Goal: Information Seeking & Learning: Learn about a topic

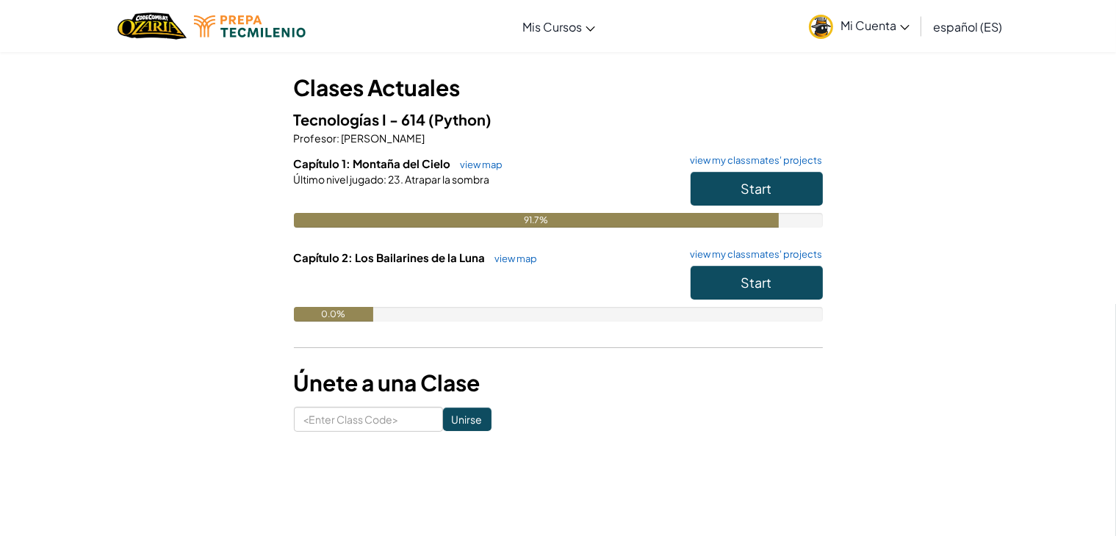
scroll to position [63, 0]
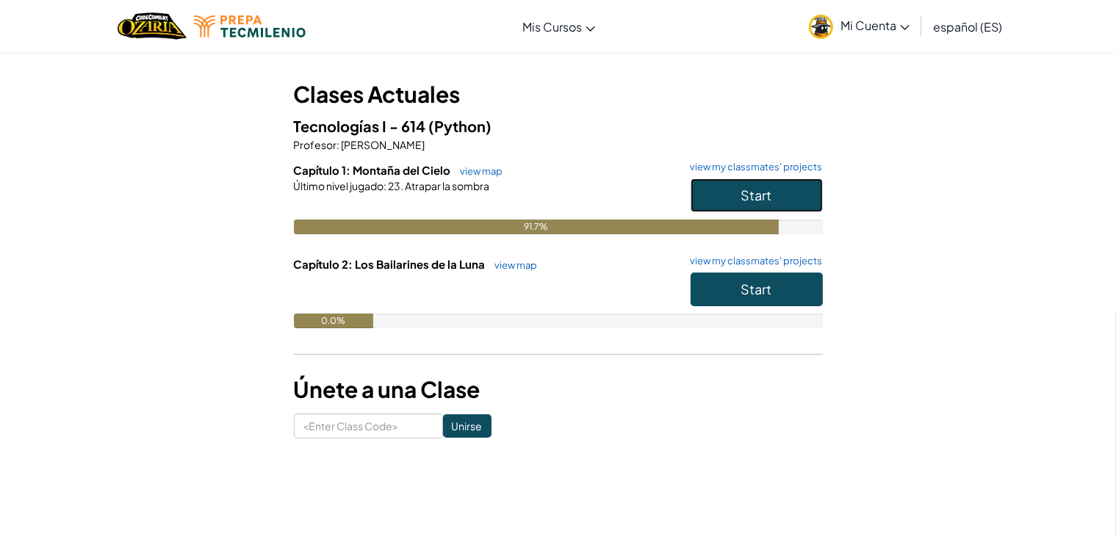
click at [735, 198] on button "Start" at bounding box center [757, 196] width 132 height 34
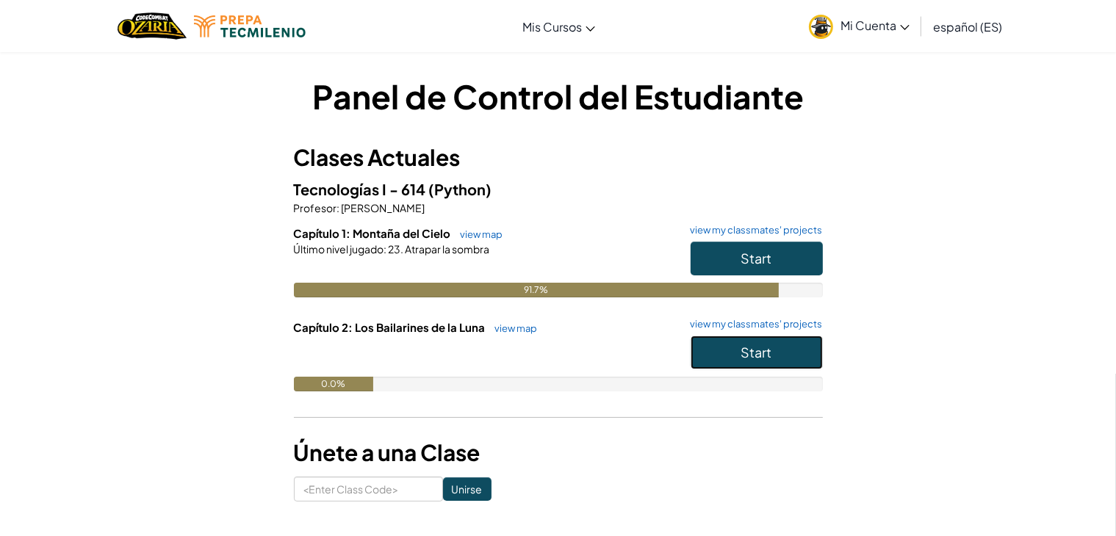
click at [776, 356] on button "Start" at bounding box center [757, 353] width 132 height 34
click at [764, 265] on span "Start" at bounding box center [756, 258] width 31 height 17
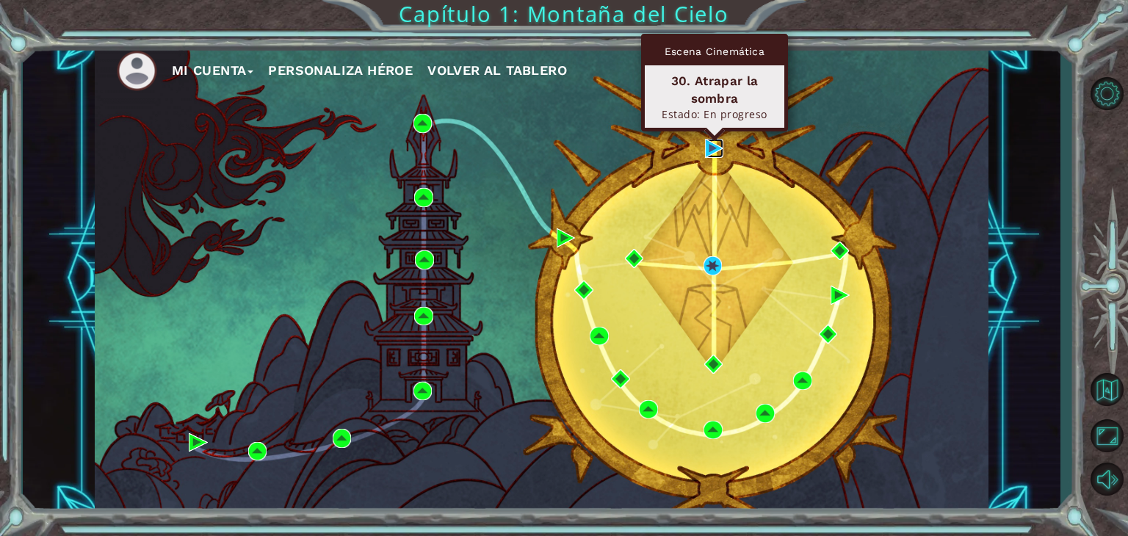
click at [710, 147] on img at bounding box center [714, 148] width 19 height 19
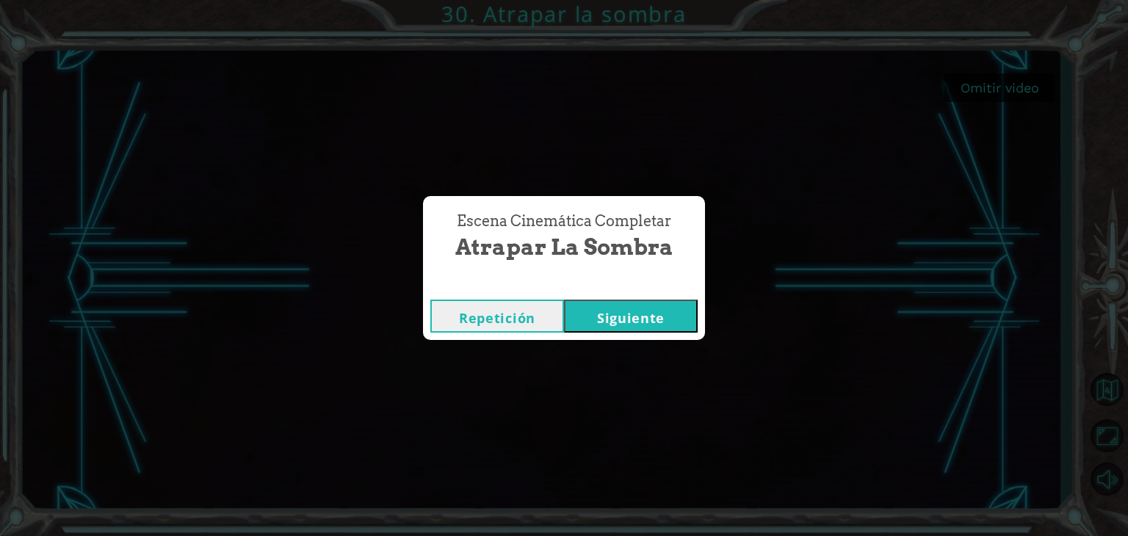
click at [619, 327] on button "Siguiente" at bounding box center [631, 316] width 134 height 33
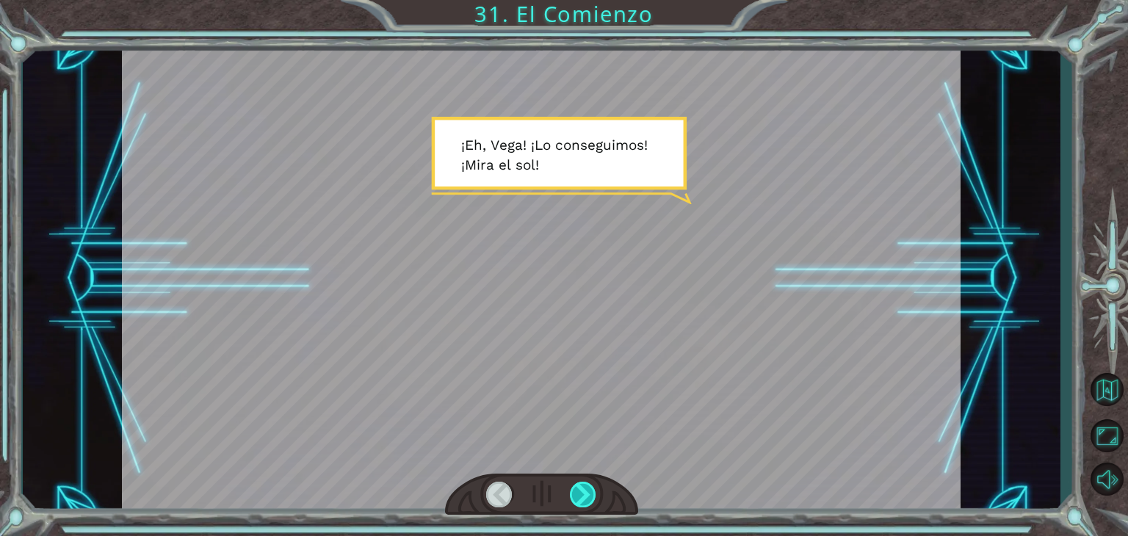
click at [581, 495] on div at bounding box center [583, 495] width 26 height 26
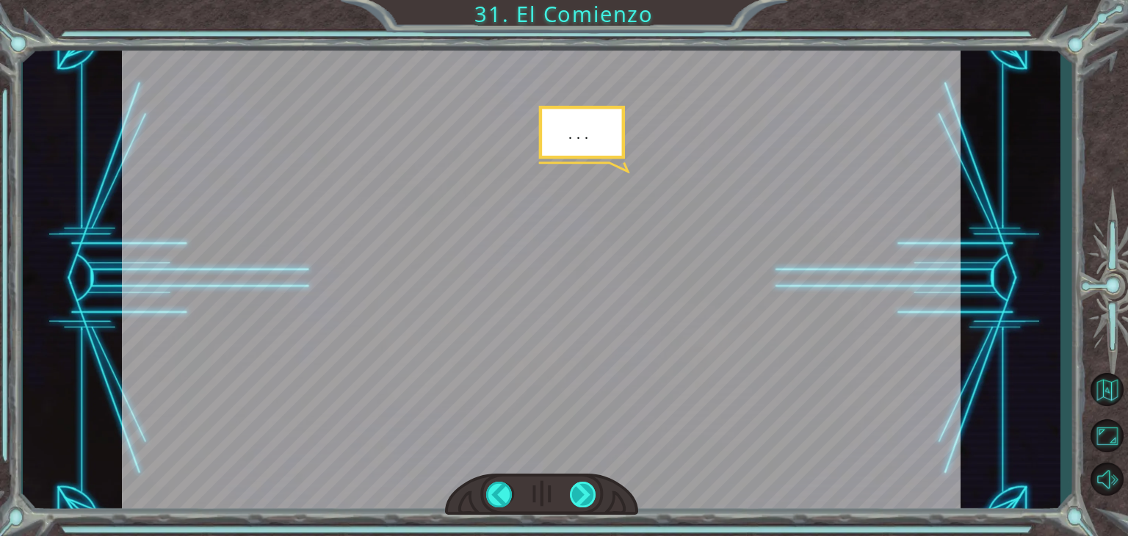
click at [581, 495] on div at bounding box center [583, 495] width 26 height 26
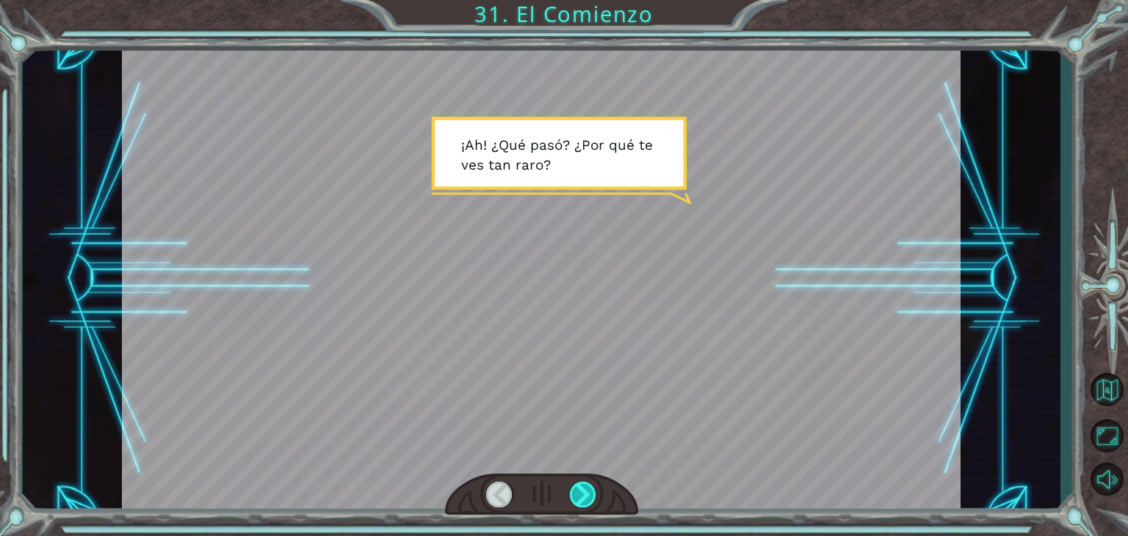
click at [581, 495] on div at bounding box center [583, 495] width 26 height 26
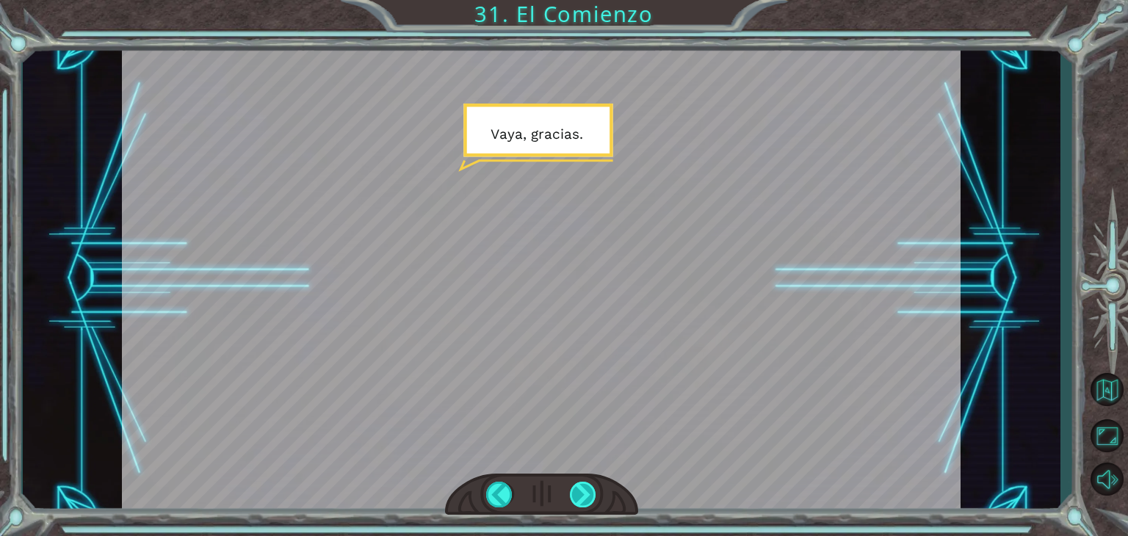
click at [581, 495] on div at bounding box center [583, 495] width 26 height 26
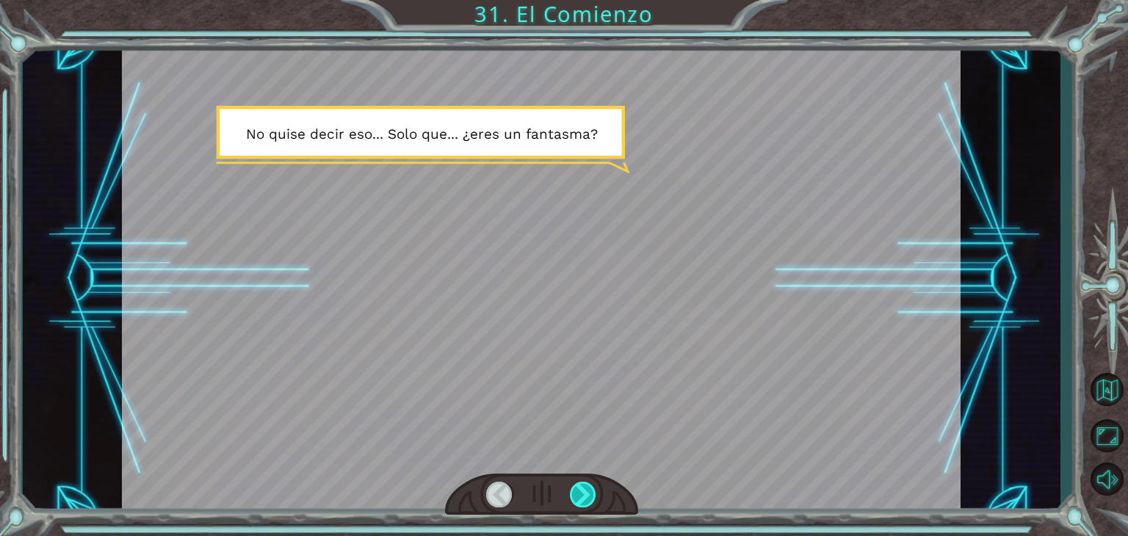
click at [581, 495] on div at bounding box center [583, 495] width 26 height 26
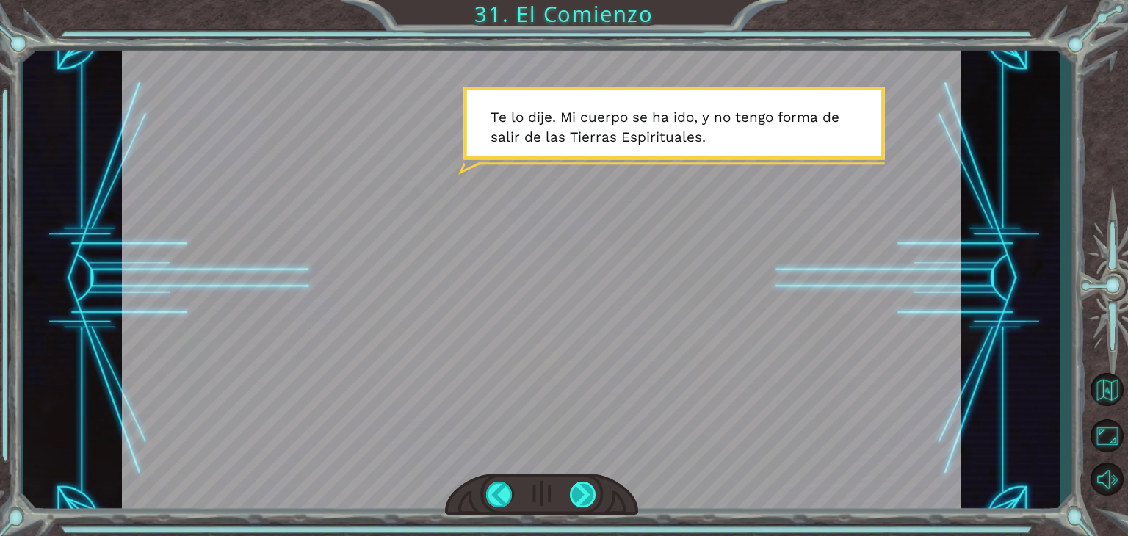
click at [581, 495] on div at bounding box center [583, 495] width 26 height 26
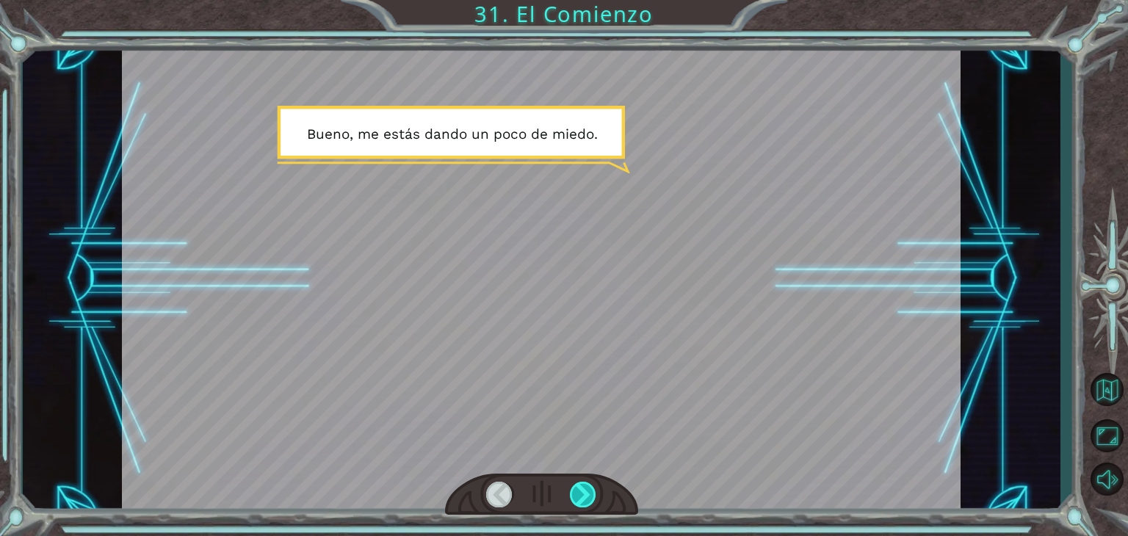
click at [581, 495] on div at bounding box center [583, 495] width 26 height 26
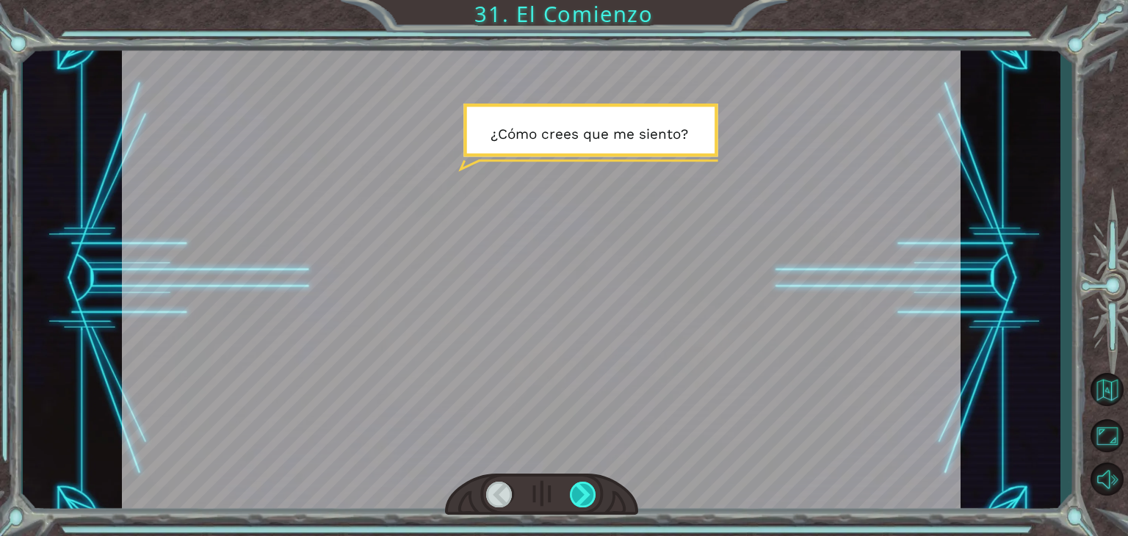
click at [581, 495] on div at bounding box center [583, 495] width 26 height 26
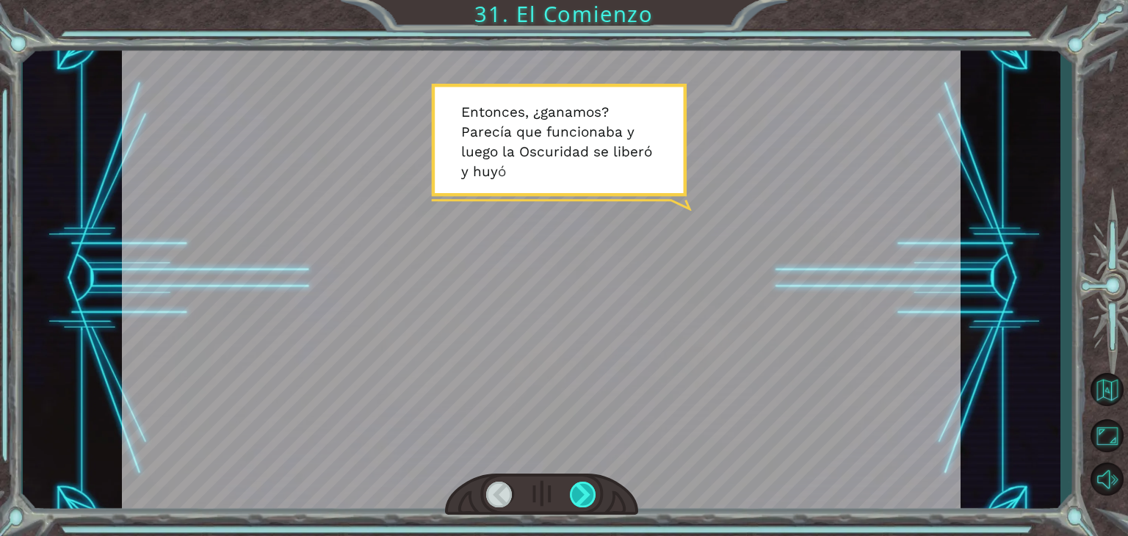
click at [581, 495] on div at bounding box center [583, 495] width 26 height 26
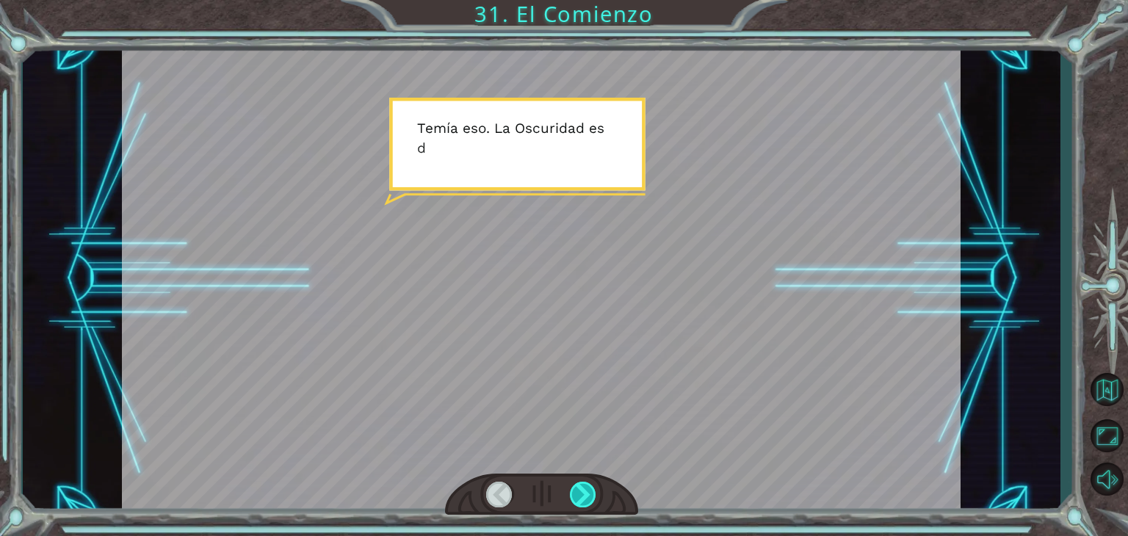
click at [581, 495] on div at bounding box center [583, 495] width 26 height 26
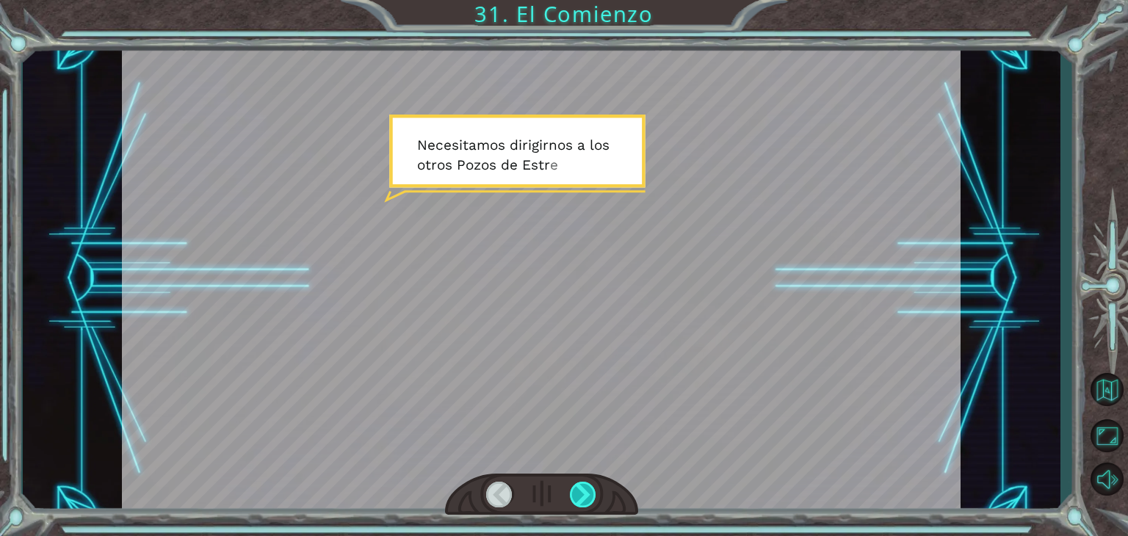
click at [581, 495] on div at bounding box center [583, 495] width 26 height 26
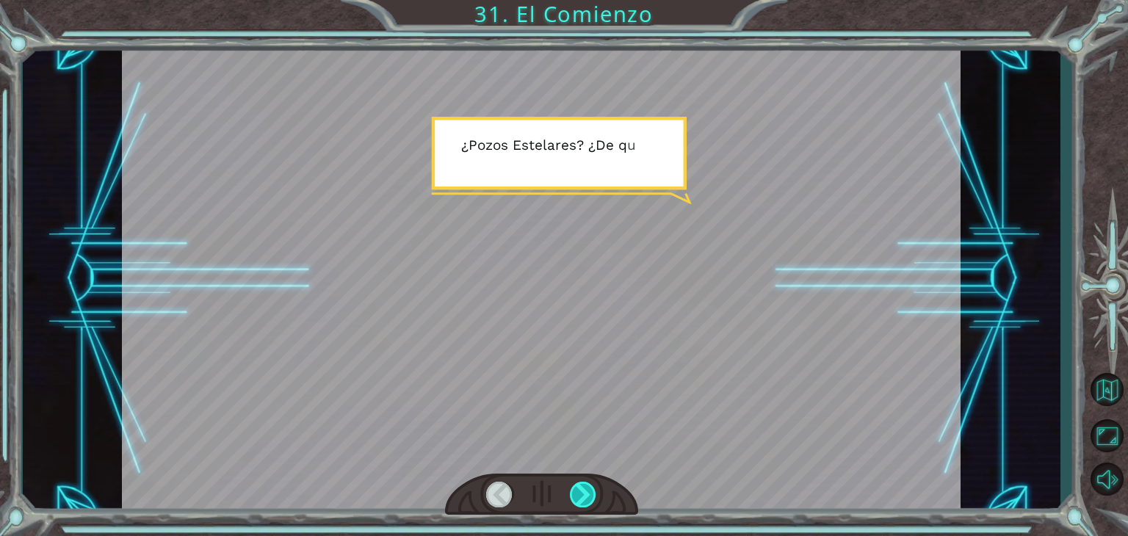
click at [581, 495] on div at bounding box center [583, 495] width 26 height 26
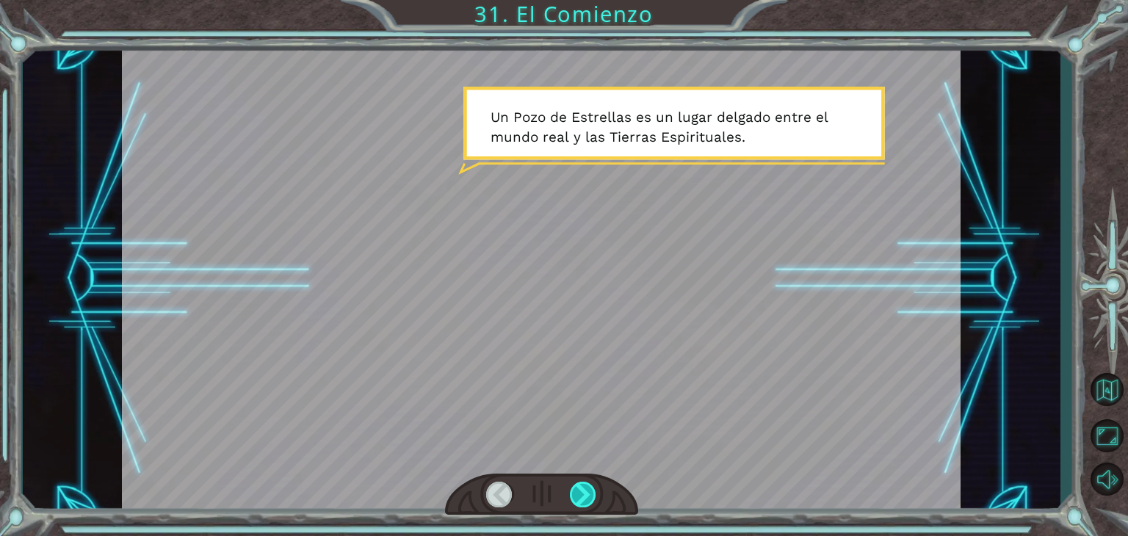
click at [581, 495] on div at bounding box center [583, 495] width 26 height 26
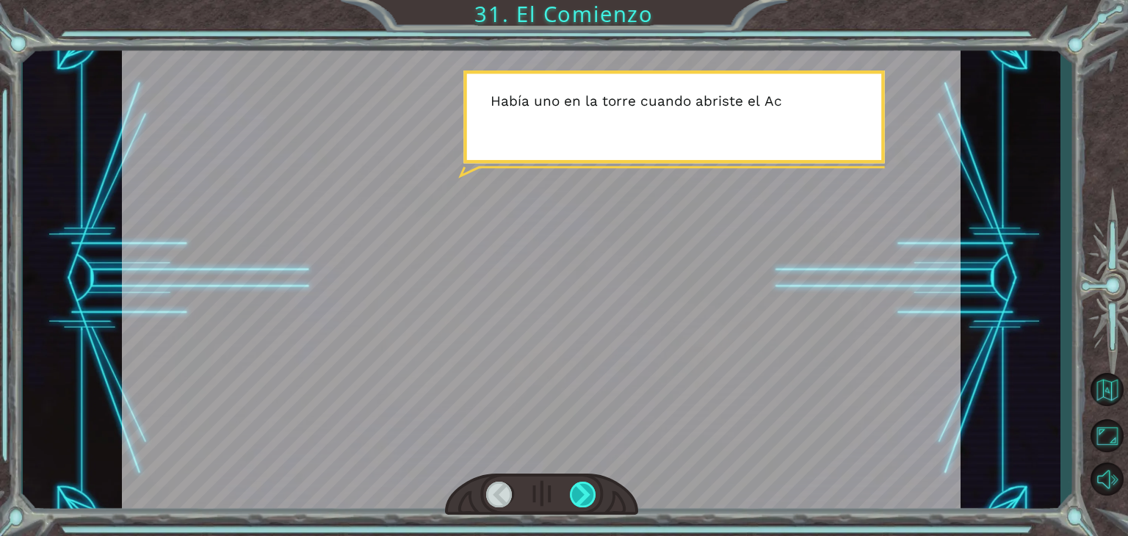
click at [581, 495] on div at bounding box center [583, 495] width 26 height 26
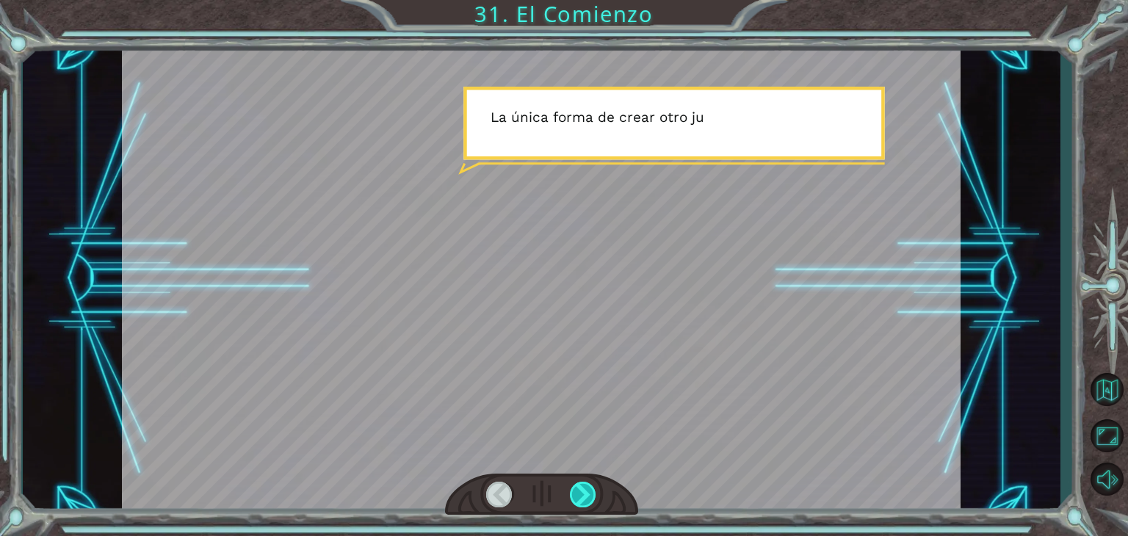
click at [581, 495] on div at bounding box center [583, 495] width 26 height 26
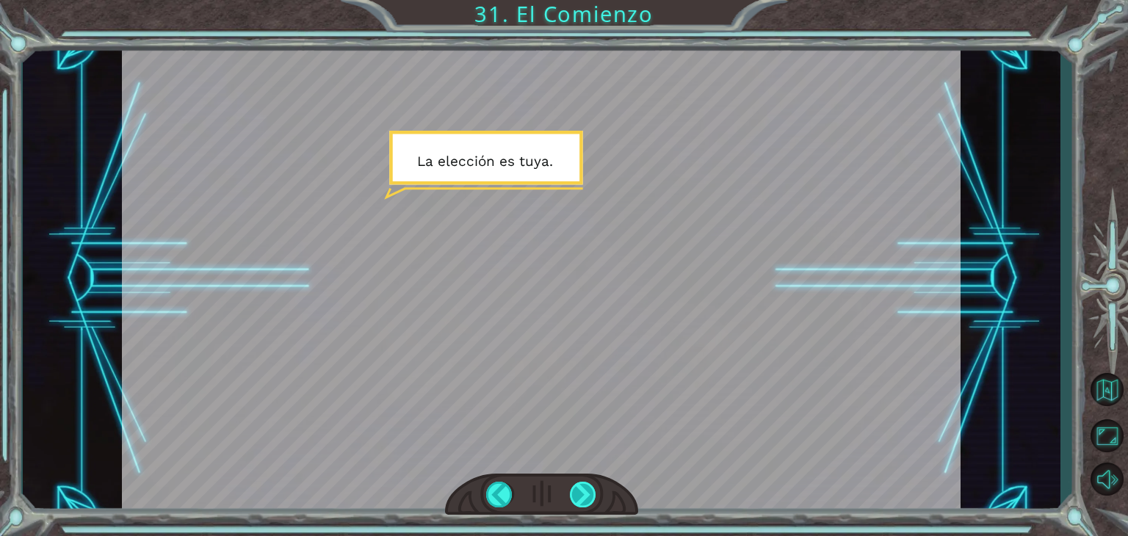
click at [581, 495] on div at bounding box center [583, 495] width 26 height 26
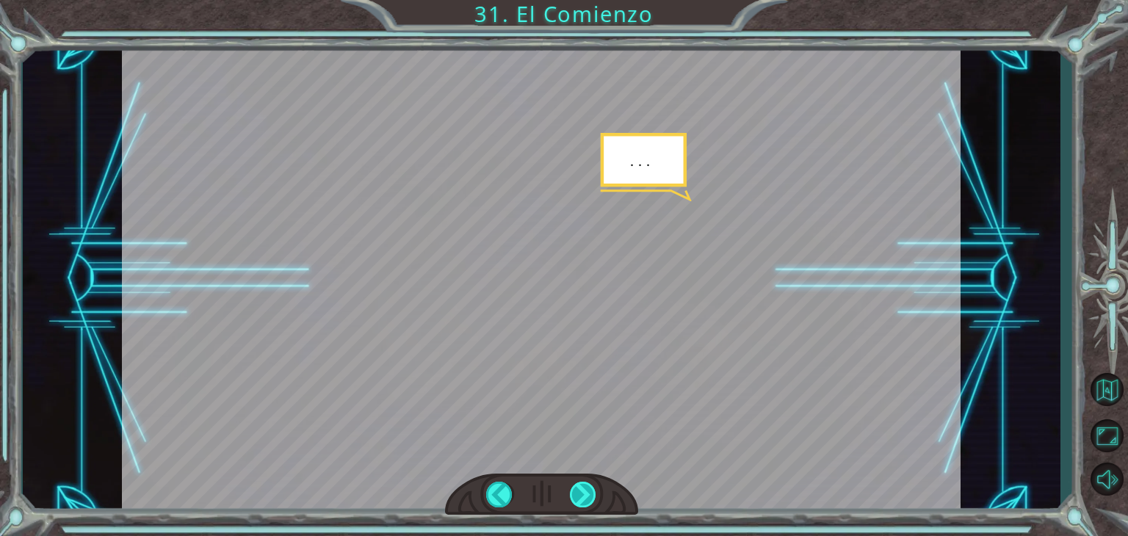
click at [581, 495] on div at bounding box center [583, 495] width 26 height 26
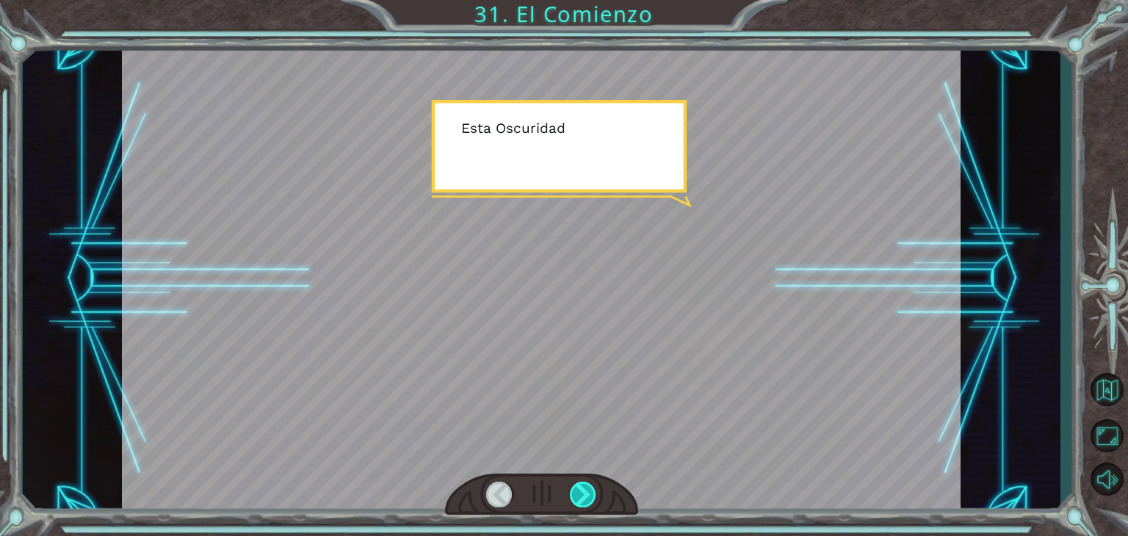
click at [581, 495] on div at bounding box center [583, 495] width 26 height 26
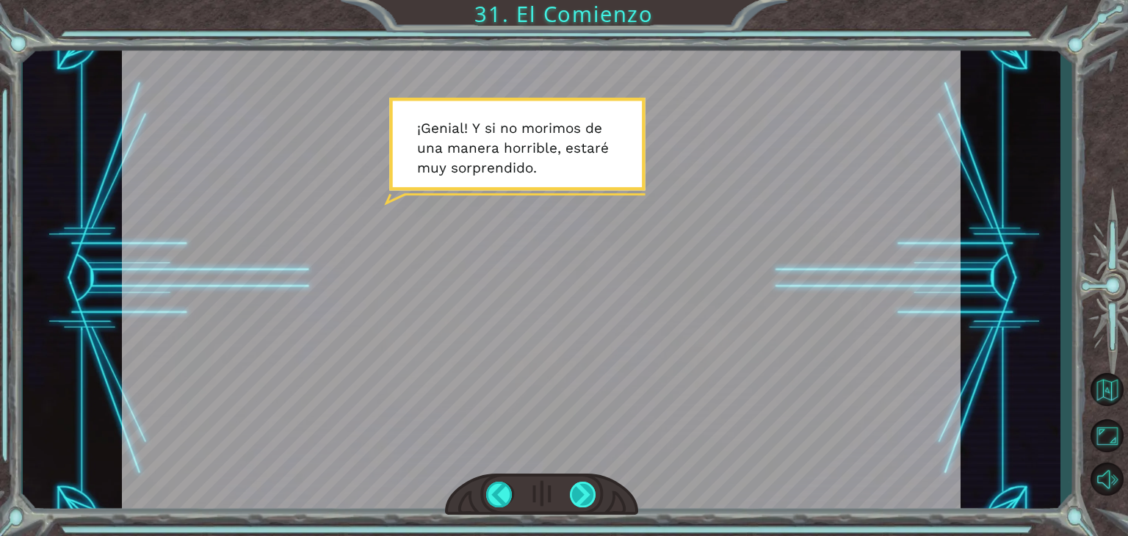
click at [581, 495] on div at bounding box center [583, 495] width 26 height 26
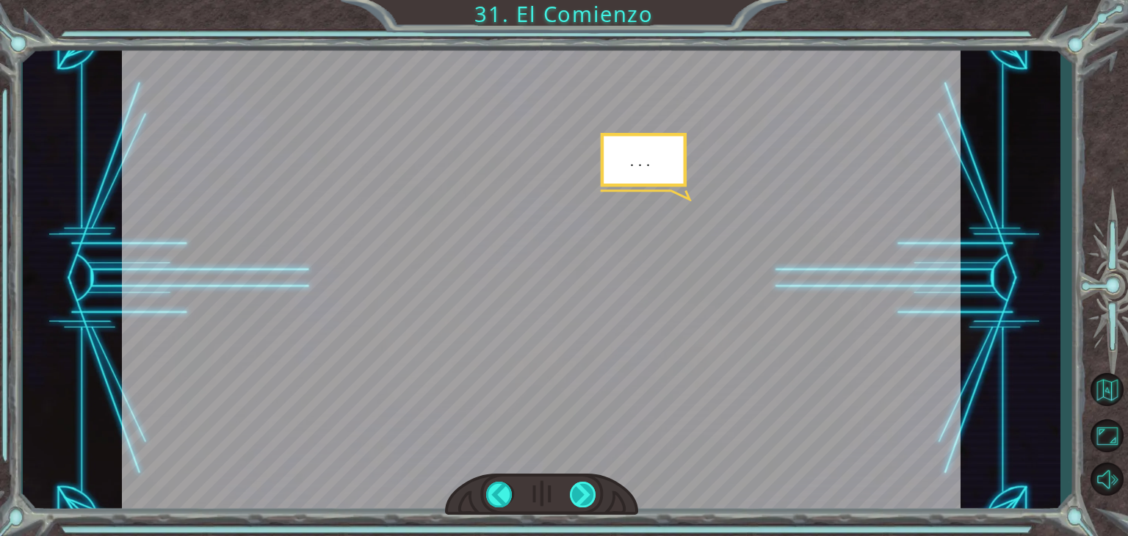
click at [581, 495] on div at bounding box center [583, 495] width 26 height 26
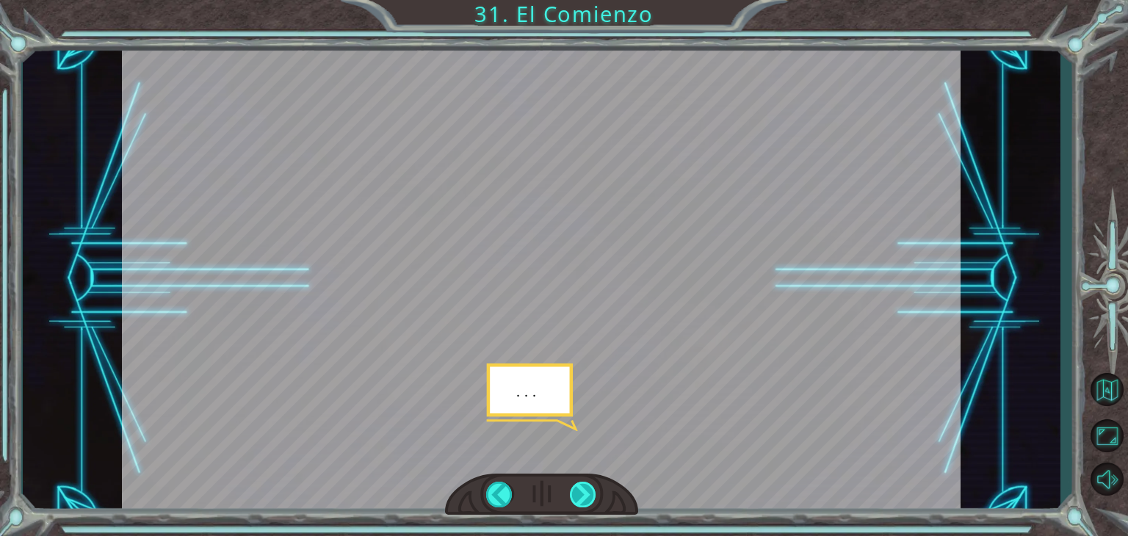
click at [581, 495] on div at bounding box center [583, 495] width 26 height 26
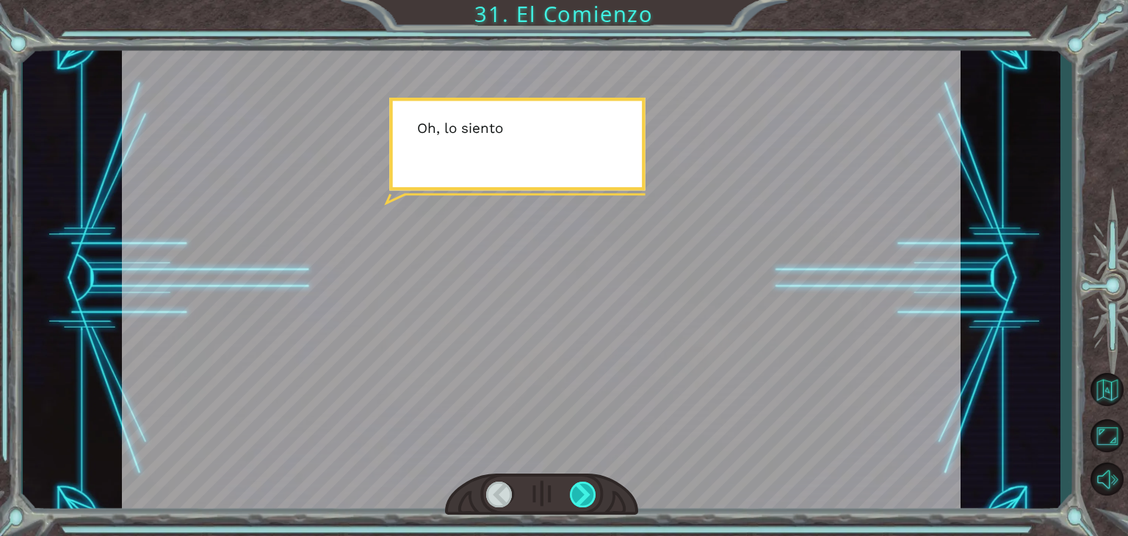
click at [581, 495] on div at bounding box center [583, 495] width 26 height 26
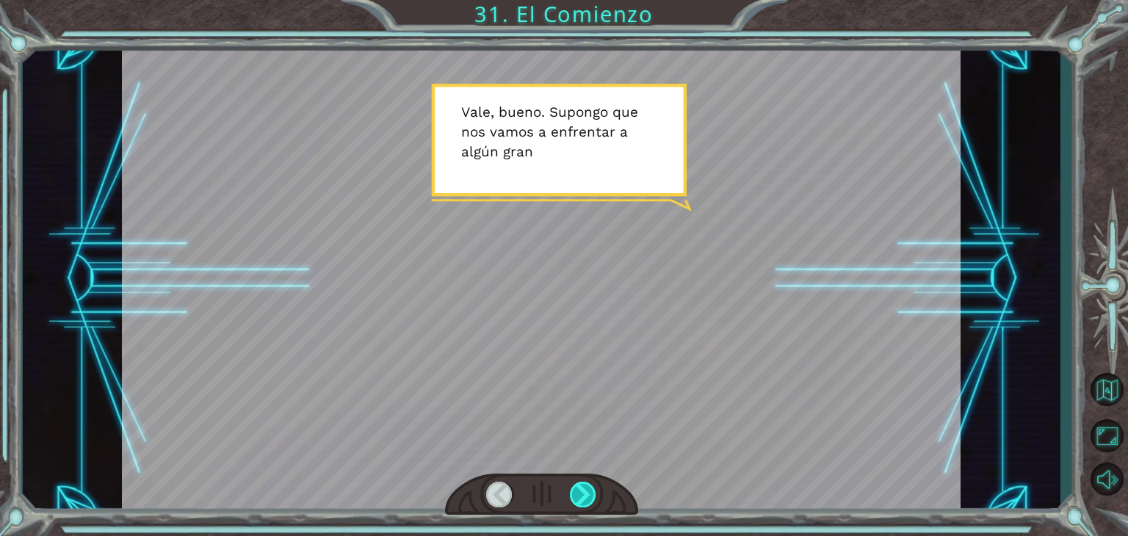
click at [581, 495] on div at bounding box center [583, 495] width 26 height 26
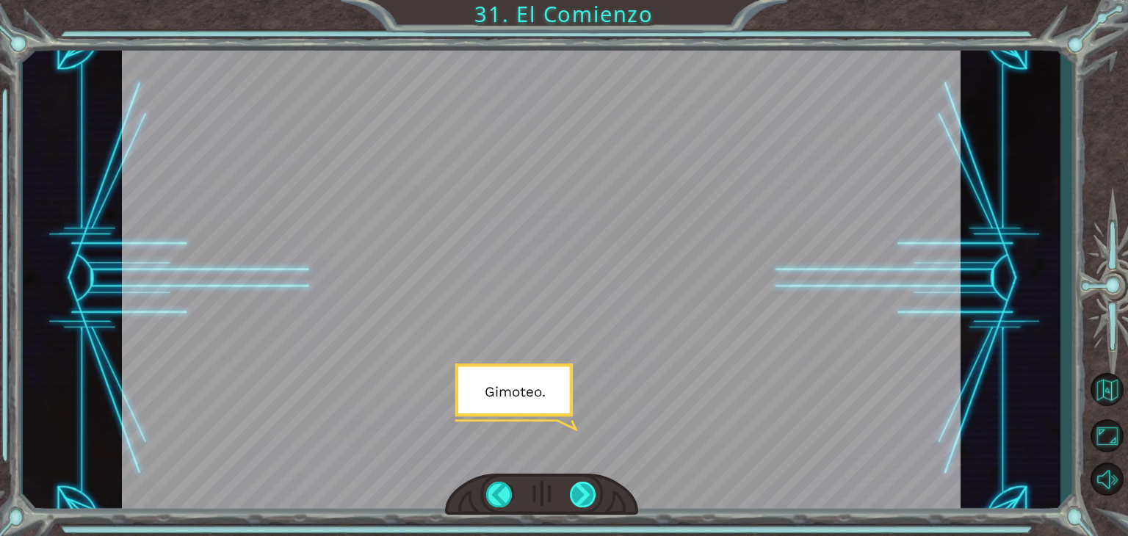
click at [581, 495] on div at bounding box center [583, 495] width 26 height 26
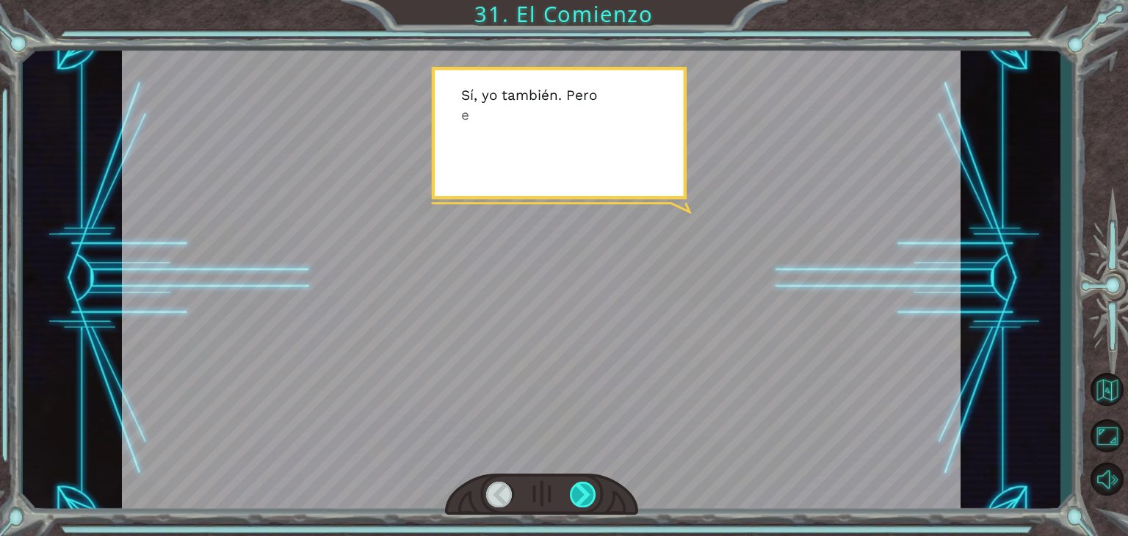
click at [581, 495] on div at bounding box center [583, 495] width 26 height 26
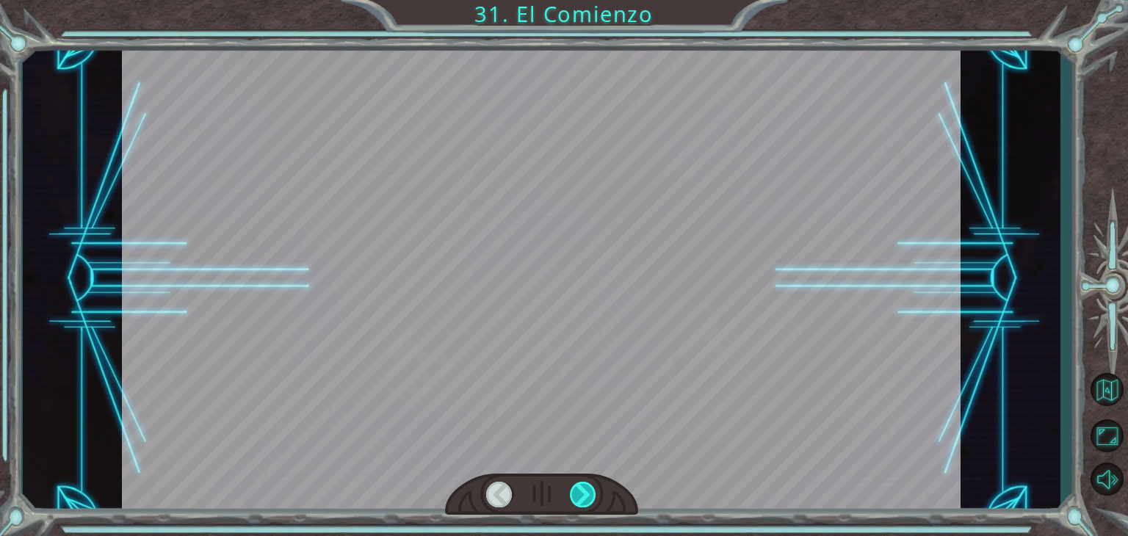
click at [581, 495] on div at bounding box center [583, 495] width 26 height 26
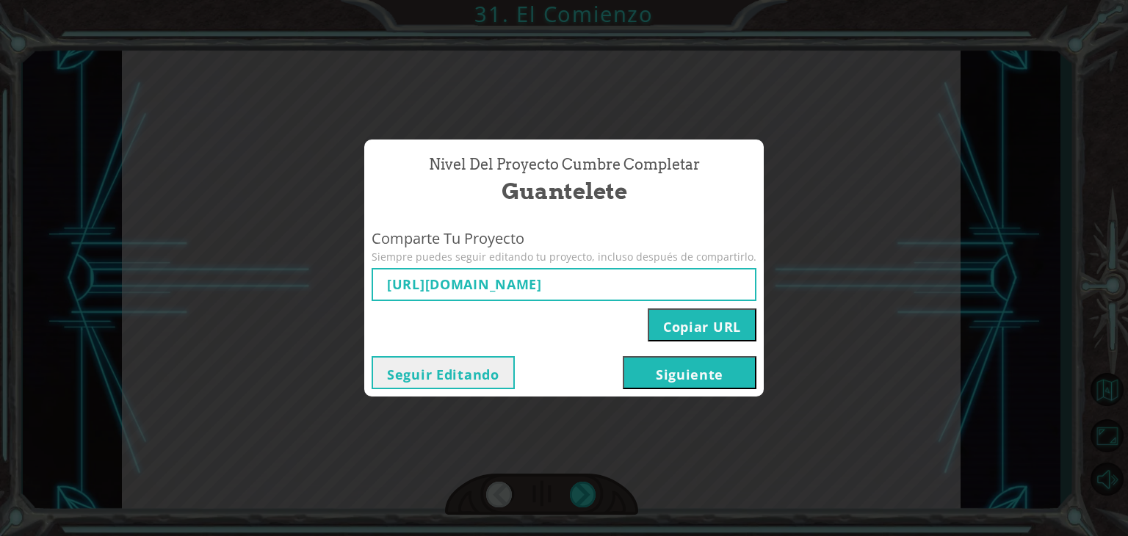
click at [728, 379] on button "Siguiente" at bounding box center [690, 372] width 134 height 33
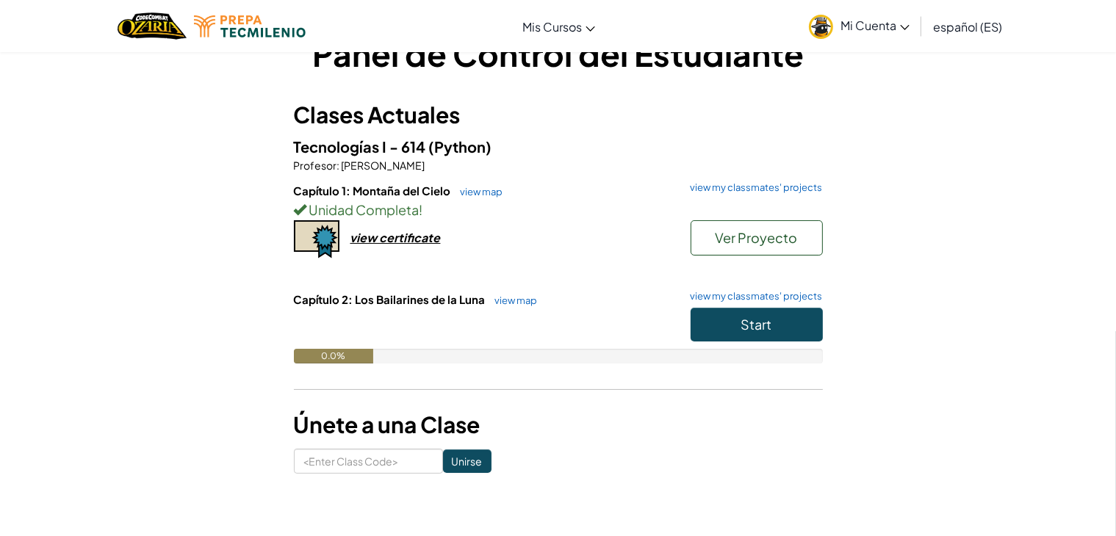
scroll to position [72, 0]
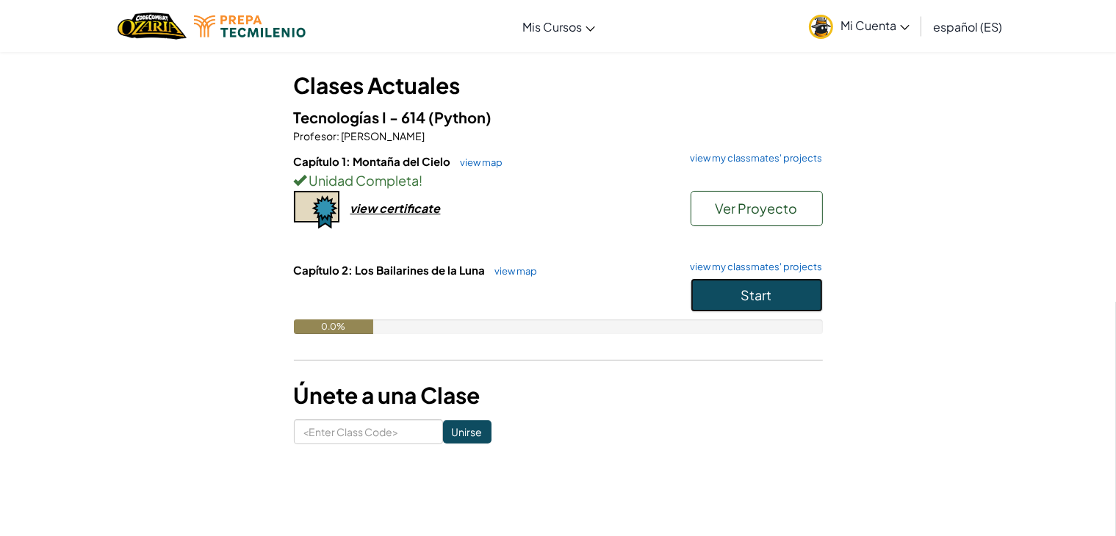
click at [751, 281] on button "Start" at bounding box center [757, 295] width 132 height 34
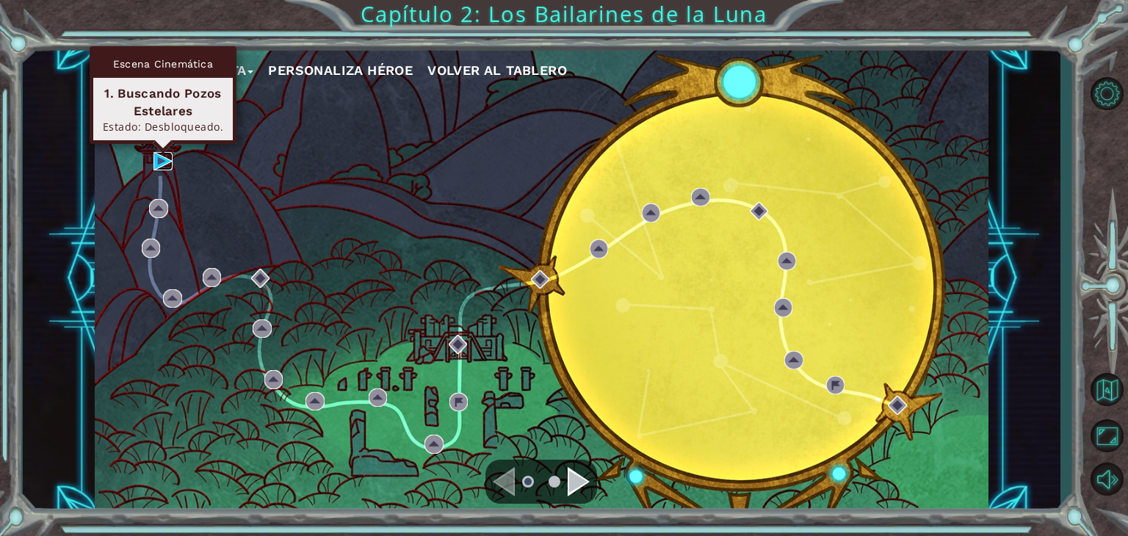
click at [170, 159] on img at bounding box center [163, 161] width 19 height 19
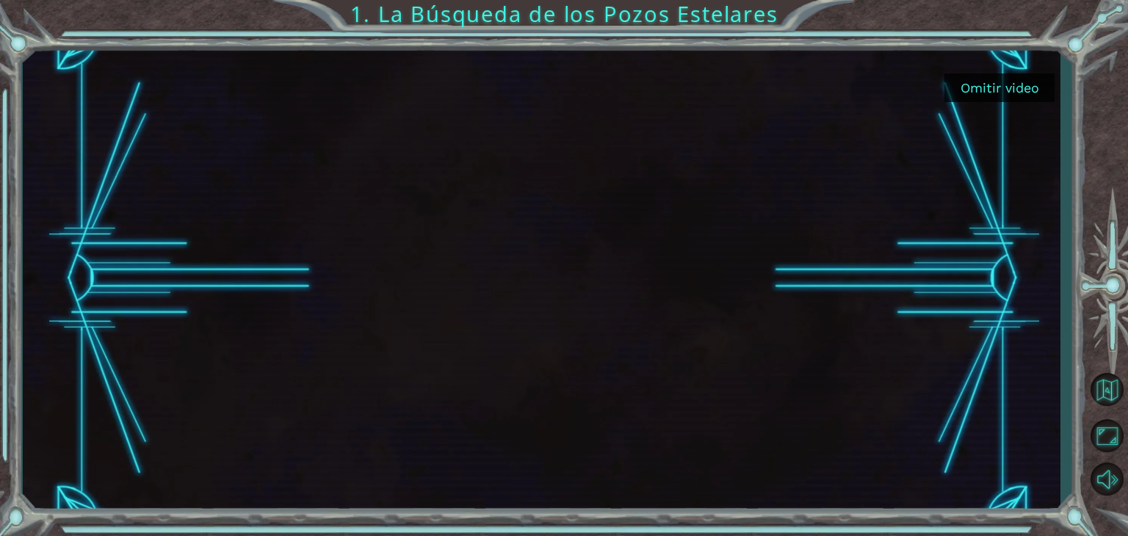
click at [975, 73] on button "Omitir video" at bounding box center [1000, 87] width 110 height 29
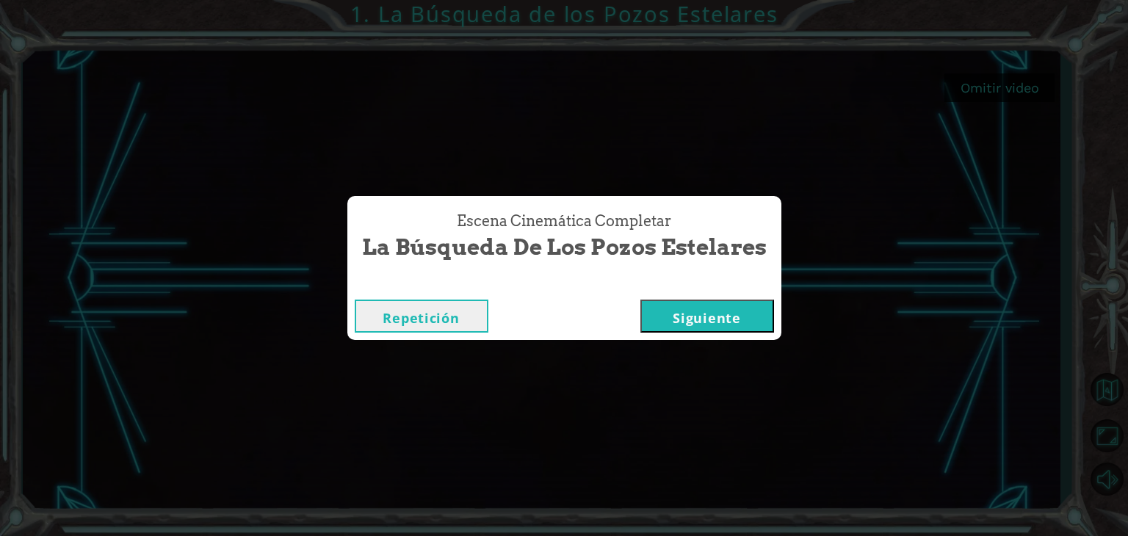
click at [761, 313] on button "Siguiente" at bounding box center [708, 316] width 134 height 33
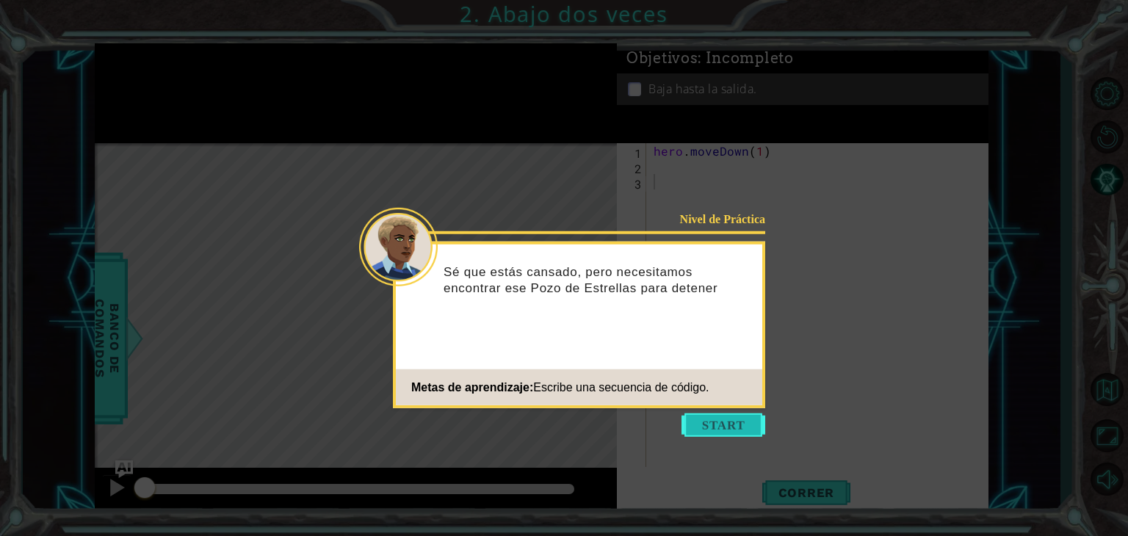
click at [721, 436] on button "Start" at bounding box center [724, 426] width 84 height 24
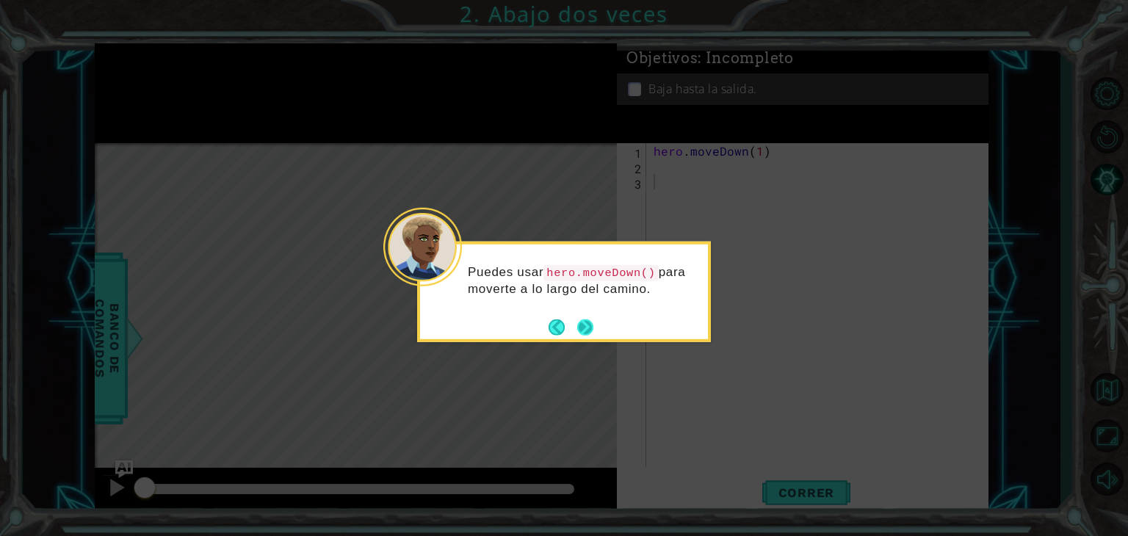
click at [593, 327] on button "Next" at bounding box center [585, 327] width 16 height 16
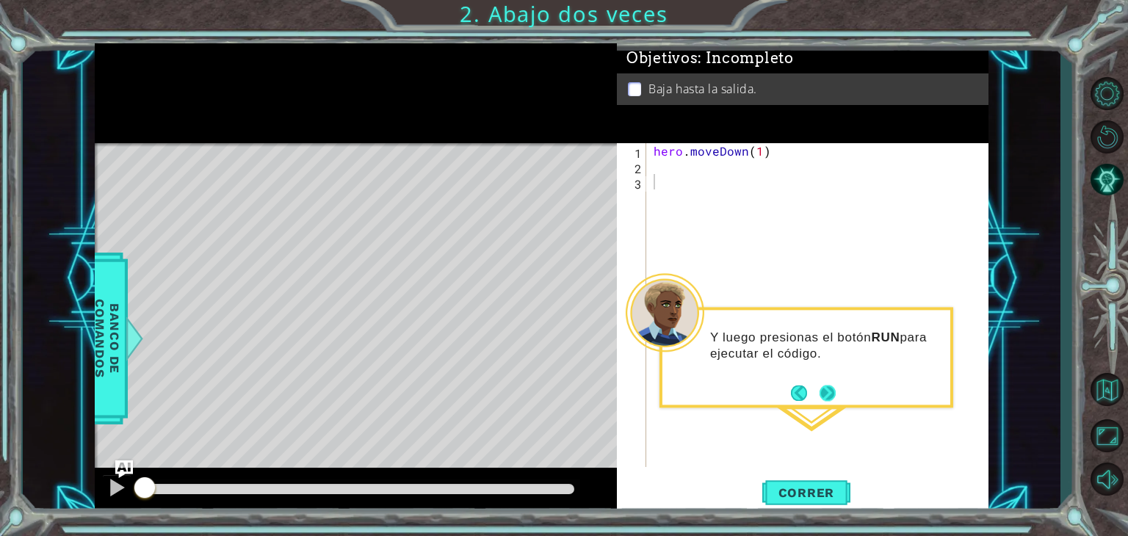
click at [823, 389] on button "Next" at bounding box center [828, 393] width 16 height 16
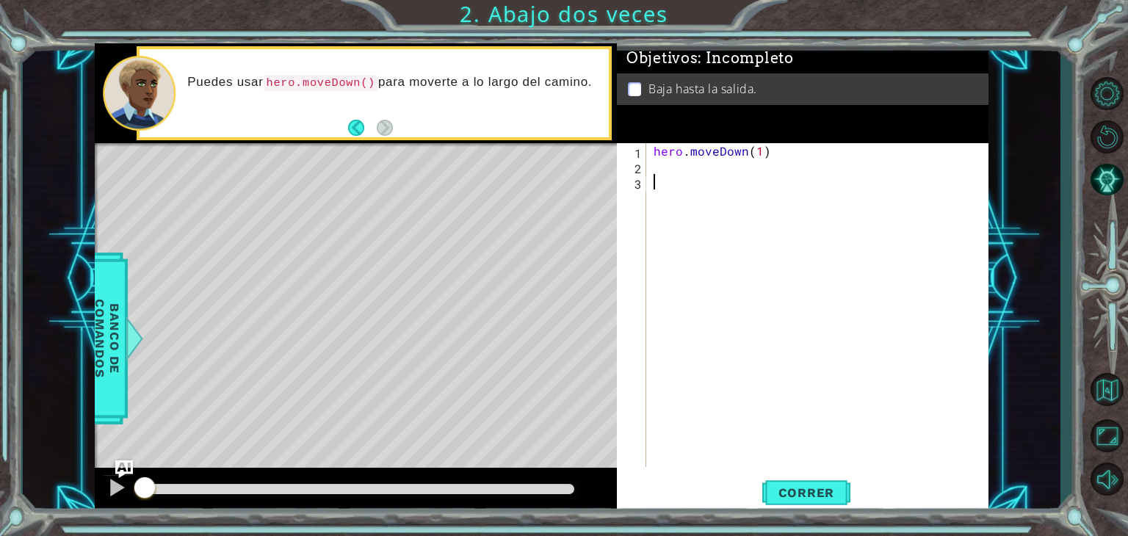
type textarea "h"
click at [764, 161] on div "hero . moveDown ( 1 )" at bounding box center [822, 320] width 342 height 355
click at [759, 156] on div "hero . moveDown ( 1 )" at bounding box center [822, 320] width 342 height 355
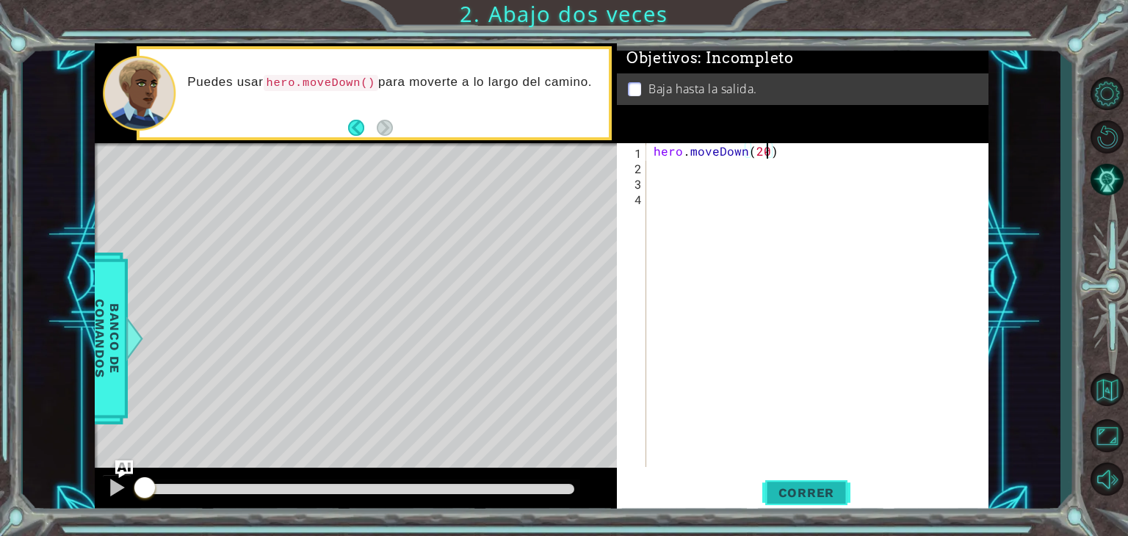
type textarea "hero.moveDown(20)"
click at [838, 498] on span "Correr" at bounding box center [807, 493] width 86 height 15
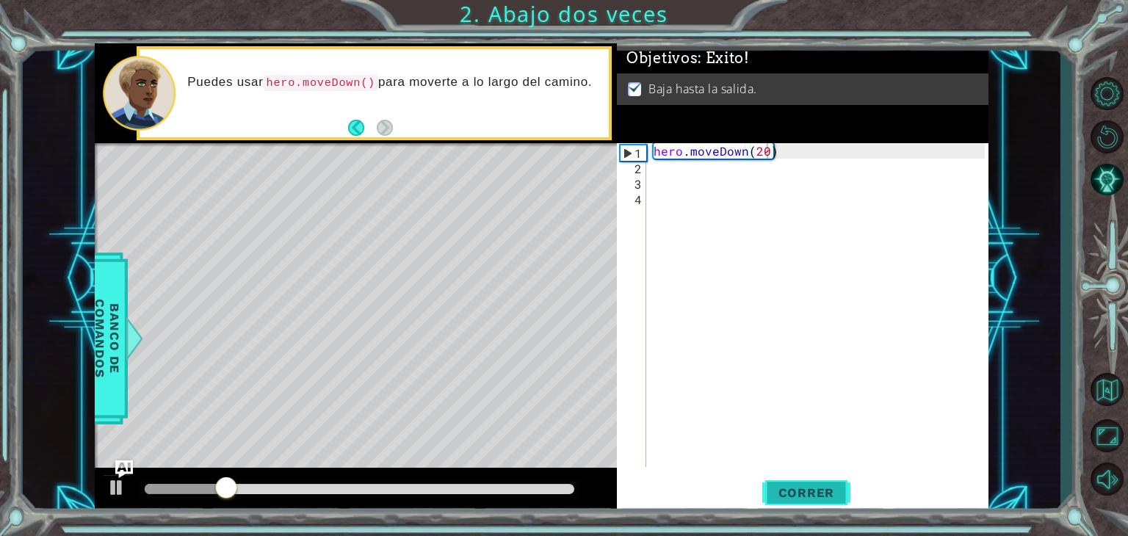
click at [838, 498] on span "Correr" at bounding box center [807, 493] width 86 height 15
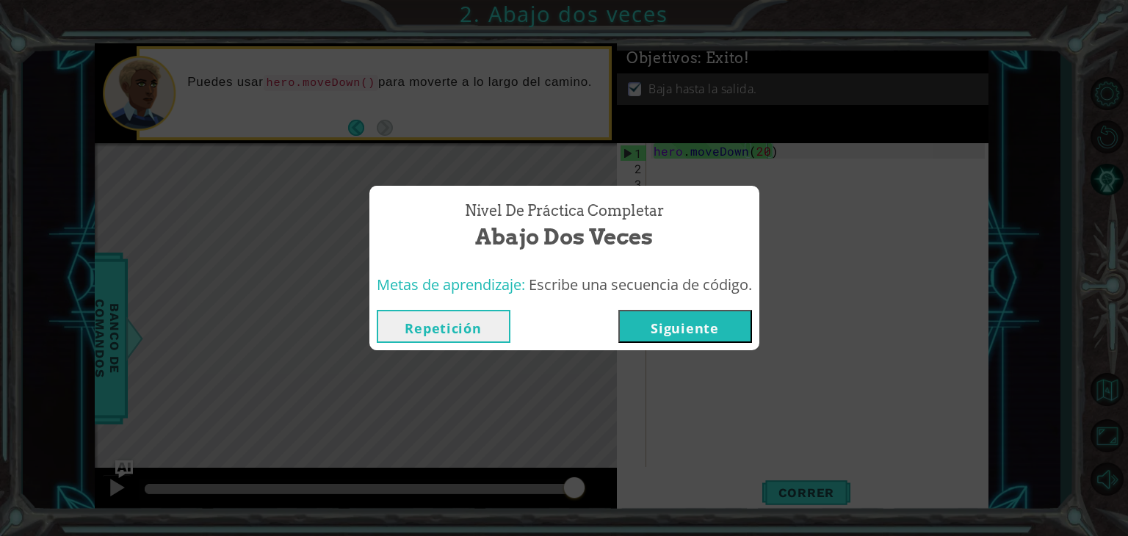
click at [682, 336] on button "Siguiente" at bounding box center [686, 326] width 134 height 33
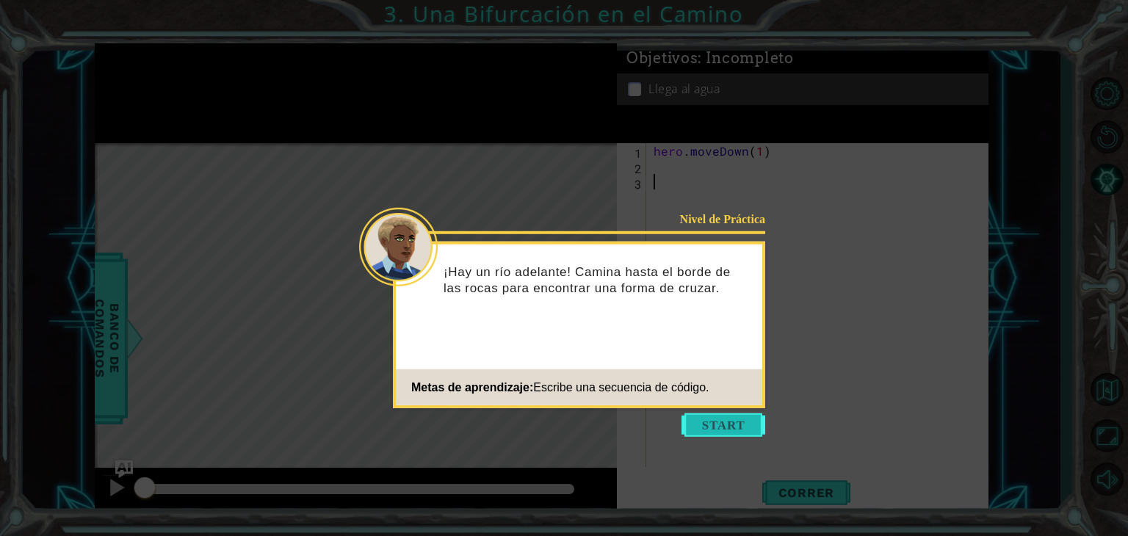
click at [720, 424] on button "Start" at bounding box center [724, 426] width 84 height 24
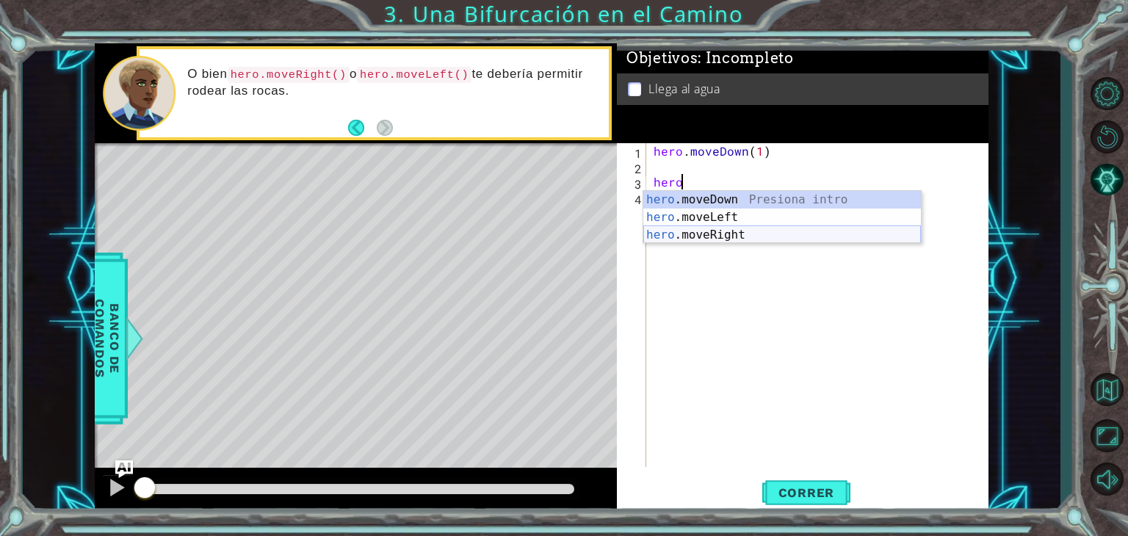
click at [732, 230] on div "hero .moveDown Presiona intro hero .moveLeft Presiona intro hero .moveRight Pre…" at bounding box center [783, 235] width 278 height 88
type textarea "hero.moveRight(1)"
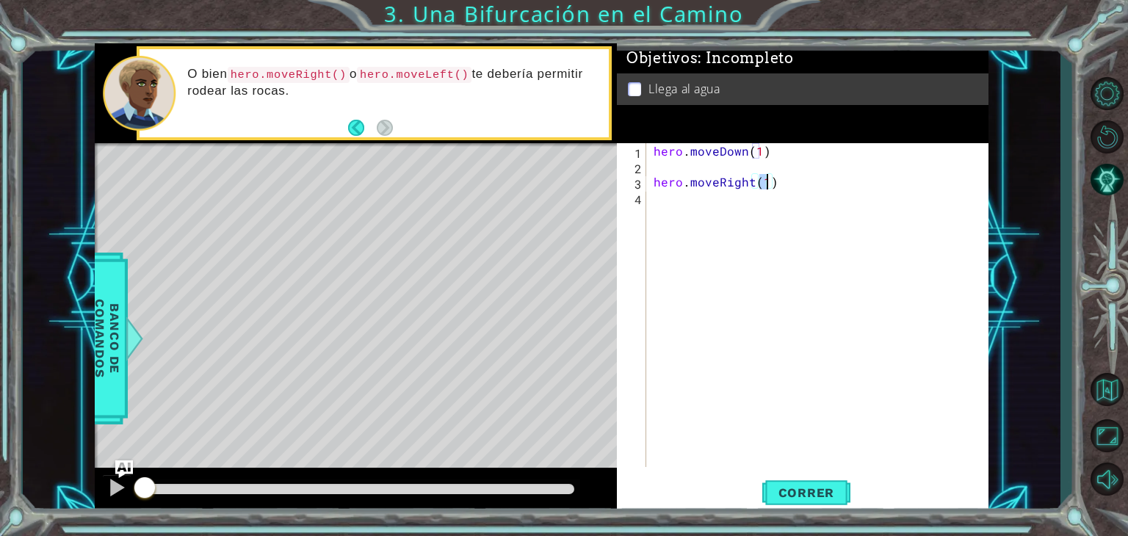
click at [732, 230] on div "hero . moveDown ( 1 ) hero . moveRight ( 1 )" at bounding box center [822, 320] width 342 height 355
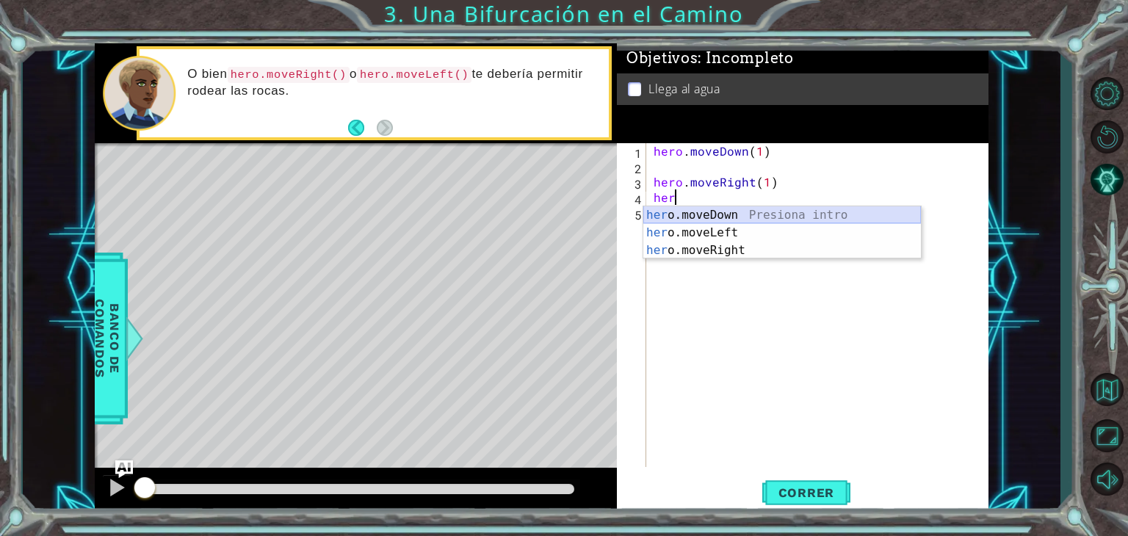
click at [812, 215] on div "her o.moveDown Presiona intro her o.moveLeft Presiona intro her o.moveRight Pre…" at bounding box center [783, 250] width 278 height 88
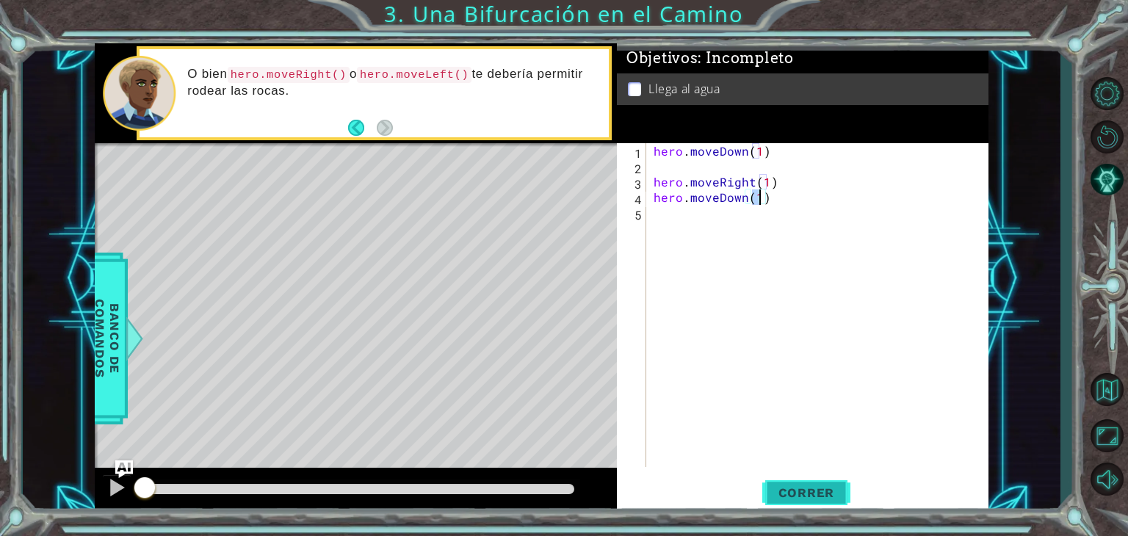
type textarea "hero.moveDown(1)"
click at [773, 482] on button "Correr" at bounding box center [807, 493] width 88 height 37
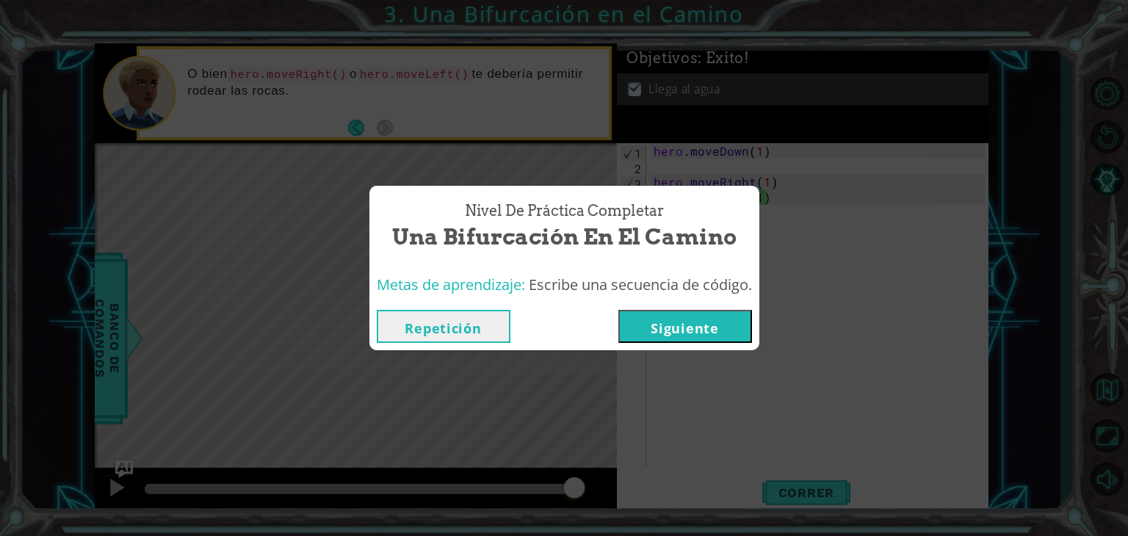
click at [717, 332] on button "Siguiente" at bounding box center [686, 326] width 134 height 33
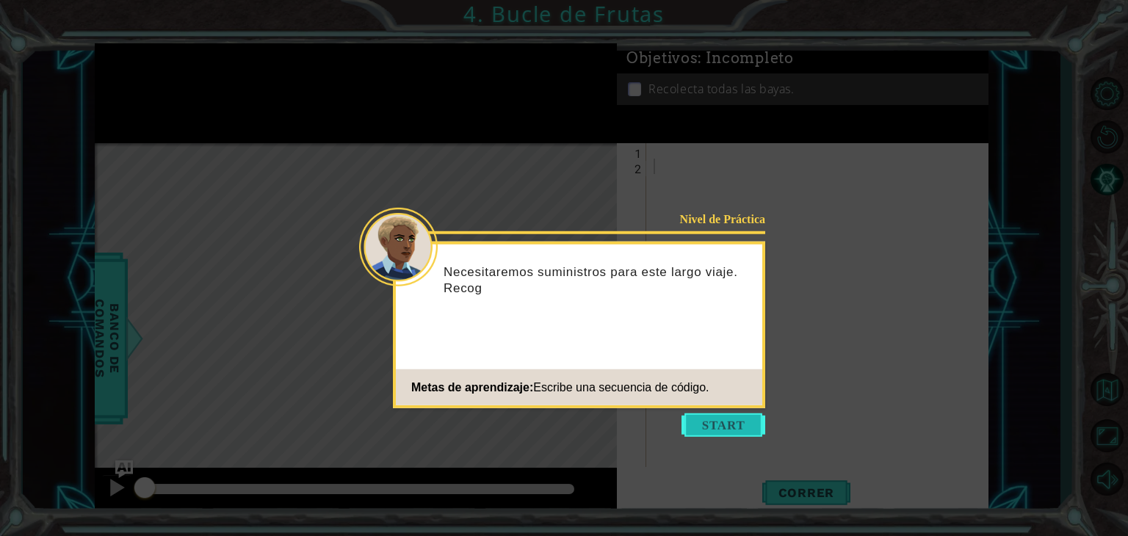
click at [727, 422] on button "Start" at bounding box center [724, 426] width 84 height 24
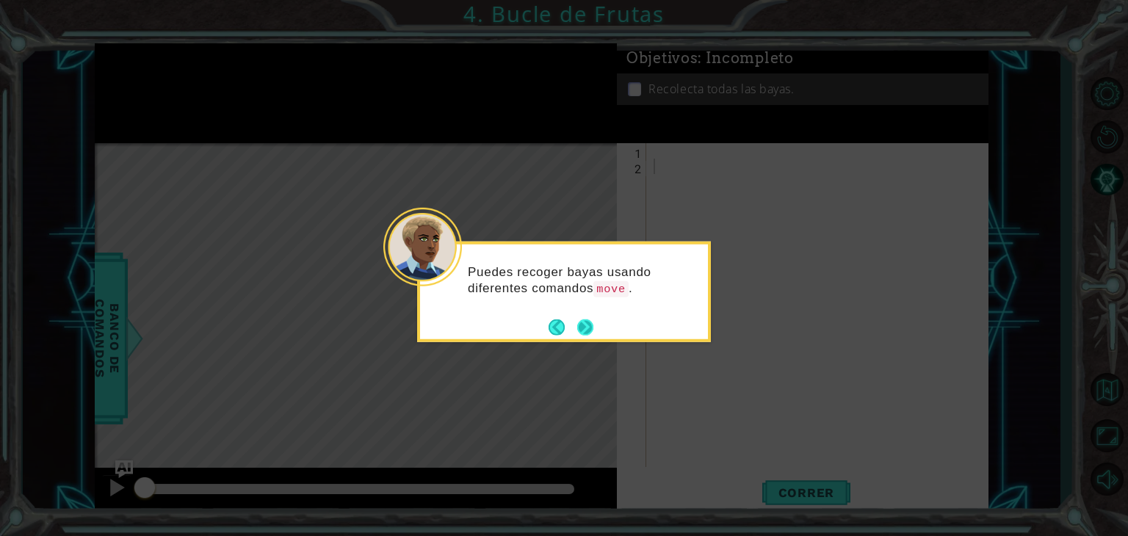
click at [588, 323] on button "Next" at bounding box center [585, 327] width 16 height 16
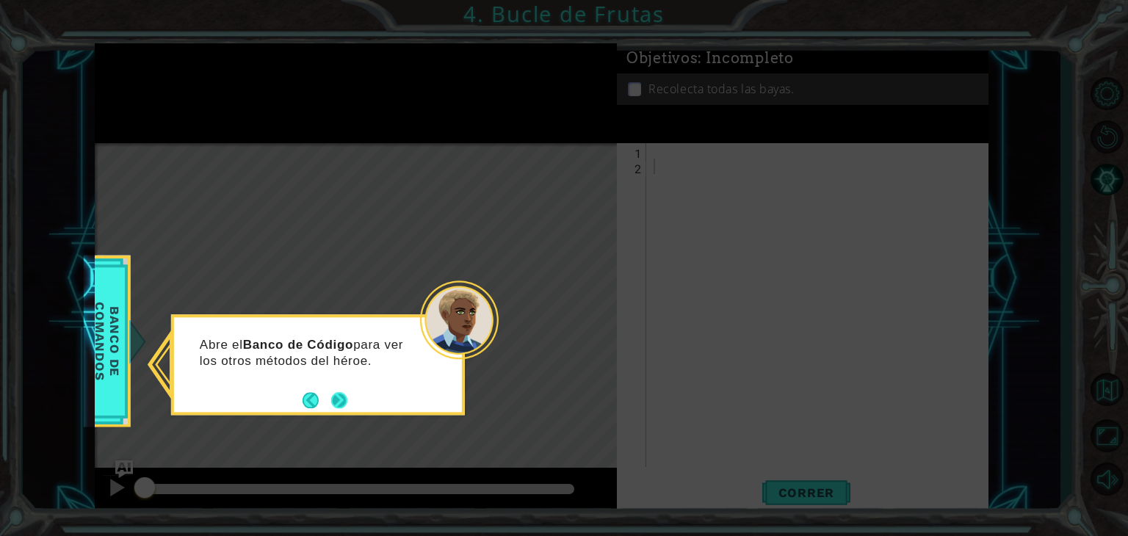
click at [339, 399] on button "Next" at bounding box center [339, 400] width 16 height 16
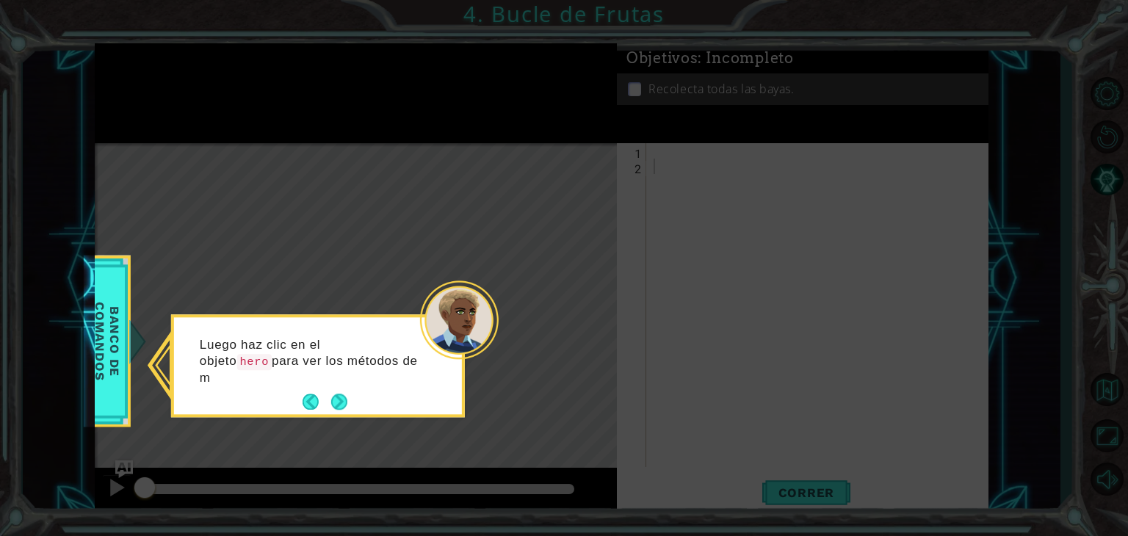
click at [339, 399] on button "Next" at bounding box center [339, 403] width 16 height 16
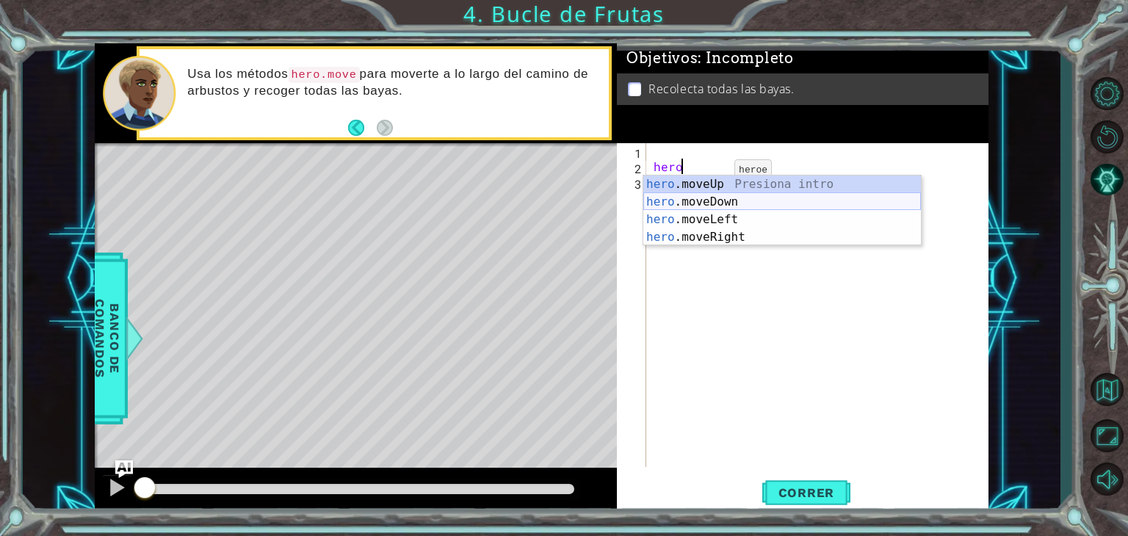
click at [694, 202] on div "hero .moveUp Presiona intro hero .moveDown Presiona intro hero .moveLeft Presio…" at bounding box center [783, 229] width 278 height 106
type textarea "hero.moveDown(1)"
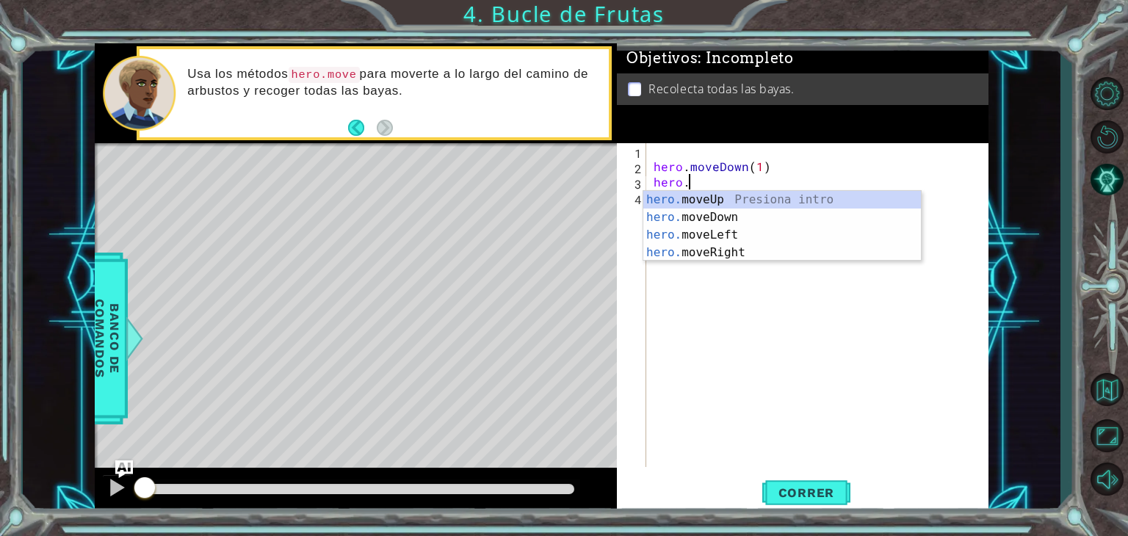
scroll to position [0, 1]
click at [793, 173] on div "hero . moveDown ( 1 ) hero ." at bounding box center [822, 320] width 342 height 355
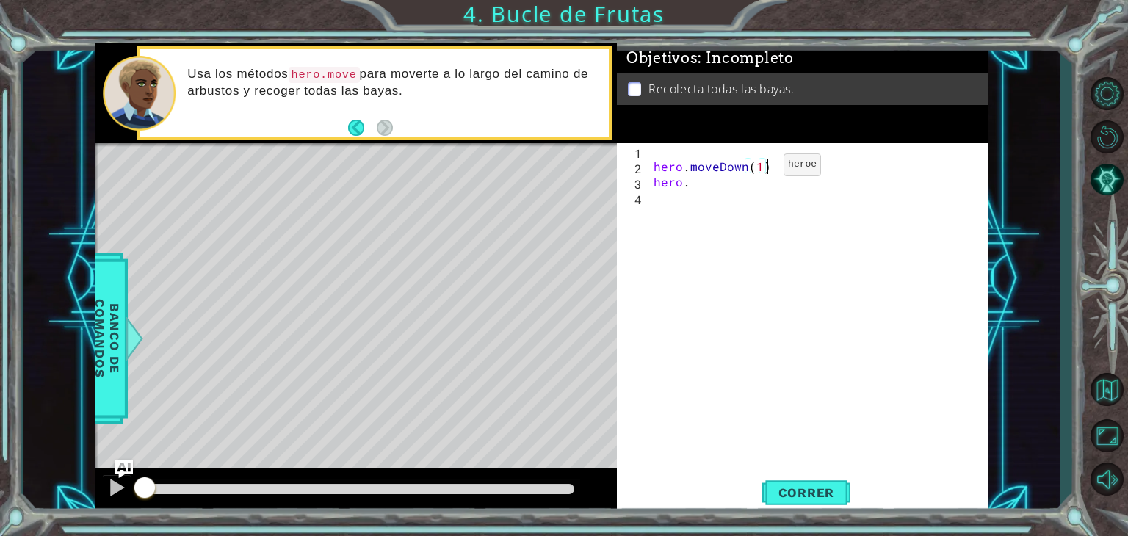
click at [759, 168] on div "hero . moveDown ( 1 ) hero ." at bounding box center [822, 320] width 342 height 355
click at [716, 186] on div "hero . moveDown ( 2 ) hero ." at bounding box center [822, 320] width 342 height 355
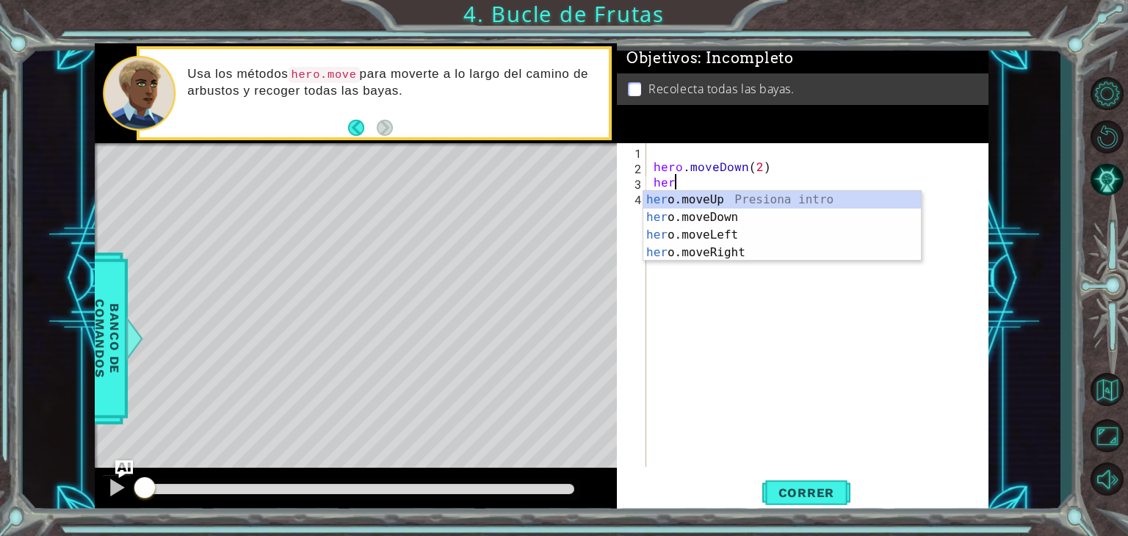
scroll to position [0, 0]
type textarea "h"
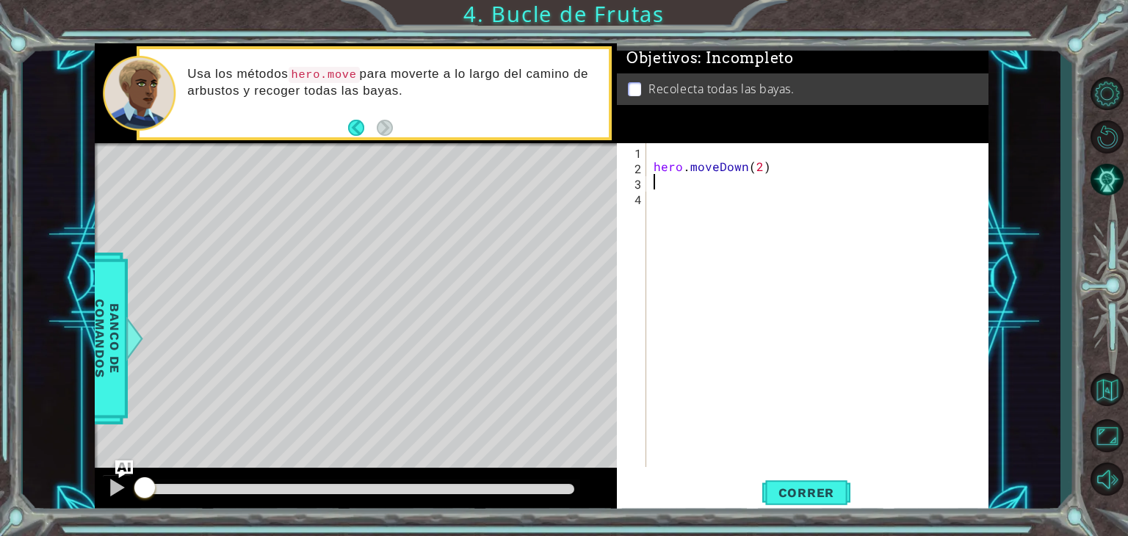
type textarea "hero.moveDown(2)"
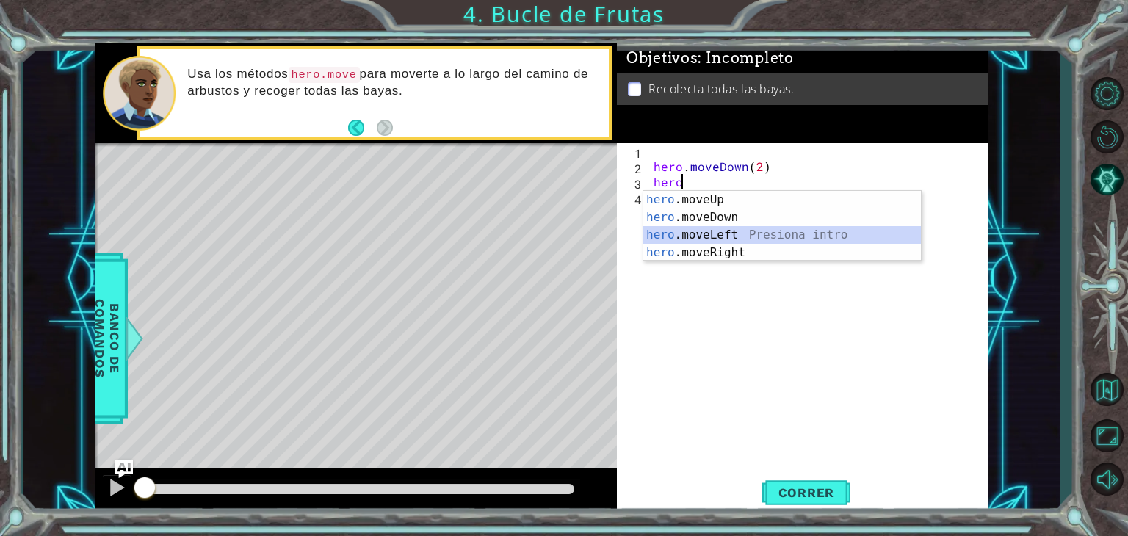
click at [721, 237] on div "hero .moveUp Presiona intro hero .moveDown Presiona intro hero .moveLeft Presio…" at bounding box center [783, 244] width 278 height 106
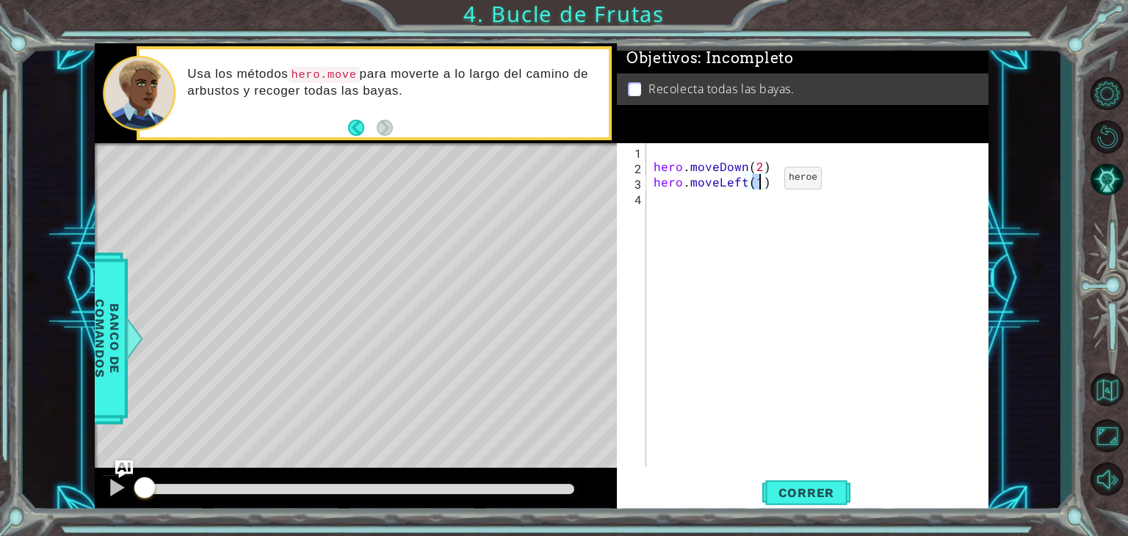
type textarea "hero.moveLeft(2)"
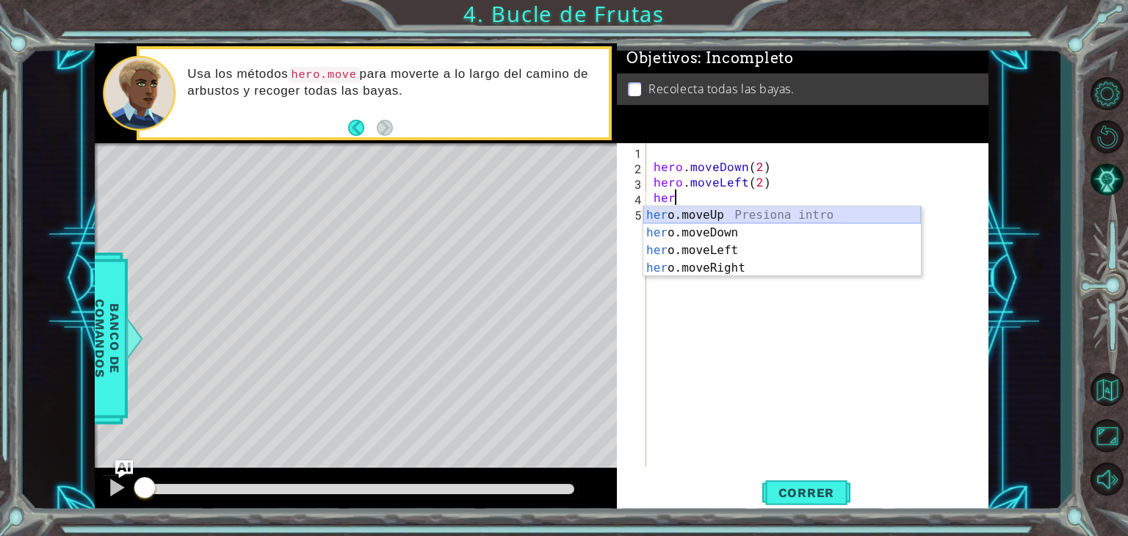
click at [757, 217] on div "her o.moveUp Presiona intro her o.moveDown Presiona intro her o.moveLeft Presio…" at bounding box center [783, 259] width 278 height 106
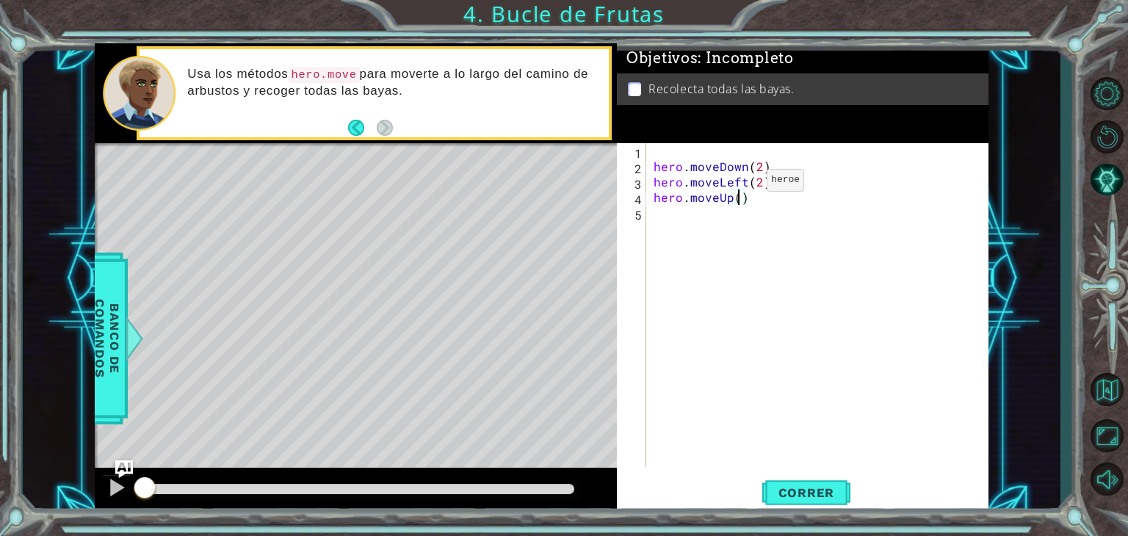
type textarea "hero.moveUp(2)"
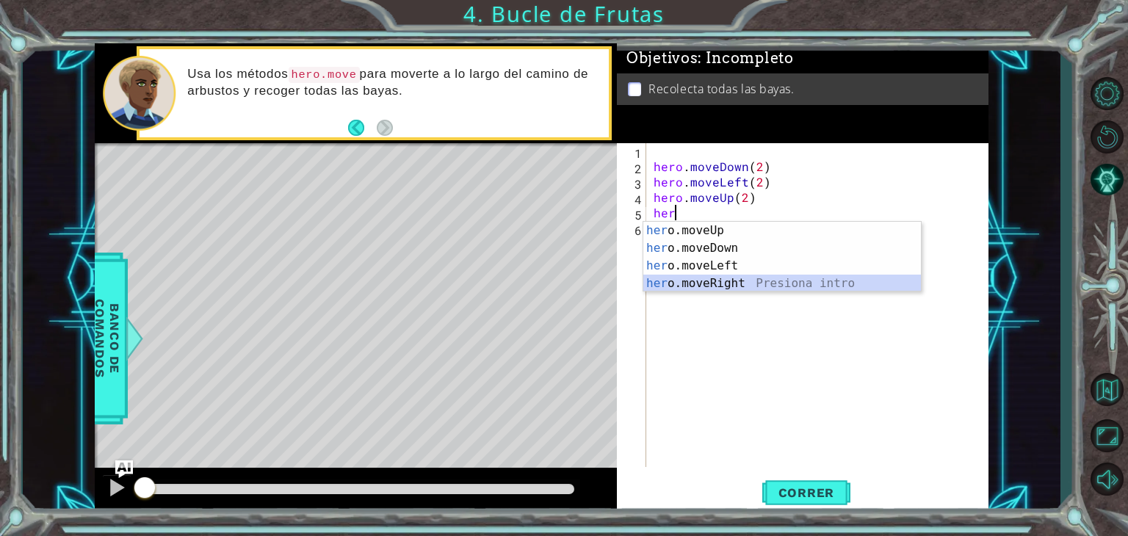
click at [735, 289] on div "her o.moveUp Presiona intro her o.moveDown Presiona intro her o.moveLeft Presio…" at bounding box center [783, 275] width 278 height 106
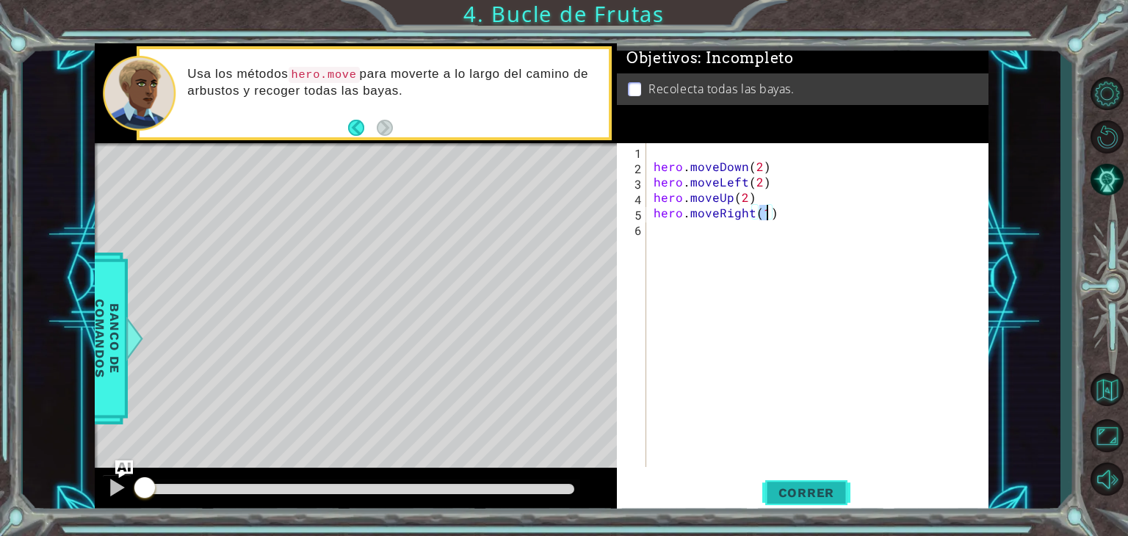
type textarea "hero.moveRight(1)"
click at [825, 496] on span "Correr" at bounding box center [807, 493] width 86 height 15
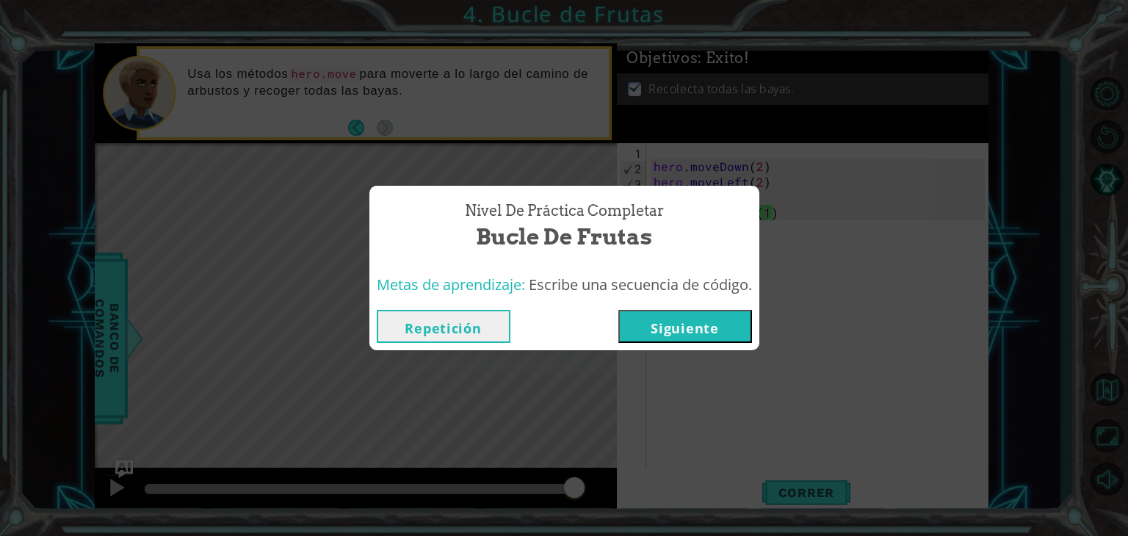
click at [712, 327] on button "Siguiente" at bounding box center [686, 326] width 134 height 33
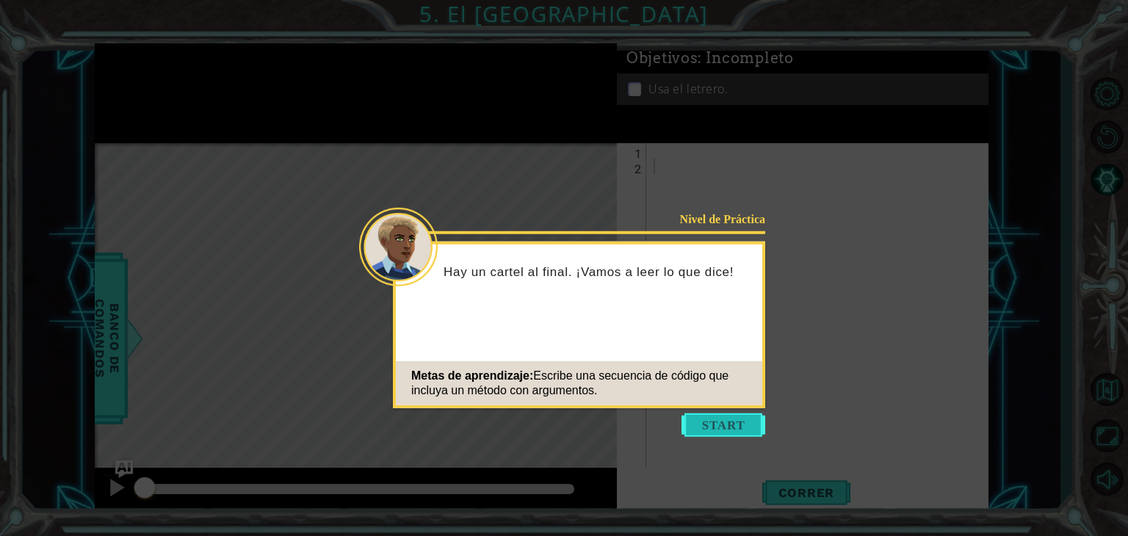
click at [744, 427] on button "Start" at bounding box center [724, 426] width 84 height 24
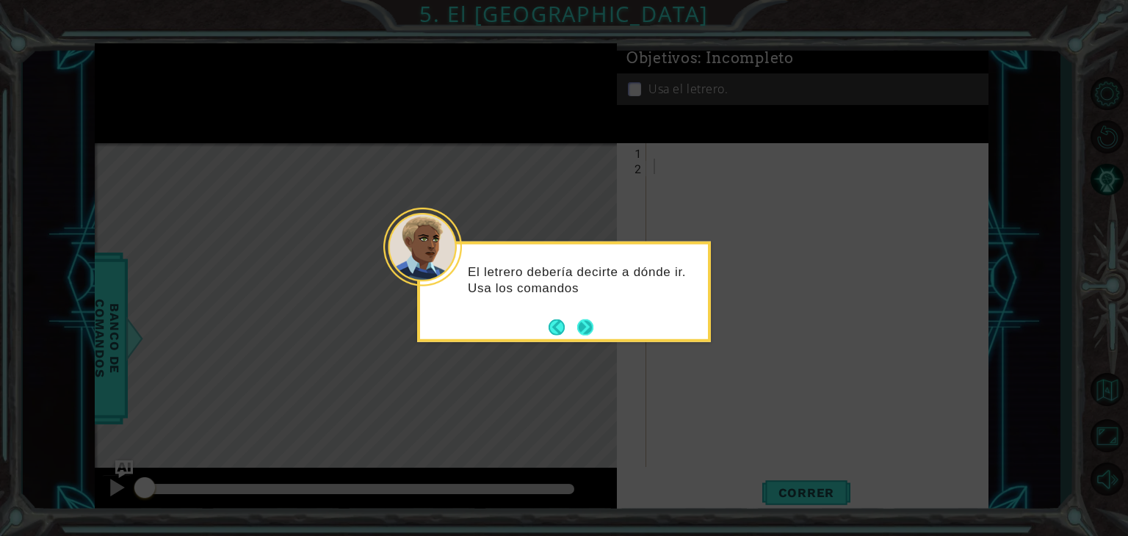
click at [591, 321] on button "Next" at bounding box center [585, 327] width 16 height 16
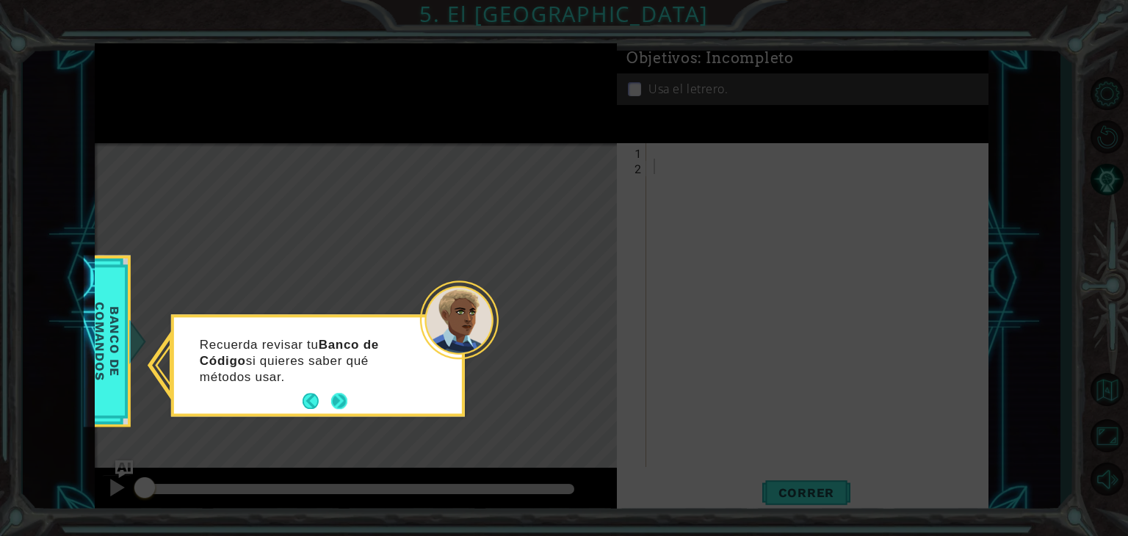
click at [339, 403] on button "Next" at bounding box center [339, 402] width 16 height 16
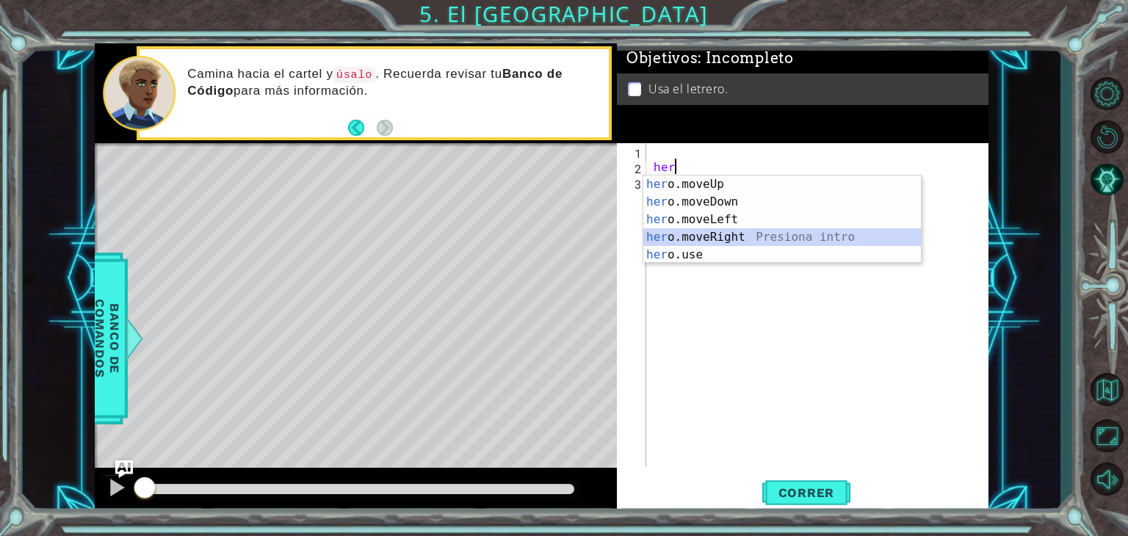
click at [715, 238] on div "her o.moveUp Presiona intro her o.moveDown Presiona intro her o.moveLeft Presio…" at bounding box center [783, 237] width 278 height 123
type textarea "hero.moveRight(1)"
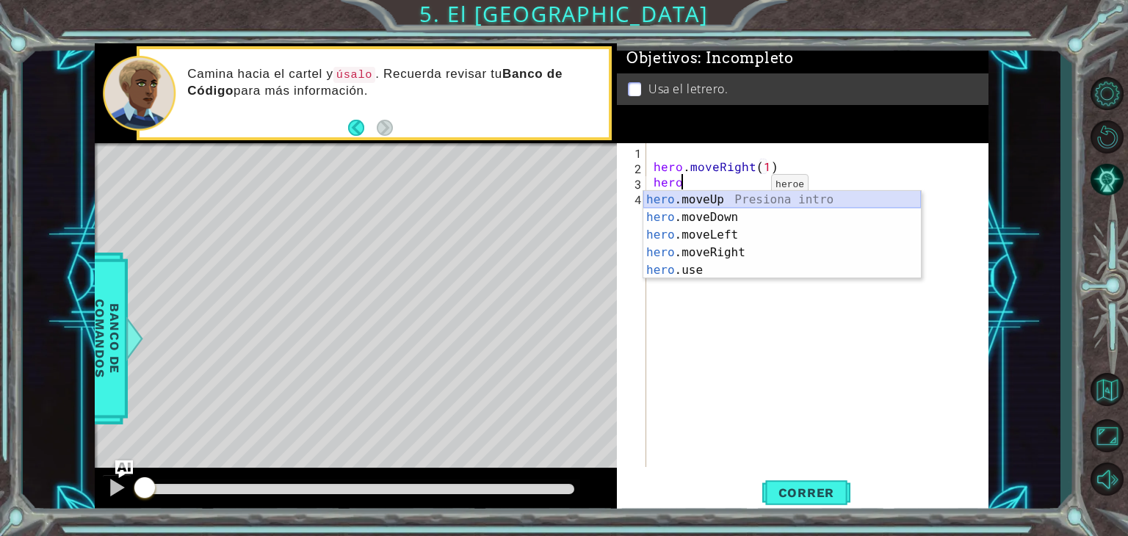
click at [680, 201] on div "hero .moveUp Presiona intro hero .moveDown Presiona intro hero .moveLeft Presio…" at bounding box center [783, 252] width 278 height 123
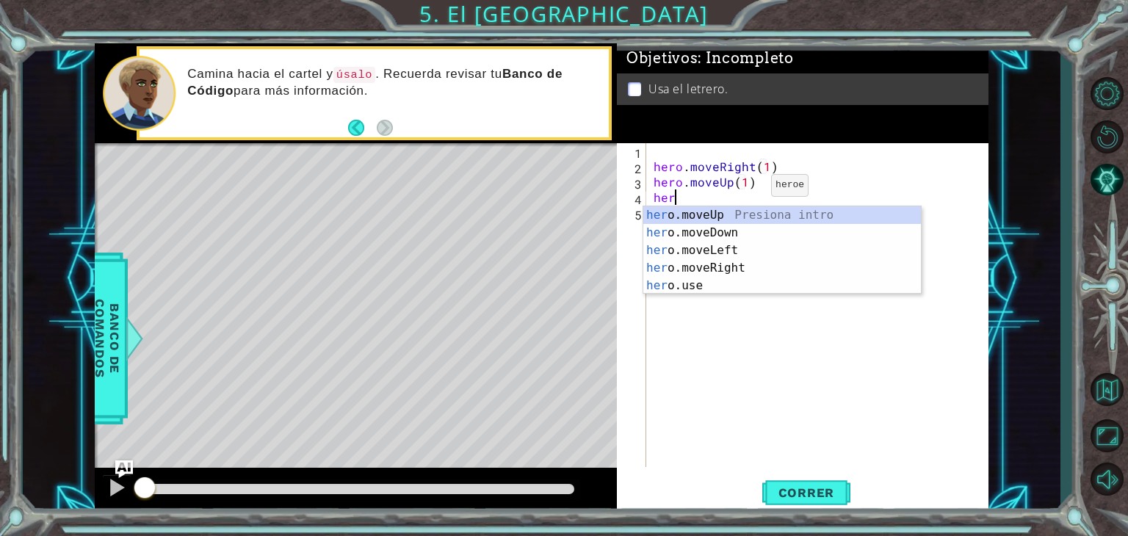
scroll to position [0, 7]
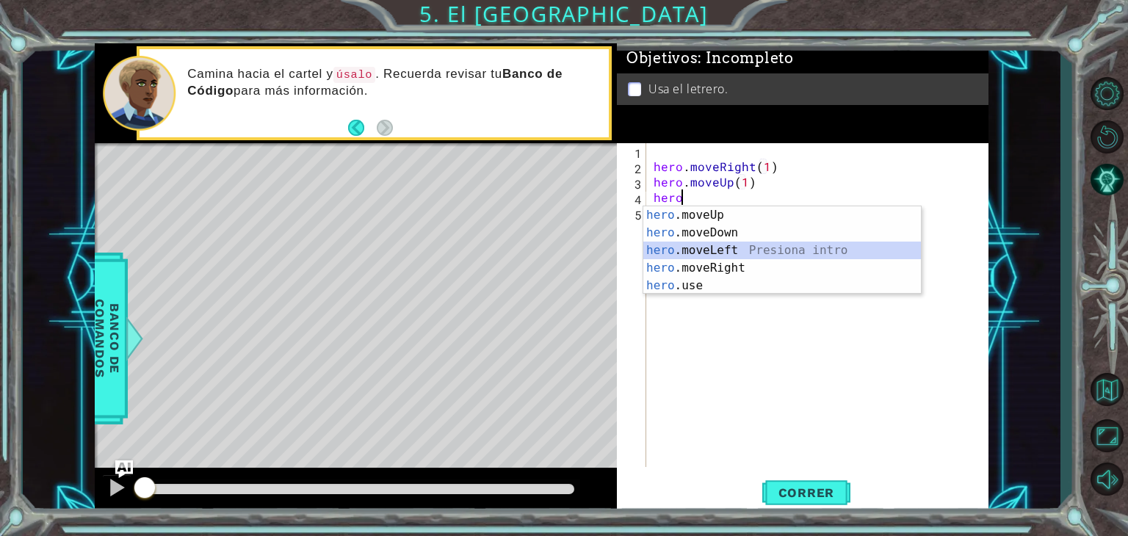
click at [774, 251] on div "hero .moveUp Presiona intro hero .moveDown Presiona intro hero .moveLeft Presio…" at bounding box center [783, 267] width 278 height 123
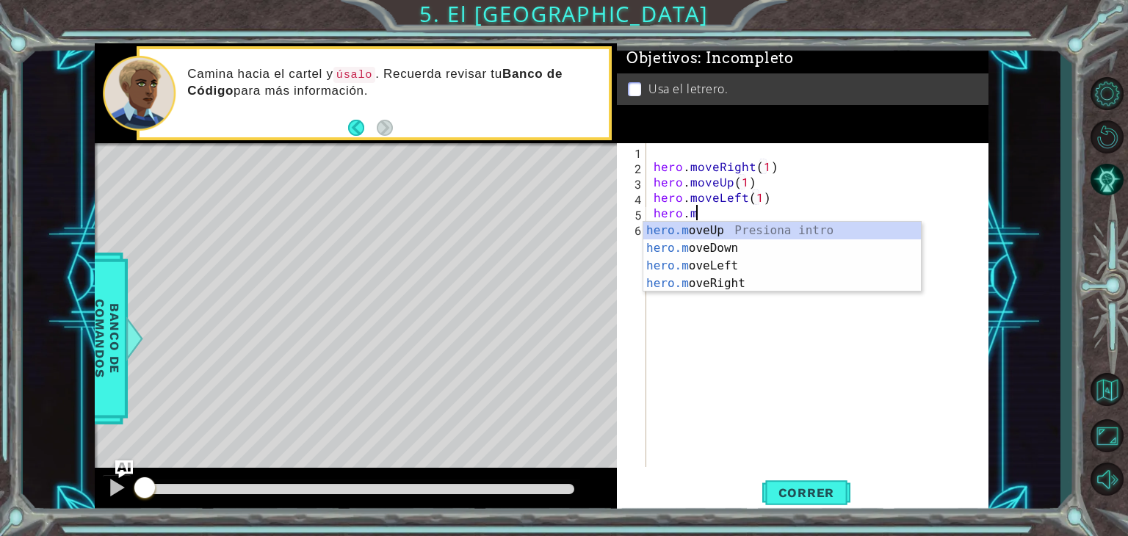
scroll to position [0, 9]
click at [760, 231] on div "hero.mov eUp Presiona intro hero.mov eDown Presiona intro hero.mov eLeft Presio…" at bounding box center [783, 275] width 278 height 106
type textarea "hero.moveUp(1)"
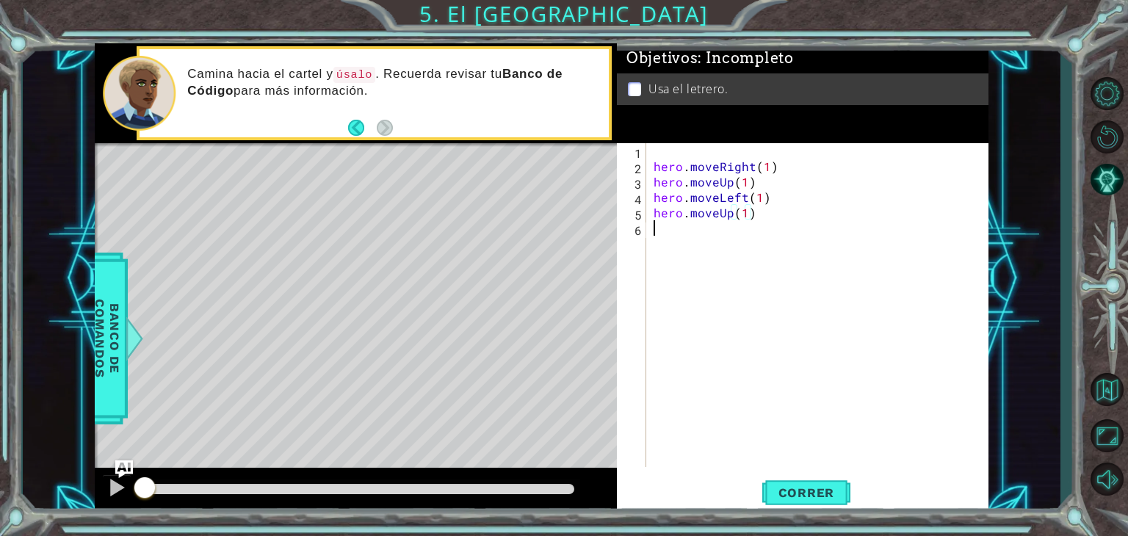
click at [760, 231] on div "hero . moveRight ( 1 ) hero . moveUp ( 1 ) hero . moveLeft ( 1 ) hero . moveUp …" at bounding box center [822, 320] width 342 height 355
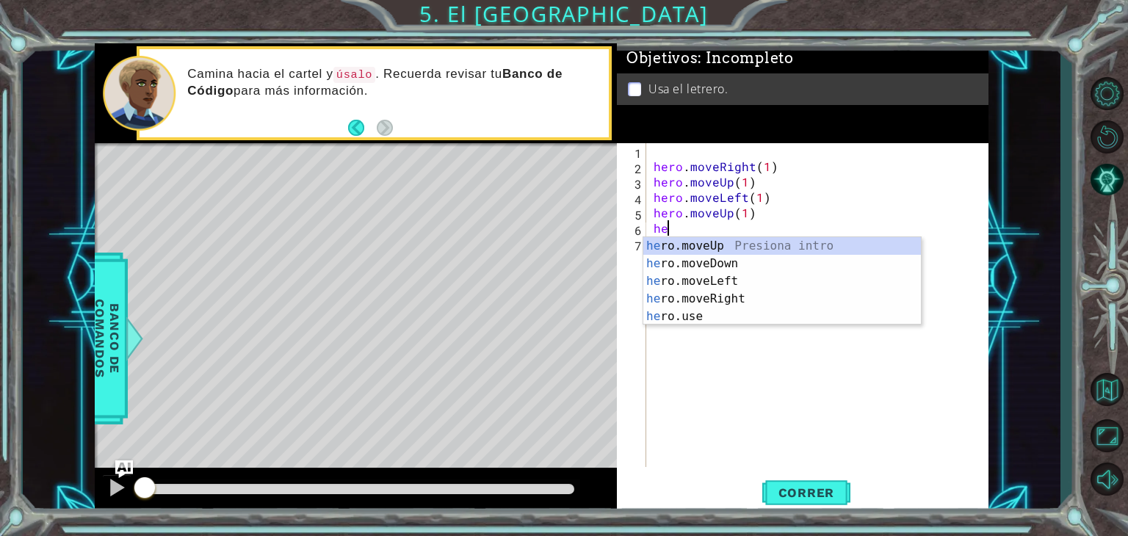
scroll to position [0, 0]
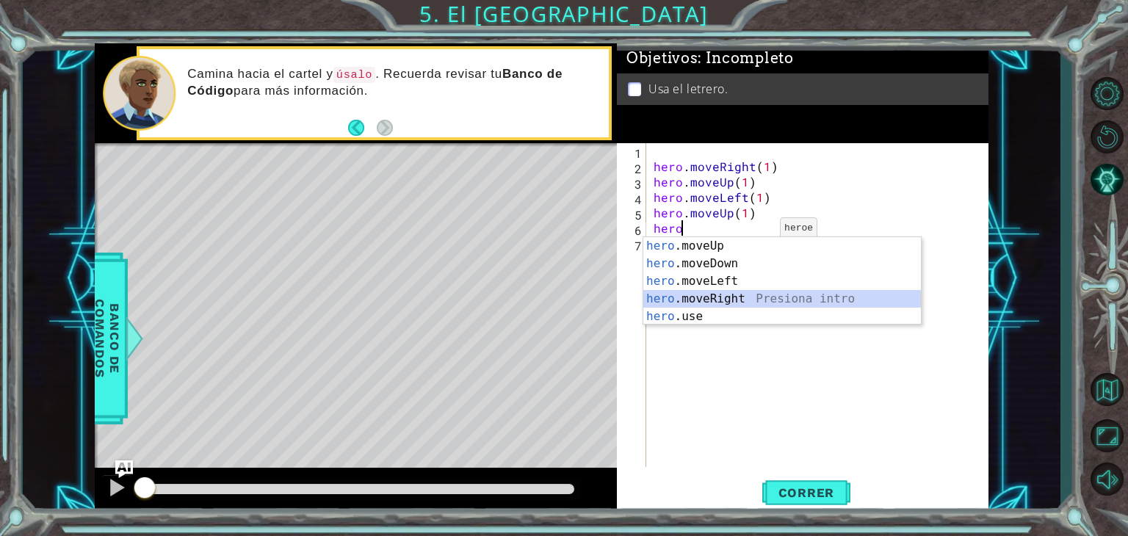
click at [716, 295] on div "hero .moveUp Presiona intro hero .moveDown Presiona intro hero .moveLeft Presio…" at bounding box center [783, 298] width 278 height 123
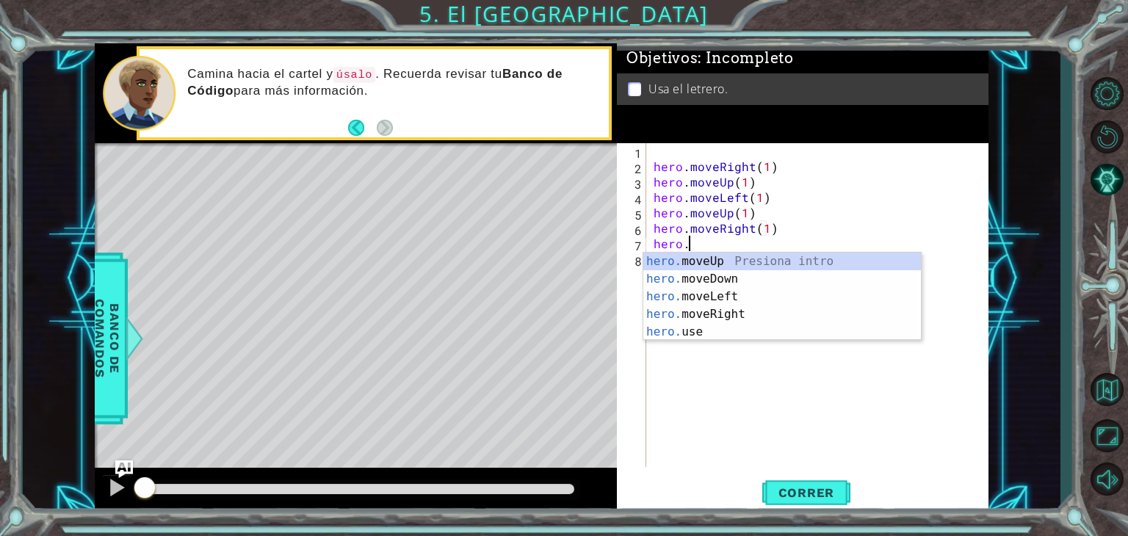
scroll to position [0, 9]
click at [721, 277] on div "hero. moveUp Presiona intro hero. moveDown Presiona intro hero. moveLeft Presio…" at bounding box center [783, 314] width 278 height 123
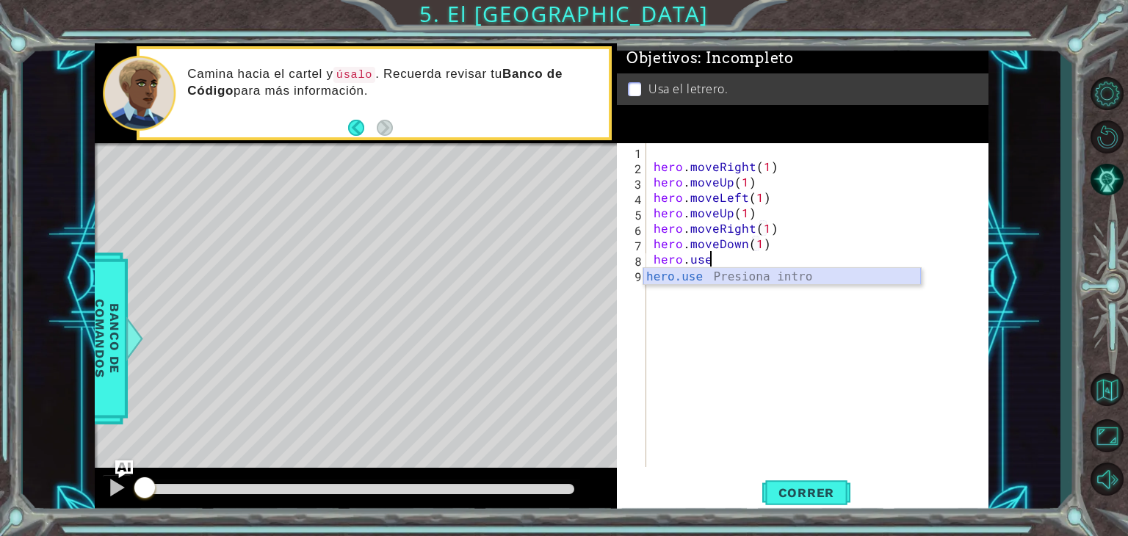
click at [762, 277] on div "hero.use Presiona intro" at bounding box center [783, 294] width 278 height 53
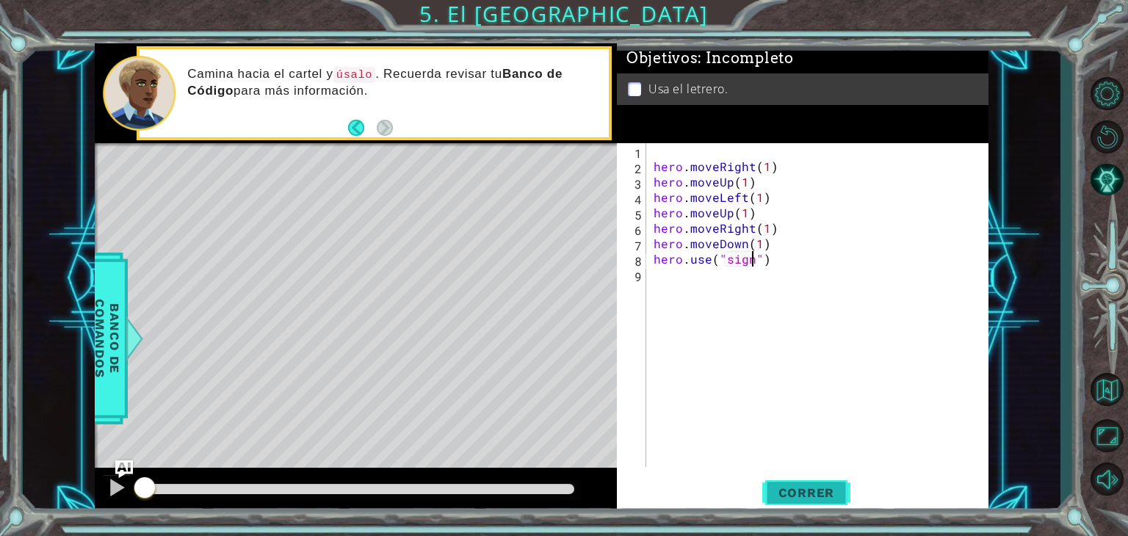
type textarea "hero.use("sign")"
click at [828, 497] on span "Correr" at bounding box center [807, 493] width 86 height 15
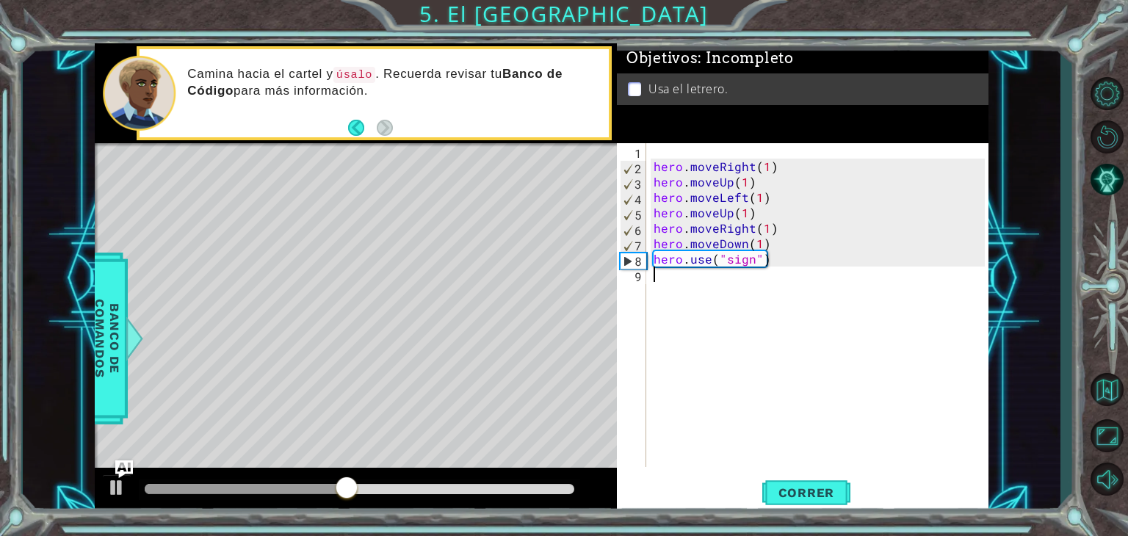
click at [977, 367] on div "hero . moveRight ( 1 ) hero . moveUp ( 1 ) hero . moveLeft ( 1 ) hero . moveUp …" at bounding box center [822, 320] width 342 height 355
click at [115, 490] on div at bounding box center [116, 487] width 19 height 19
click at [896, 198] on div "hero . moveRight ( 1 ) hero . moveUp ( 1 ) hero . moveLeft ( 1 ) hero . moveUp …" at bounding box center [822, 320] width 342 height 355
click at [792, 260] on div "hero . moveRight ( 1 ) hero . moveUp ( 1 ) hero . moveLeft ( 1 ) hero . moveUp …" at bounding box center [822, 320] width 342 height 355
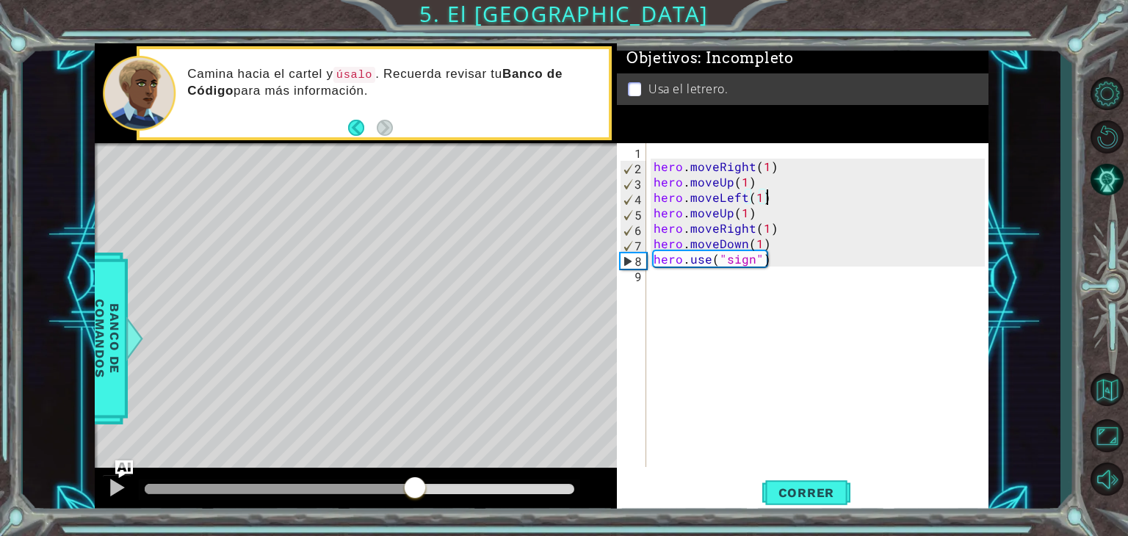
type textarea "hero.use("sign")"
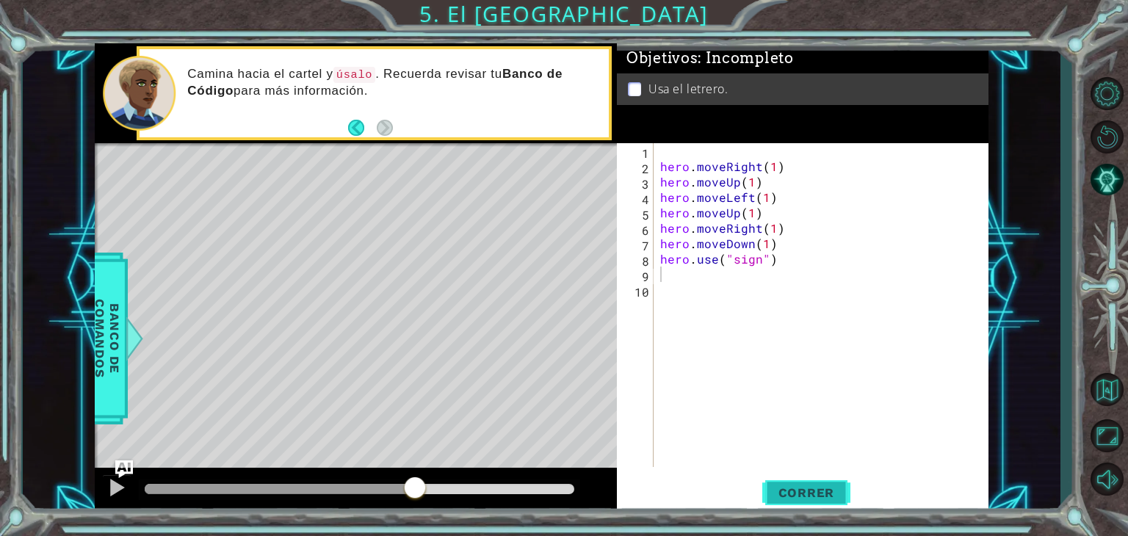
click at [791, 486] on span "Correr" at bounding box center [807, 493] width 86 height 15
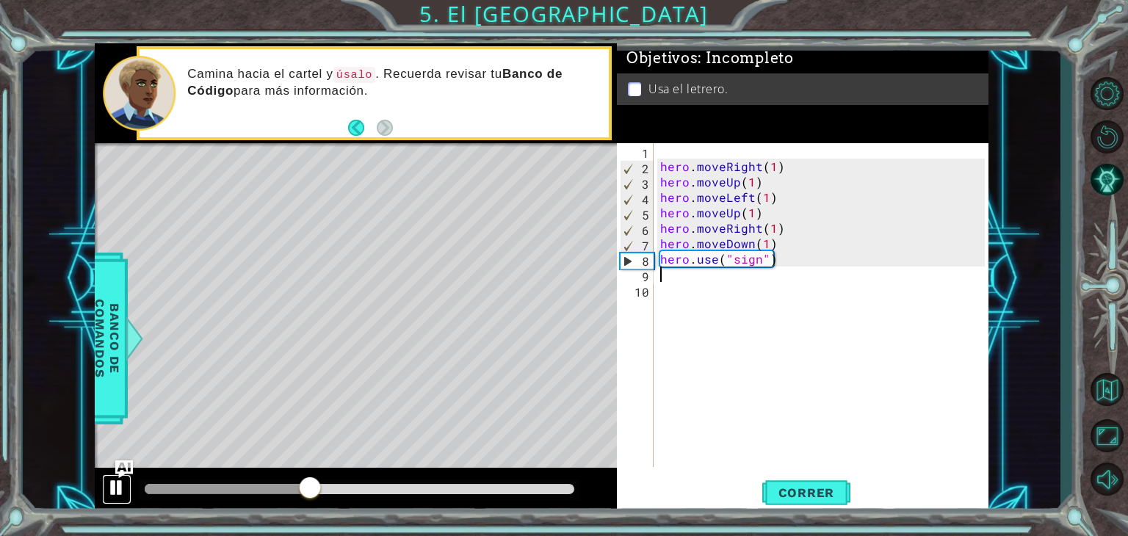
click at [113, 475] on button at bounding box center [116, 490] width 29 height 30
click at [772, 228] on div "hero . moveRight ( 1 ) hero . moveUp ( 1 ) hero . moveLeft ( 1 ) hero . moveUp …" at bounding box center [825, 320] width 335 height 355
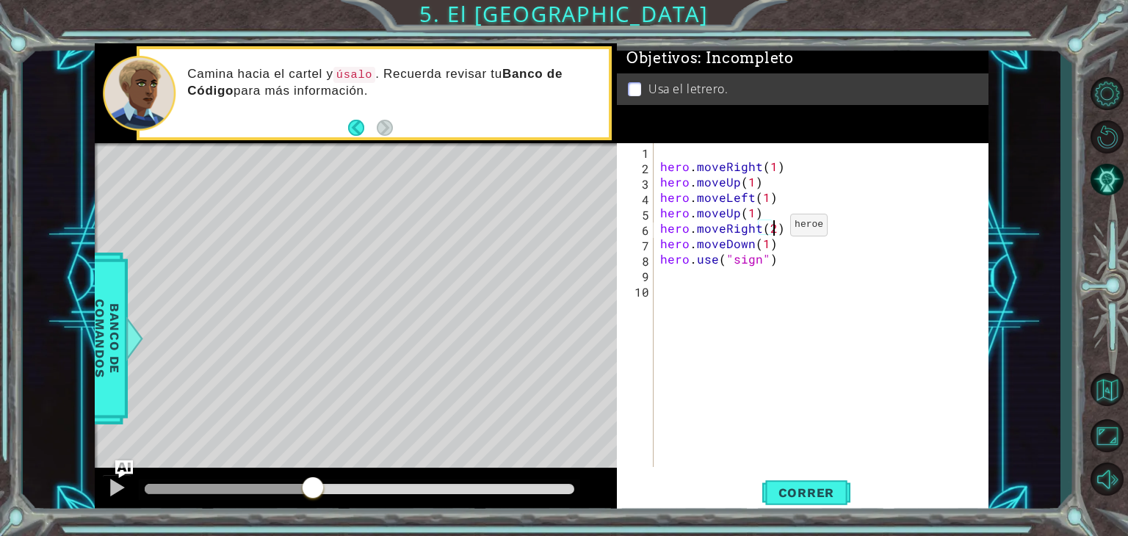
scroll to position [0, 6]
type textarea "hero.moveRight(2)"
click at [813, 499] on span "Correr" at bounding box center [807, 493] width 86 height 15
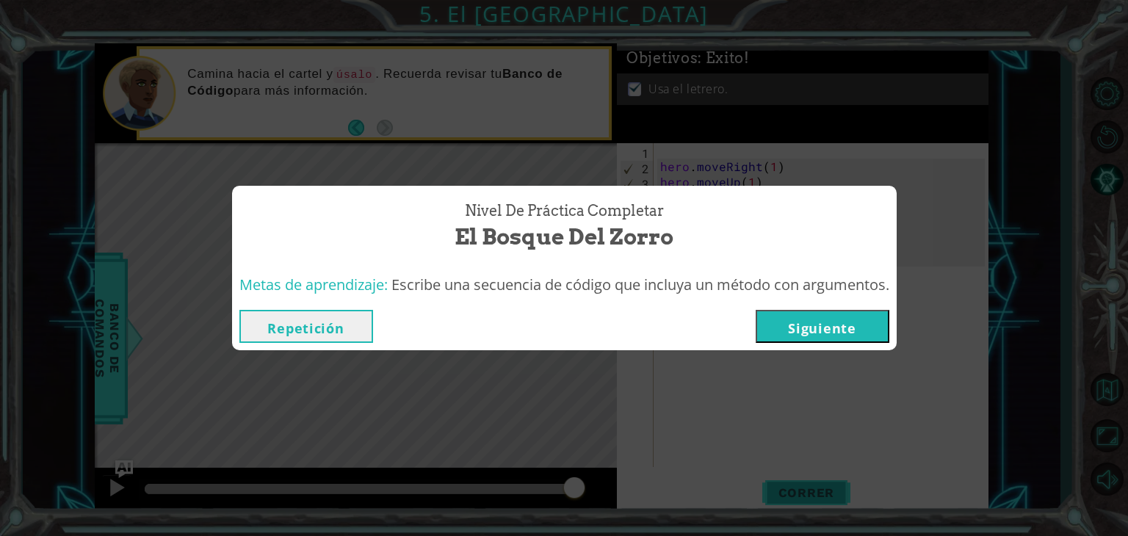
click at [813, 499] on div "Nivel de Práctica Completar El Bosque del Zorro Metas de aprendizaje: Escribe u…" at bounding box center [564, 268] width 1128 height 536
click at [839, 312] on button "Siguiente" at bounding box center [823, 326] width 134 height 33
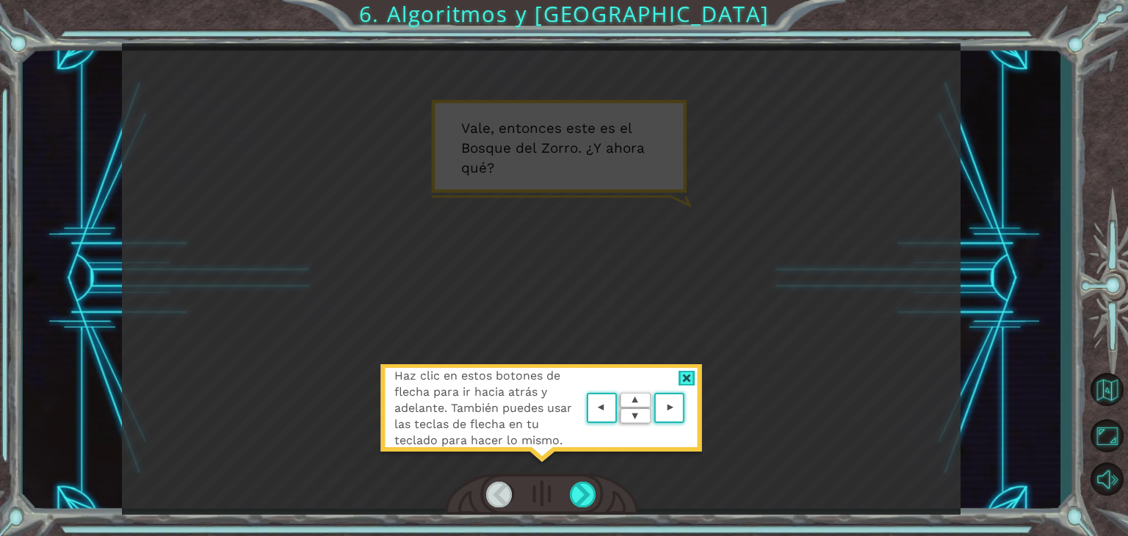
click at [691, 378] on div at bounding box center [687, 378] width 17 height 15
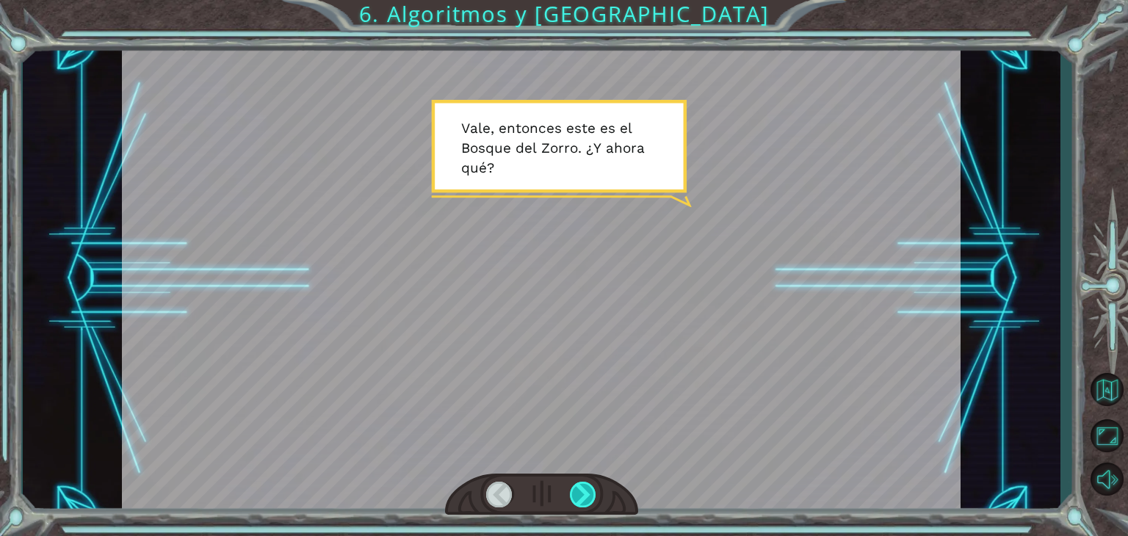
click at [586, 485] on div at bounding box center [583, 495] width 26 height 26
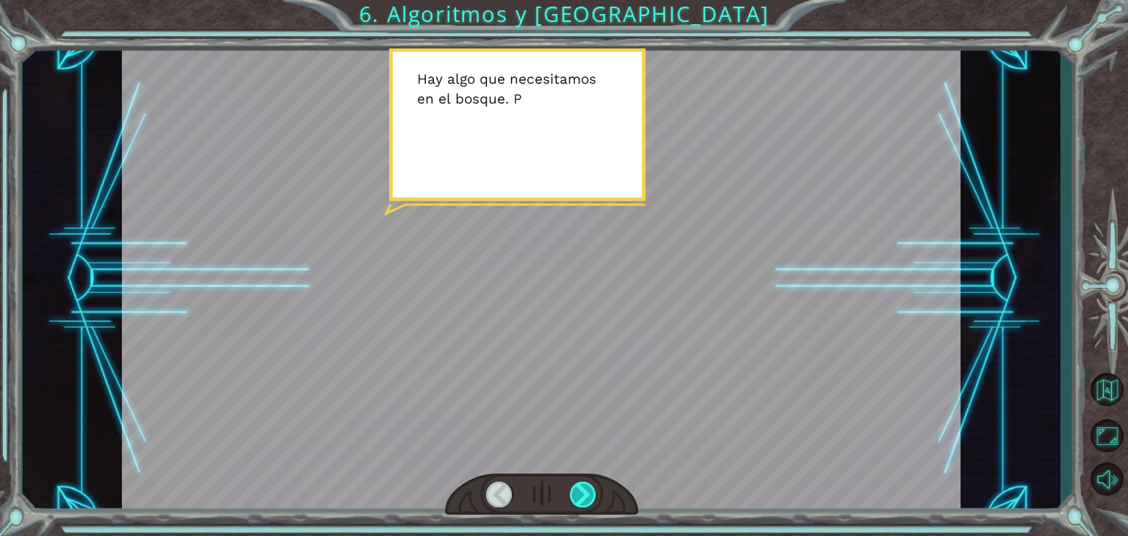
click at [586, 485] on div at bounding box center [583, 495] width 26 height 26
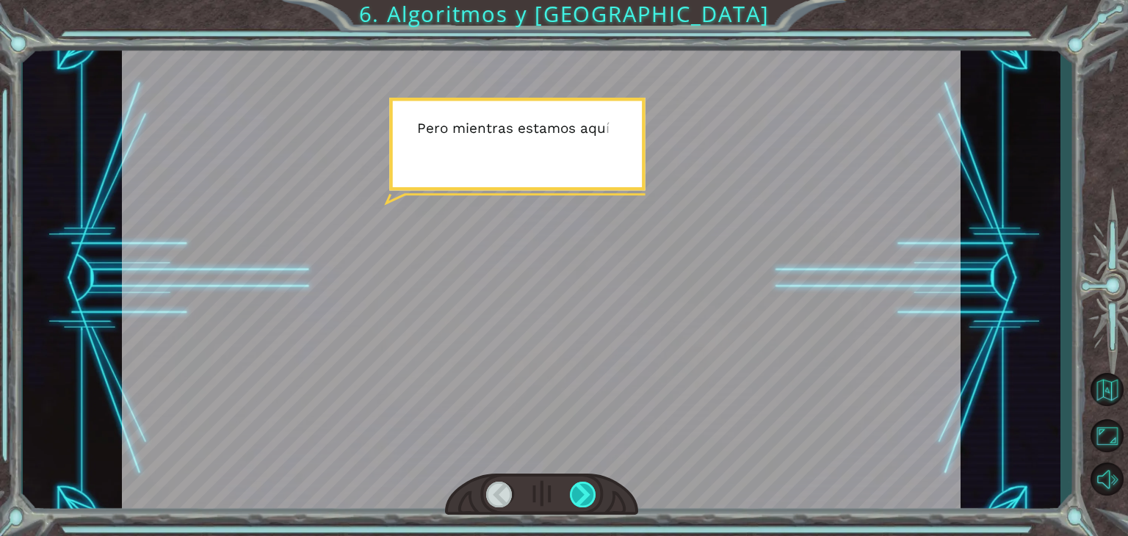
click at [586, 485] on div at bounding box center [583, 495] width 26 height 26
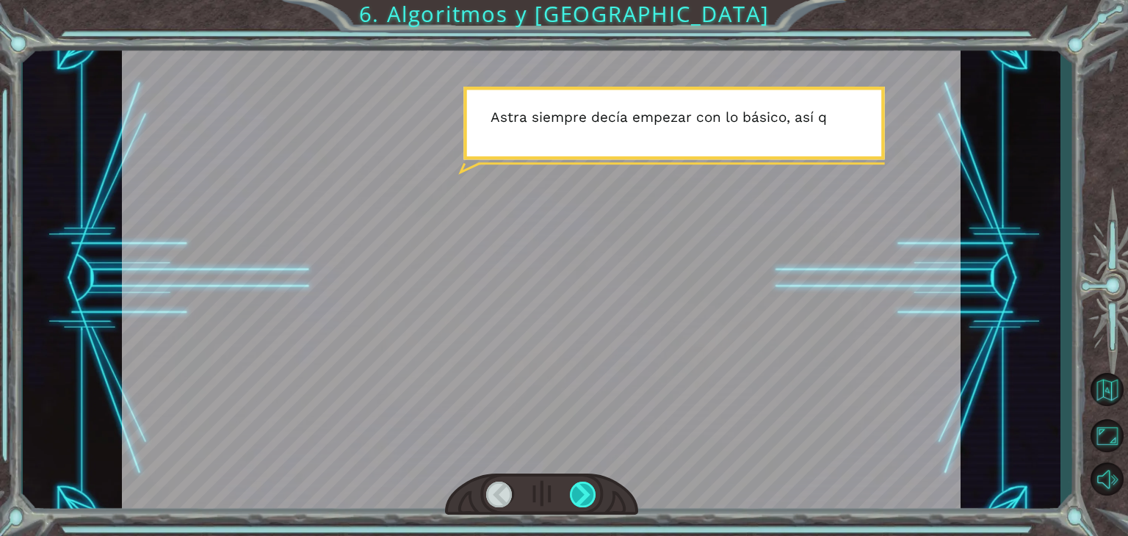
click at [586, 485] on div at bounding box center [583, 495] width 26 height 26
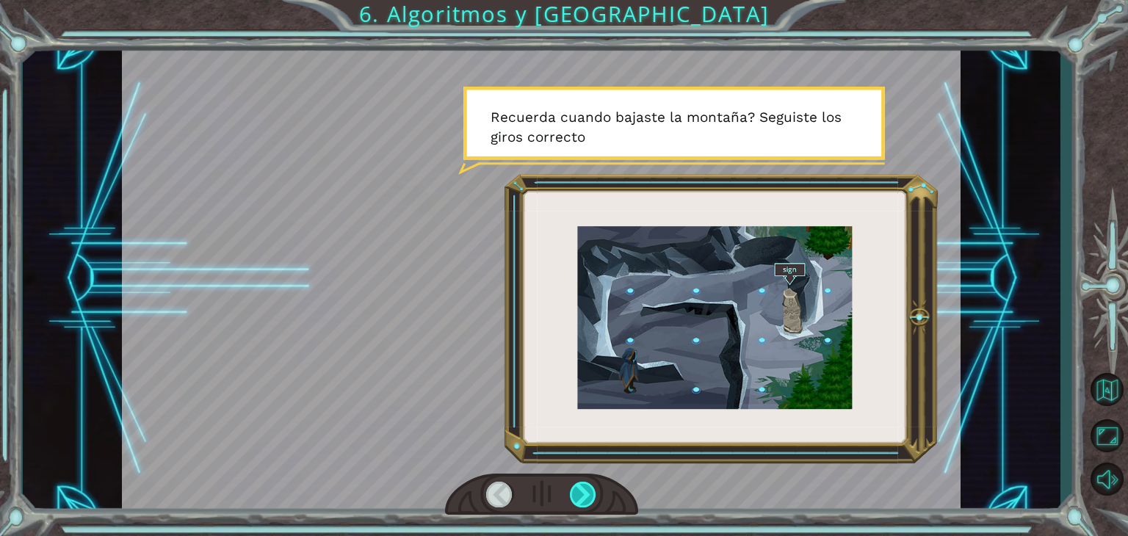
click at [586, 485] on div at bounding box center [583, 495] width 26 height 26
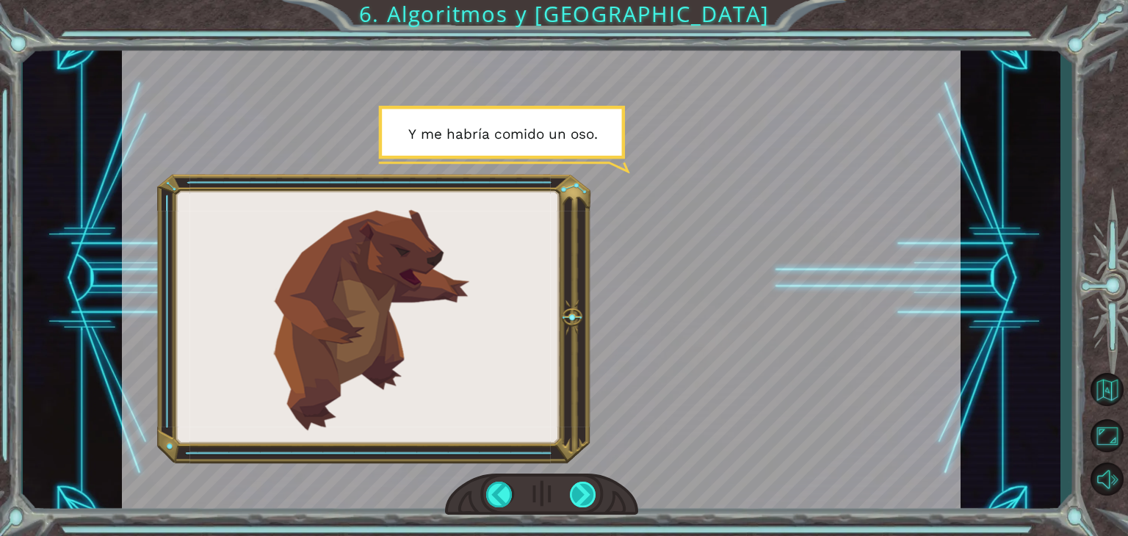
click at [586, 485] on div at bounding box center [583, 495] width 26 height 26
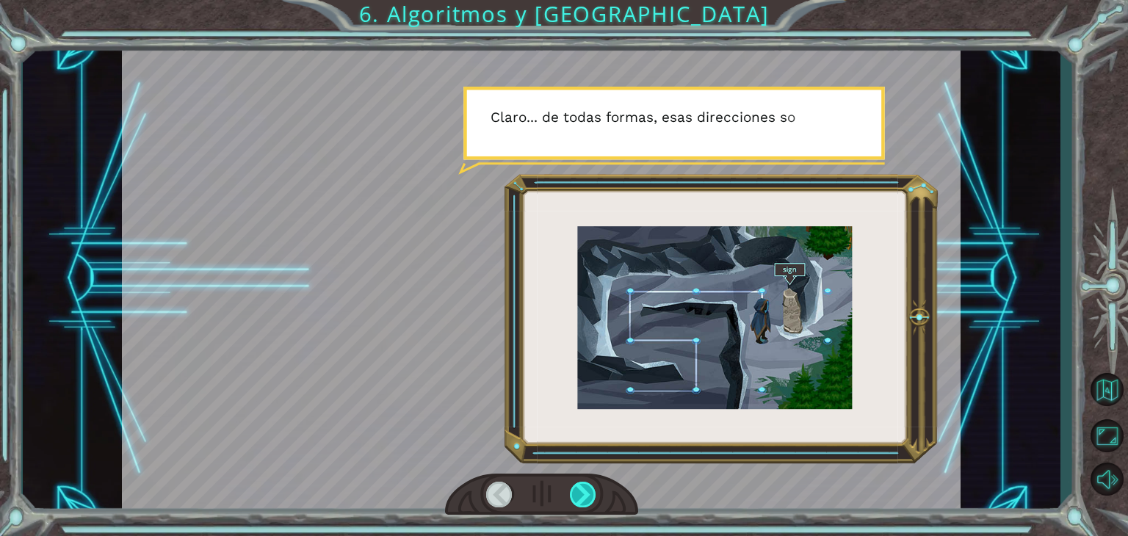
click at [586, 485] on div at bounding box center [583, 495] width 26 height 26
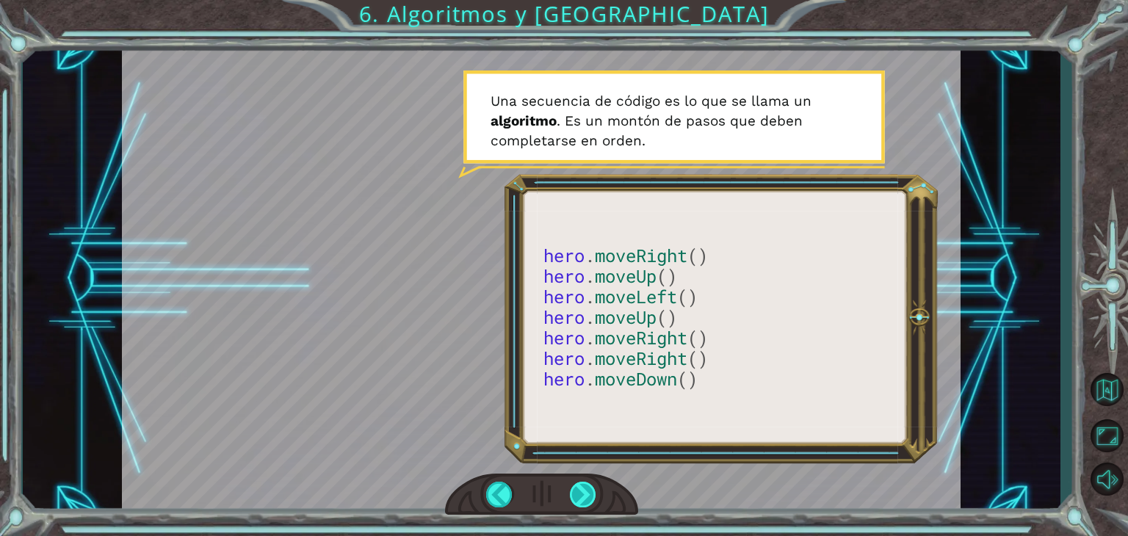
click at [596, 494] on div at bounding box center [583, 495] width 26 height 26
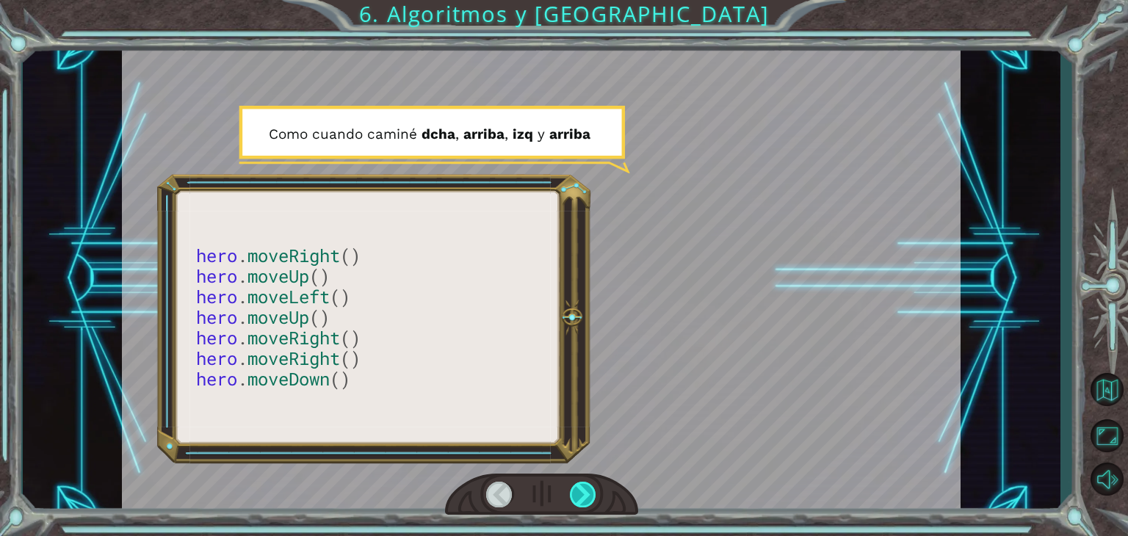
click at [596, 494] on div at bounding box center [583, 495] width 26 height 26
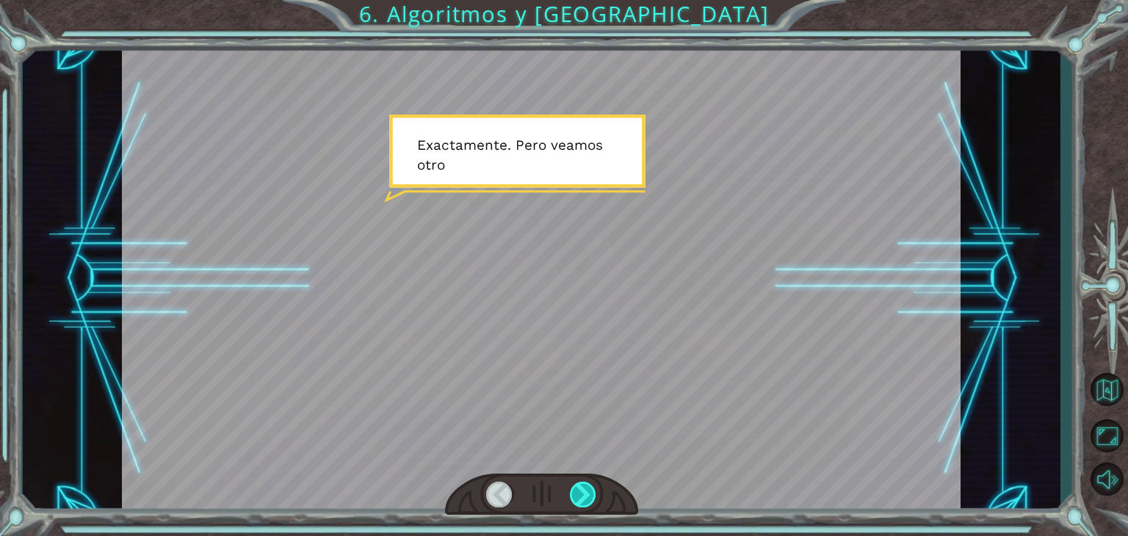
click at [596, 494] on div at bounding box center [583, 495] width 26 height 26
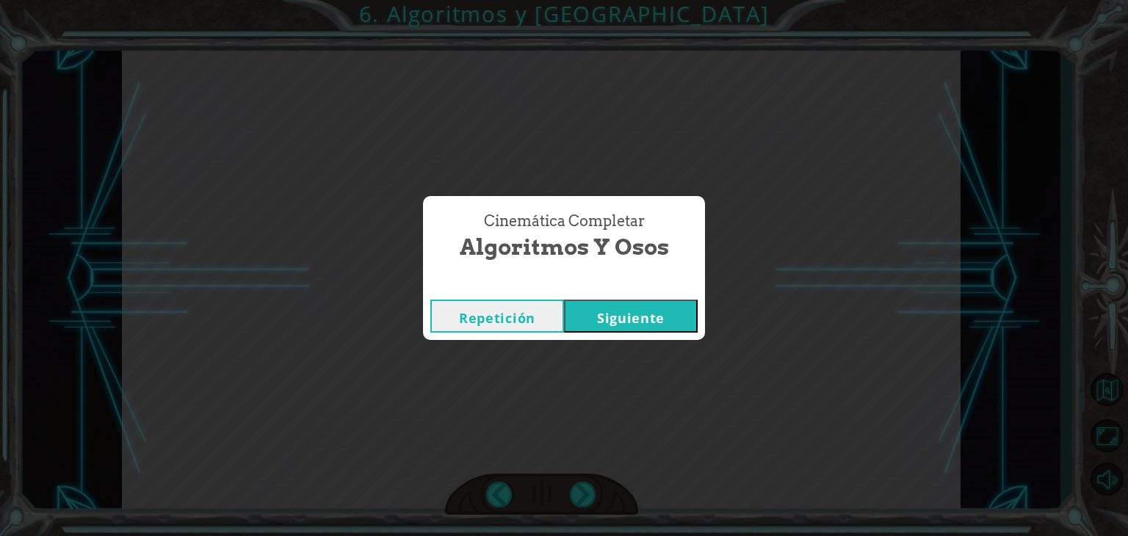
click at [619, 330] on button "Siguiente" at bounding box center [631, 316] width 134 height 33
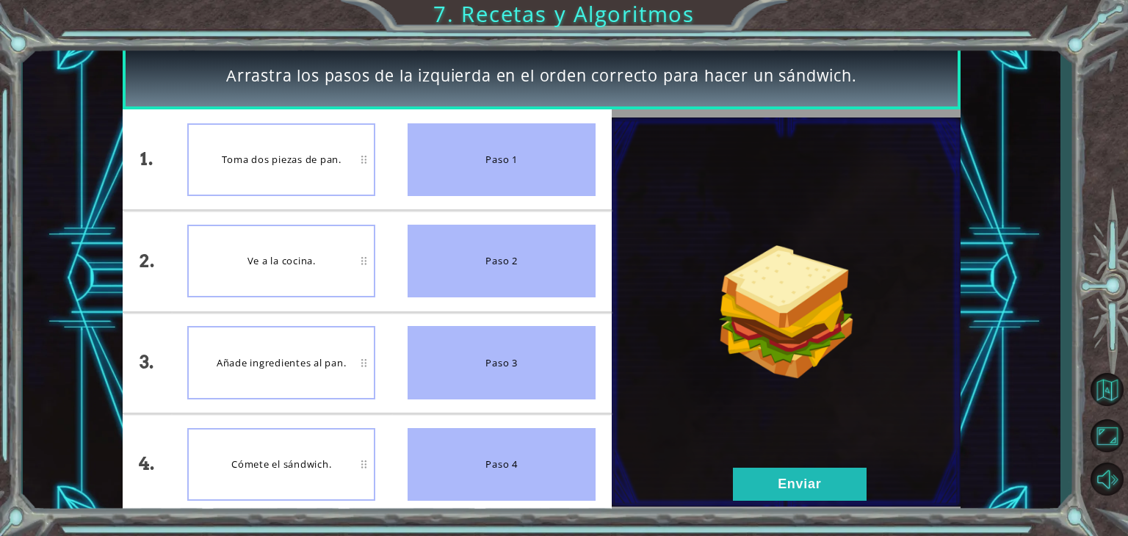
click at [295, 260] on div "Ve a la cocina." at bounding box center [281, 261] width 188 height 73
click at [347, 254] on div "Ve a la cocina." at bounding box center [281, 261] width 188 height 73
click at [356, 268] on div "Ve a la cocina." at bounding box center [281, 261] width 188 height 73
drag, startPoint x: 356, startPoint y: 268, endPoint x: 411, endPoint y: 321, distance: 76.4
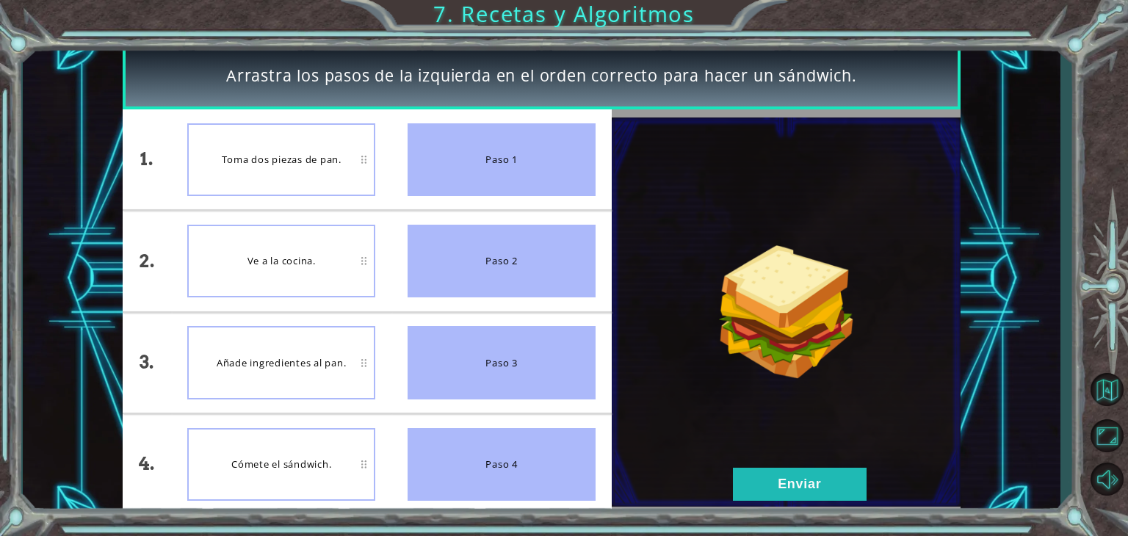
click at [411, 321] on div "1. 2. 3. 4. Toma dos piezas de pan. Ve a la cocina. Añade ingredientes al pan. …" at bounding box center [368, 312] width 490 height 406
click at [305, 236] on div "Ve a la cocina." at bounding box center [281, 261] width 188 height 73
click at [336, 251] on div "Ve a la cocina." at bounding box center [281, 261] width 188 height 73
click at [362, 244] on div "Ve a la cocina." at bounding box center [281, 261] width 188 height 73
drag, startPoint x: 316, startPoint y: 243, endPoint x: 215, endPoint y: 259, distance: 101.9
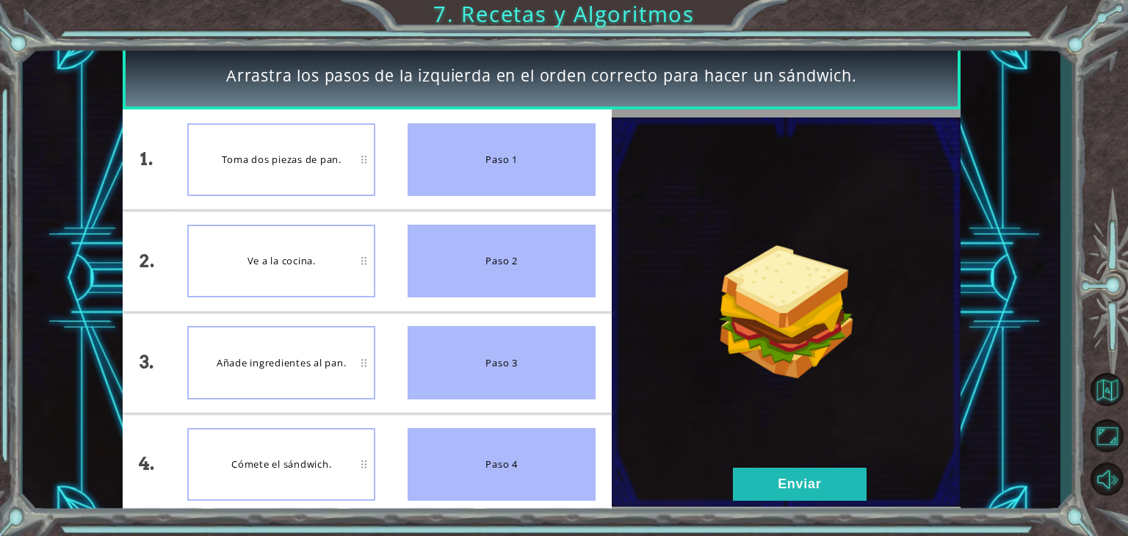
click at [215, 259] on div "Ve a la cocina." at bounding box center [281, 261] width 188 height 73
click at [332, 370] on div "Ve a la cocina." at bounding box center [281, 362] width 188 height 73
click at [310, 288] on div "Añade ingredientes al pan." at bounding box center [281, 261] width 188 height 73
click at [342, 365] on div "Toma dos piezas de pan." at bounding box center [281, 362] width 188 height 73
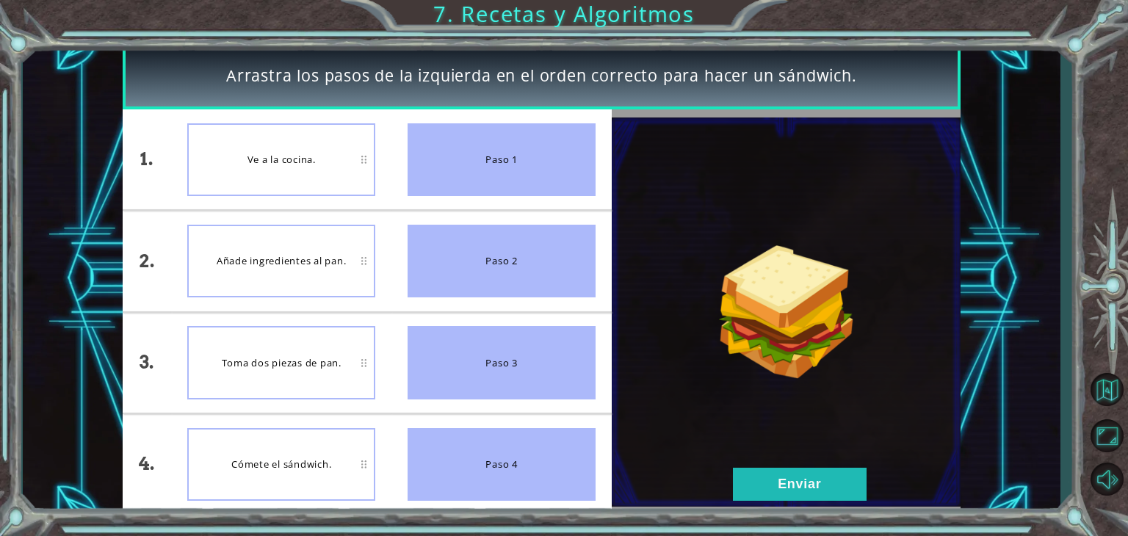
drag, startPoint x: 342, startPoint y: 365, endPoint x: 347, endPoint y: 306, distance: 58.9
click at [347, 306] on ul "Ve a la cocina. Añade ingredientes al pan. Toma dos piezas de pan. Cómete el sá…" at bounding box center [281, 312] width 220 height 406
click at [330, 362] on div "Toma dos piezas de pan." at bounding box center [281, 362] width 188 height 73
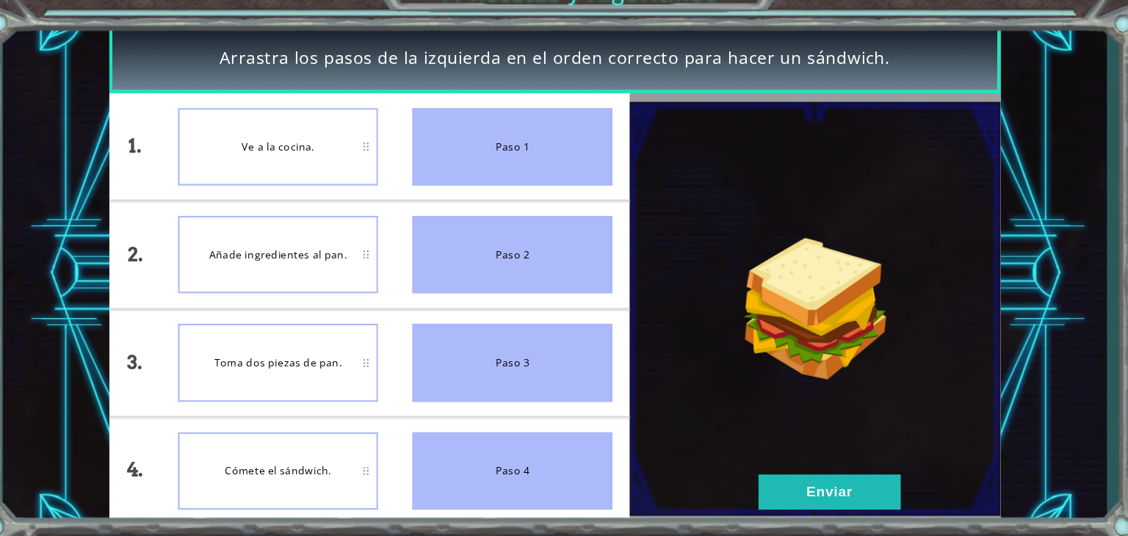
click at [223, 386] on div "Toma dos piezas de pan." at bounding box center [281, 362] width 188 height 73
click at [294, 389] on div "Toma dos piezas de pan." at bounding box center [281, 362] width 188 height 73
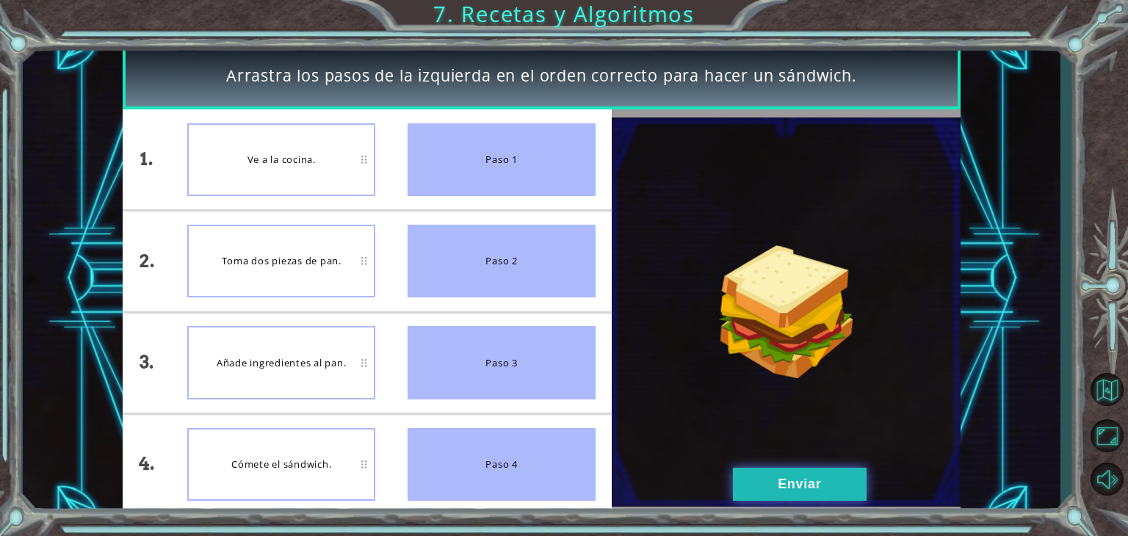
click at [835, 480] on button "Enviar" at bounding box center [800, 484] width 134 height 33
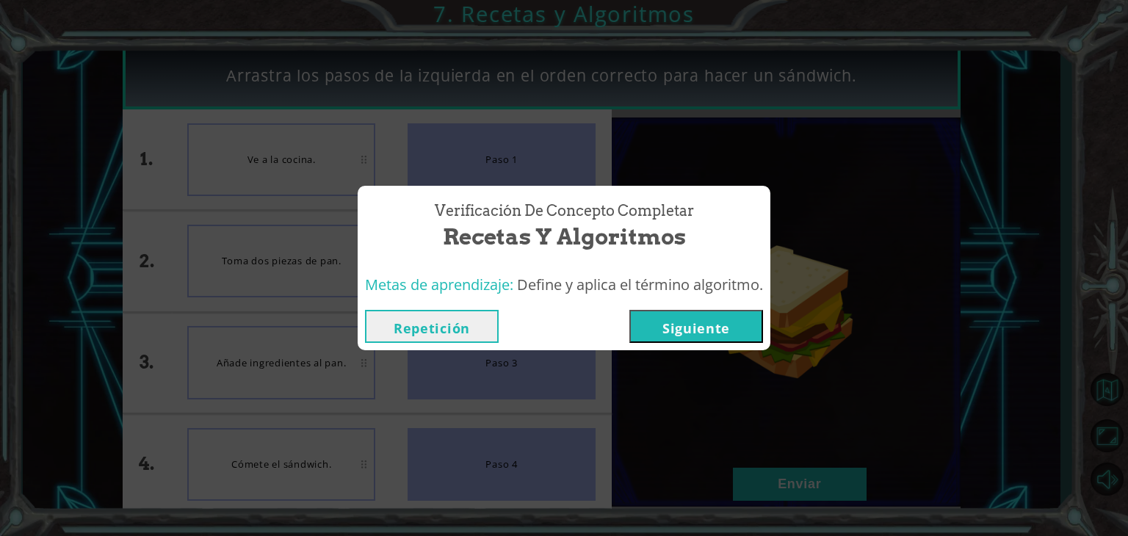
click at [672, 336] on button "Siguiente" at bounding box center [697, 326] width 134 height 33
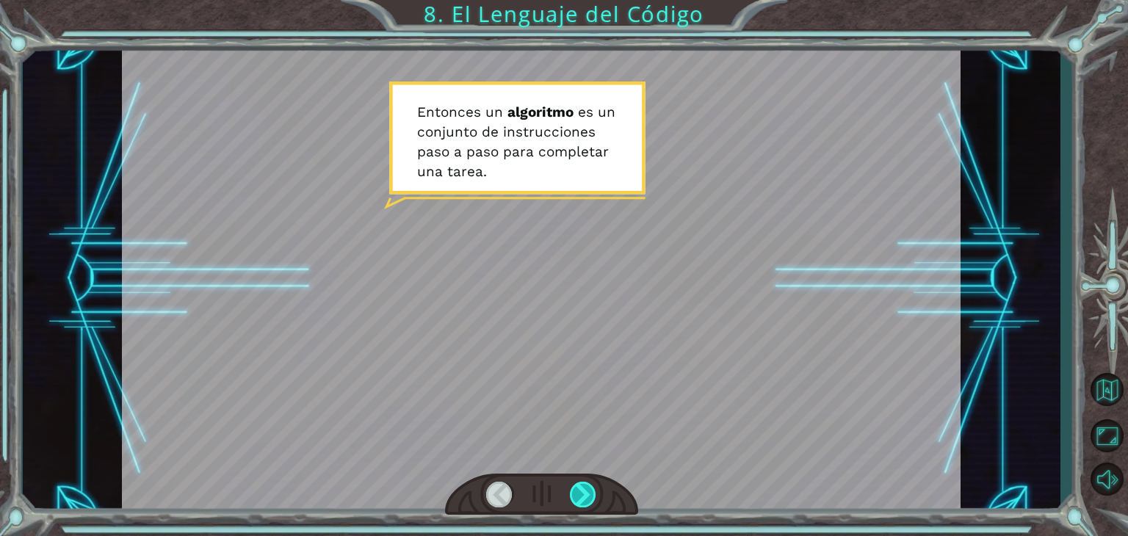
click at [579, 486] on div at bounding box center [583, 495] width 26 height 26
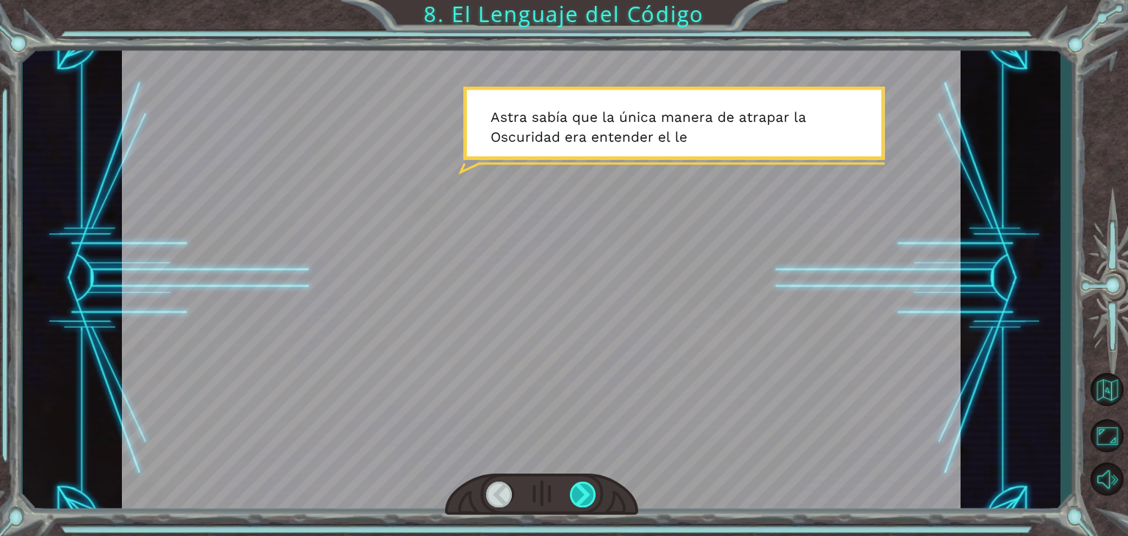
click at [579, 486] on div at bounding box center [583, 495] width 26 height 26
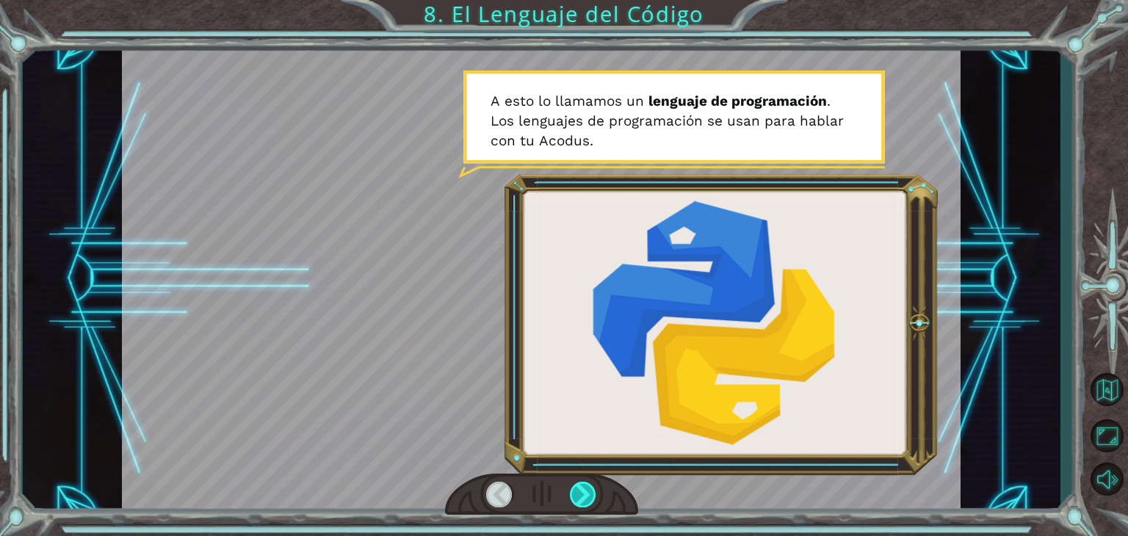
click at [579, 486] on div at bounding box center [583, 495] width 26 height 26
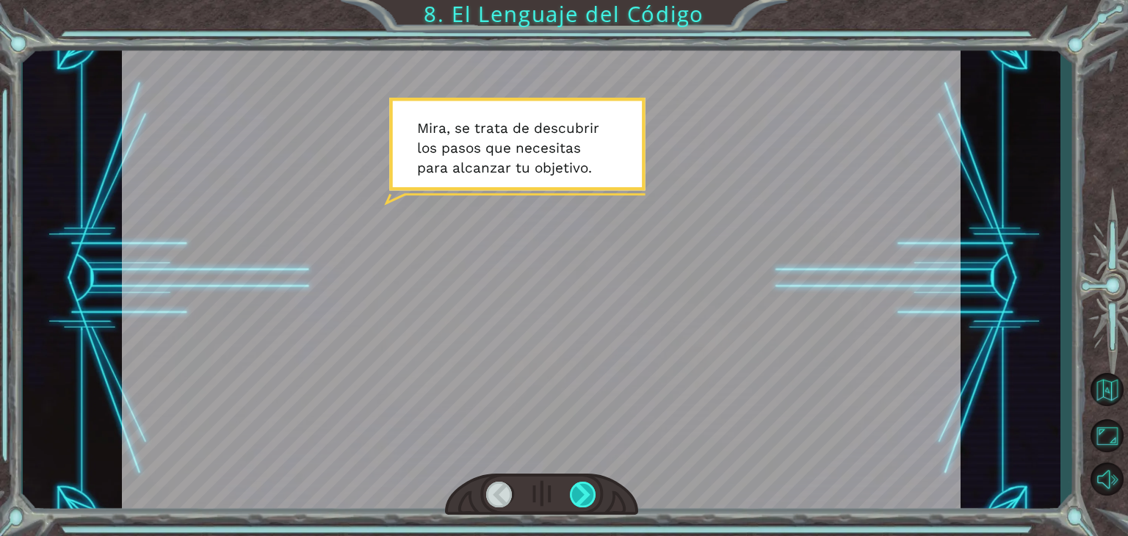
click at [579, 486] on div at bounding box center [583, 495] width 26 height 26
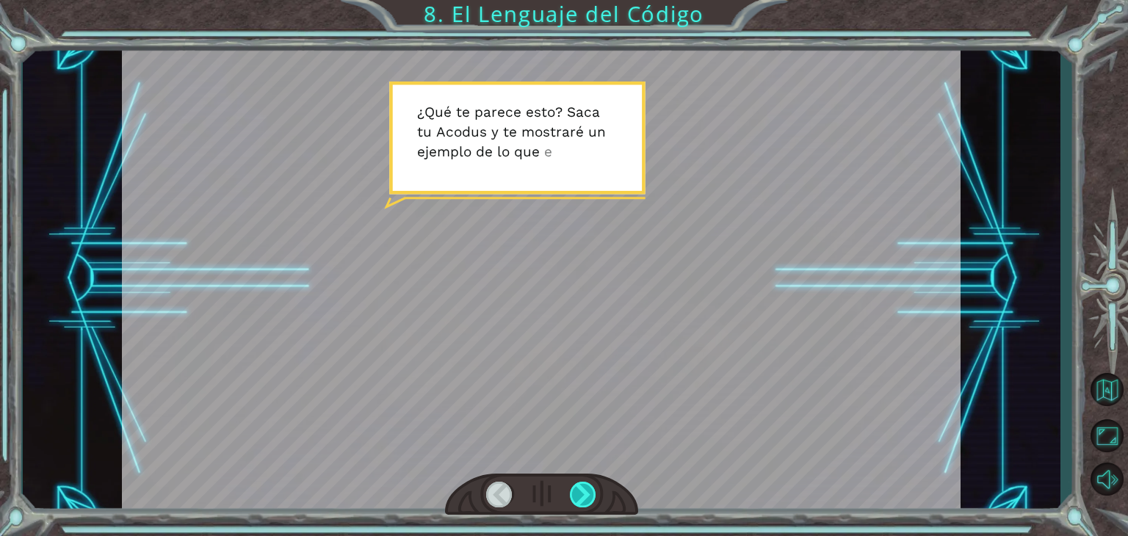
click at [579, 486] on div at bounding box center [583, 495] width 26 height 26
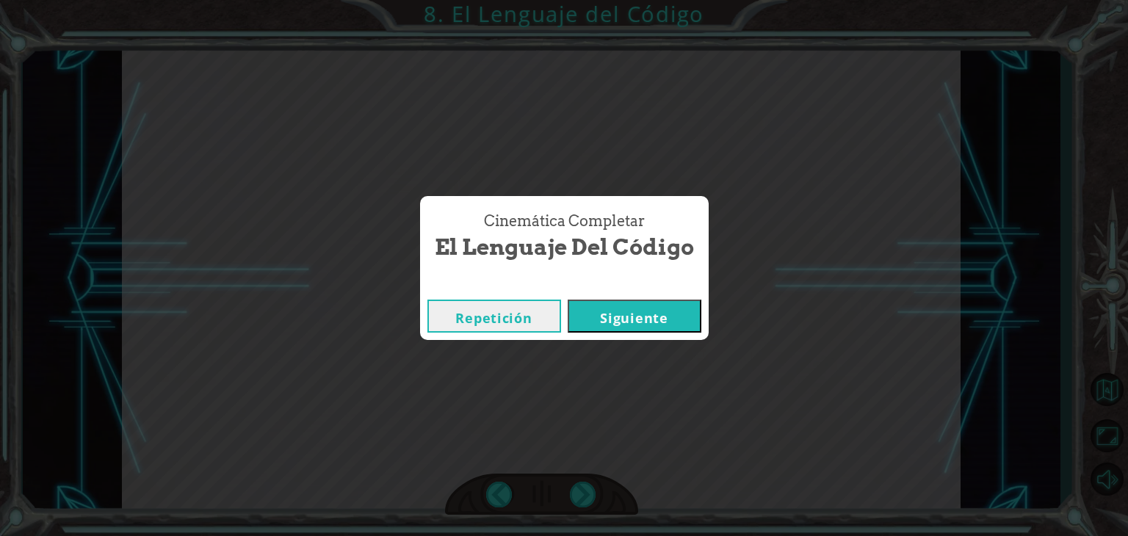
click at [655, 306] on button "Siguiente" at bounding box center [635, 316] width 134 height 33
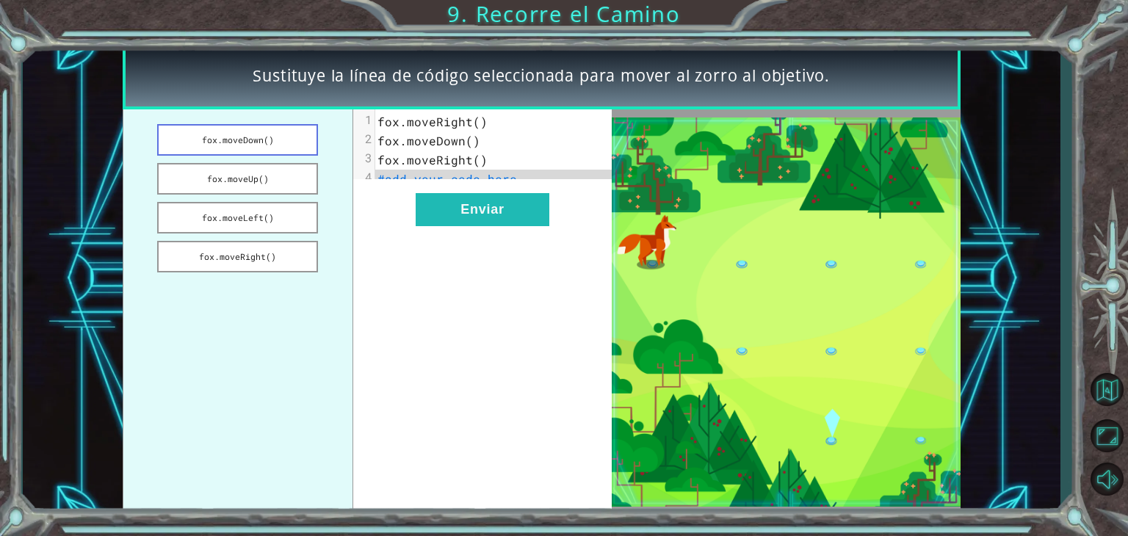
click at [258, 136] on button "fox.moveDown()" at bounding box center [237, 140] width 161 height 32
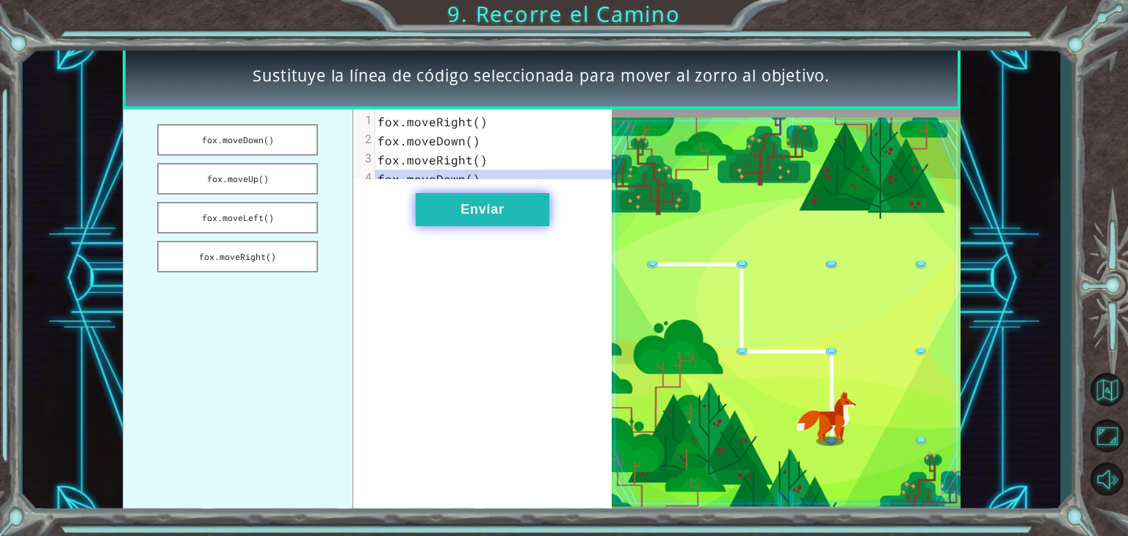
click at [510, 225] on button "Enviar" at bounding box center [483, 209] width 134 height 33
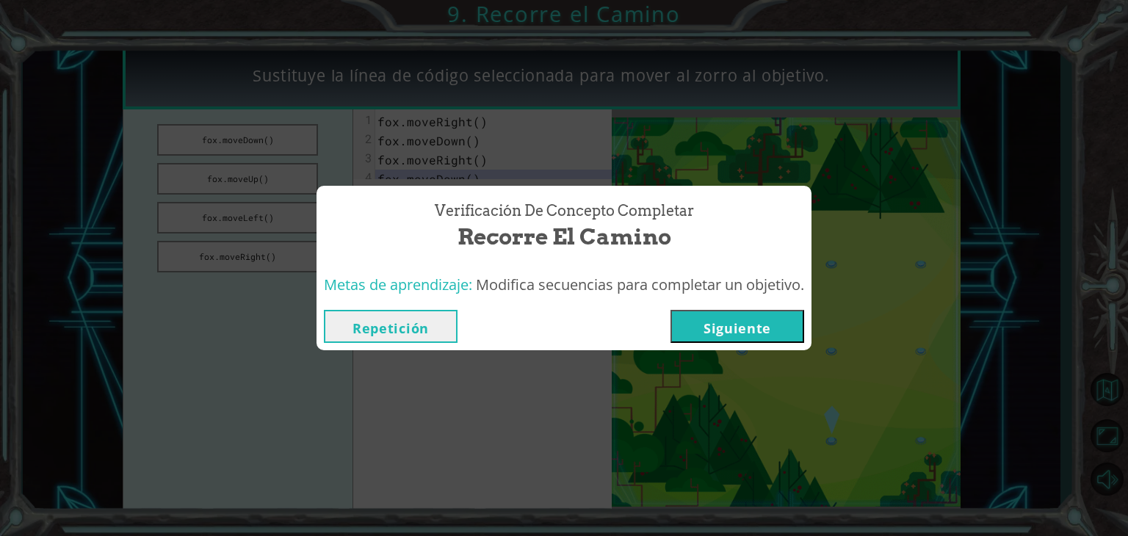
click at [765, 317] on button "Siguiente" at bounding box center [738, 326] width 134 height 33
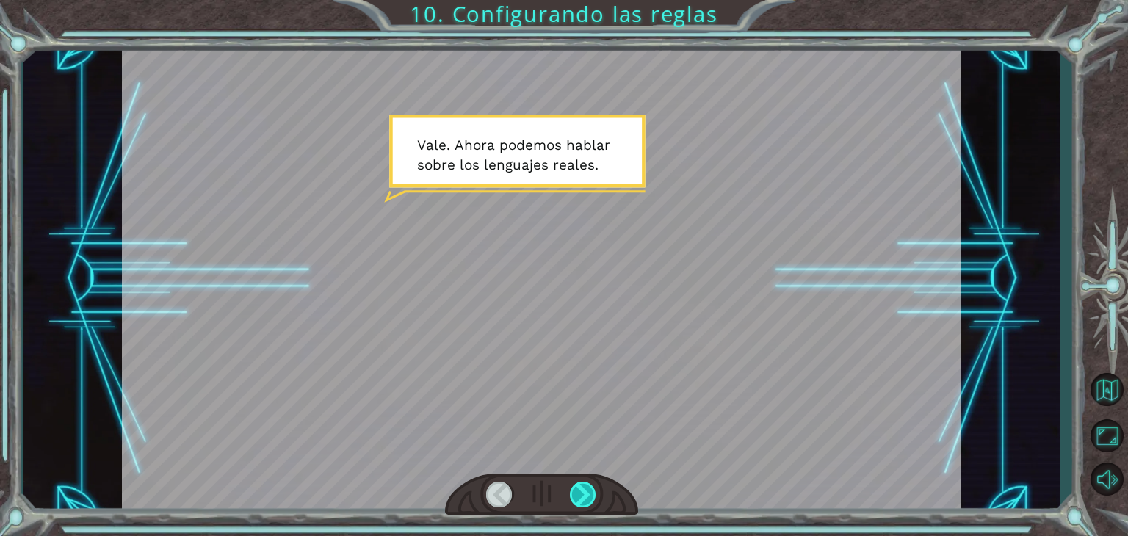
click at [581, 503] on div at bounding box center [583, 495] width 26 height 26
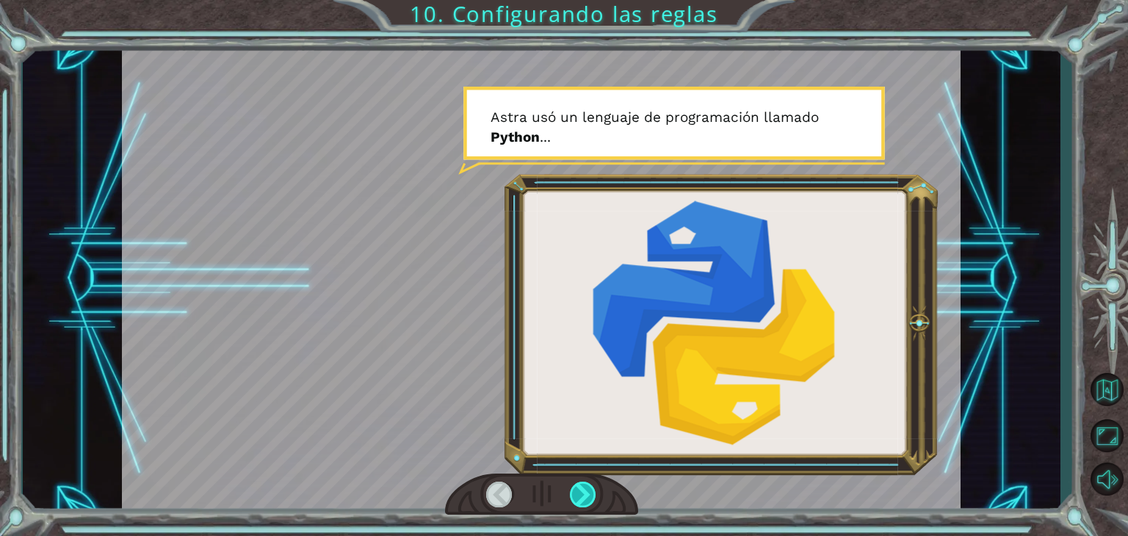
click at [581, 503] on div at bounding box center [583, 495] width 26 height 26
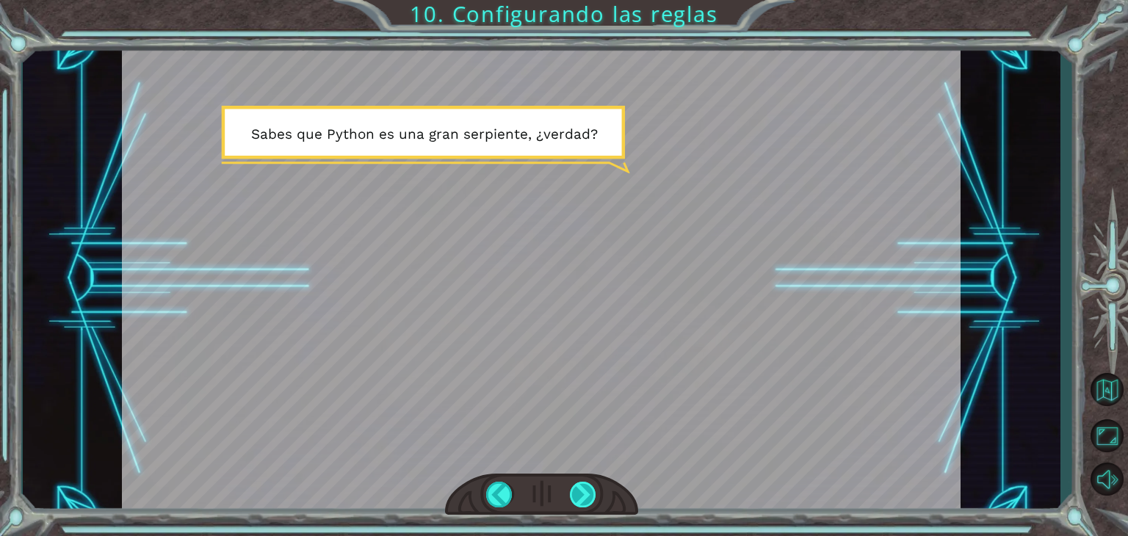
click at [581, 503] on div at bounding box center [583, 495] width 26 height 26
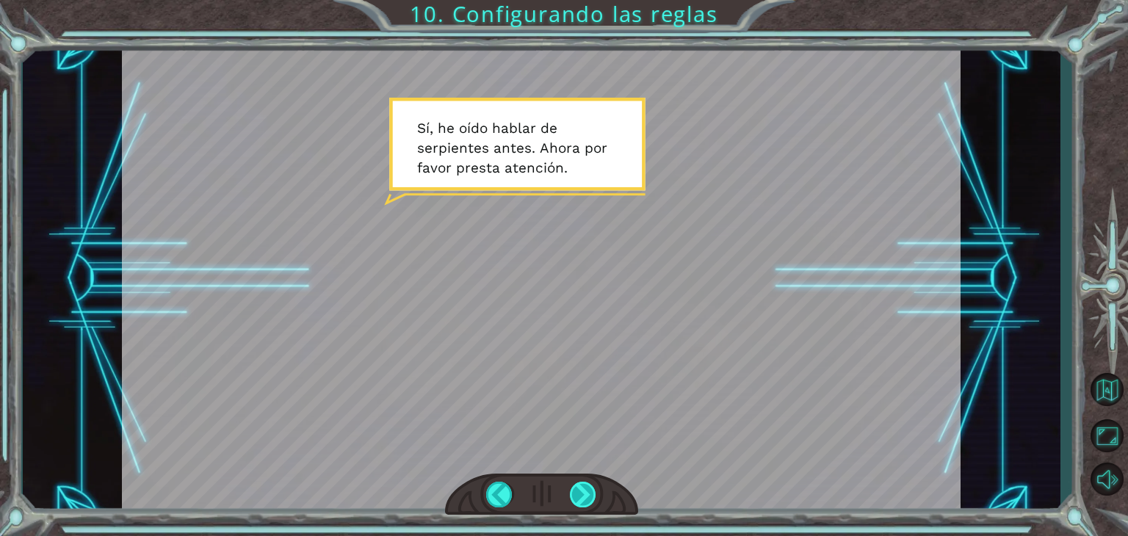
click at [581, 503] on div at bounding box center [583, 495] width 26 height 26
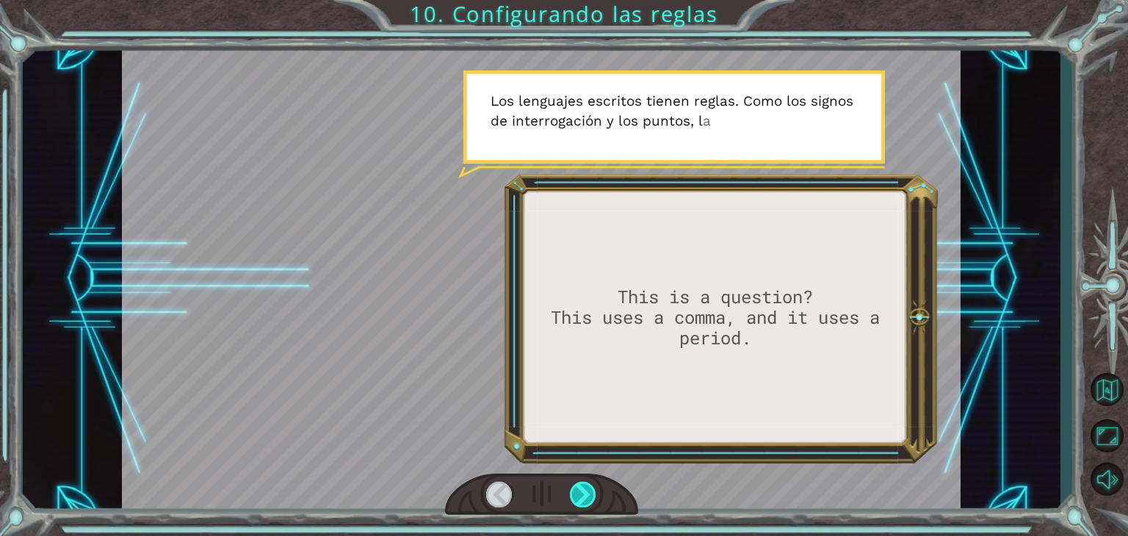
click at [586, 486] on div at bounding box center [583, 495] width 26 height 26
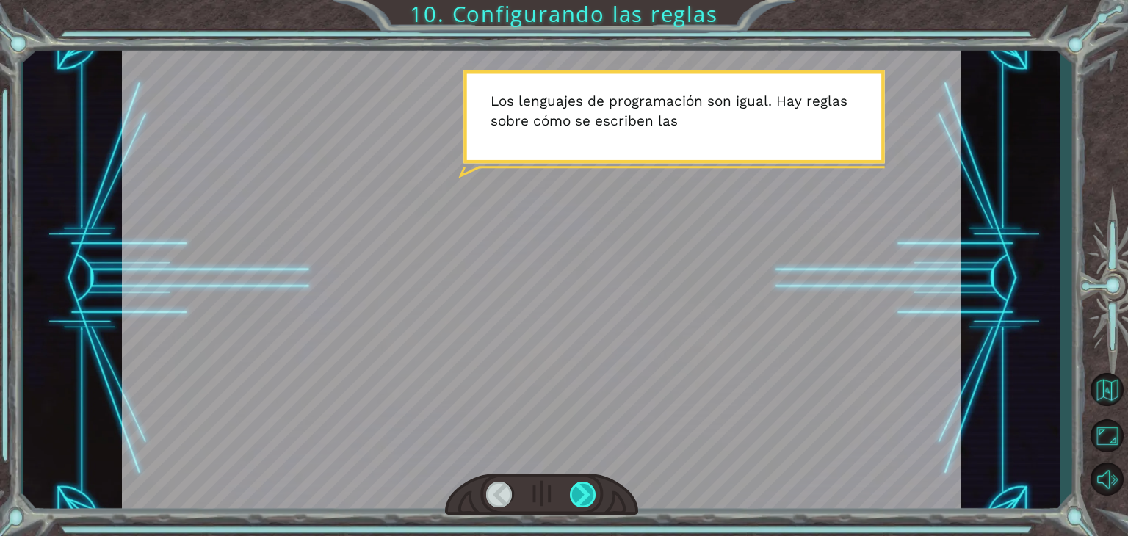
click at [586, 486] on div at bounding box center [583, 495] width 26 height 26
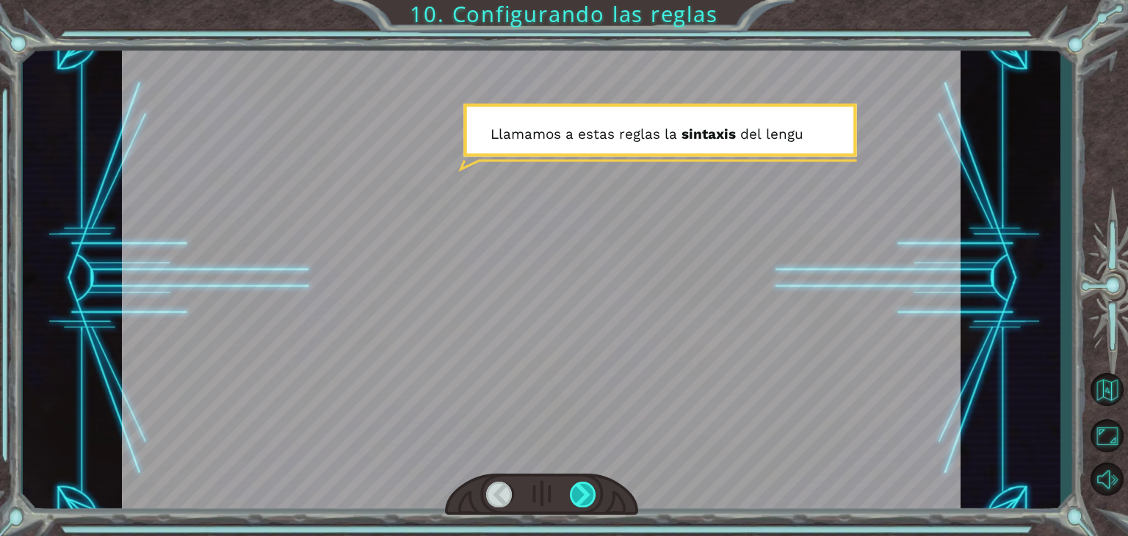
click at [586, 486] on div at bounding box center [583, 495] width 26 height 26
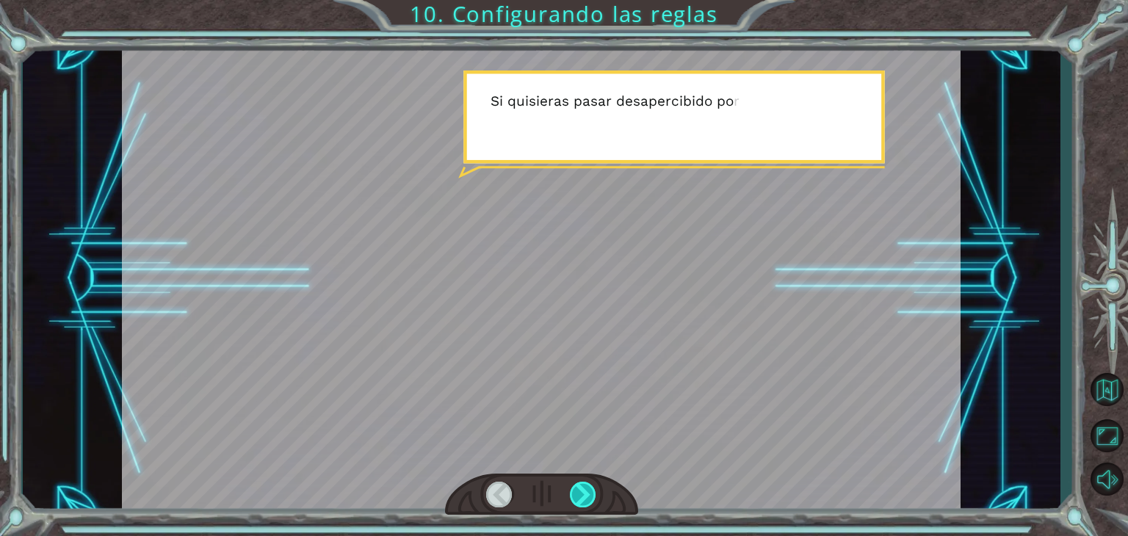
click at [586, 486] on div at bounding box center [583, 495] width 26 height 26
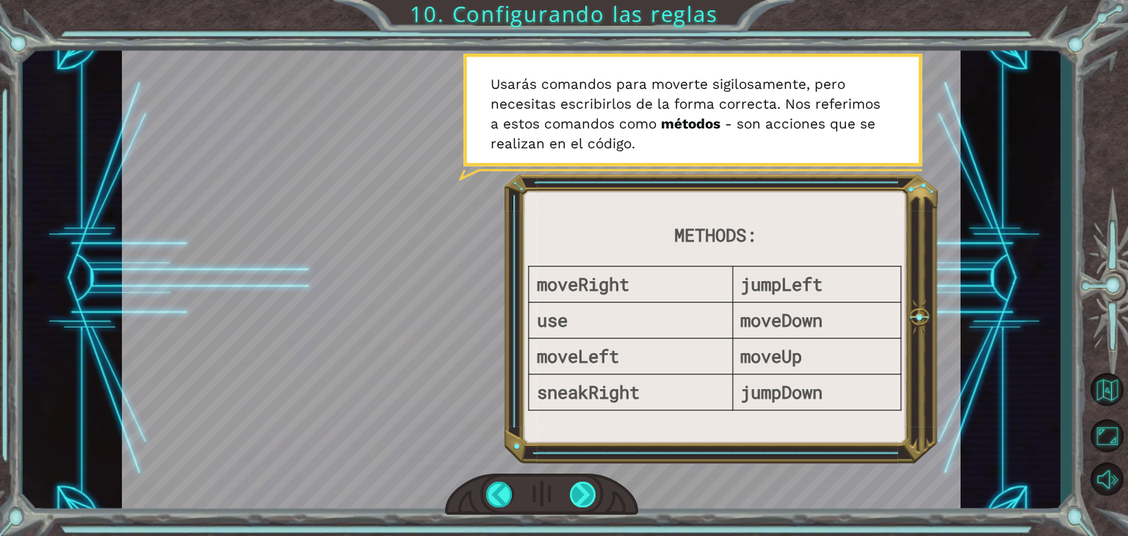
click at [586, 486] on div at bounding box center [583, 495] width 26 height 26
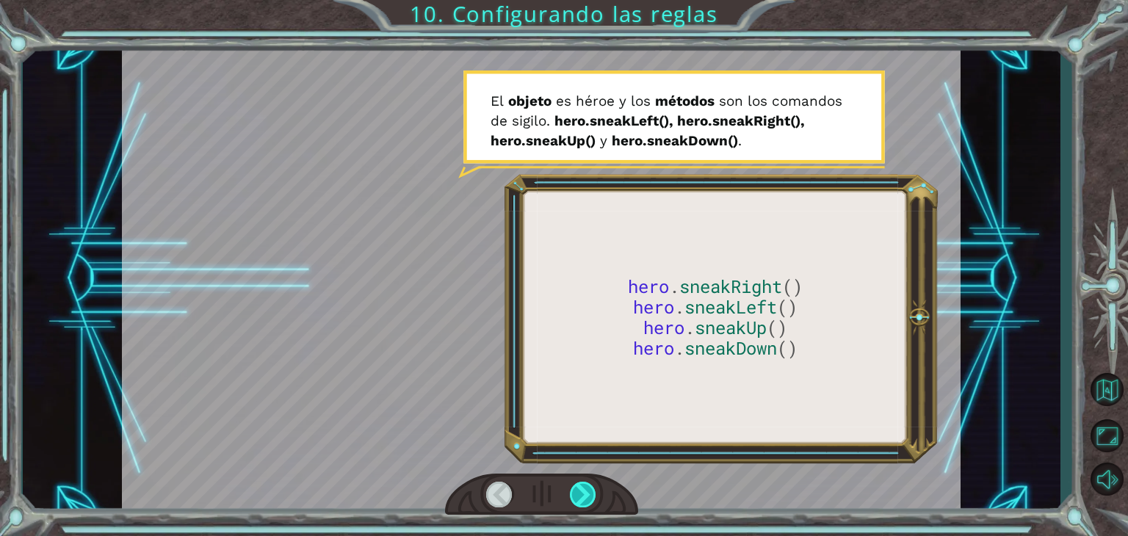
click at [585, 491] on div at bounding box center [583, 495] width 26 height 26
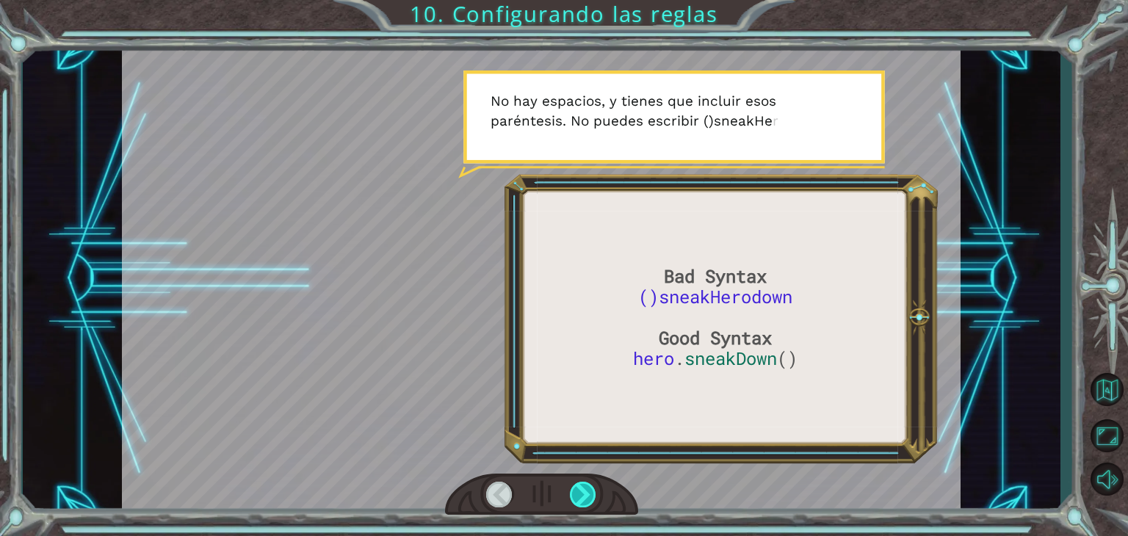
click at [585, 491] on div at bounding box center [583, 495] width 26 height 26
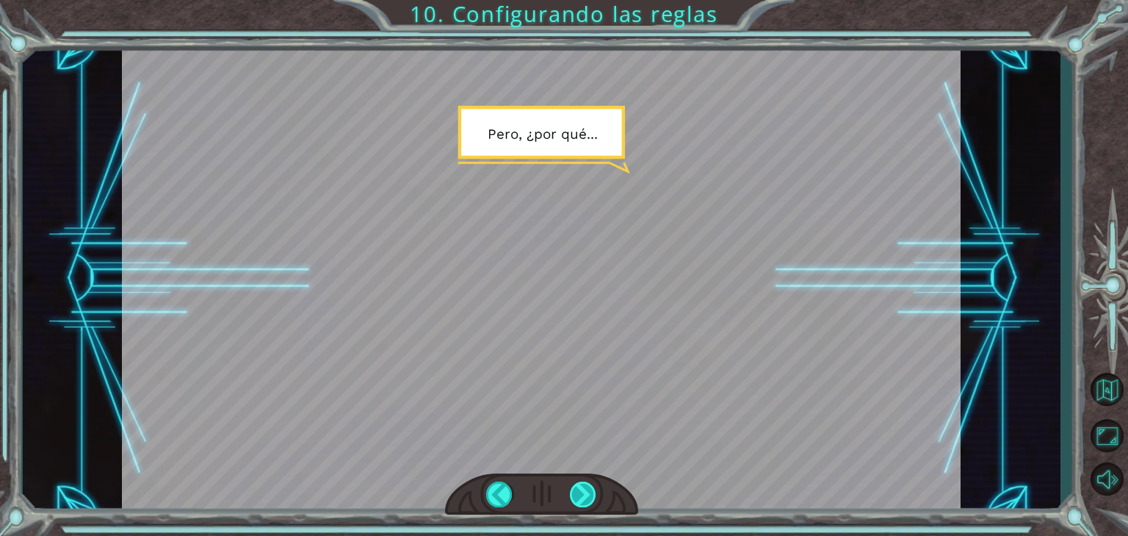
click at [585, 491] on div at bounding box center [583, 495] width 26 height 26
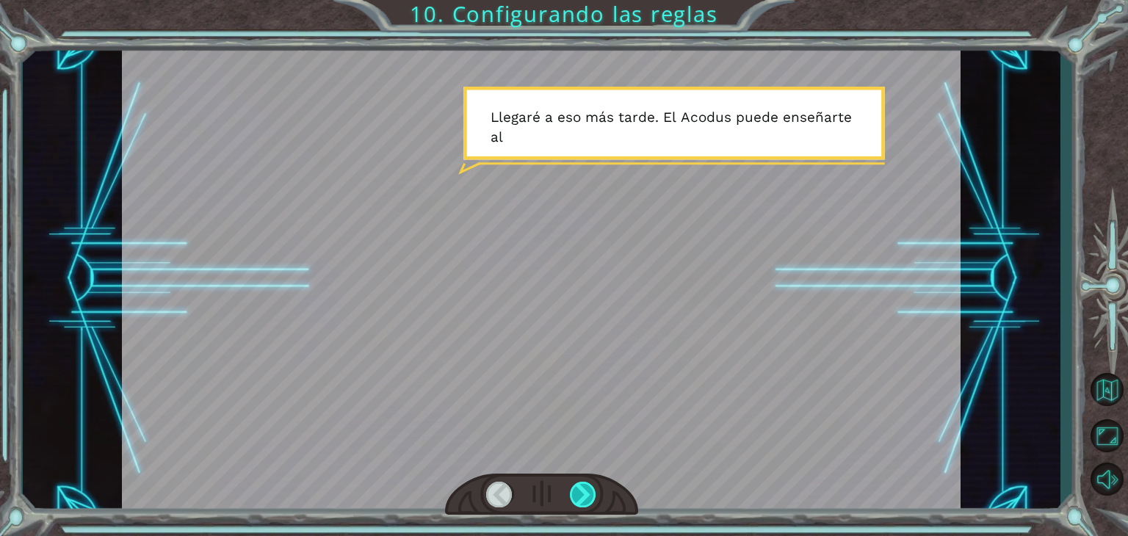
click at [585, 491] on div at bounding box center [583, 495] width 26 height 26
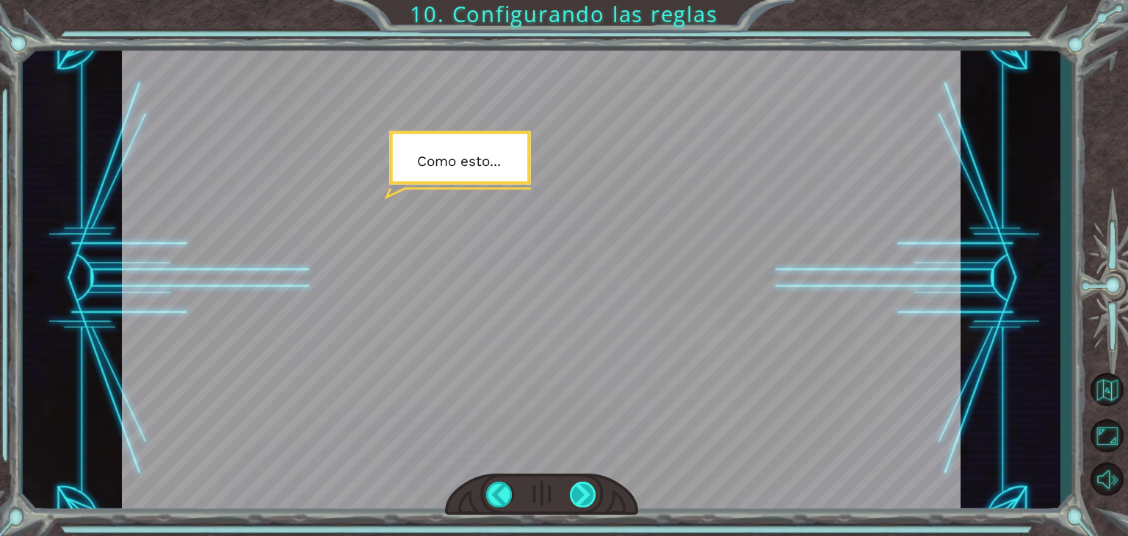
click at [585, 491] on div at bounding box center [583, 495] width 26 height 26
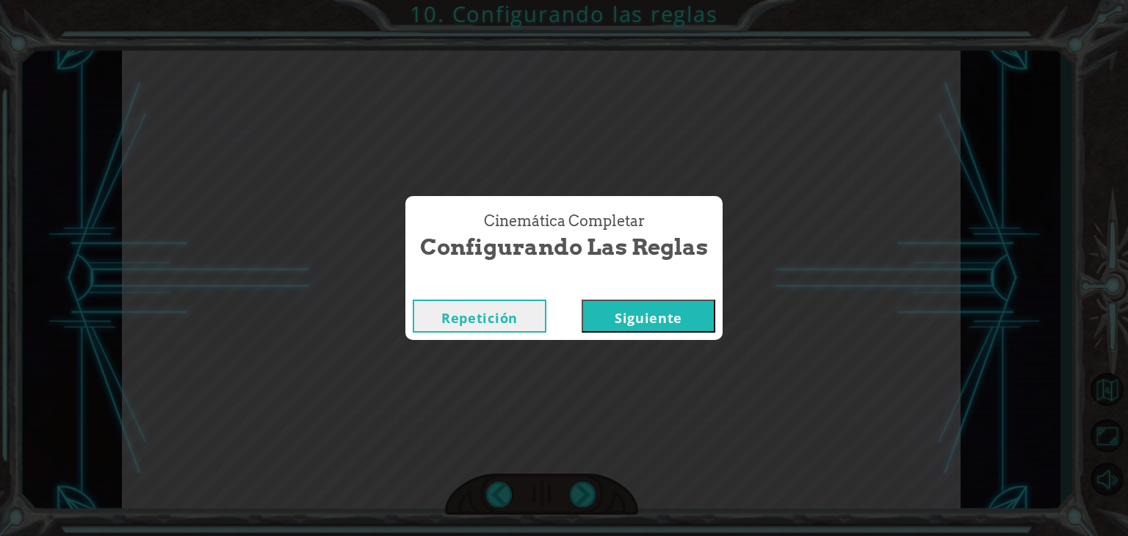
click at [638, 317] on button "Siguiente" at bounding box center [649, 316] width 134 height 33
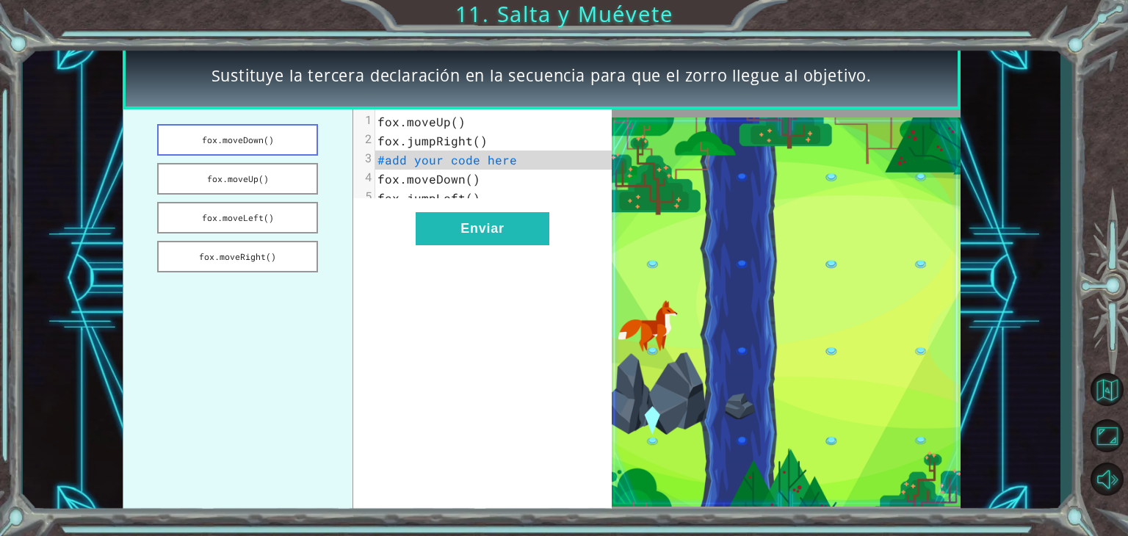
click at [270, 136] on button "fox.moveDown()" at bounding box center [237, 140] width 161 height 32
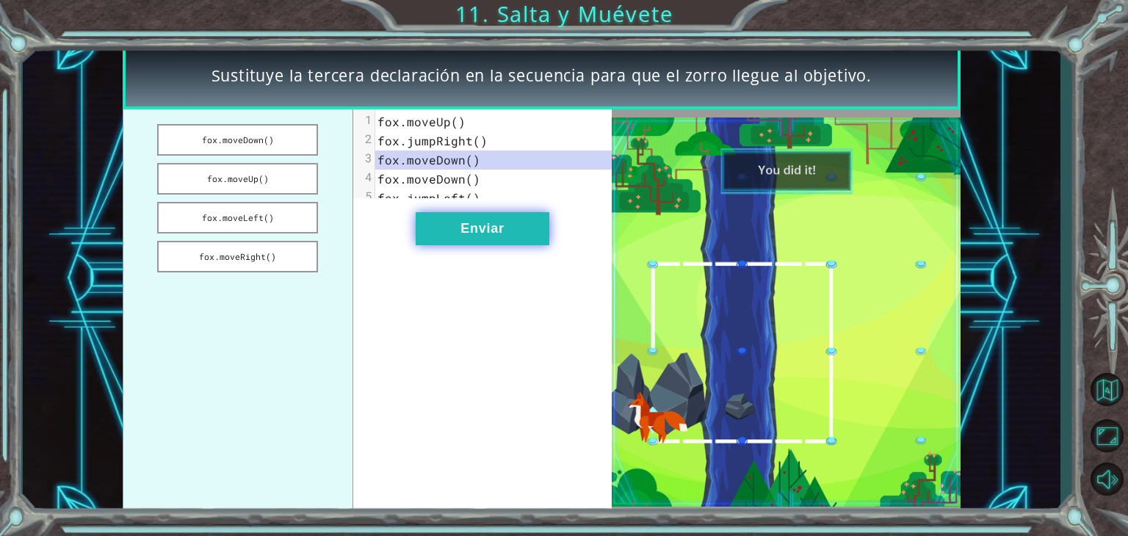
click at [468, 236] on button "Enviar" at bounding box center [483, 228] width 134 height 33
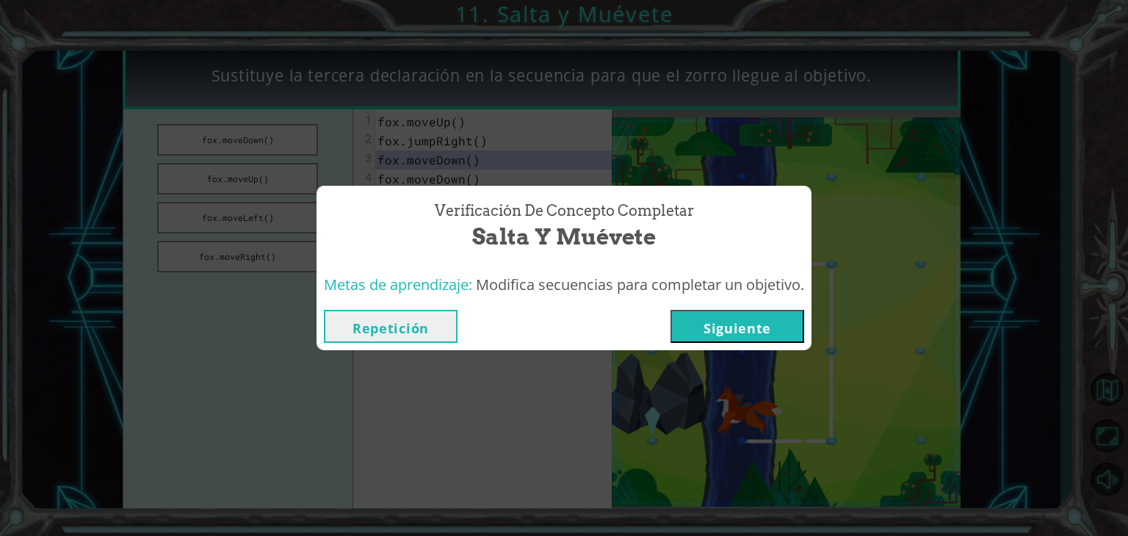
click at [710, 323] on button "Siguiente" at bounding box center [738, 326] width 134 height 33
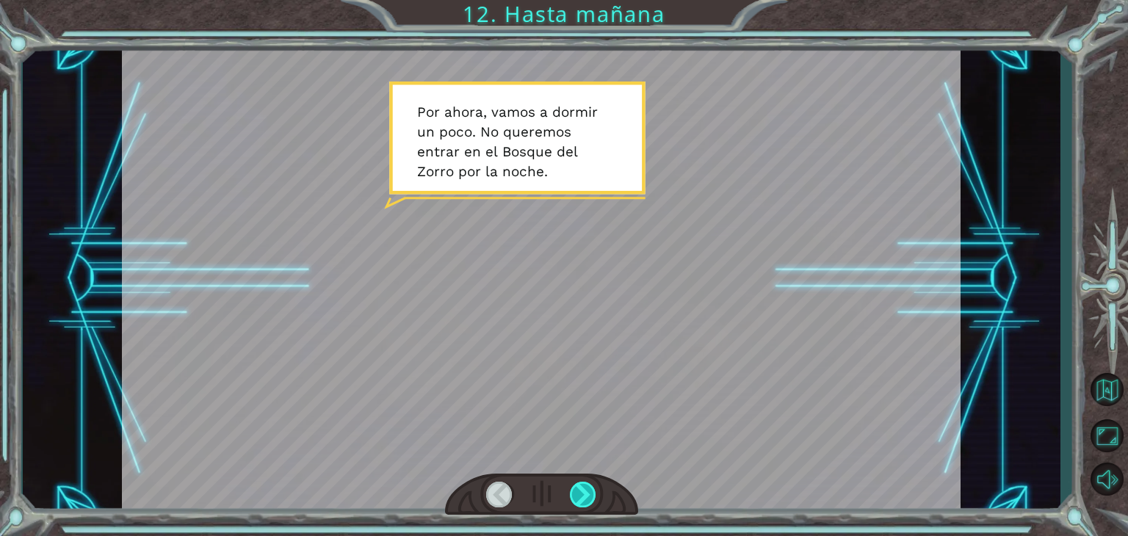
click at [586, 498] on div at bounding box center [583, 495] width 26 height 26
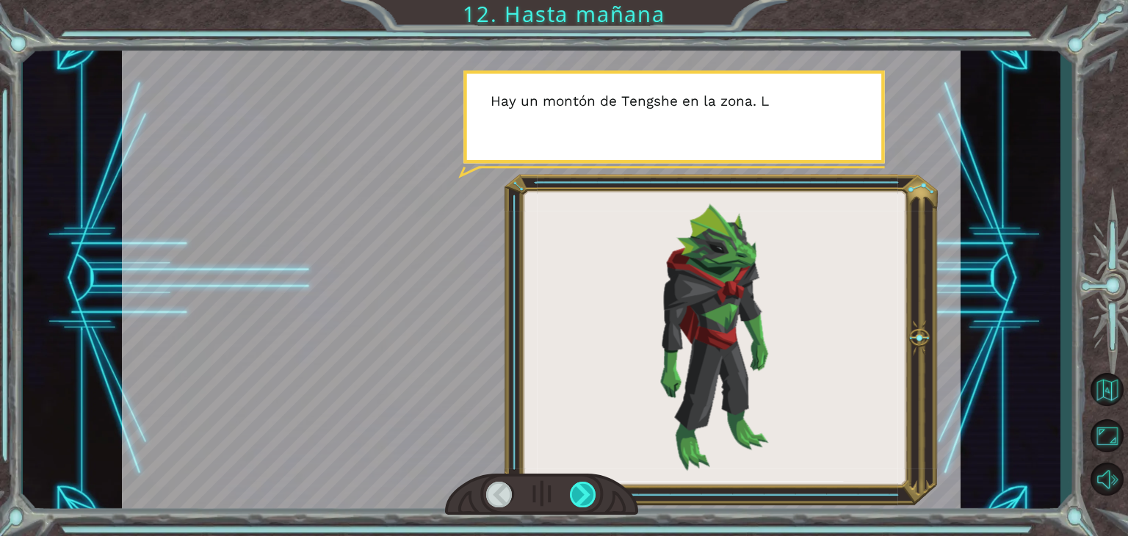
click at [586, 498] on div at bounding box center [583, 495] width 26 height 26
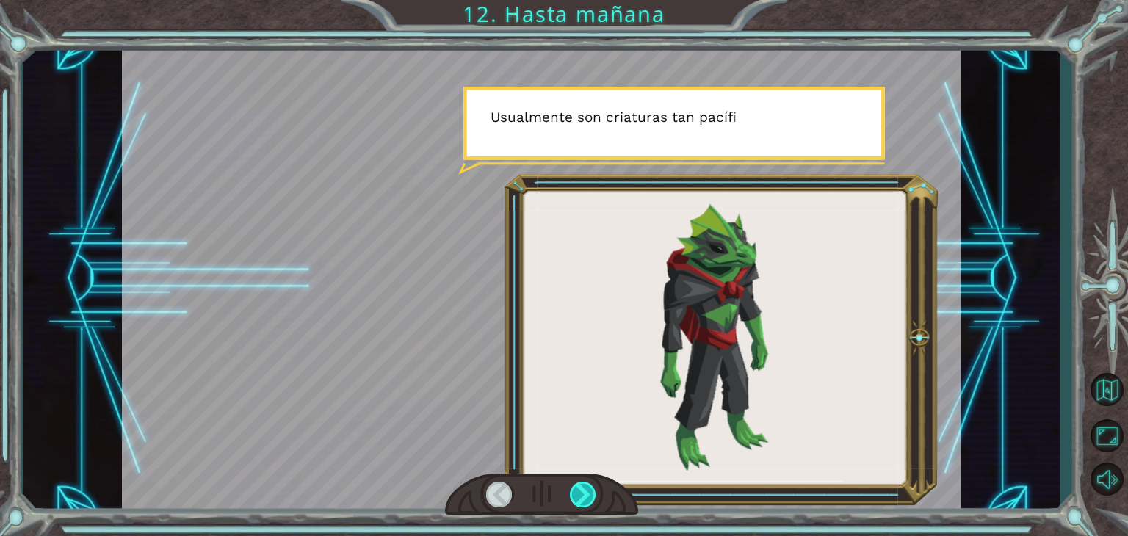
click at [586, 498] on div at bounding box center [583, 495] width 26 height 26
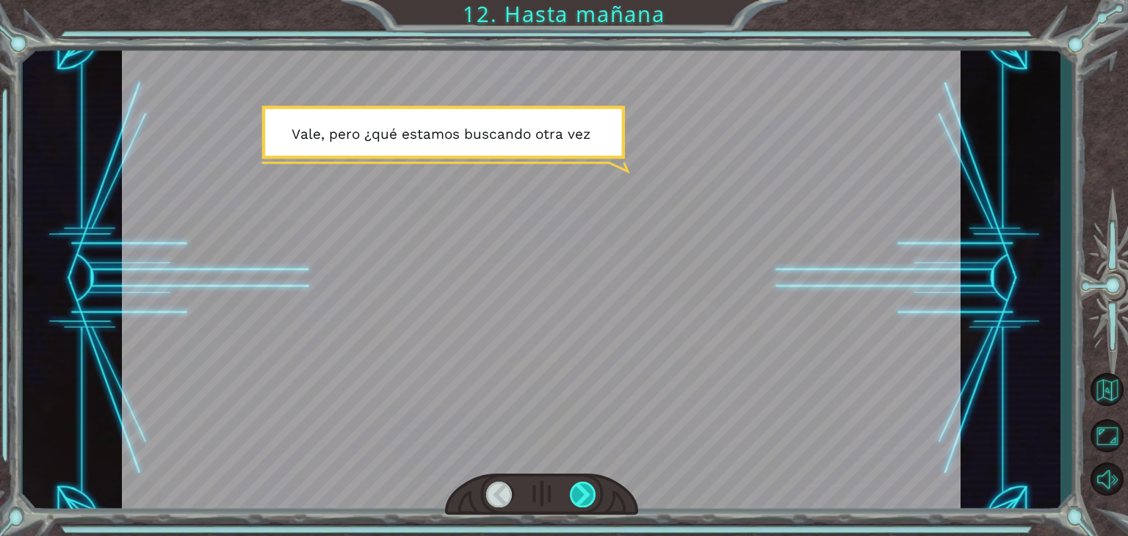
click at [586, 498] on div at bounding box center [583, 495] width 26 height 26
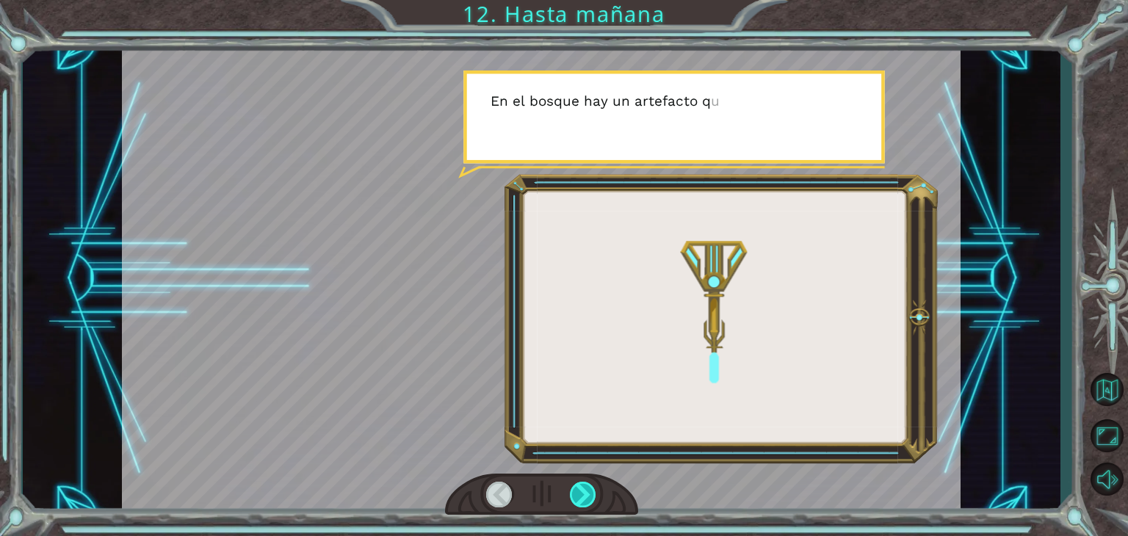
click at [586, 498] on div at bounding box center [583, 495] width 26 height 26
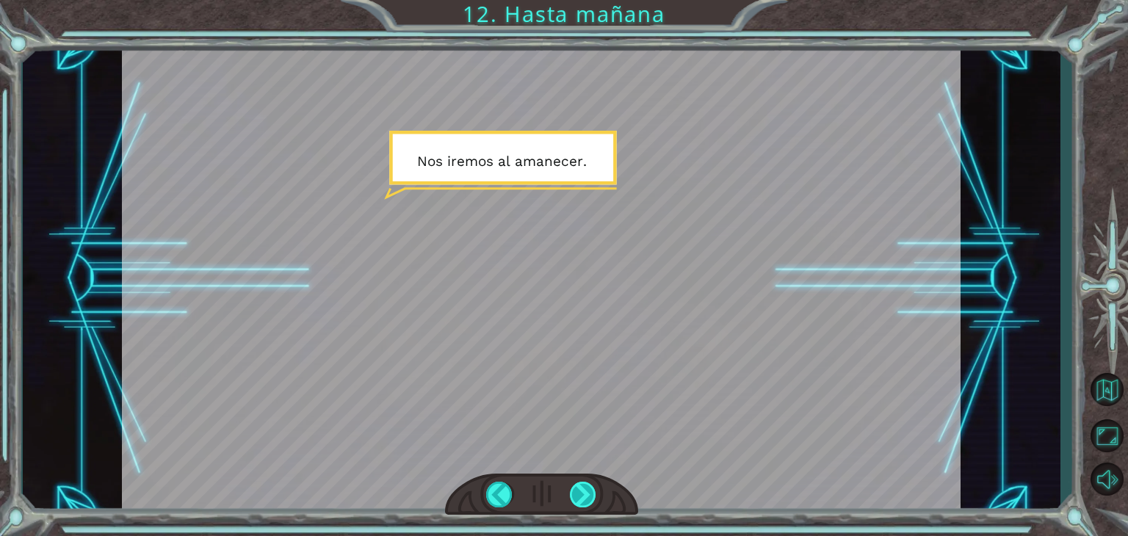
click at [585, 486] on div at bounding box center [583, 495] width 26 height 26
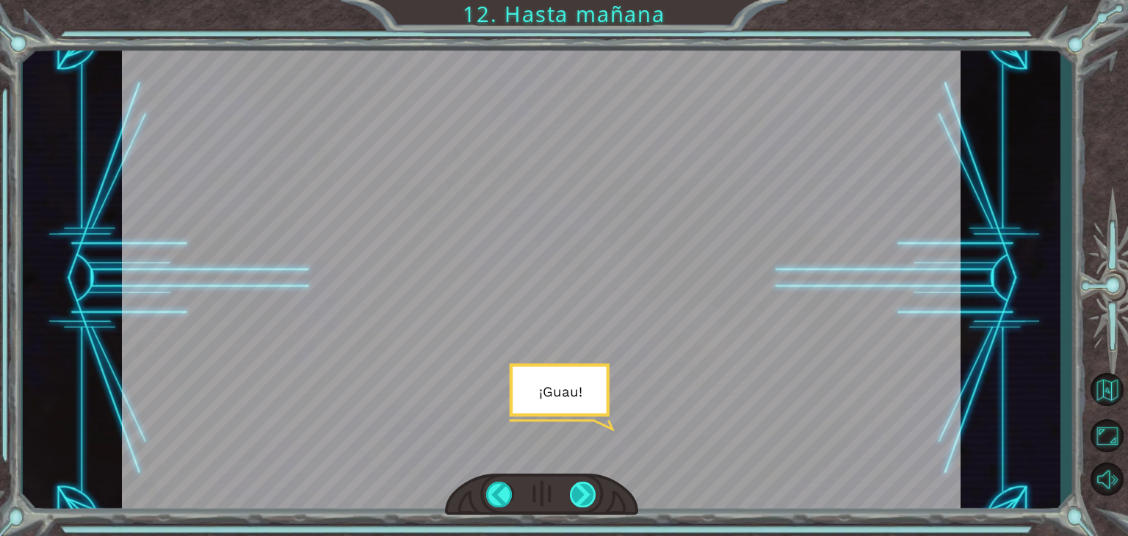
click at [585, 486] on div at bounding box center [583, 495] width 26 height 26
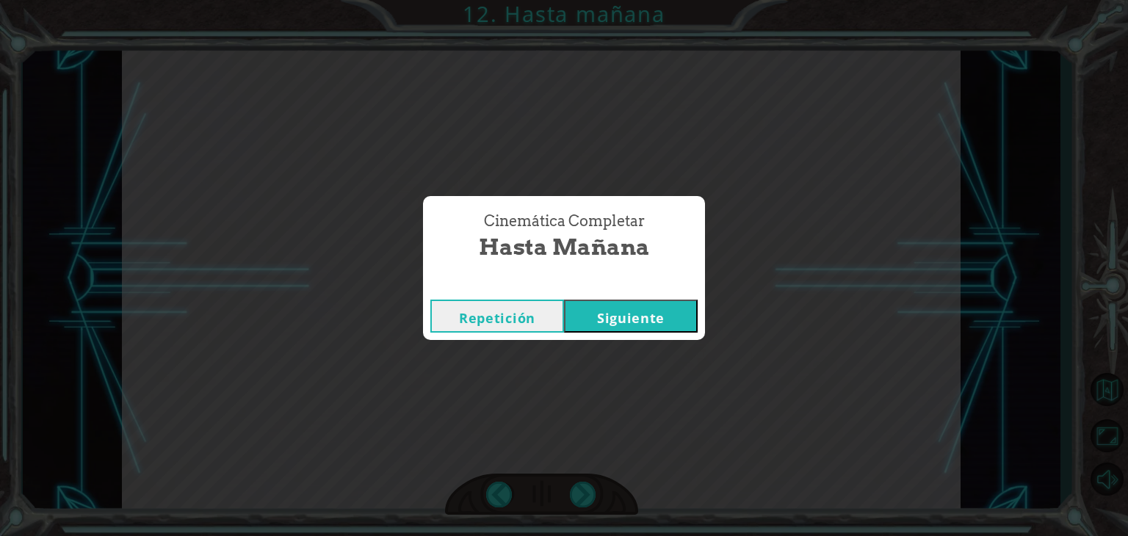
click at [614, 314] on button "Siguiente" at bounding box center [631, 316] width 134 height 33
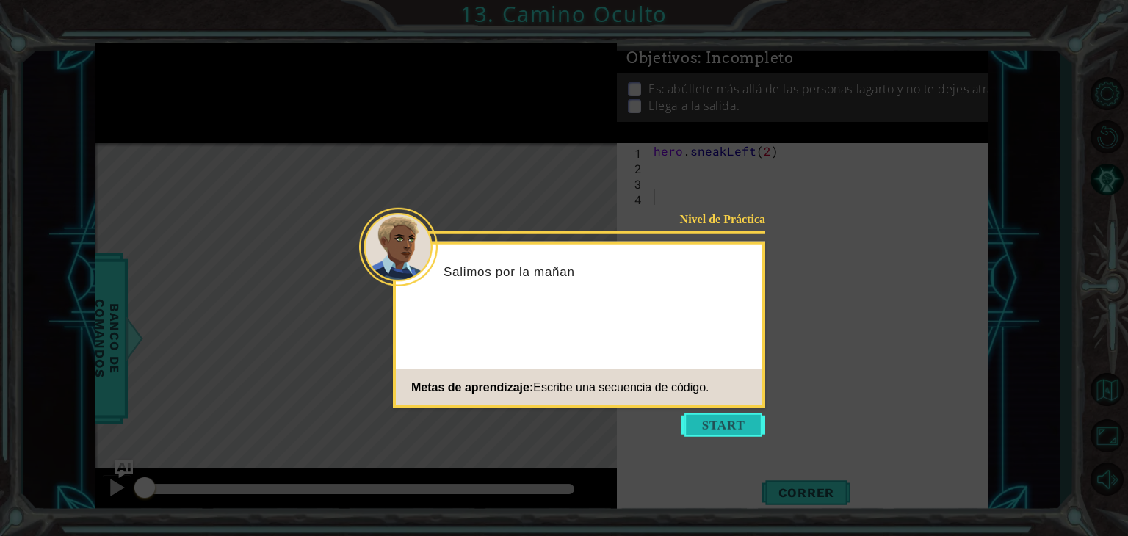
click at [705, 431] on button "Start" at bounding box center [724, 426] width 84 height 24
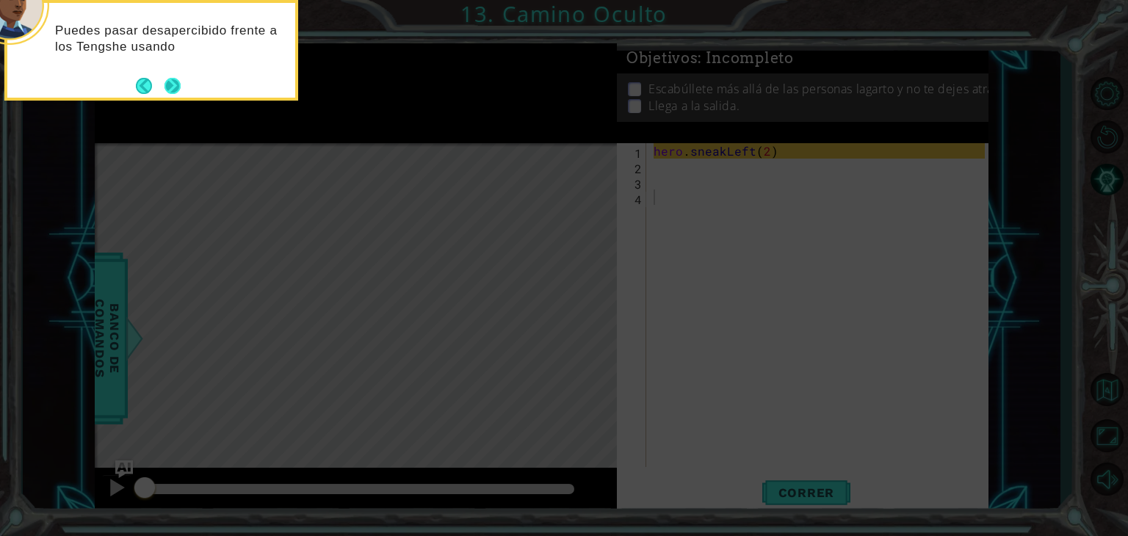
click at [170, 90] on button "Next" at bounding box center [173, 86] width 16 height 16
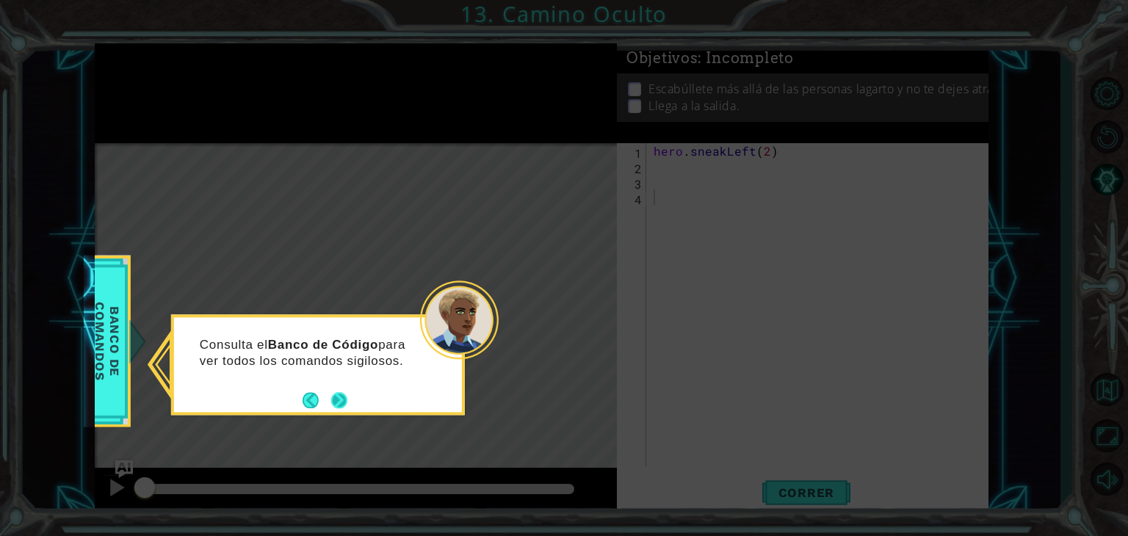
click at [343, 393] on button "Next" at bounding box center [339, 400] width 16 height 16
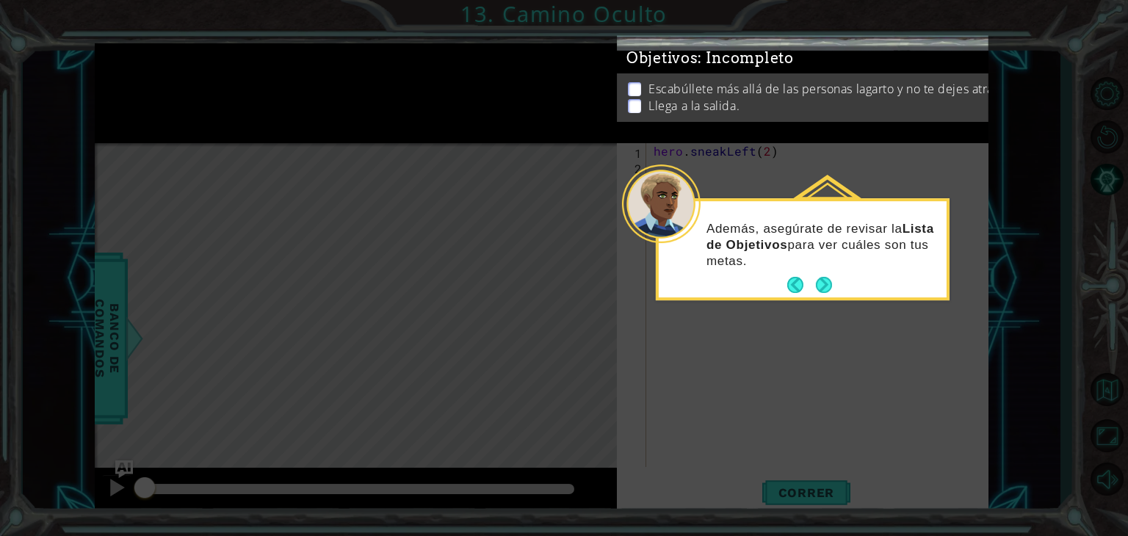
click at [767, 282] on div "Además, asegúrate de revisar la Lista de Objetivos para ver cuáles son tus meta…" at bounding box center [803, 252] width 288 height 90
click at [825, 289] on button "Next" at bounding box center [824, 286] width 16 height 16
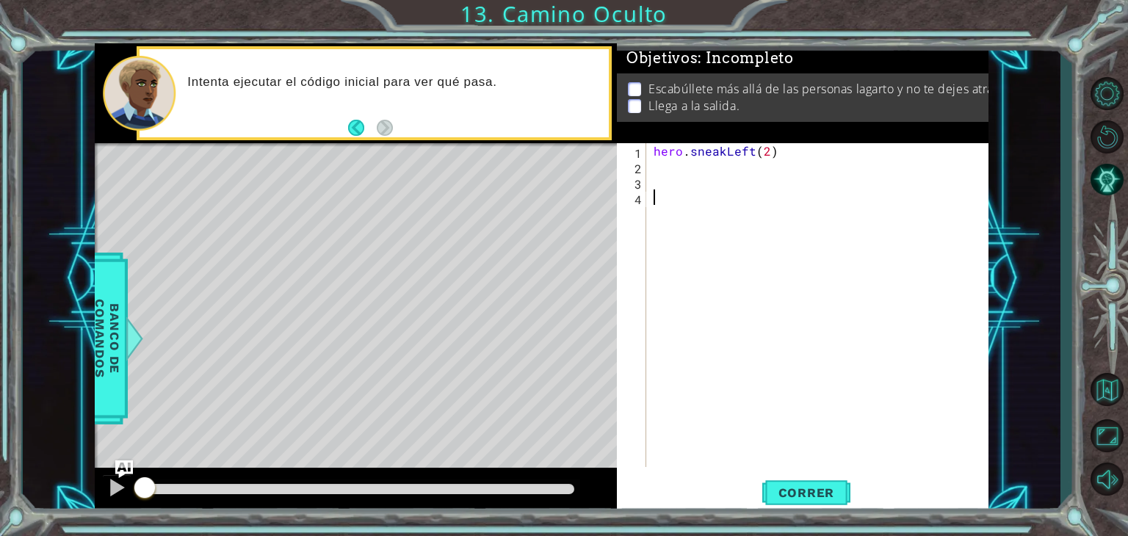
click at [676, 169] on div "hero . sneakLeft ( 2 )" at bounding box center [822, 320] width 342 height 355
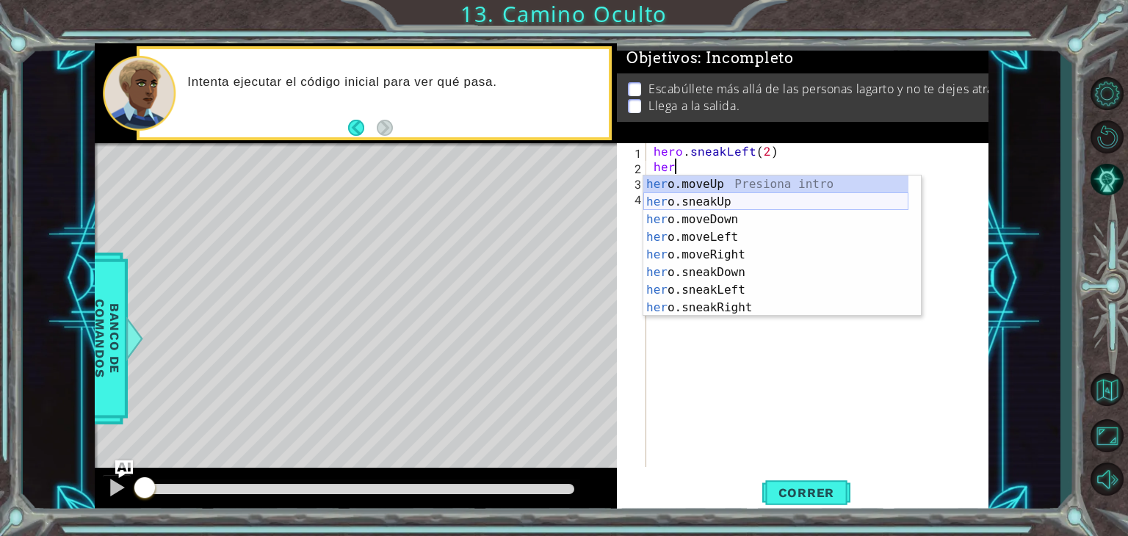
click at [732, 196] on div "her o.moveUp Presiona intro her o.sneakUp Presiona intro her o.moveDown Presion…" at bounding box center [776, 264] width 265 height 176
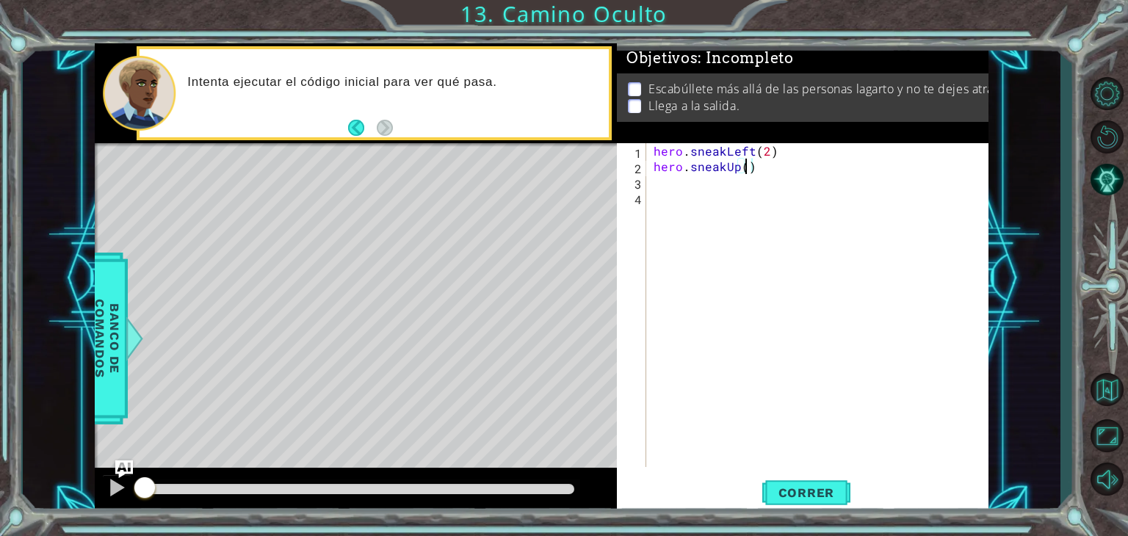
type textarea "hero.sneakUp(2)"
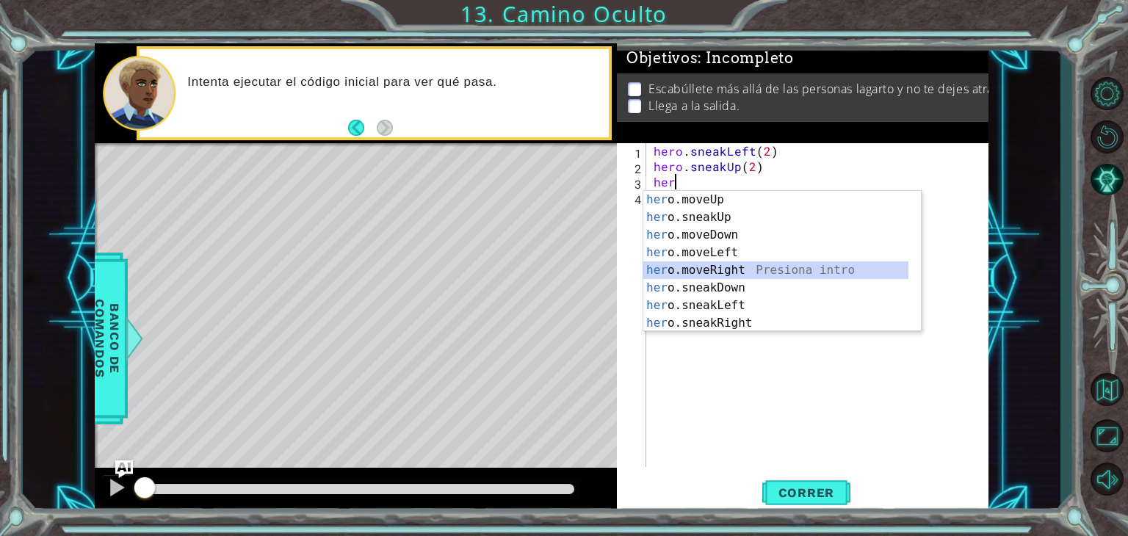
click at [730, 271] on div "her o.moveUp Presiona intro her o.sneakUp Presiona intro her o.moveDown Presion…" at bounding box center [776, 279] width 265 height 176
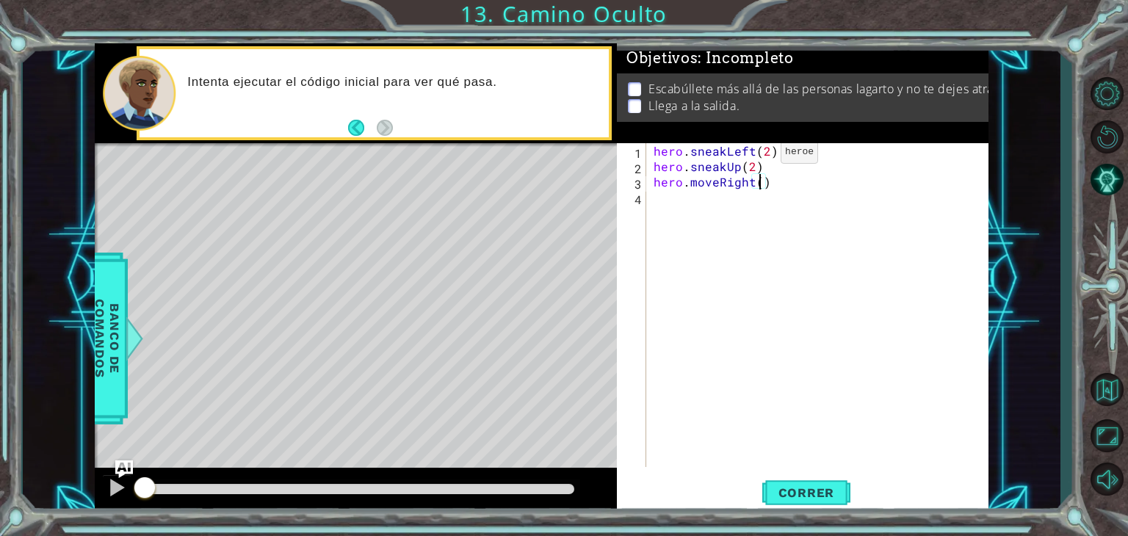
scroll to position [0, 6]
type textarea "hero.moveRight(2)"
click at [785, 497] on span "Correr" at bounding box center [807, 493] width 86 height 15
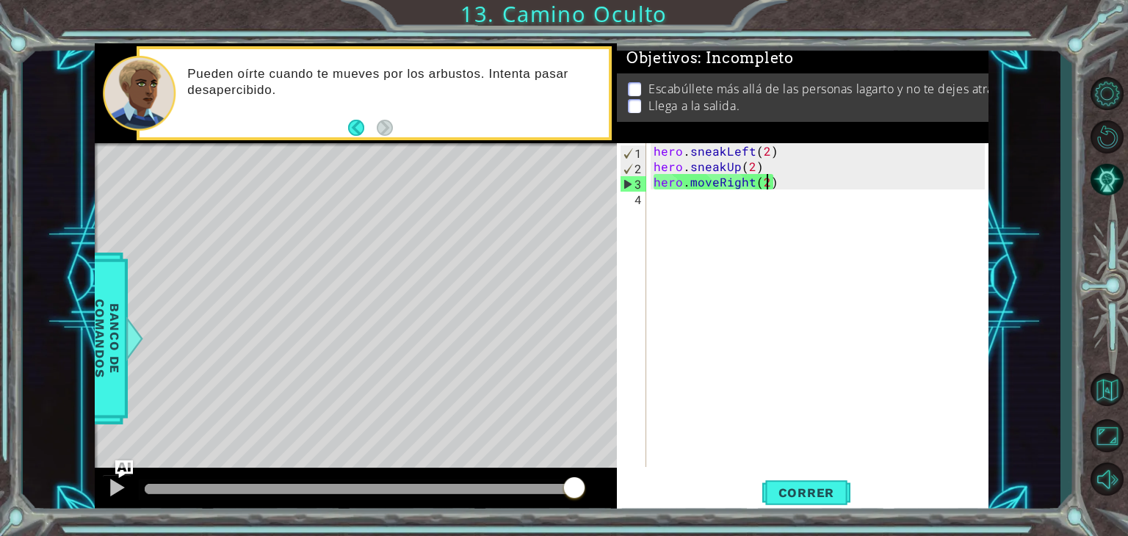
click at [681, 243] on div "hero . sneakLeft ( 2 ) hero . sneakUp ( 2 ) hero . moveRight ( 2 )" at bounding box center [822, 320] width 342 height 355
click at [718, 186] on div "hero . sneakLeft ( 2 ) hero . sneakUp ( 2 ) hero . moveRight ( 2 )" at bounding box center [822, 320] width 342 height 355
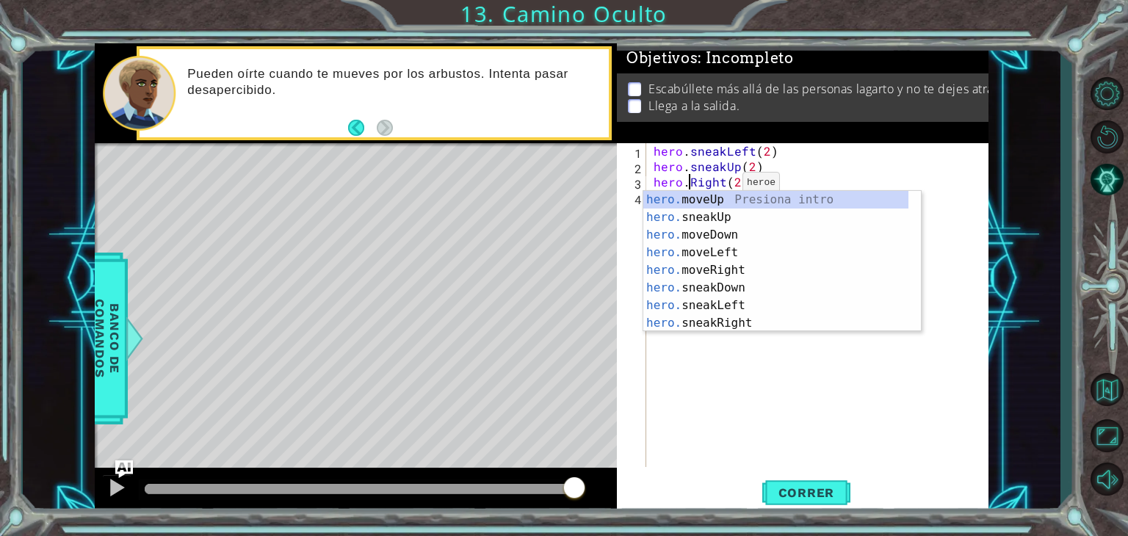
scroll to position [0, 3]
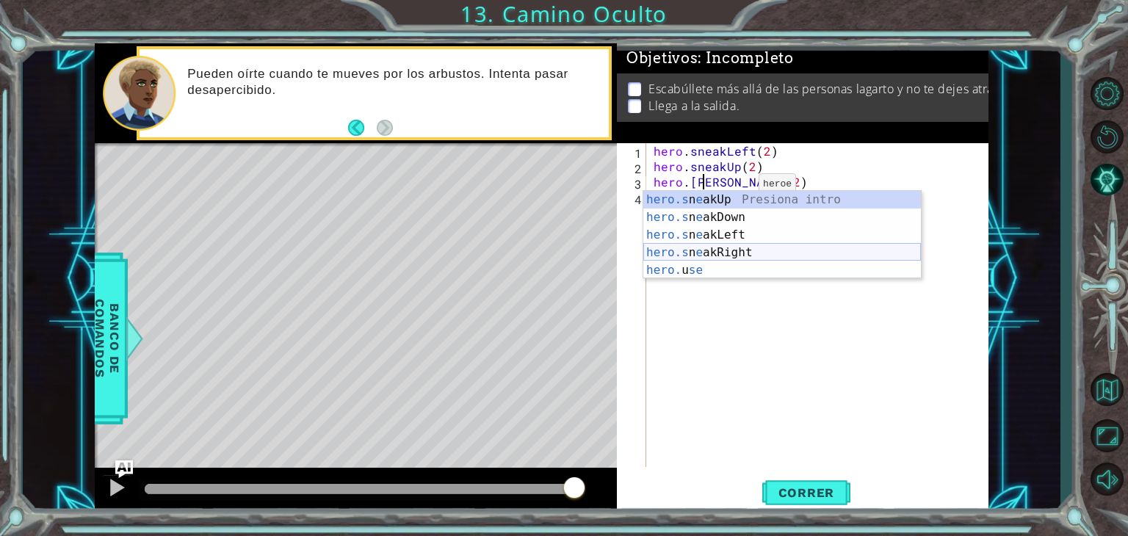
click at [727, 246] on div "hero.s n e akUp Presiona intro hero.s n e akDown Presiona intro hero.s n e akLe…" at bounding box center [783, 252] width 278 height 123
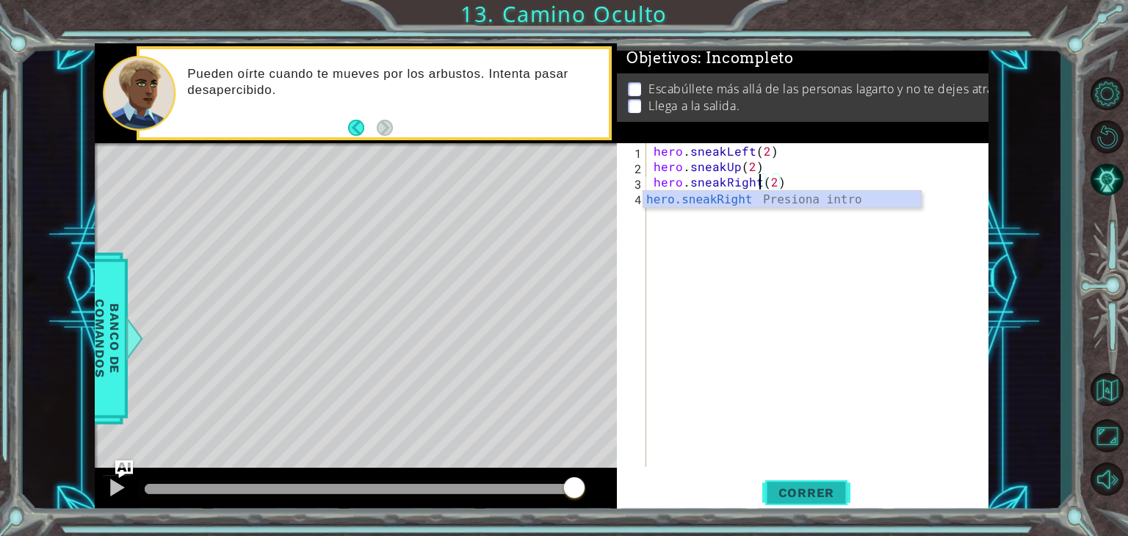
type textarea "hero.sneakRight(2)"
click at [785, 483] on button "Correr" at bounding box center [807, 493] width 88 height 37
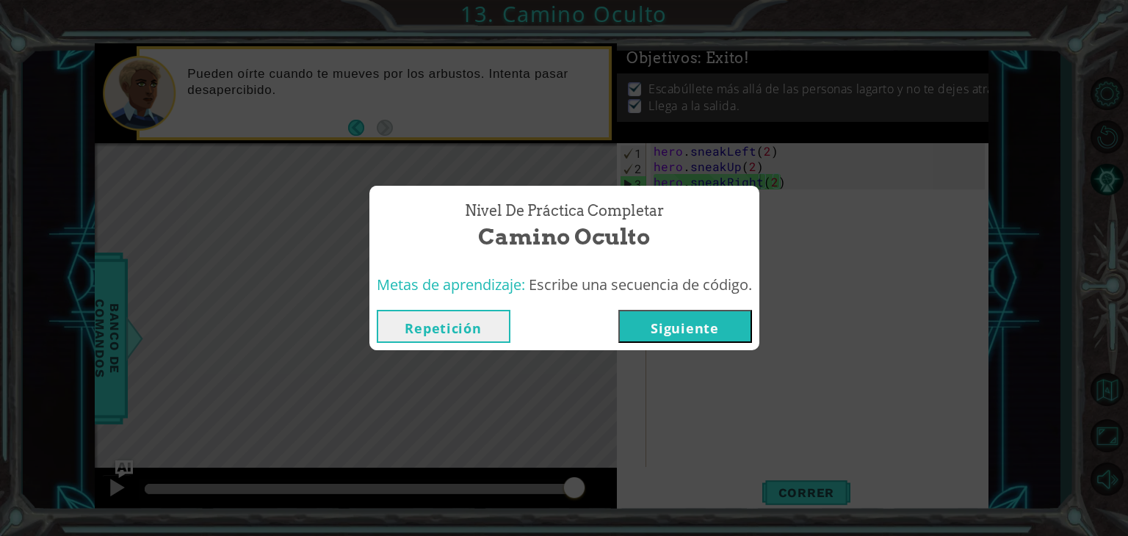
click at [711, 333] on button "Siguiente" at bounding box center [686, 326] width 134 height 33
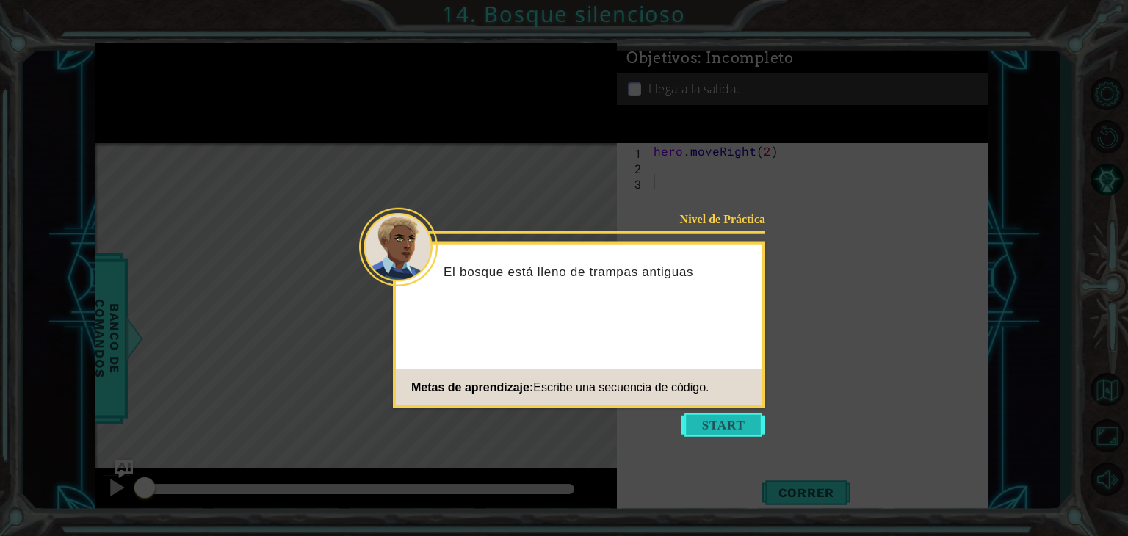
click at [714, 417] on button "Start" at bounding box center [724, 426] width 84 height 24
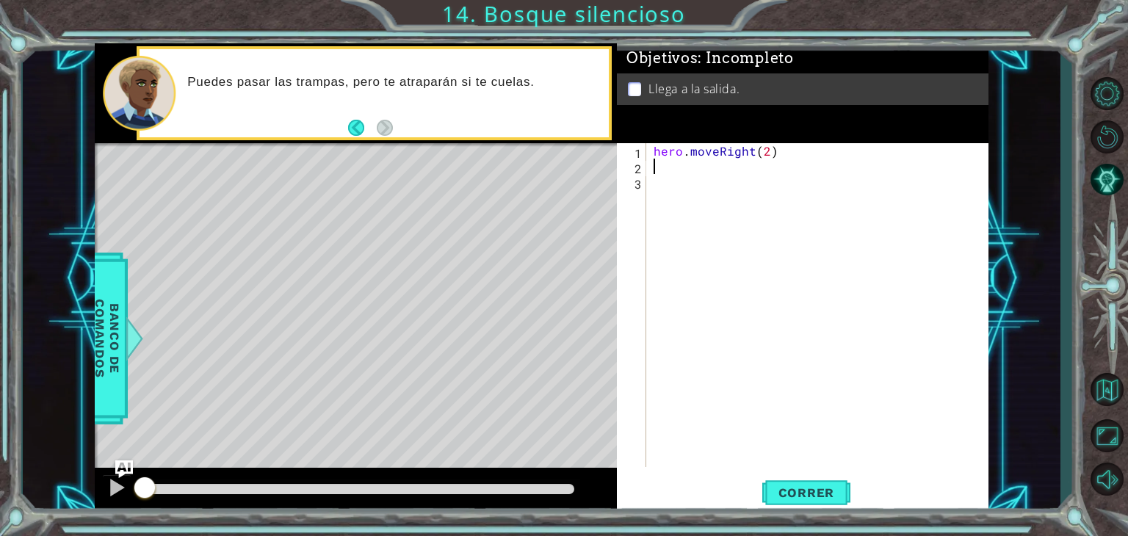
click at [709, 165] on div "hero . moveRight ( 2 )" at bounding box center [822, 320] width 342 height 355
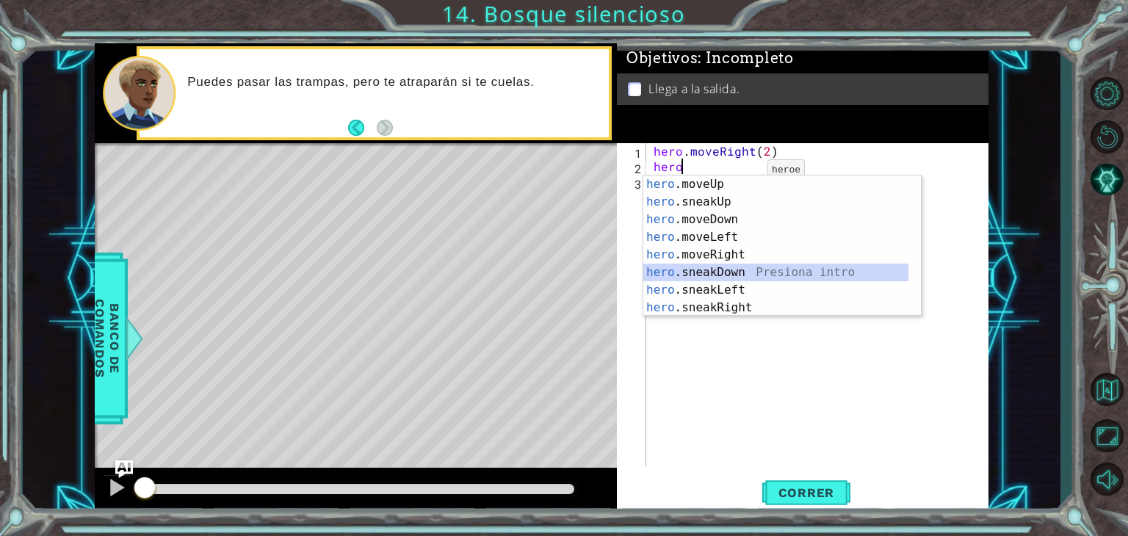
click at [706, 267] on div "hero .moveUp Presiona intro hero .sneakUp Presiona intro hero .moveDown Presion…" at bounding box center [776, 264] width 265 height 176
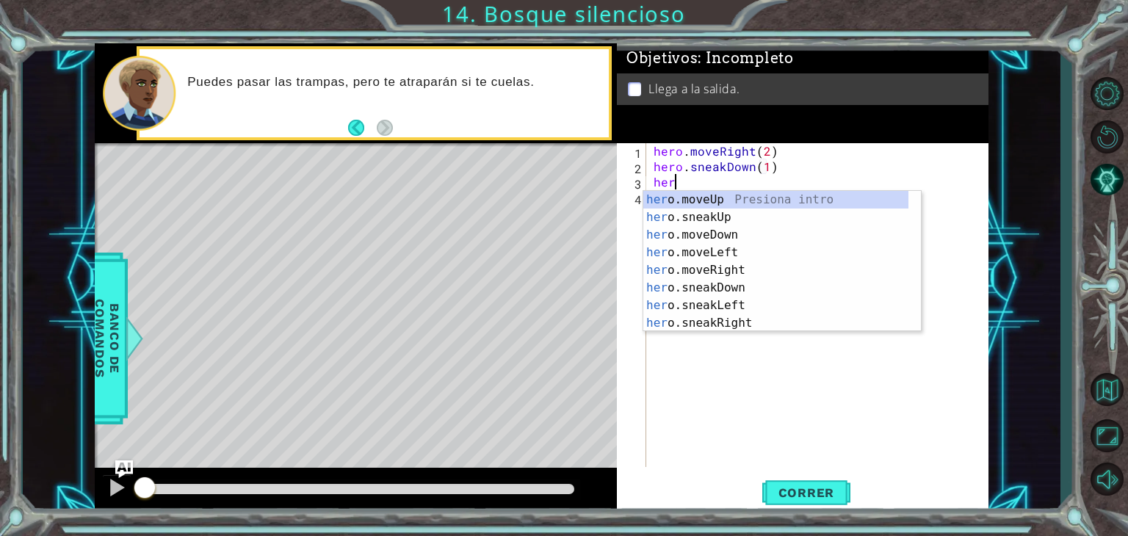
scroll to position [0, 8]
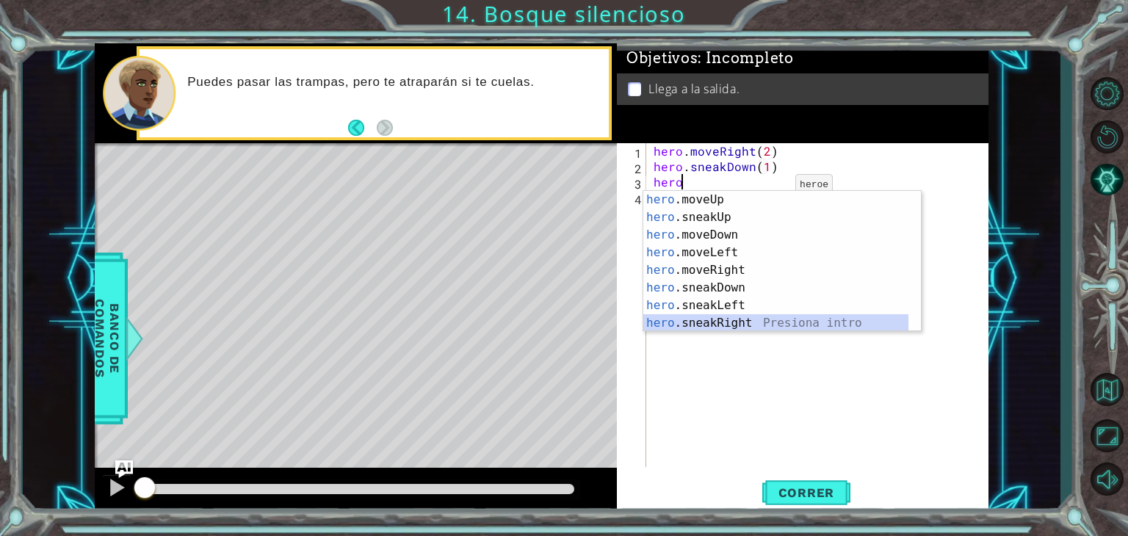
click at [705, 321] on div "hero .moveUp Presiona intro hero .sneakUp Presiona intro hero .moveDown Presion…" at bounding box center [776, 279] width 265 height 176
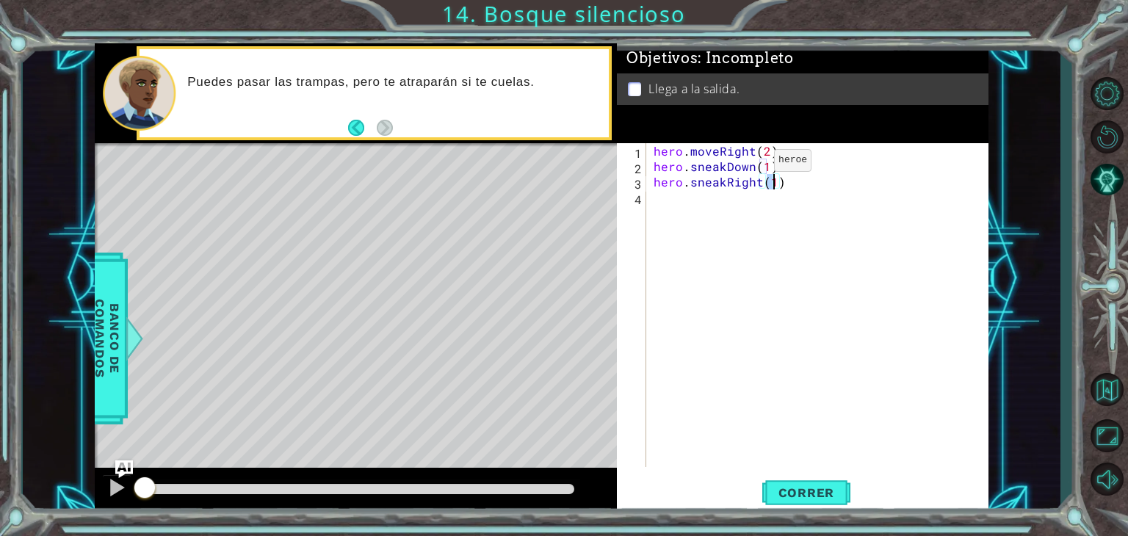
type textarea "hero.sneakRight(2)"
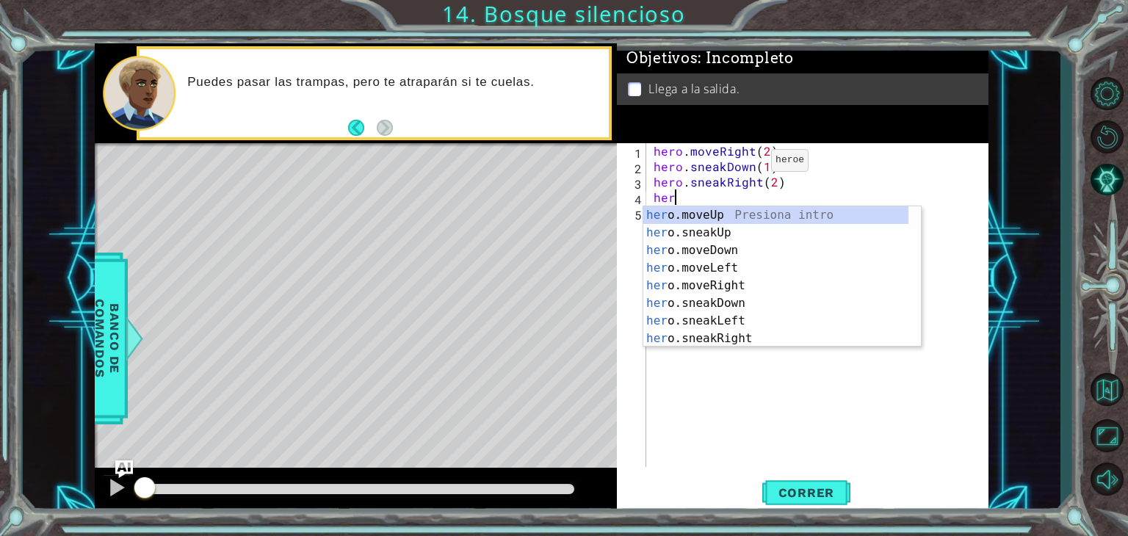
scroll to position [0, 0]
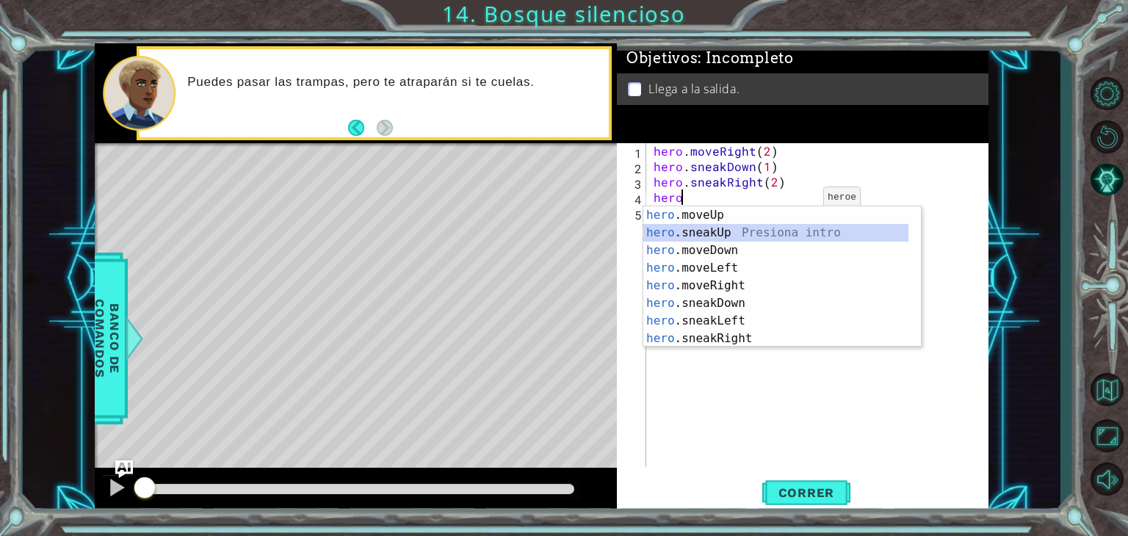
click at [737, 225] on div "hero .moveUp Presiona intro hero .sneakUp Presiona intro hero .moveDown Presion…" at bounding box center [776, 294] width 265 height 176
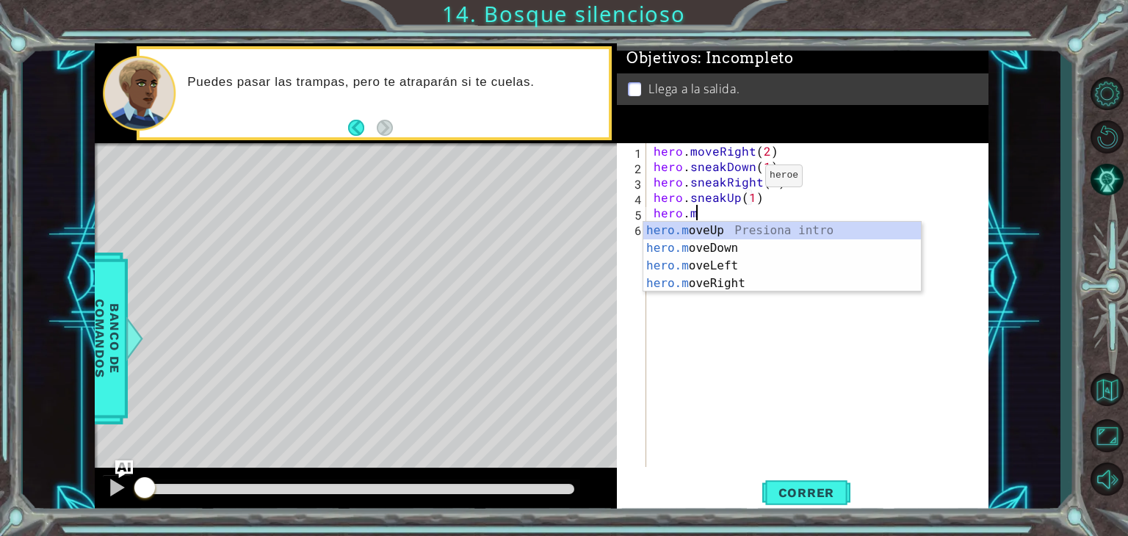
scroll to position [0, 1]
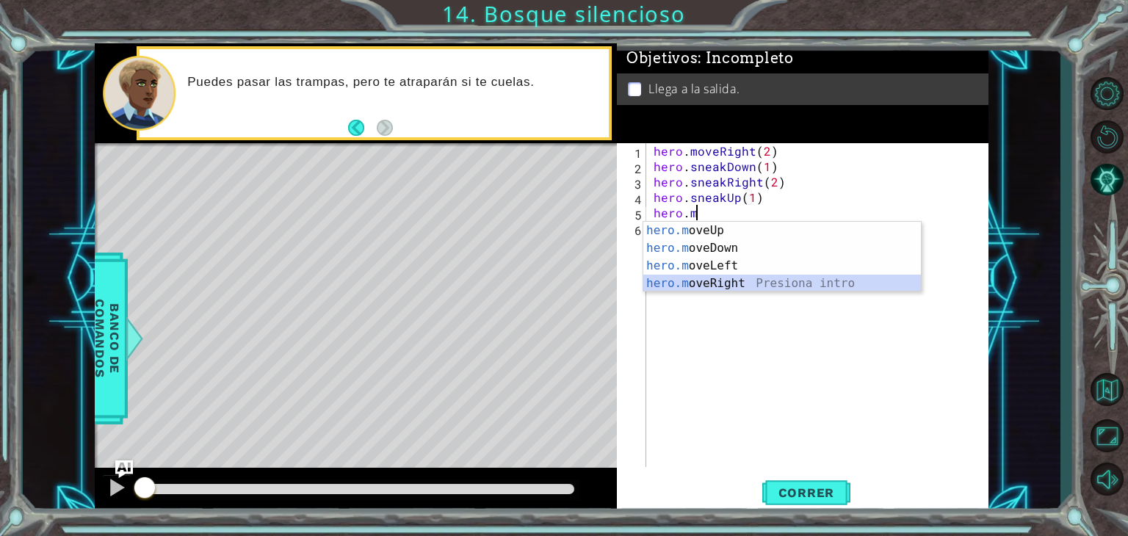
click at [755, 280] on div "hero.m oveUp Presiona intro hero.m oveDown Presiona intro hero.m oveLeft Presio…" at bounding box center [783, 275] width 278 height 106
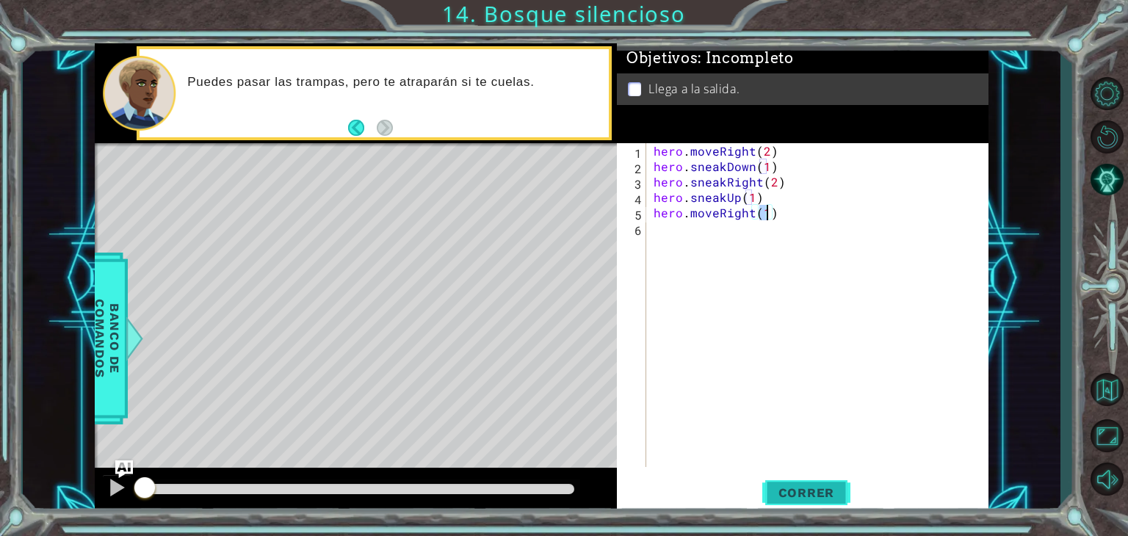
type textarea "hero.moveRight(1)"
click at [811, 483] on button "Correr" at bounding box center [807, 493] width 88 height 37
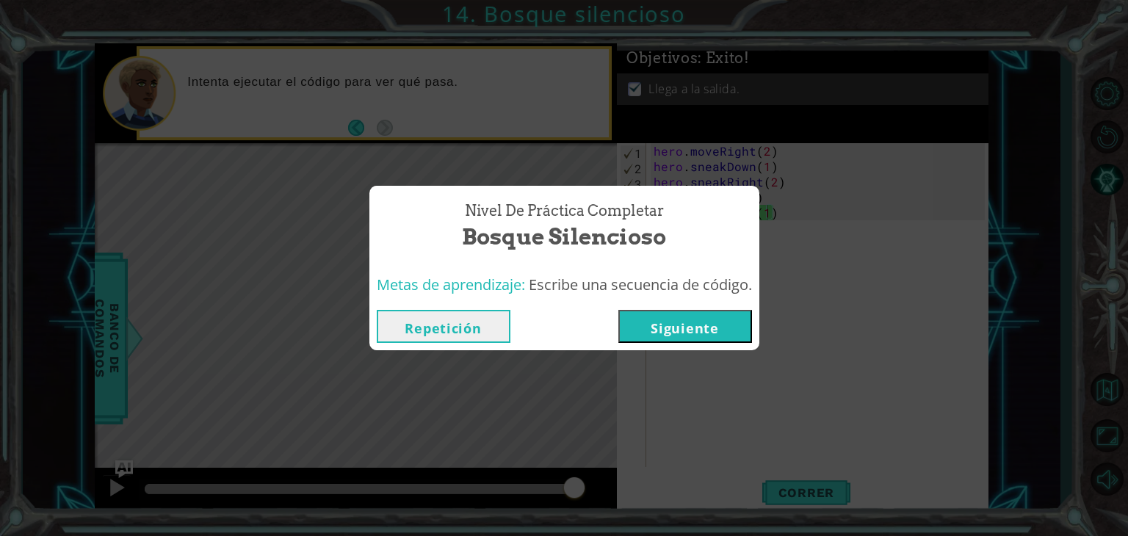
click at [663, 317] on button "Siguiente" at bounding box center [686, 326] width 134 height 33
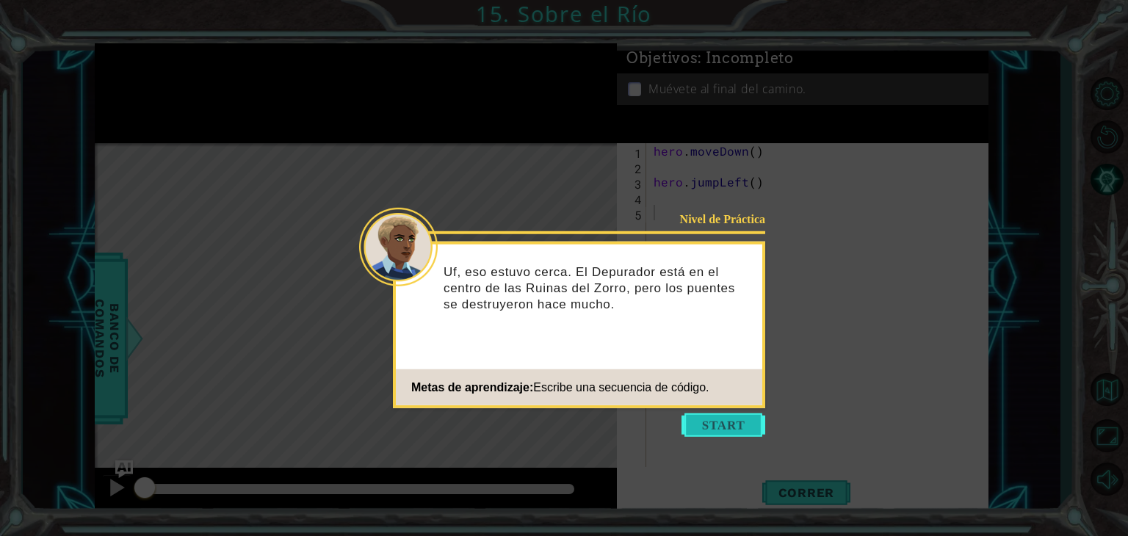
click at [746, 431] on button "Start" at bounding box center [724, 426] width 84 height 24
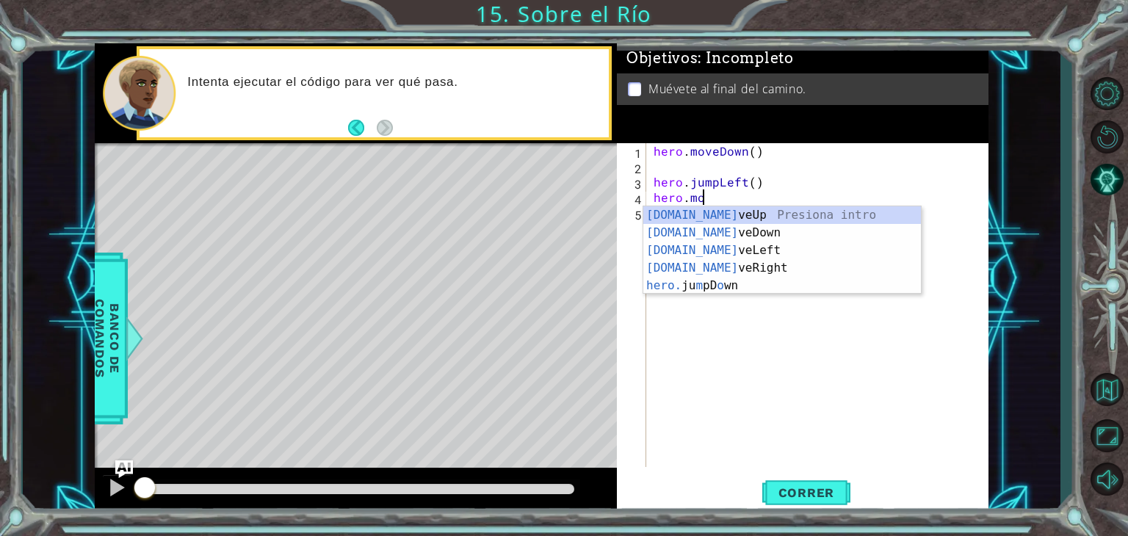
scroll to position [0, 2]
click at [703, 246] on div "[DOMAIN_NAME] veUp Presiona intro [DOMAIN_NAME] veDown Presiona intro [DOMAIN_N…" at bounding box center [783, 267] width 278 height 123
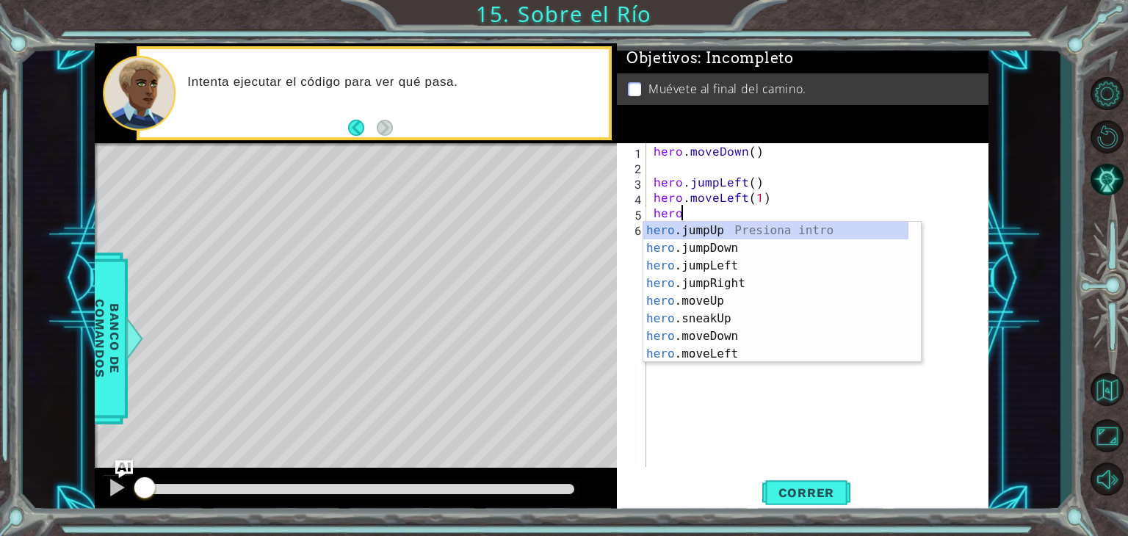
scroll to position [0, 1]
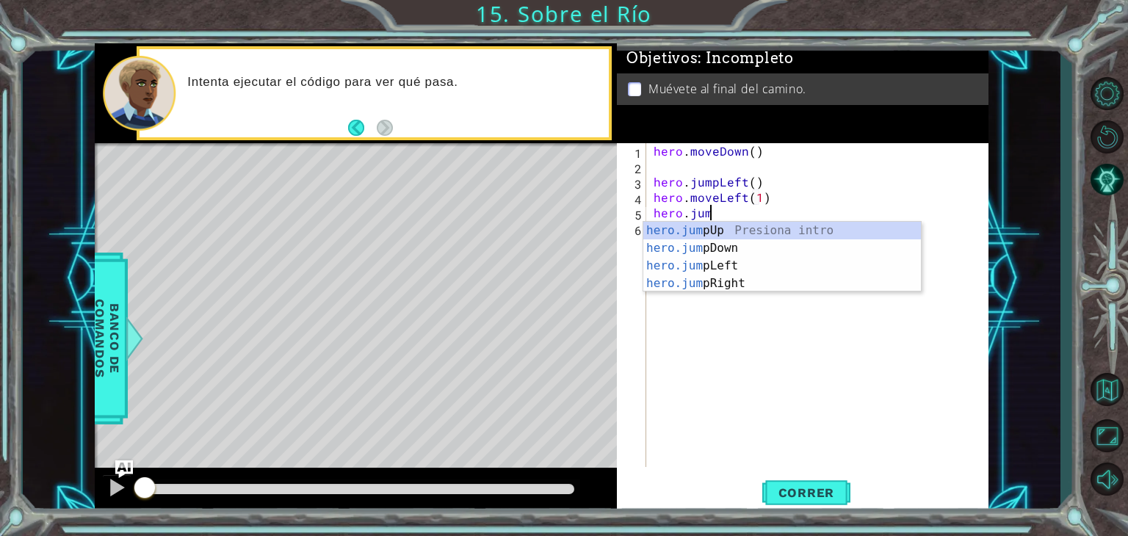
type textarea "hero.jump"
click at [778, 242] on div "hero.jump Up Presiona intro hero.jump Down Presiona intro hero.jump Left Presio…" at bounding box center [783, 275] width 278 height 106
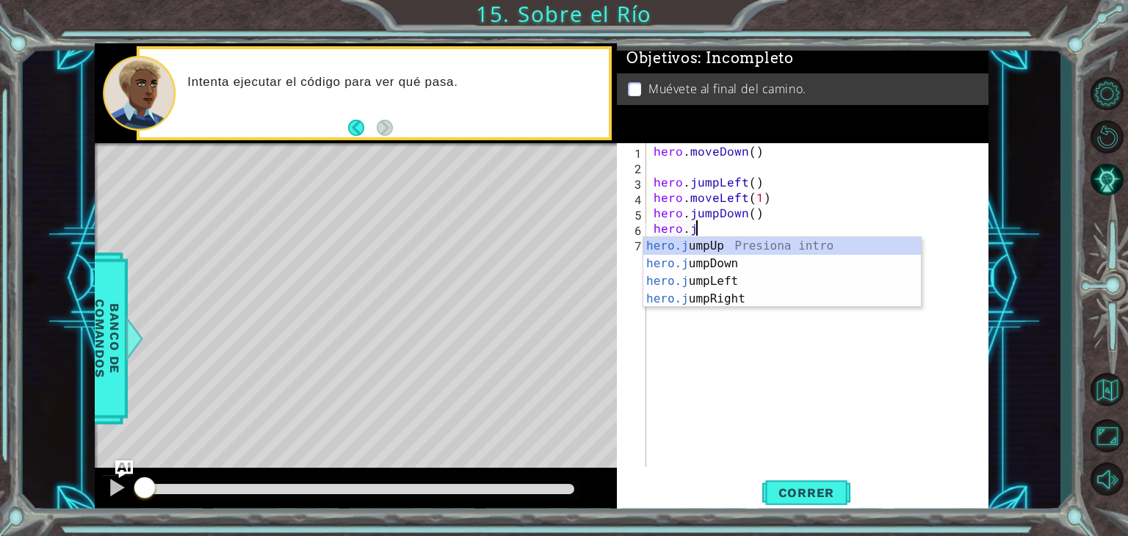
scroll to position [0, 2]
type textarea "hero.jum"
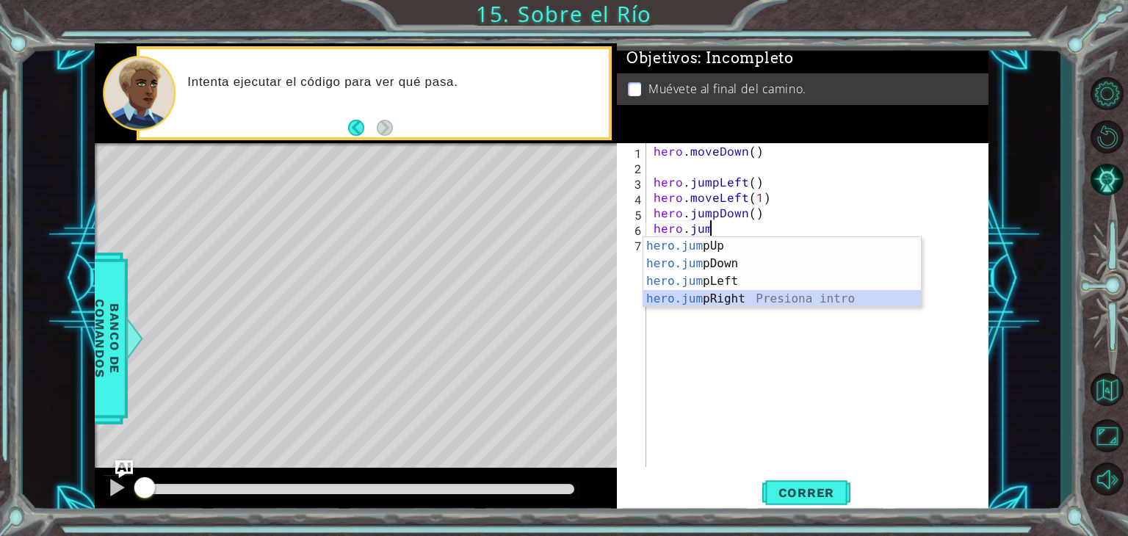
click at [714, 300] on div "hero.jum pUp Presiona intro hero.jum pDown Presiona intro hero.jum pLeft Presio…" at bounding box center [783, 290] width 278 height 106
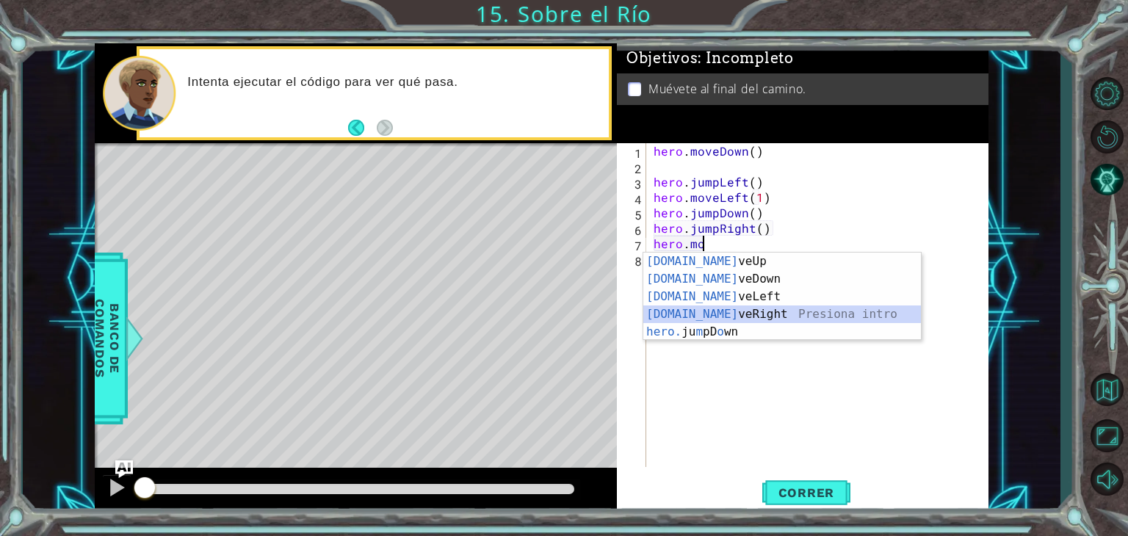
click at [716, 309] on div "[DOMAIN_NAME] veUp Presiona intro [DOMAIN_NAME] veDown Presiona intro [DOMAIN_N…" at bounding box center [783, 314] width 278 height 123
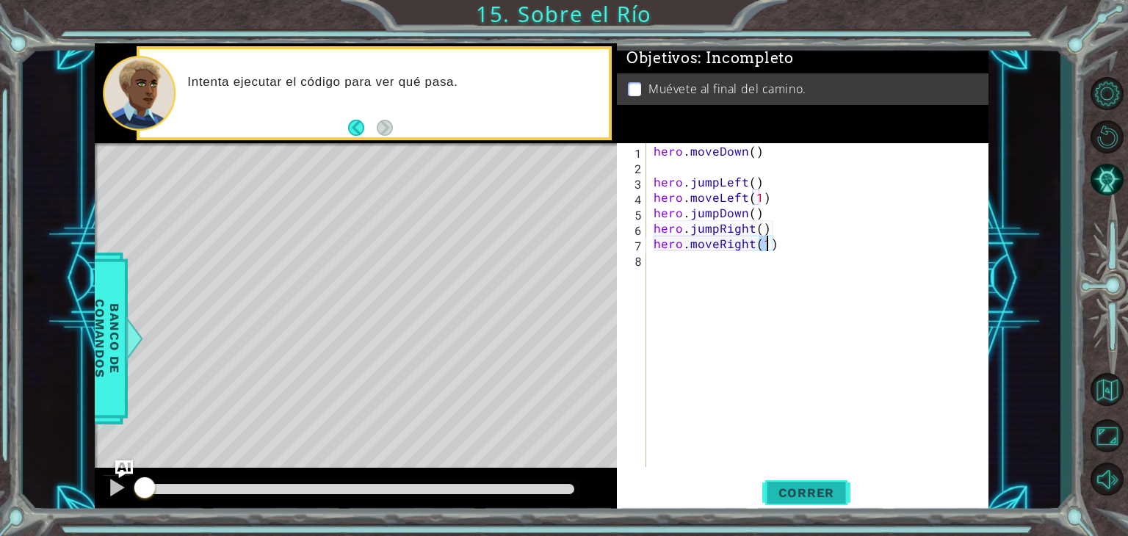
type textarea "hero.moveRight(1)"
click at [842, 491] on span "Correr" at bounding box center [807, 493] width 86 height 15
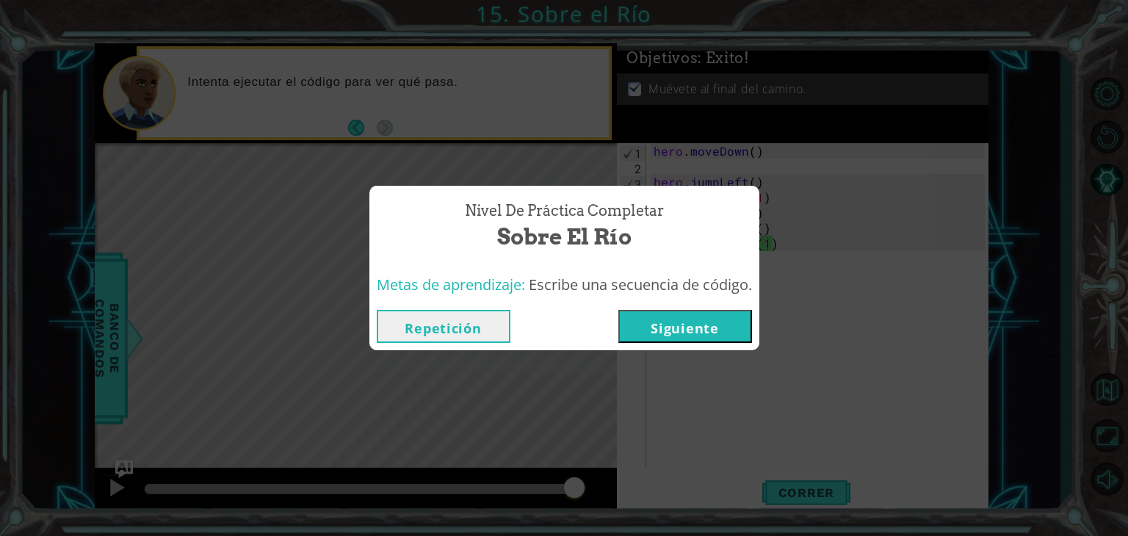
click at [734, 336] on button "Siguiente" at bounding box center [686, 326] width 134 height 33
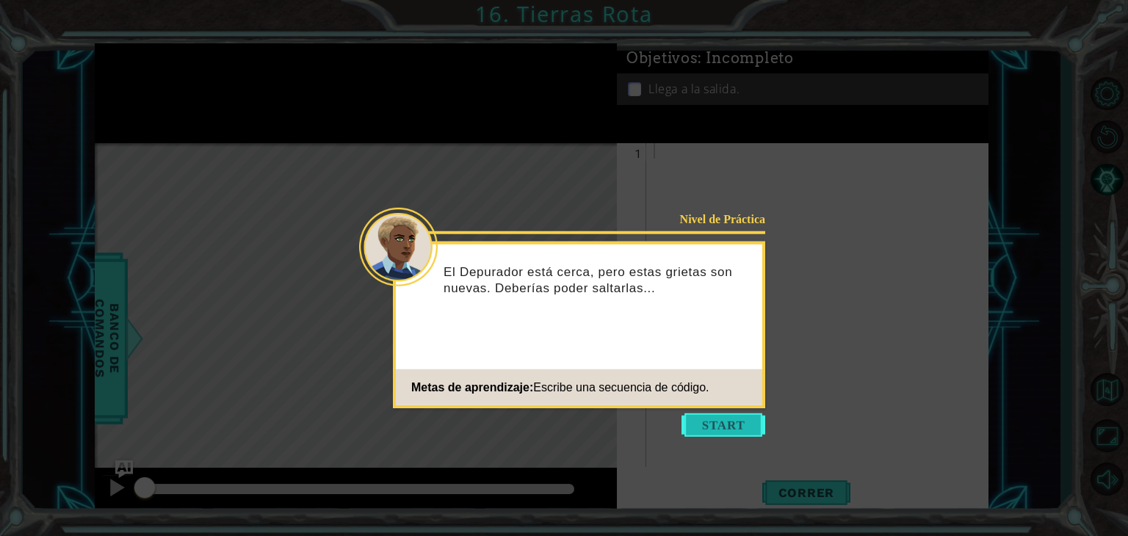
click at [715, 428] on button "Start" at bounding box center [724, 426] width 84 height 24
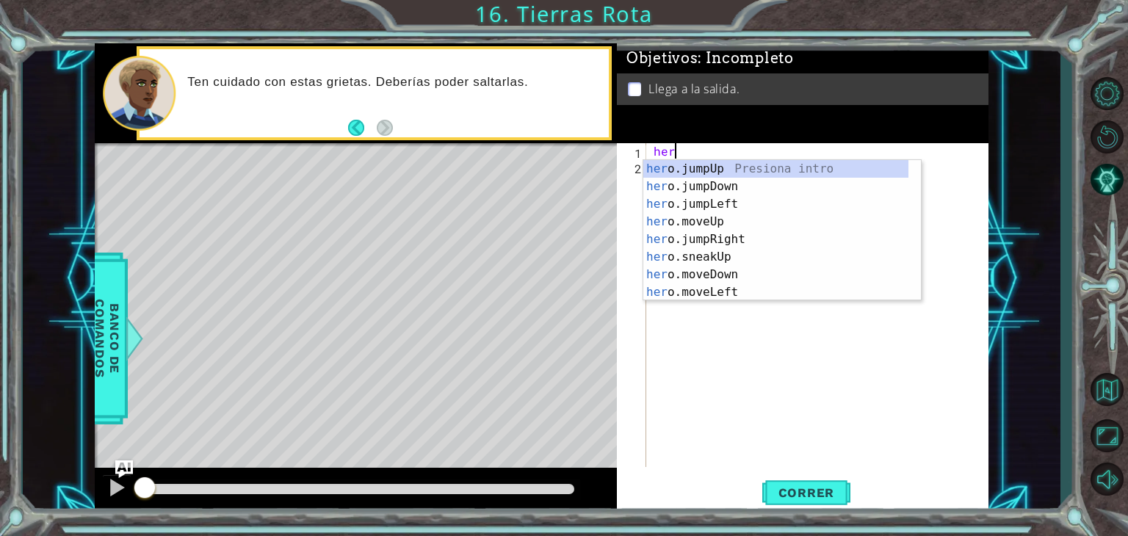
type textarea "hero"
click at [728, 165] on div "hero .jumpUp Presiona intro hero .jumpDown Presiona intro hero .jumpLeft Presio…" at bounding box center [776, 248] width 265 height 176
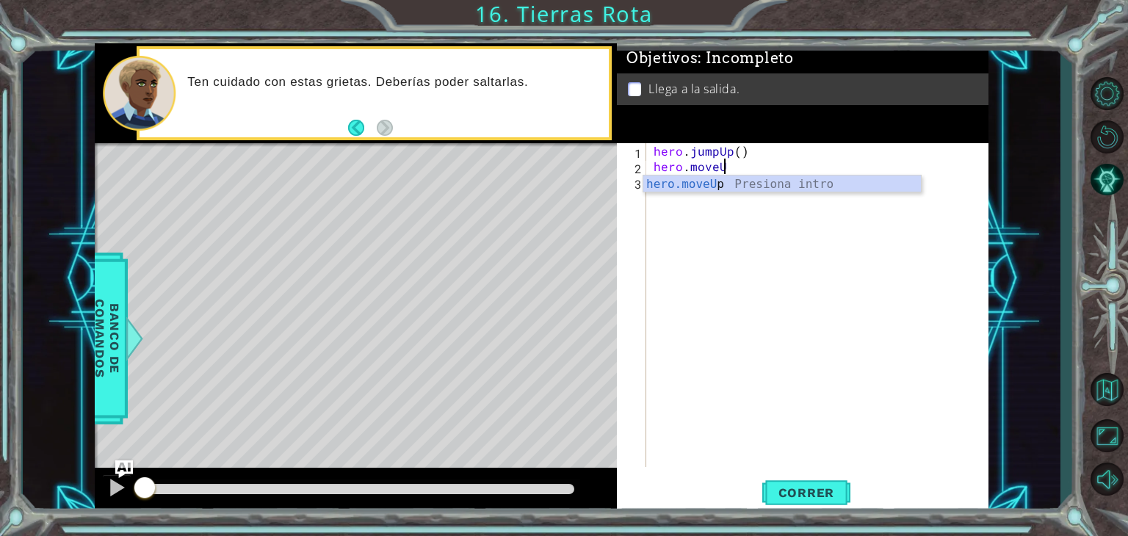
scroll to position [0, 4]
click at [779, 181] on div "hero.moveUp Presiona intro" at bounding box center [783, 202] width 278 height 53
type textarea "hero.moveUp(})"
type textarea "hero.moveUp()"
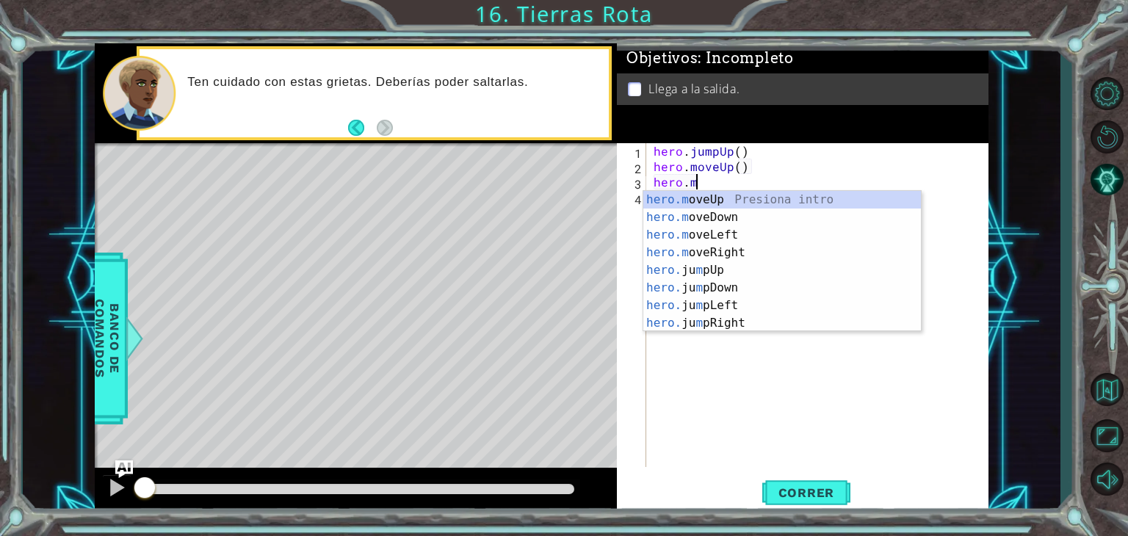
scroll to position [0, 2]
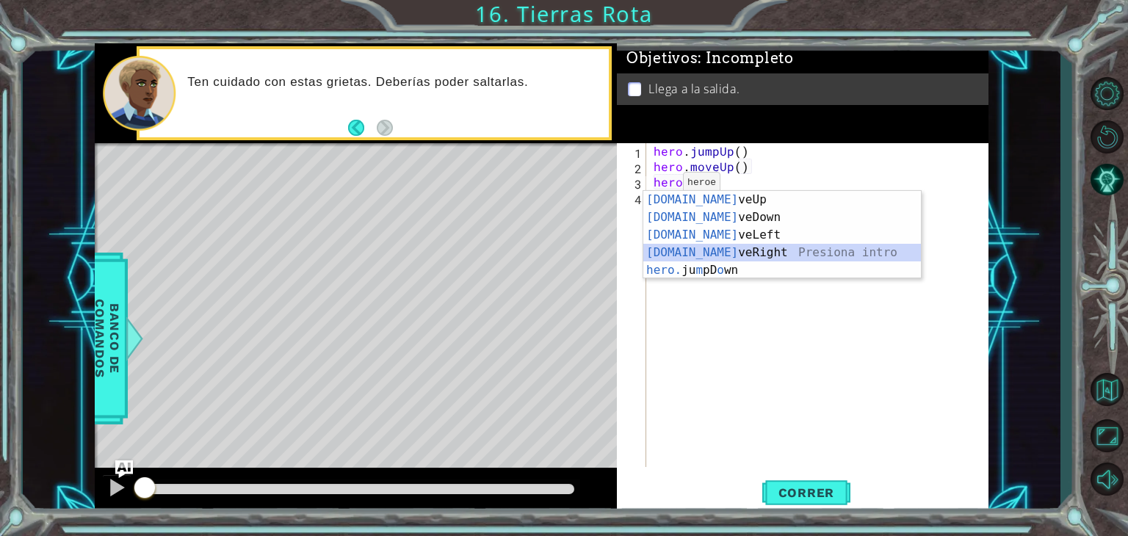
click at [719, 248] on div "[DOMAIN_NAME] veUp Presiona intro [DOMAIN_NAME] veDown Presiona intro [DOMAIN_N…" at bounding box center [783, 252] width 278 height 123
type textarea "hero.moveRight(1)"
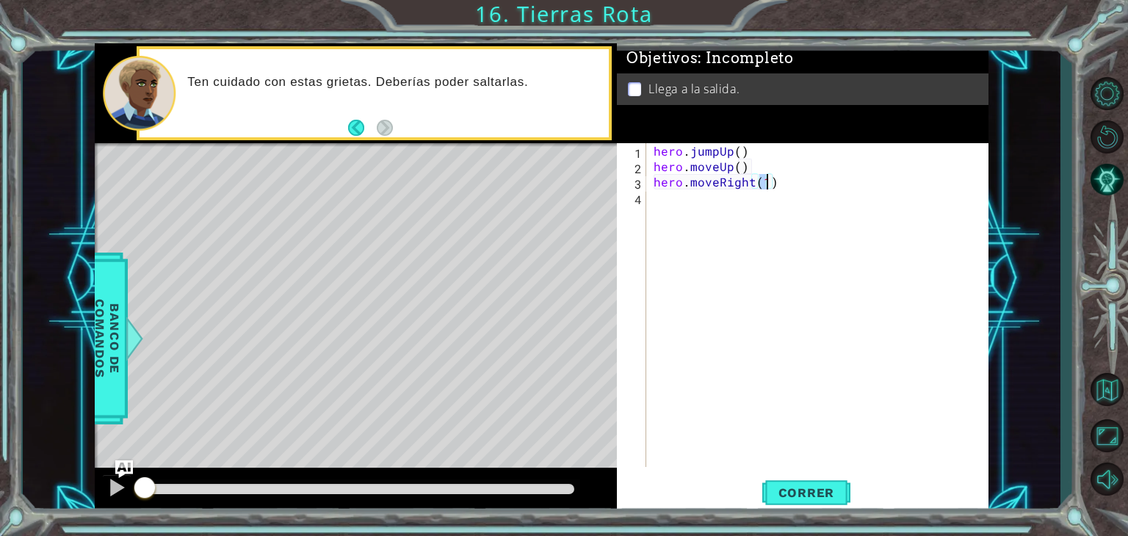
click at [676, 199] on div "hero . jumpUp ( ) hero . moveUp ( ) hero . moveRight ( 1 )" at bounding box center [822, 320] width 342 height 355
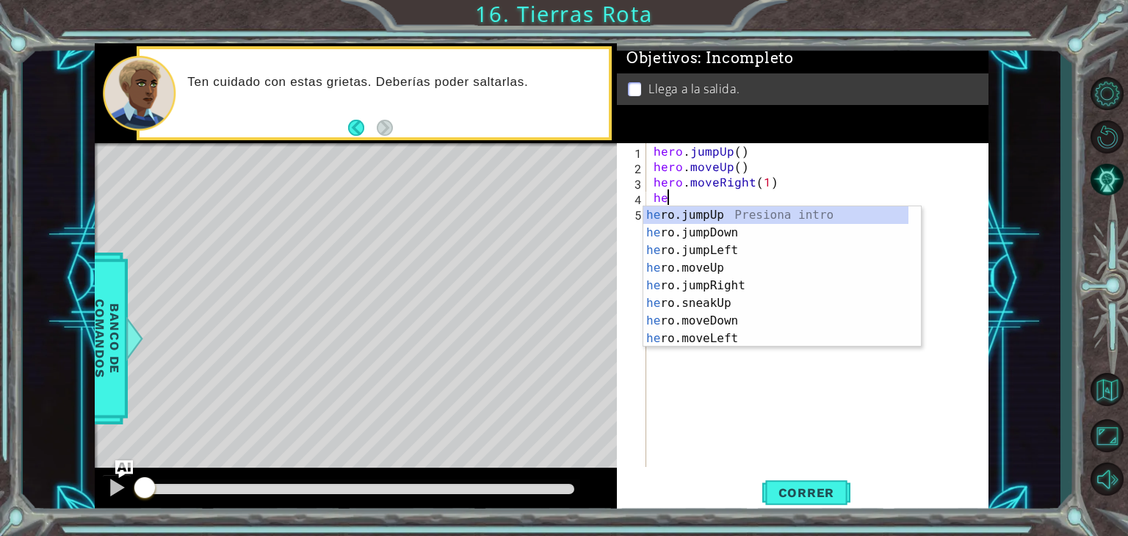
scroll to position [0, 0]
type textarea "hero."
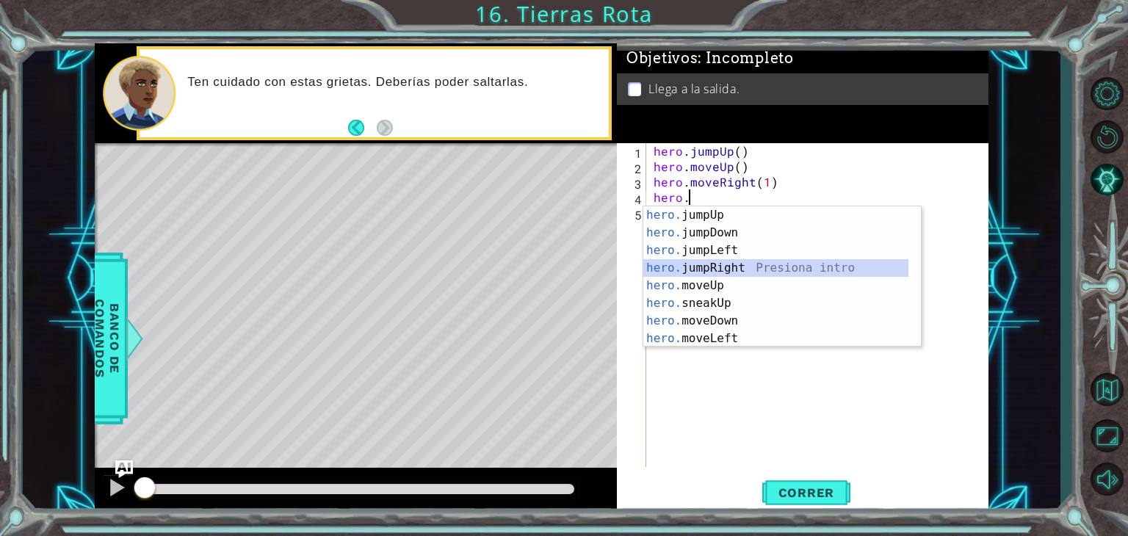
click at [757, 262] on div "hero. jumpUp Presiona intro hero. jumpDown Presiona intro hero. jumpLeft Presio…" at bounding box center [776, 294] width 265 height 176
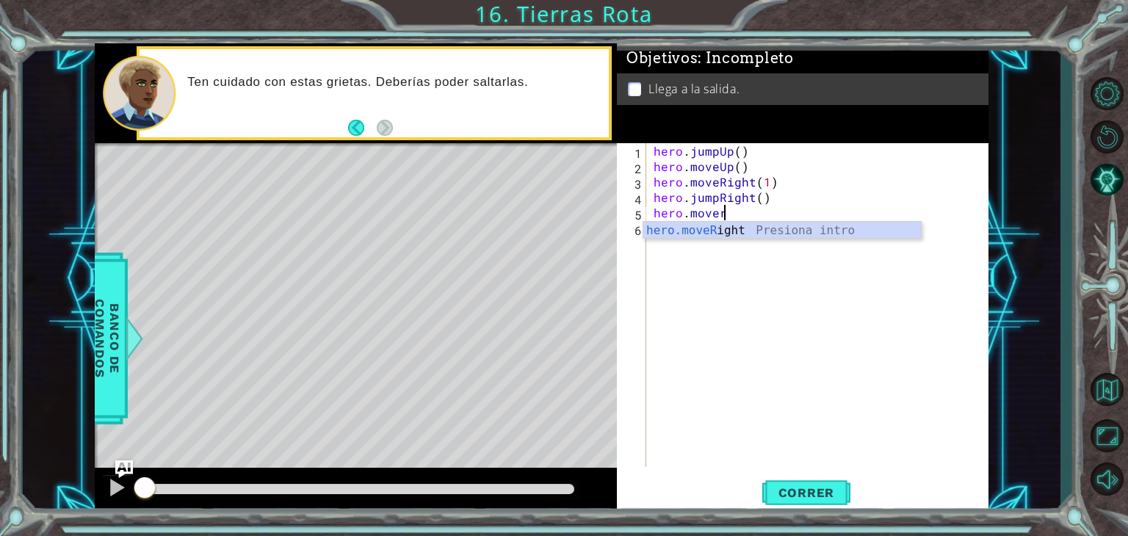
scroll to position [0, 3]
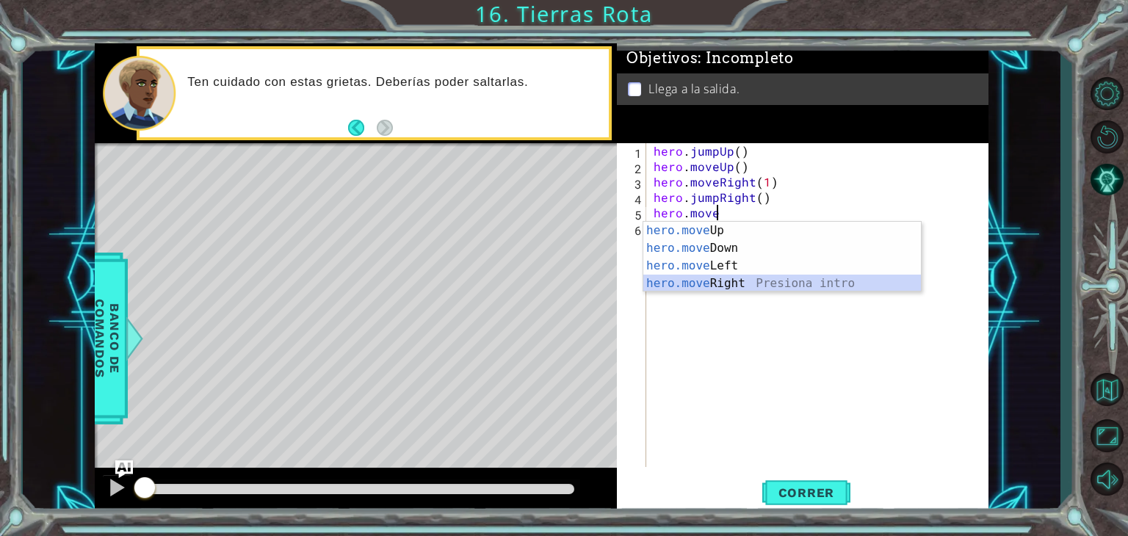
click at [746, 283] on div "hero.move Up Presiona intro hero.move Down Presiona intro hero.move Left Presio…" at bounding box center [783, 275] width 278 height 106
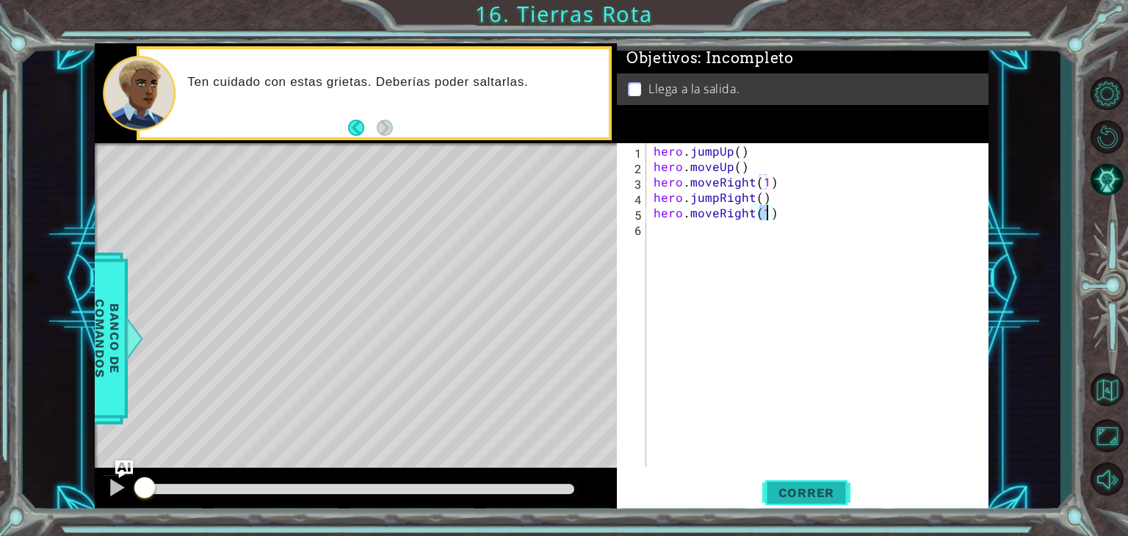
type textarea "hero.moveRight(1)"
click at [825, 486] on span "Correr" at bounding box center [807, 493] width 86 height 15
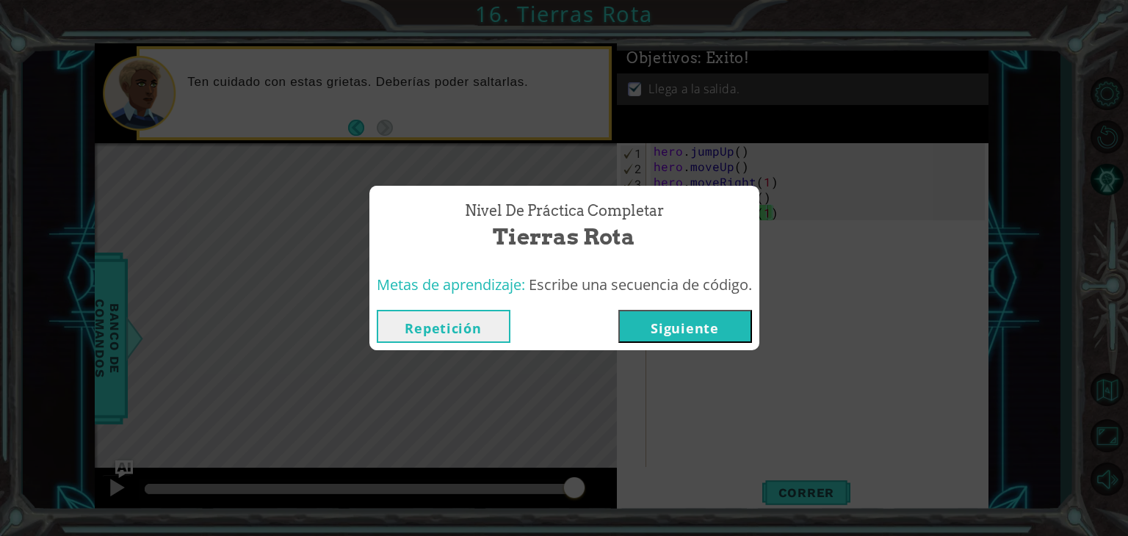
click at [702, 324] on button "Siguiente" at bounding box center [686, 326] width 134 height 33
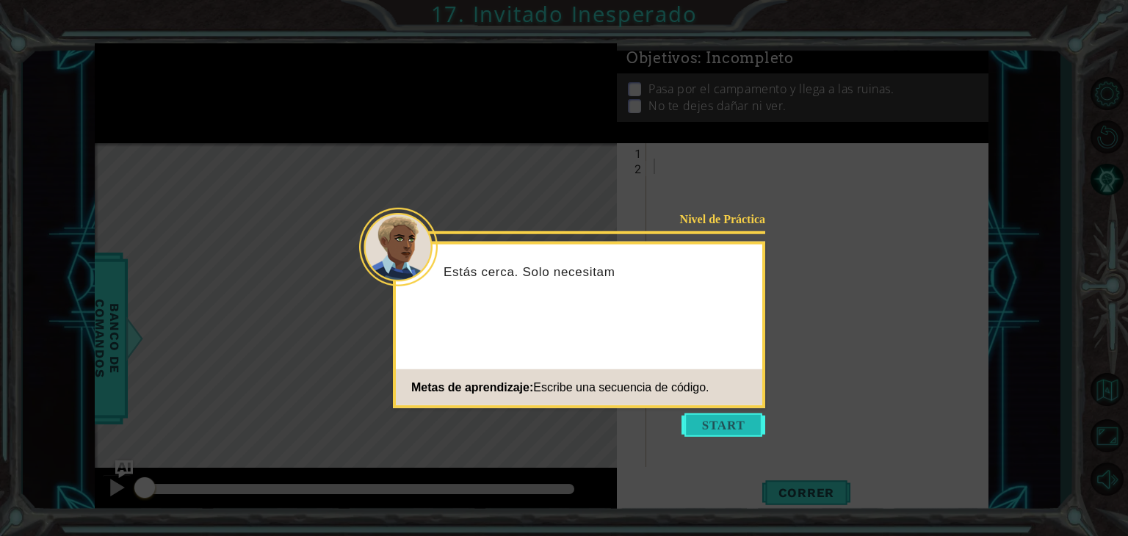
click at [746, 422] on button "Start" at bounding box center [724, 426] width 84 height 24
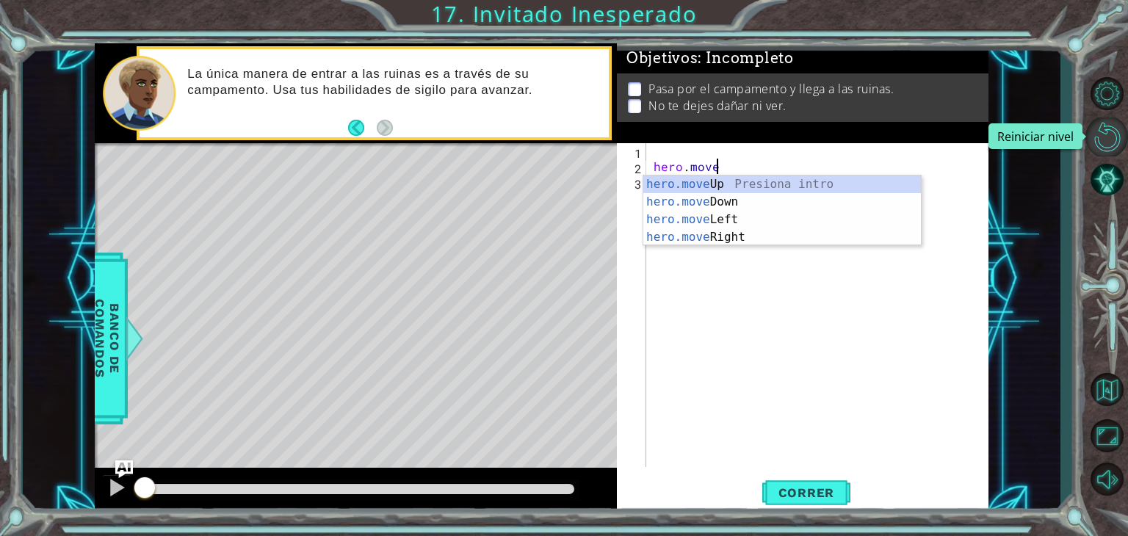
scroll to position [0, 3]
click at [910, 185] on div "hero.move Up Presiona intro hero.move Down Presiona intro hero.move Left Presio…" at bounding box center [783, 229] width 278 height 106
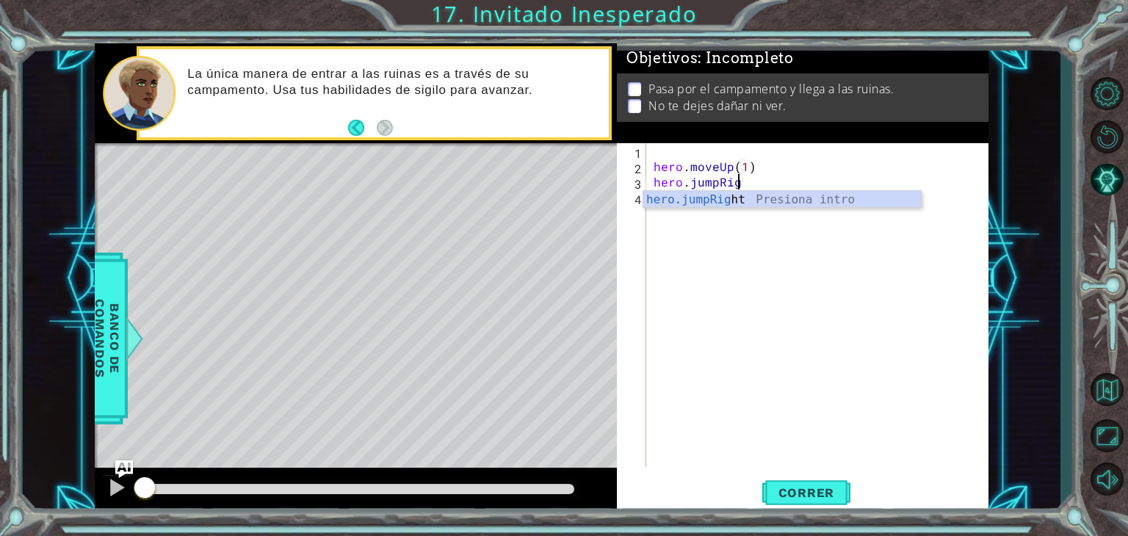
scroll to position [0, 11]
type textarea "hero.moveUp(1)hero.jumpRight()"
type textarea "hero.jumpDown()"
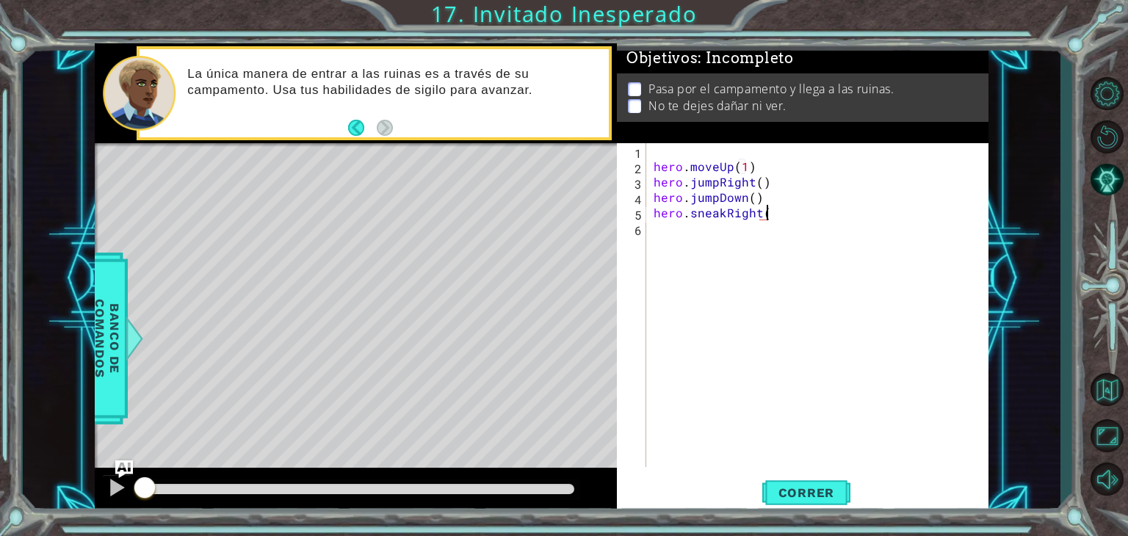
type textarea "hero.sneakRight()"
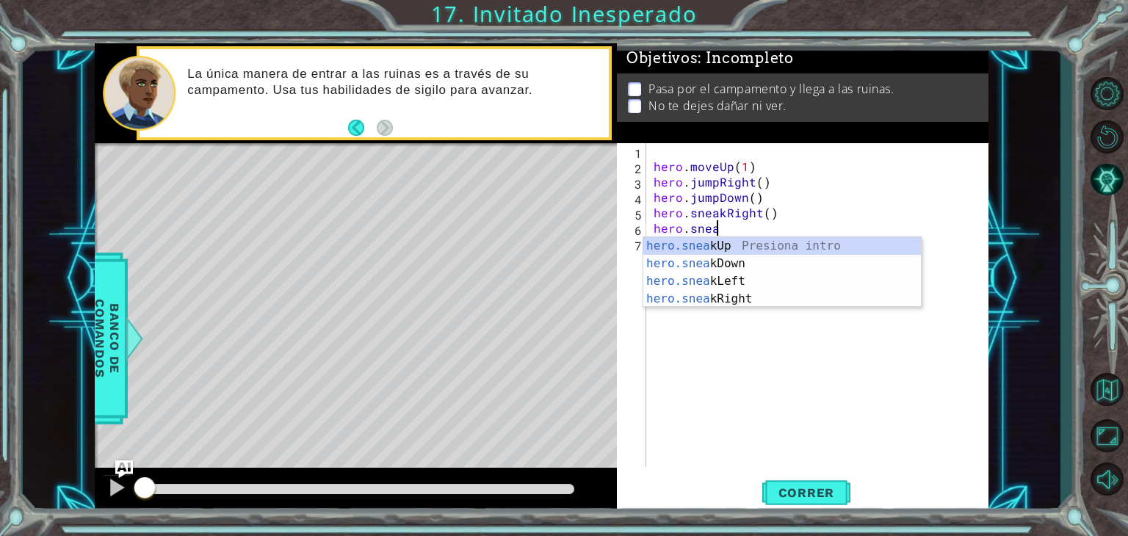
scroll to position [0, 3]
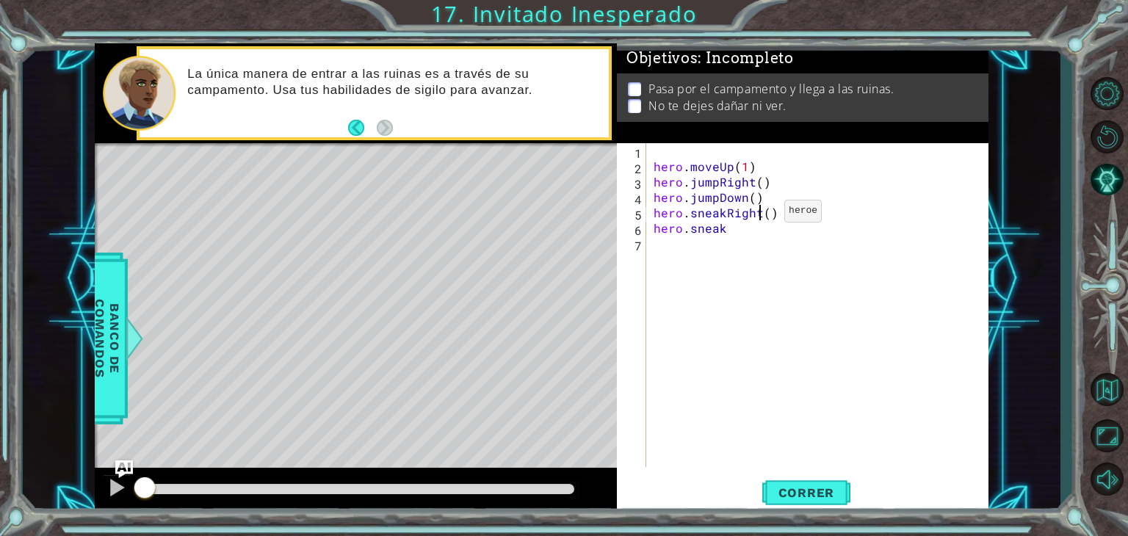
click at [760, 215] on div "hero . moveUp ( 1 ) hero . jumpRight ( ) hero . jumpDown ( ) hero . sneakRight …" at bounding box center [822, 320] width 342 height 355
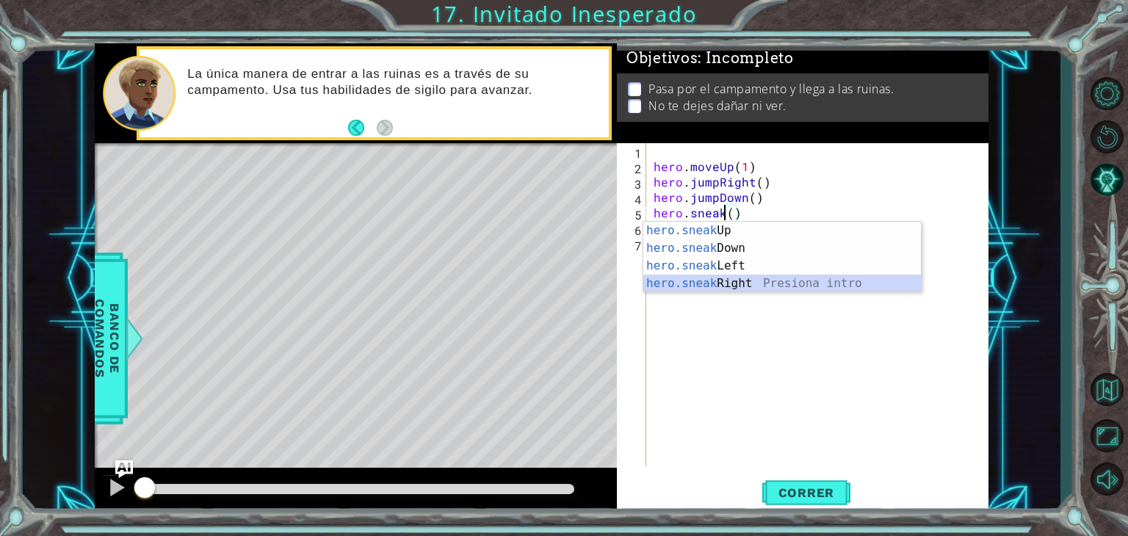
click at [714, 286] on div "hero.sneak Up Presiona intro hero.sneak Down Presiona intro hero.sneak Left Pre…" at bounding box center [783, 275] width 278 height 106
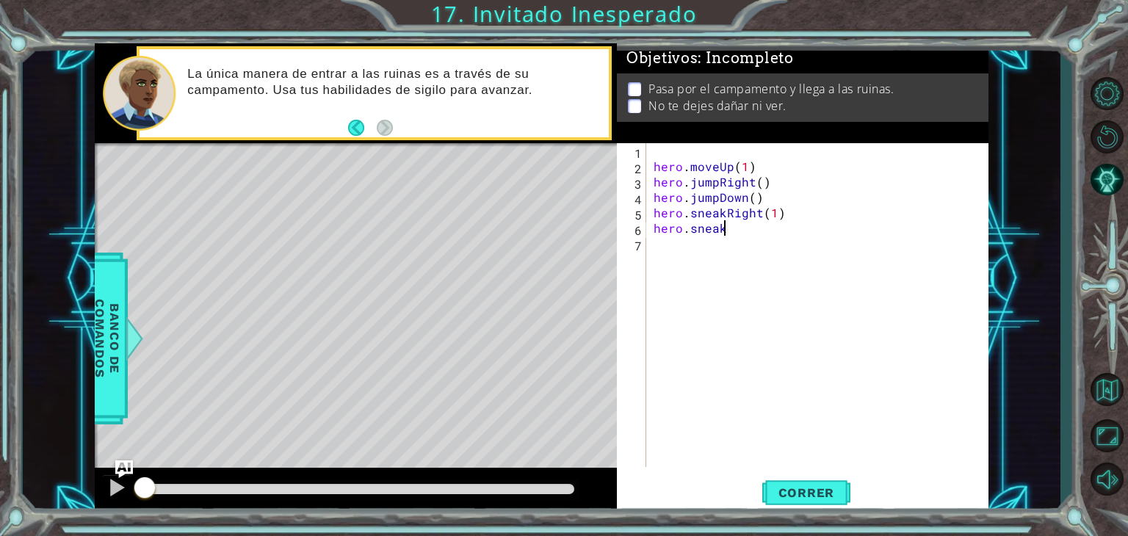
click at [746, 234] on div "hero . moveUp ( 1 ) hero . jumpRight ( ) hero . jumpDown ( ) hero . sneakRight …" at bounding box center [822, 320] width 342 height 355
type textarea "hero.sneakDown()"
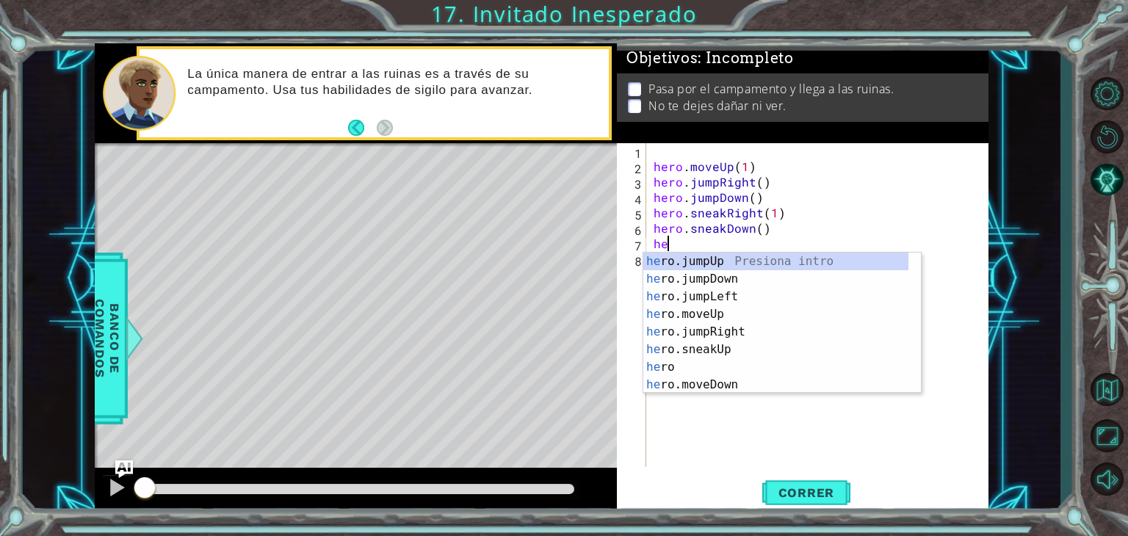
scroll to position [0, 0]
type textarea "hero"
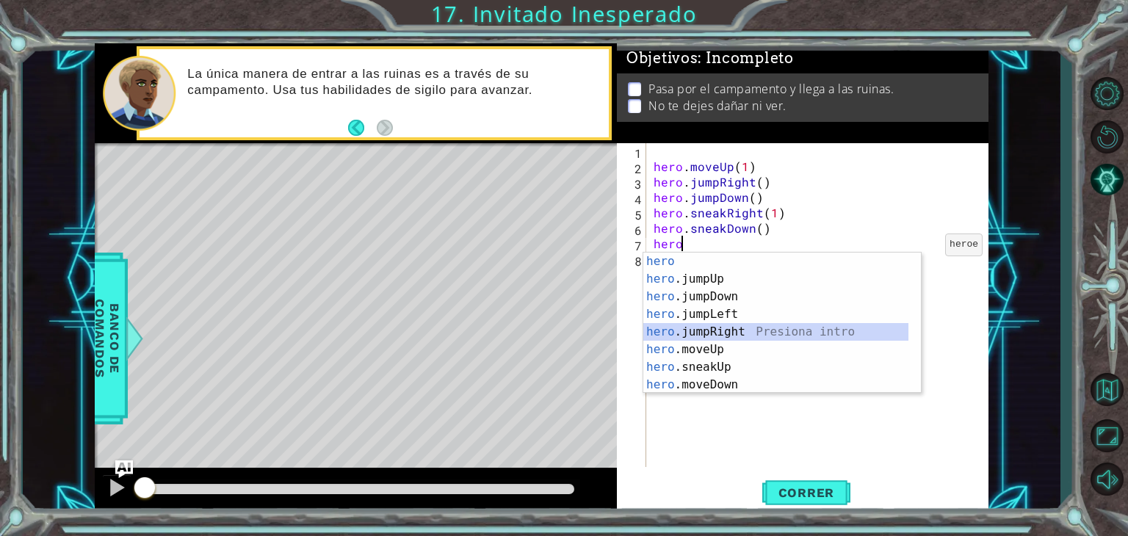
click at [737, 328] on div "hero Presiona intro hero .jumpUp Presiona intro hero .jumpDown Presiona intro h…" at bounding box center [776, 341] width 265 height 176
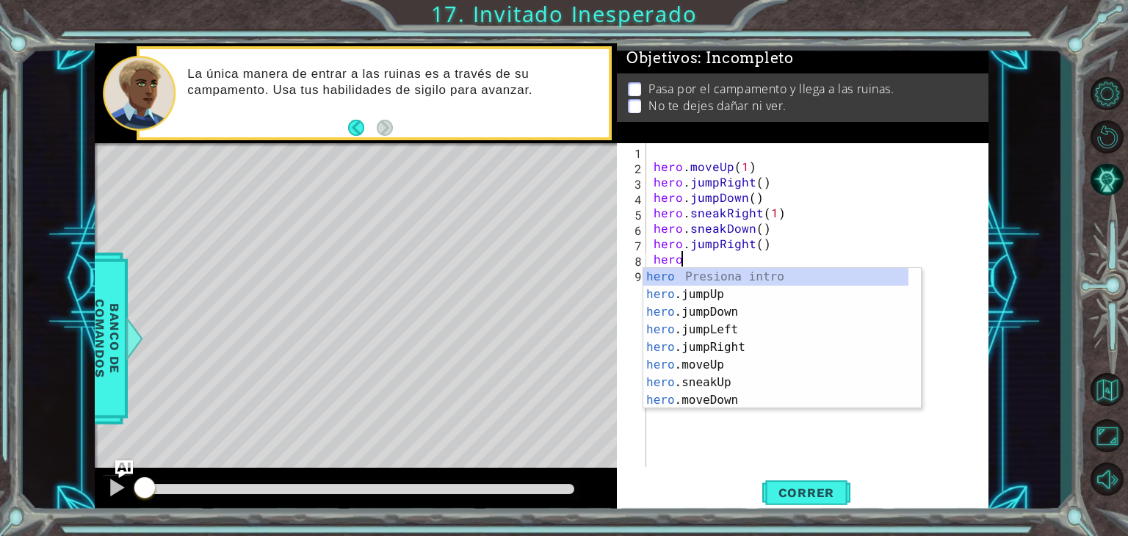
drag, startPoint x: 761, startPoint y: 274, endPoint x: 763, endPoint y: 245, distance: 29.5
click at [763, 245] on body "1 ההההההההההההההההההההההההההההההההההההההההההההההההההההההההההההההההההההההההההההה…" at bounding box center [564, 268] width 1128 height 536
click at [763, 245] on div "hero . moveUp ( 1 ) hero . jumpRight ( ) hero . jumpDown ( ) hero . sneakRight …" at bounding box center [822, 320] width 342 height 355
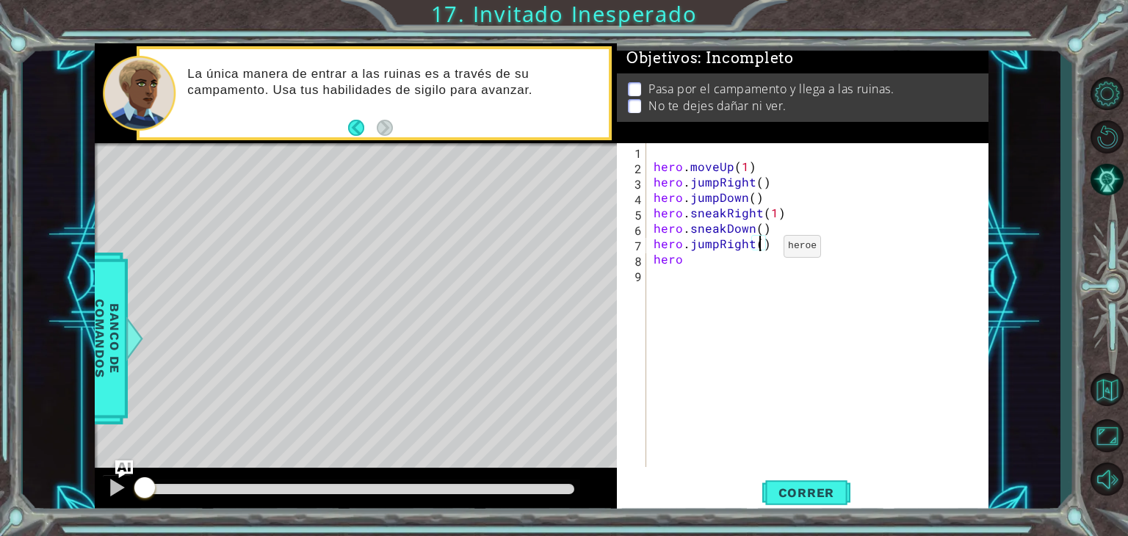
click at [758, 250] on div "hero . moveUp ( 1 ) hero . jumpRight ( ) hero . jumpDown ( ) hero . sneakRight …" at bounding box center [822, 320] width 342 height 355
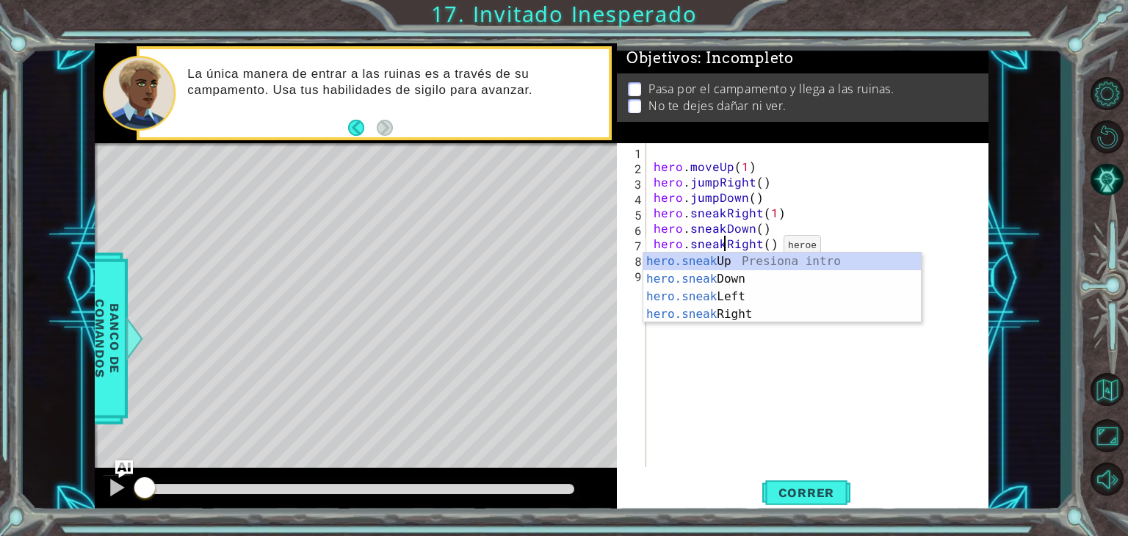
scroll to position [0, 4]
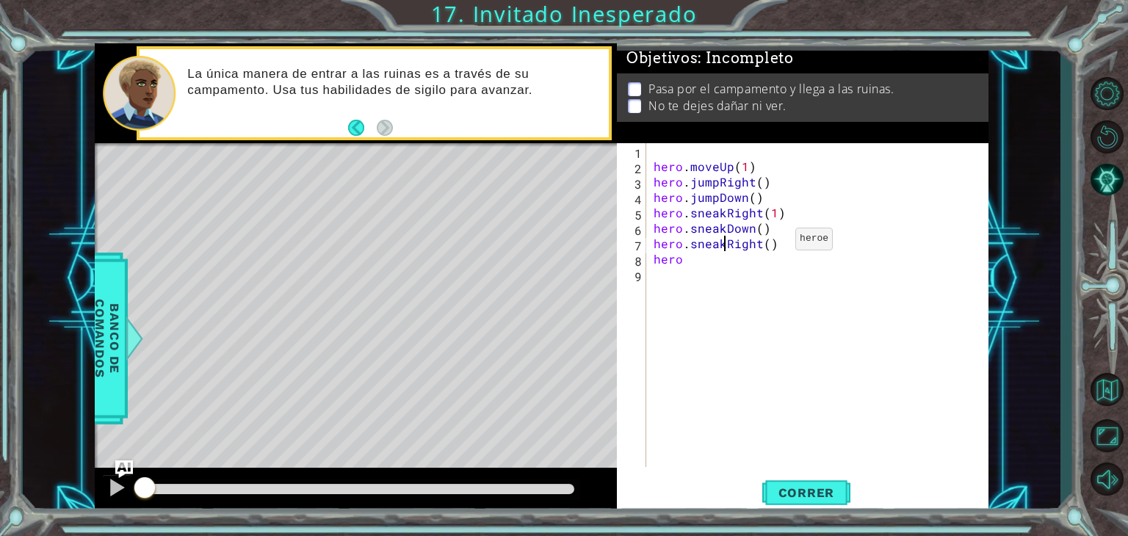
click at [770, 242] on div "hero . moveUp ( 1 ) hero . jumpRight ( ) hero . jumpDown ( ) hero . sneakRight …" at bounding box center [822, 320] width 342 height 355
type textarea "hero.sneakRight(2)"
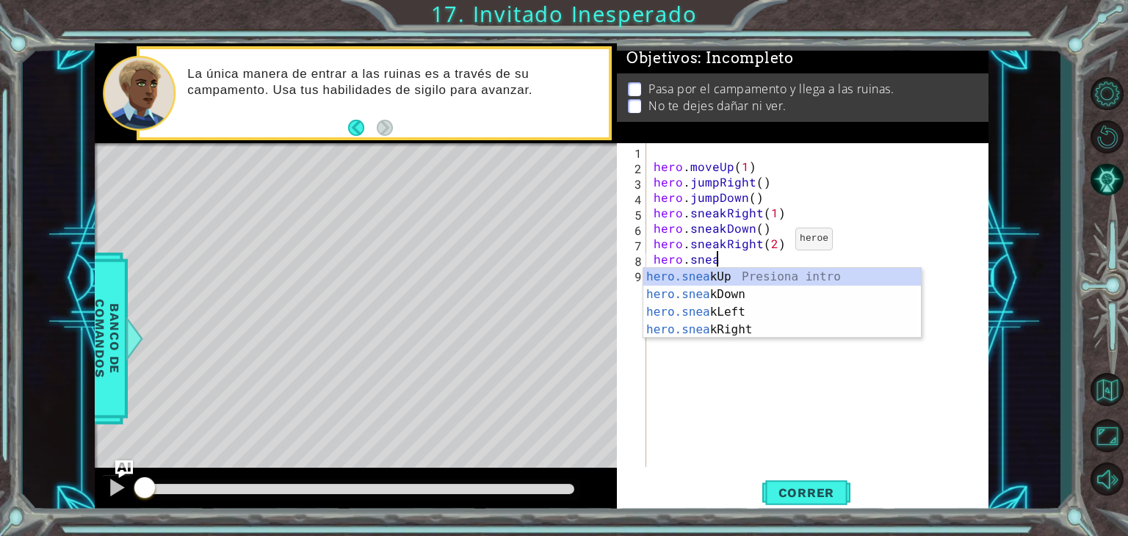
scroll to position [0, 3]
click at [735, 276] on div "hero.sneak Up Presiona intro hero.sneak Down Presiona intro hero.sneak Left Pre…" at bounding box center [783, 321] width 278 height 106
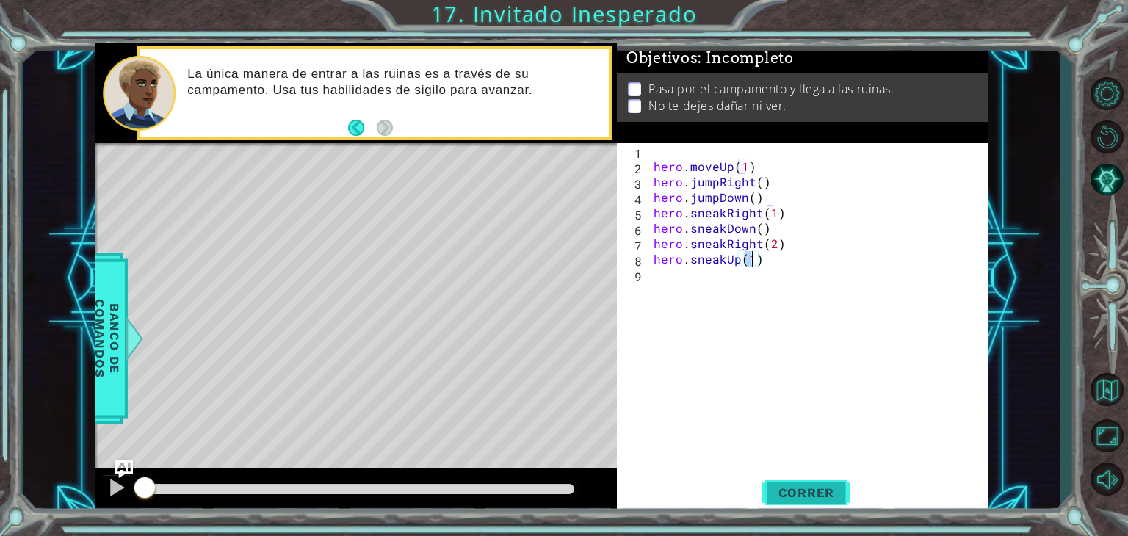
type textarea "hero.sneakUp(1)"
click at [808, 487] on span "Correr" at bounding box center [807, 493] width 86 height 15
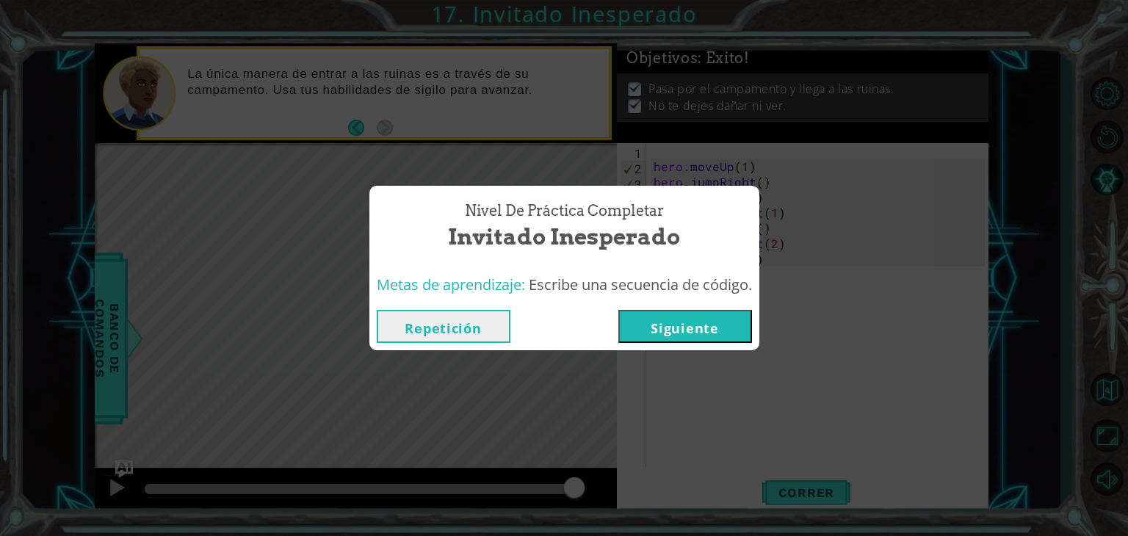
click at [717, 324] on button "Siguiente" at bounding box center [686, 326] width 134 height 33
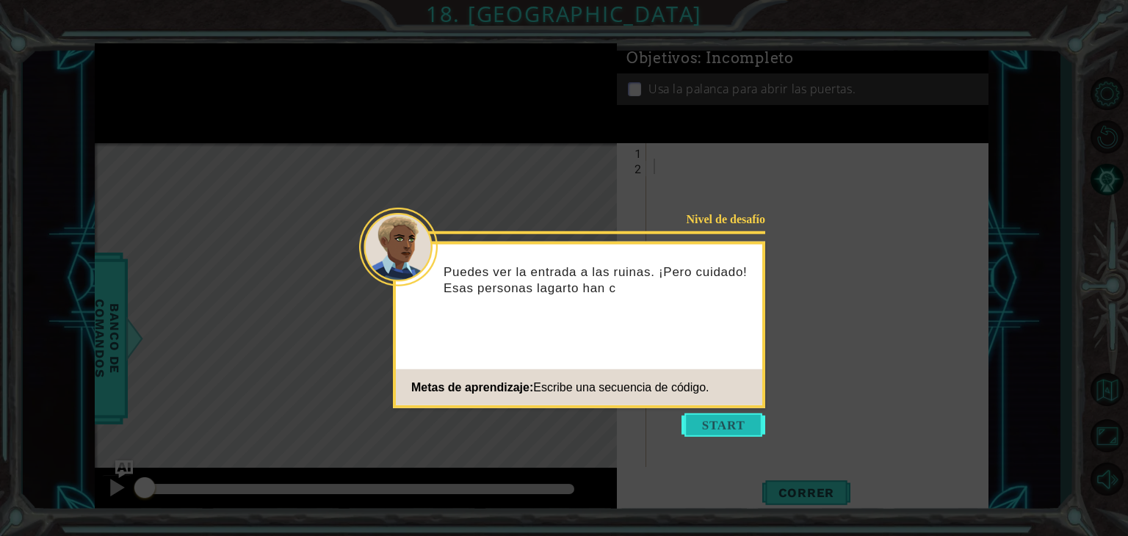
click at [726, 417] on button "Start" at bounding box center [724, 426] width 84 height 24
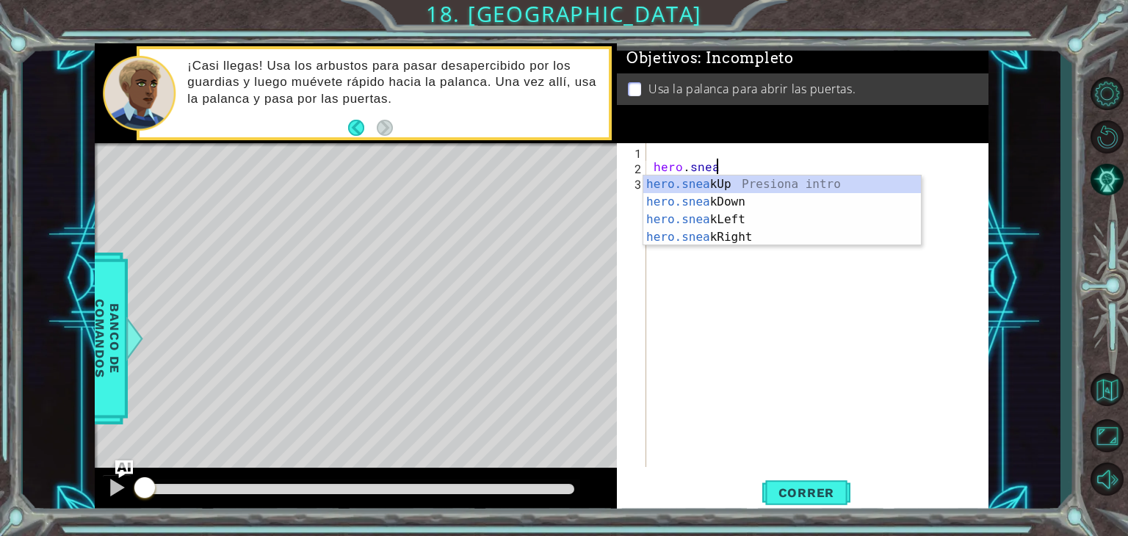
scroll to position [0, 3]
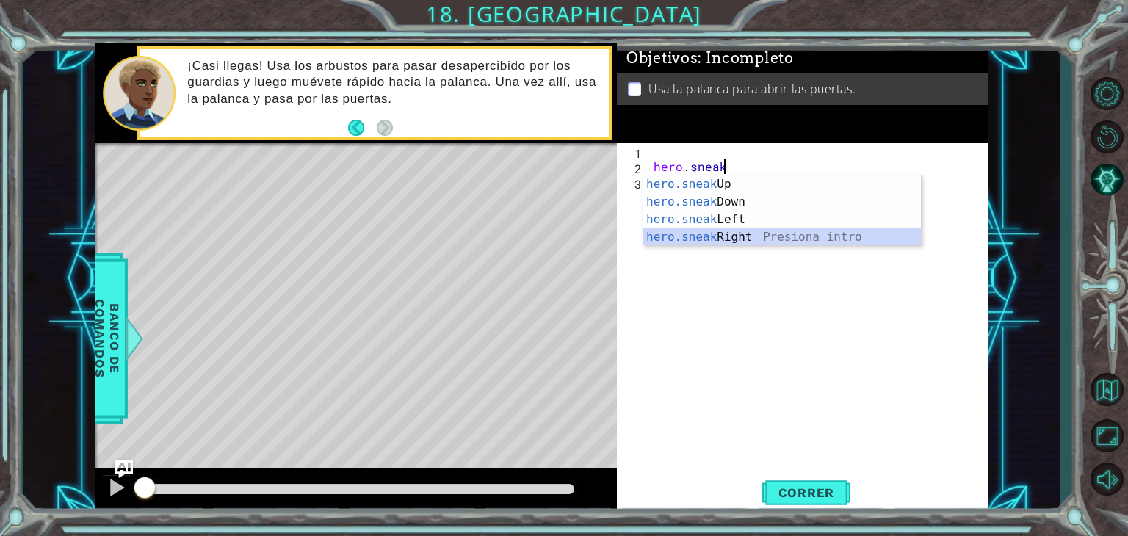
click at [738, 236] on div "hero.sneak Up Presiona intro hero.sneak Down Presiona intro hero.sneak Left Pre…" at bounding box center [783, 229] width 278 height 106
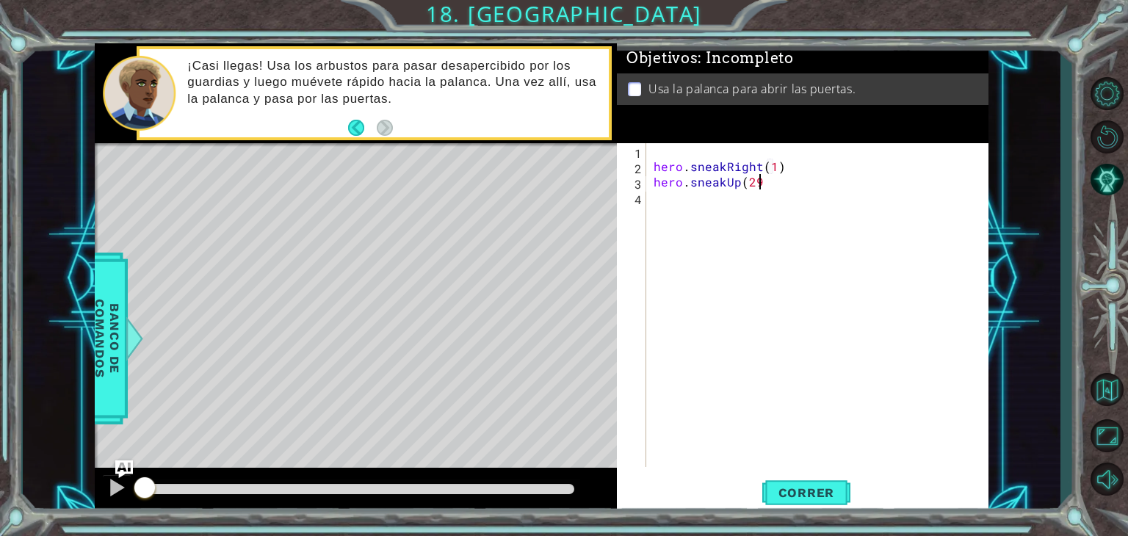
scroll to position [0, 5]
type textarea "hero.sneakUp(2)"
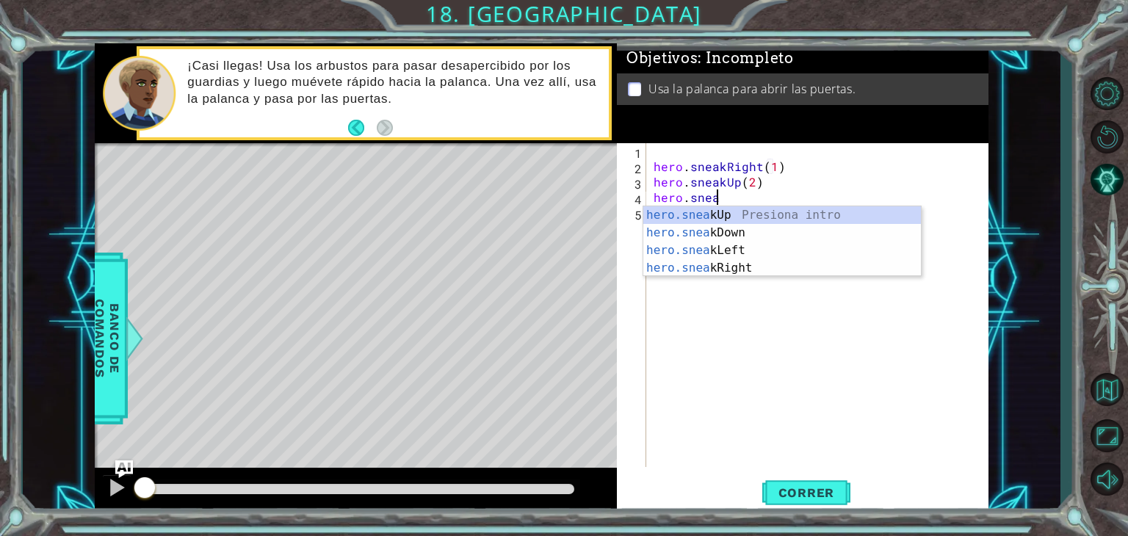
scroll to position [0, 3]
click at [762, 270] on div "hero.sneak Up Presiona intro hero.sneak Down Presiona intro hero.sneak Left Pre…" at bounding box center [783, 259] width 278 height 106
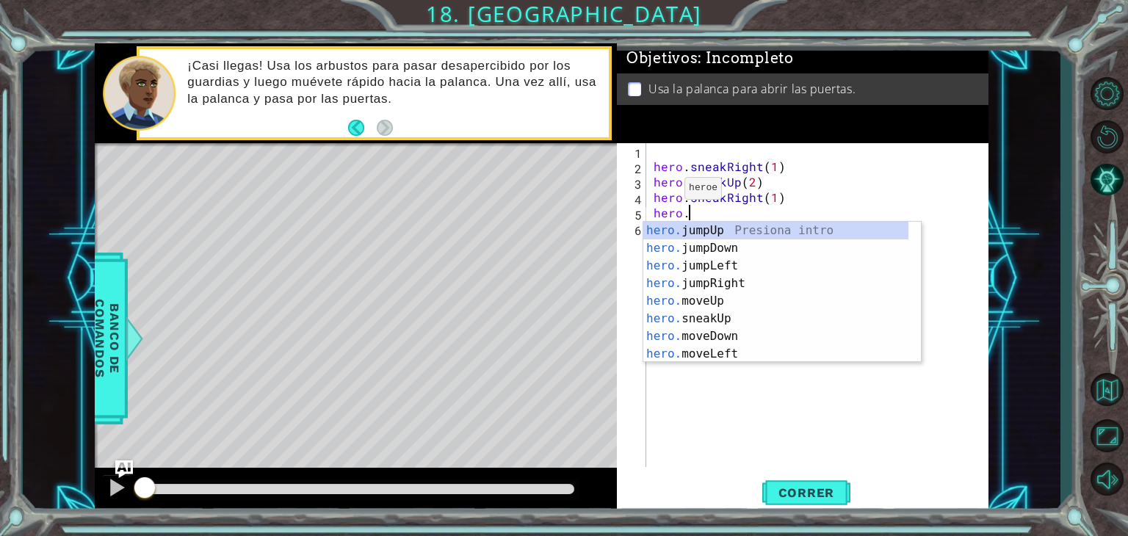
scroll to position [0, 9]
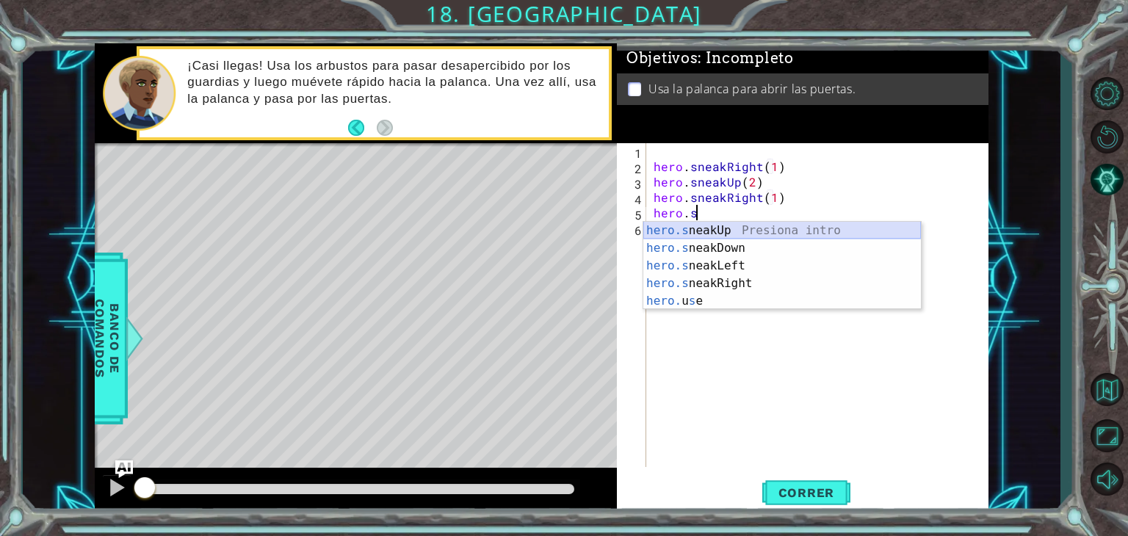
click at [735, 226] on div "hero.s neakUp Presiona intro hero.s neakDown Presiona intro hero.s neakLeft Pre…" at bounding box center [783, 283] width 278 height 123
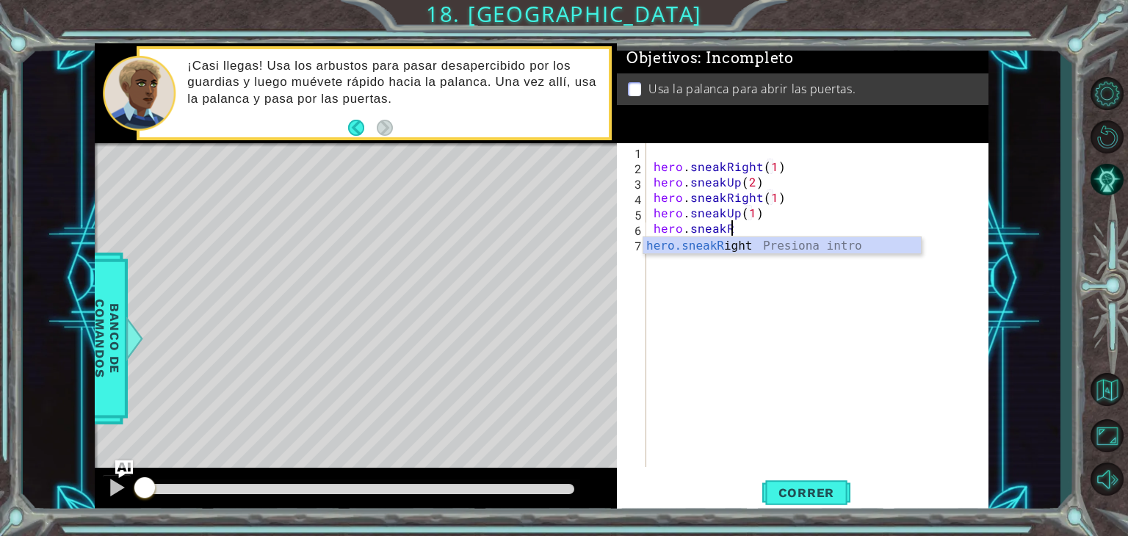
scroll to position [0, 10]
click at [769, 241] on div "hero.sneakR ight Presiona intro" at bounding box center [783, 263] width 278 height 53
type textarea "hero.sneakRight(1)e"
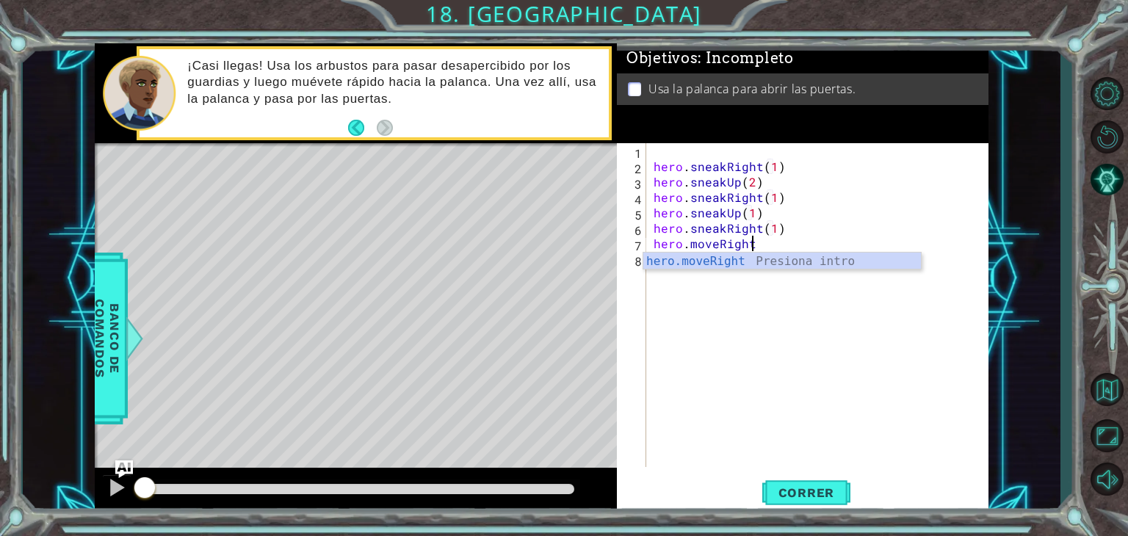
scroll to position [0, 6]
type textarea "hero.moveRight()"
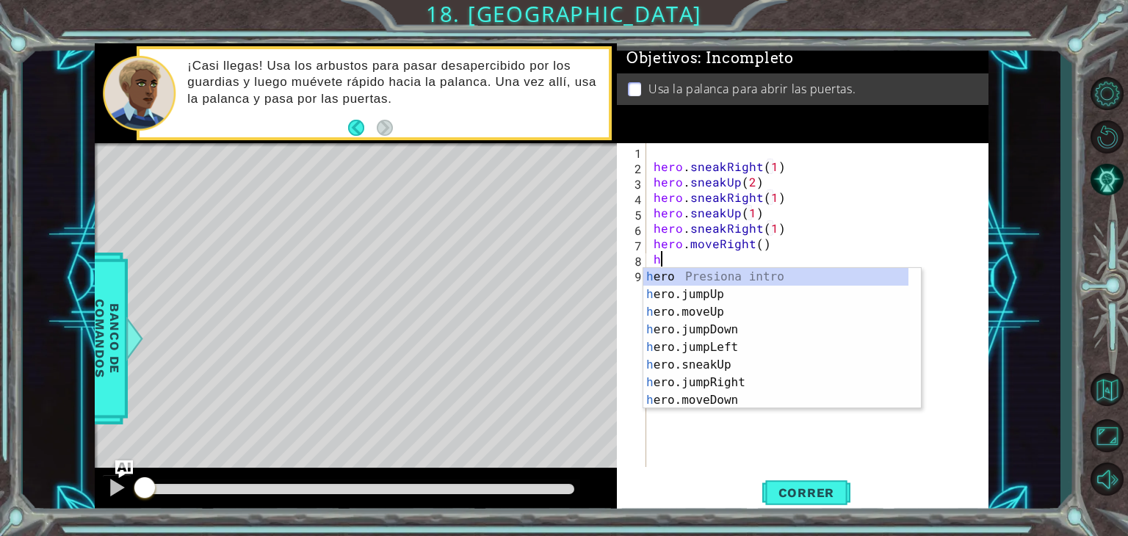
scroll to position [0, 0]
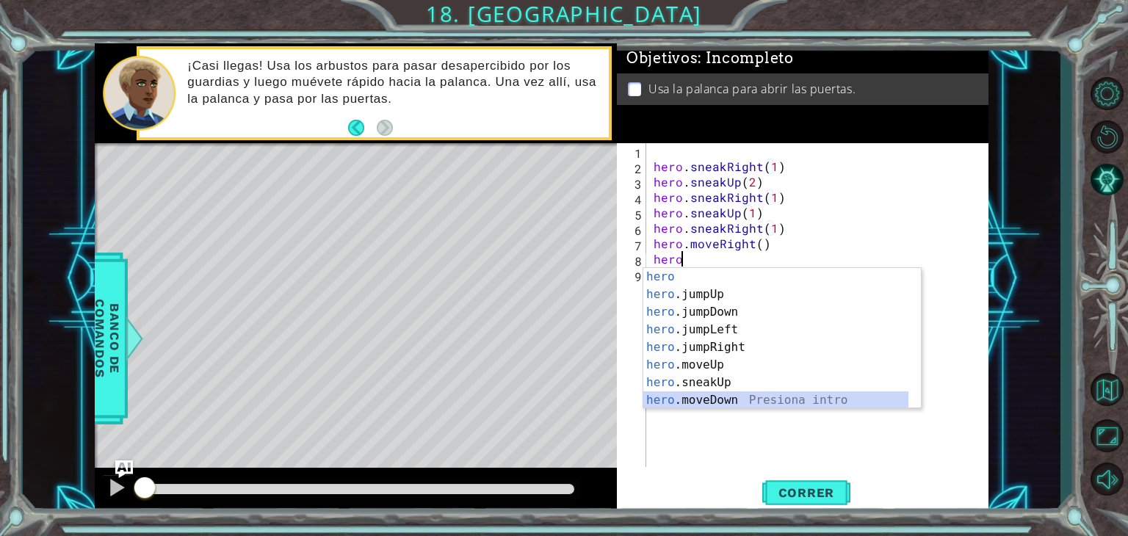
click at [714, 397] on div "hero Presiona intro hero .jumpUp Presiona intro hero .jumpDown Presiona intro h…" at bounding box center [776, 356] width 265 height 176
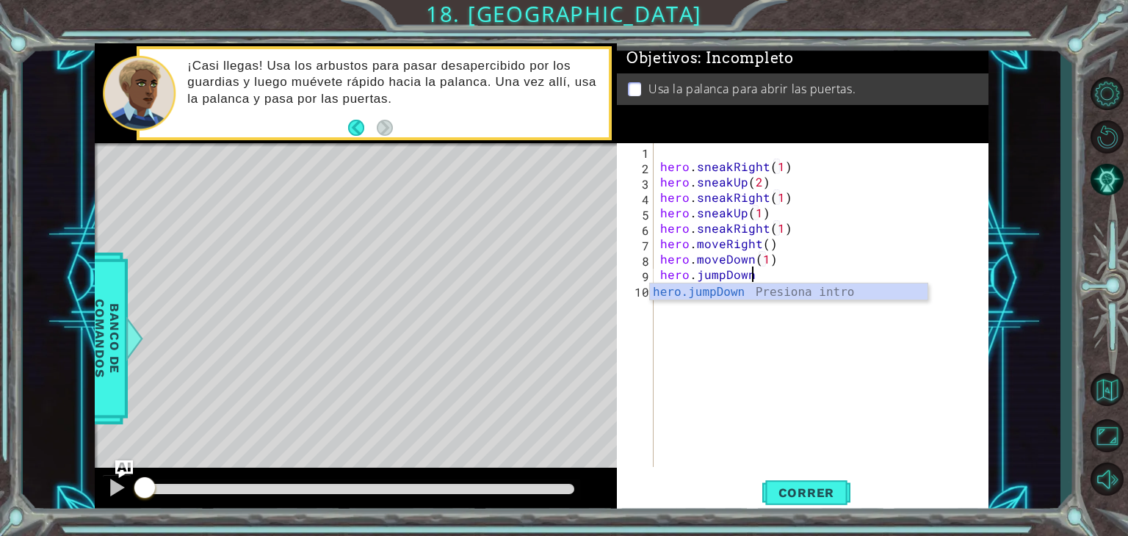
scroll to position [0, 12]
type textarea "hero.jumpDown()"
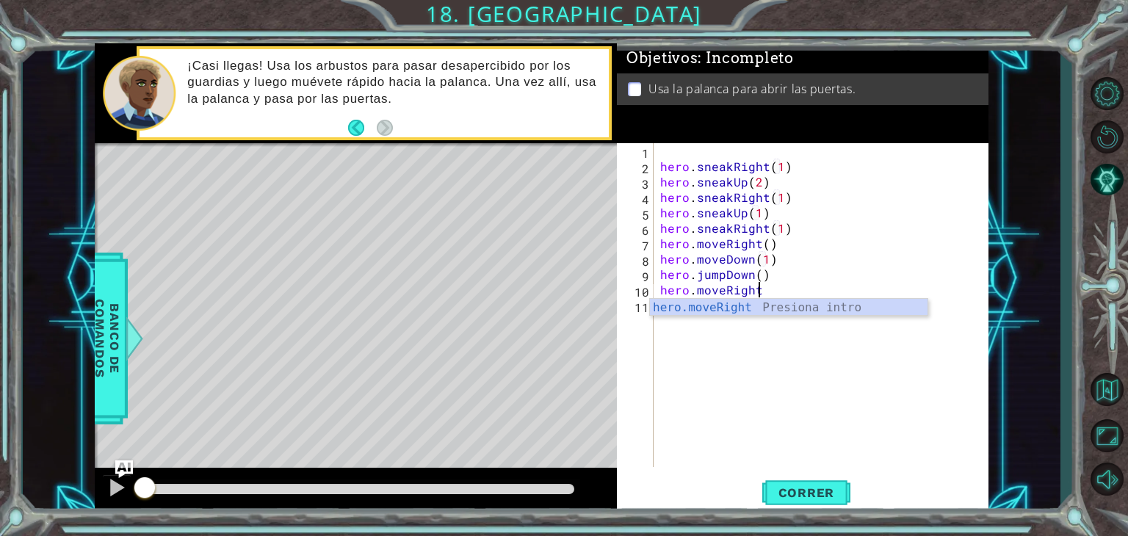
scroll to position [0, 6]
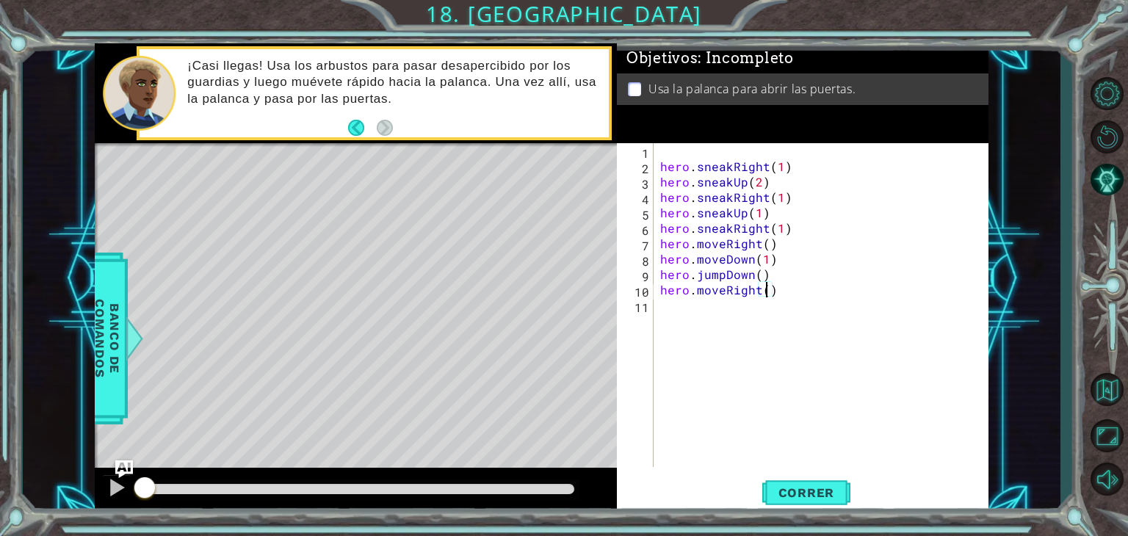
type textarea "hero.moveRight(2)"
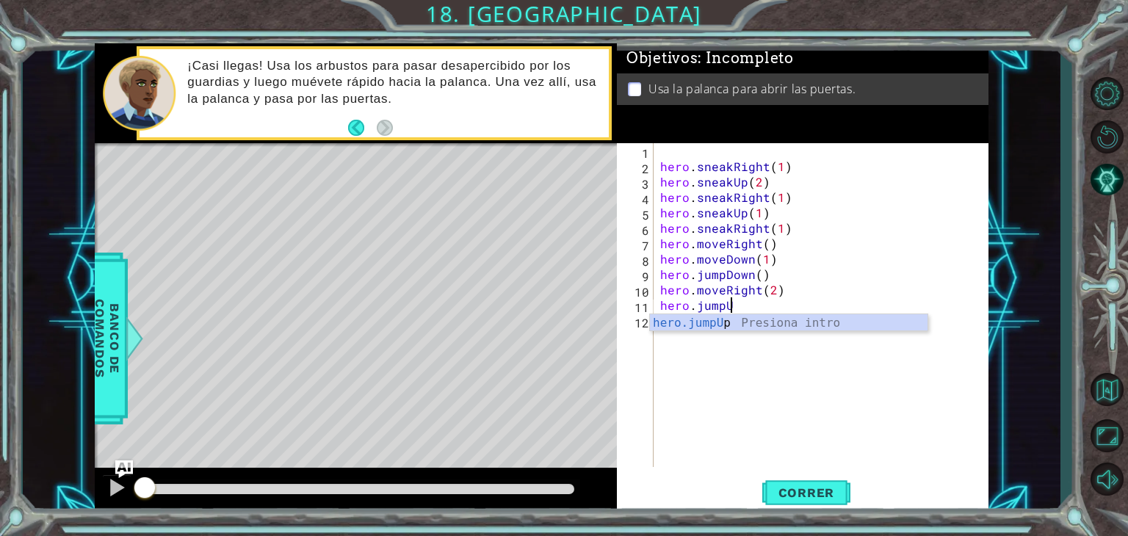
scroll to position [0, 4]
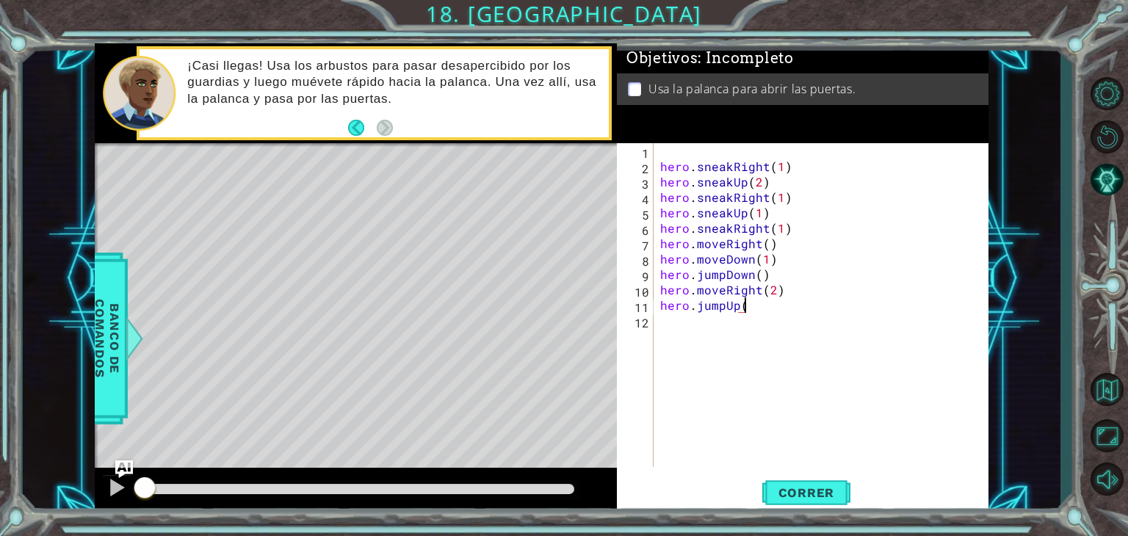
type textarea "hero.jumpUp()"
type textarea "hero.moveUp()"
click at [826, 500] on span "Correr" at bounding box center [807, 493] width 86 height 15
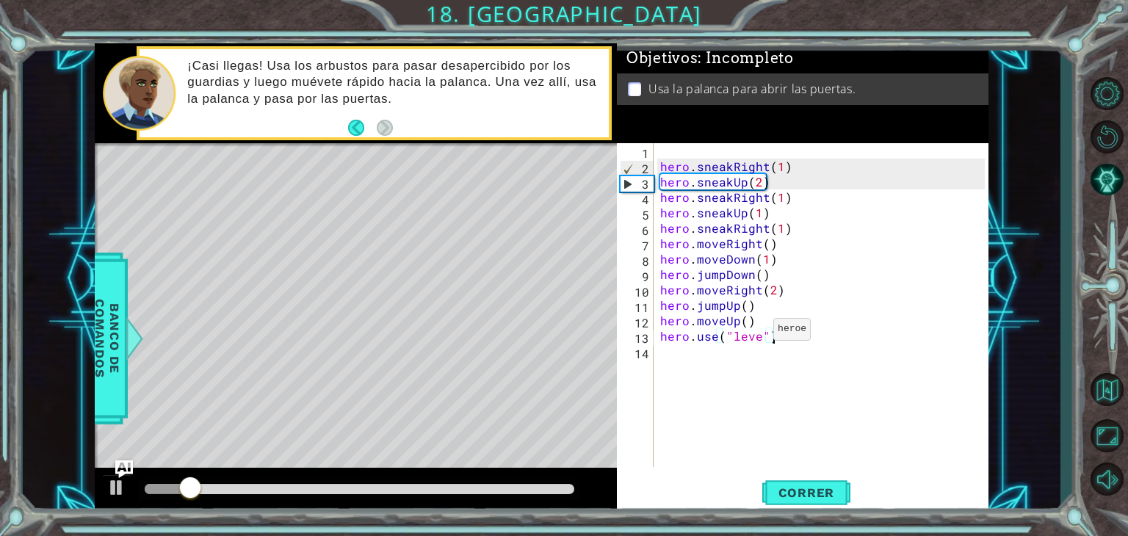
click at [755, 333] on div "hero . sneakRight ( 1 ) hero . sneakUp ( 2 ) hero . sneakRight ( 1 ) hero . sne…" at bounding box center [825, 320] width 335 height 355
type textarea "hero.use("lever")"
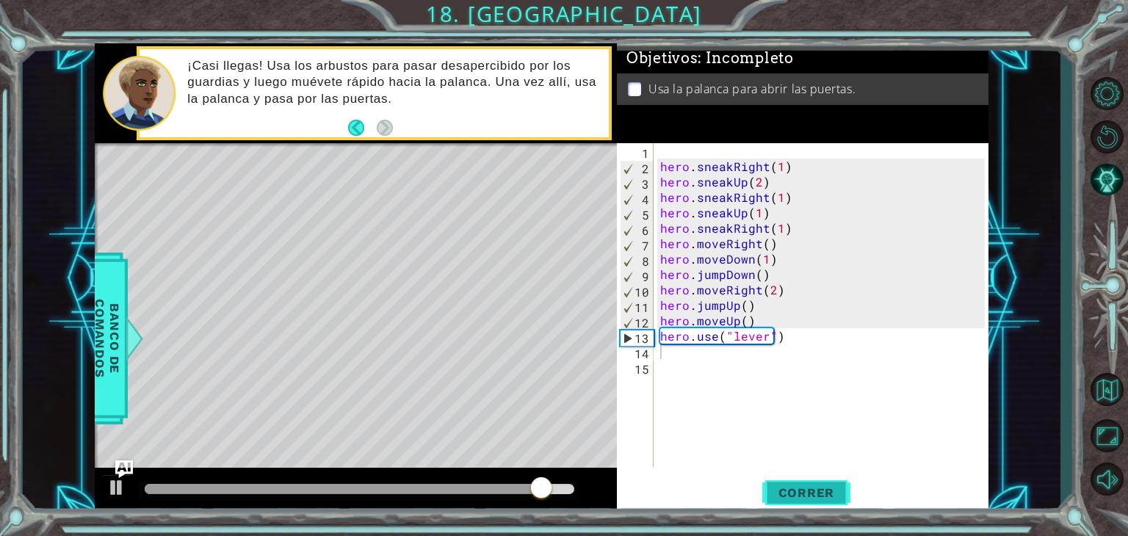
click at [823, 484] on button "Correr" at bounding box center [807, 493] width 88 height 37
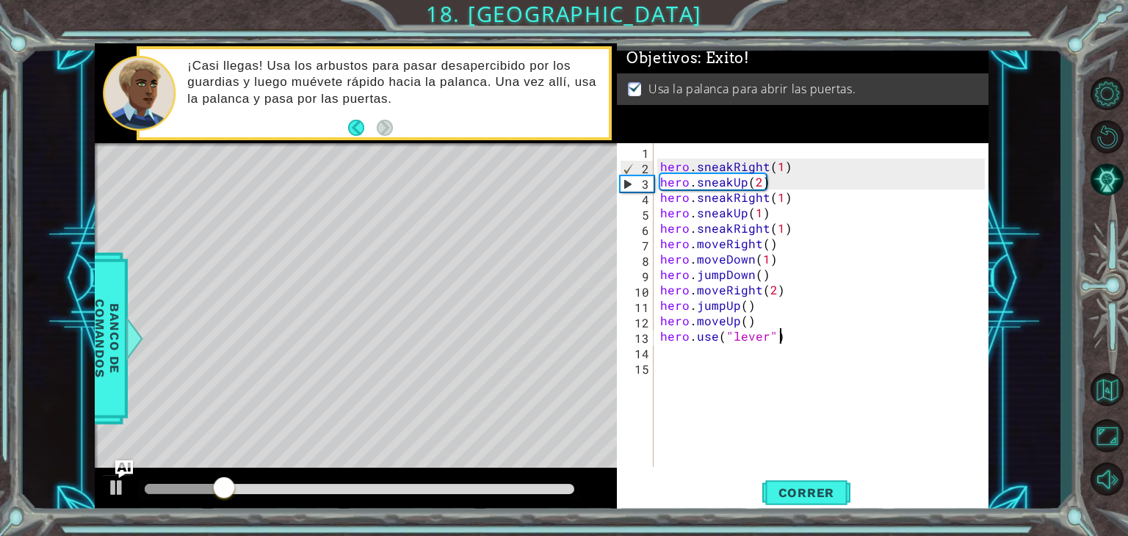
click at [839, 329] on div "hero . sneakRight ( 1 ) hero . sneakUp ( 2 ) hero . sneakRight ( 1 ) hero . sne…" at bounding box center [825, 320] width 335 height 355
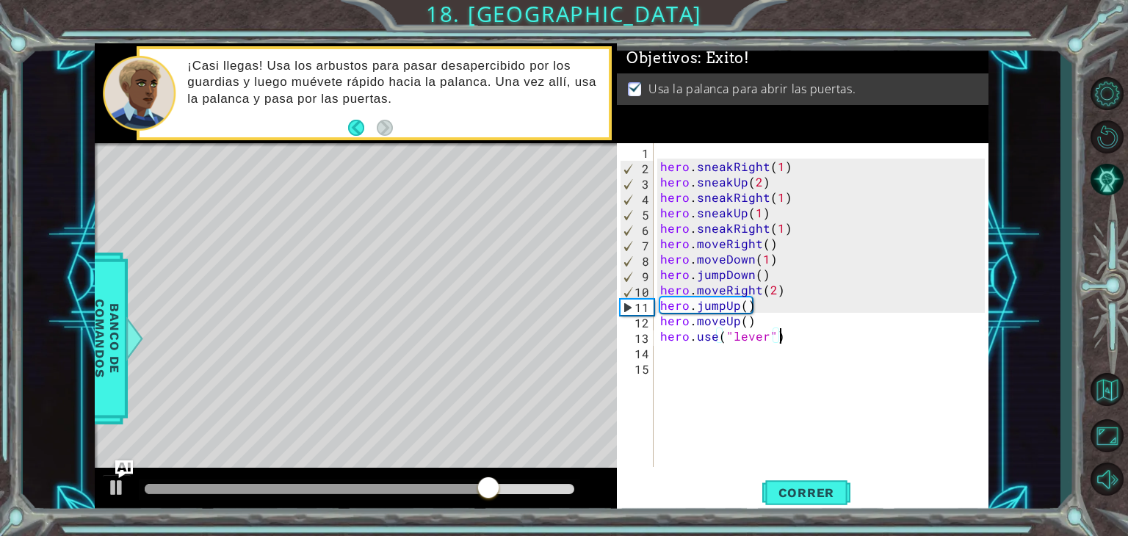
click at [876, 336] on div "hero . sneakRight ( 1 ) hero . sneakUp ( 2 ) hero . sneakRight ( 1 ) hero . sne…" at bounding box center [825, 320] width 335 height 355
type textarea "hero.use("lever")"
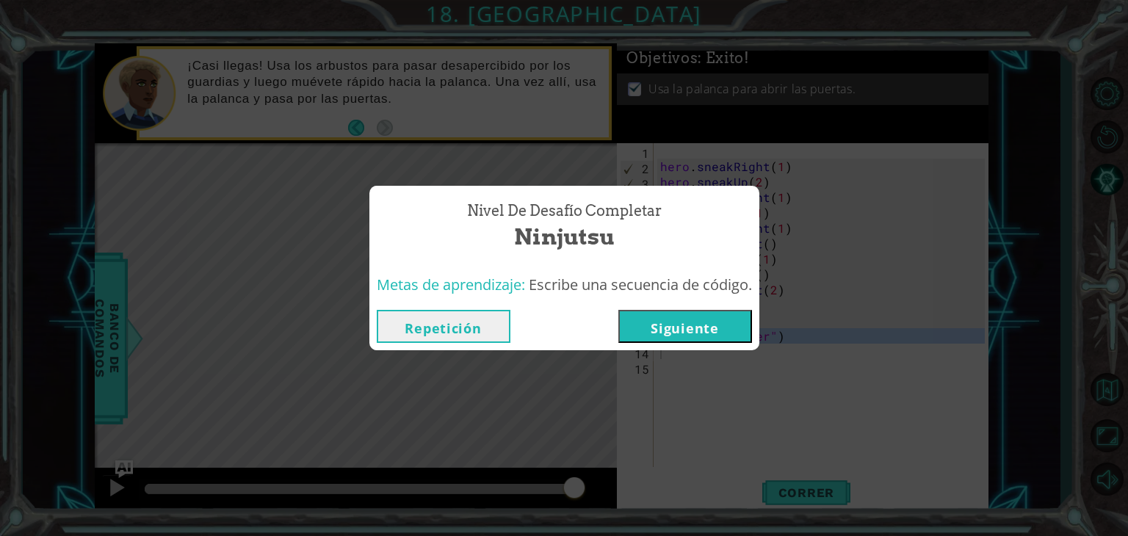
click at [704, 339] on button "Siguiente" at bounding box center [686, 326] width 134 height 33
